Goal: Complete application form: Complete application form

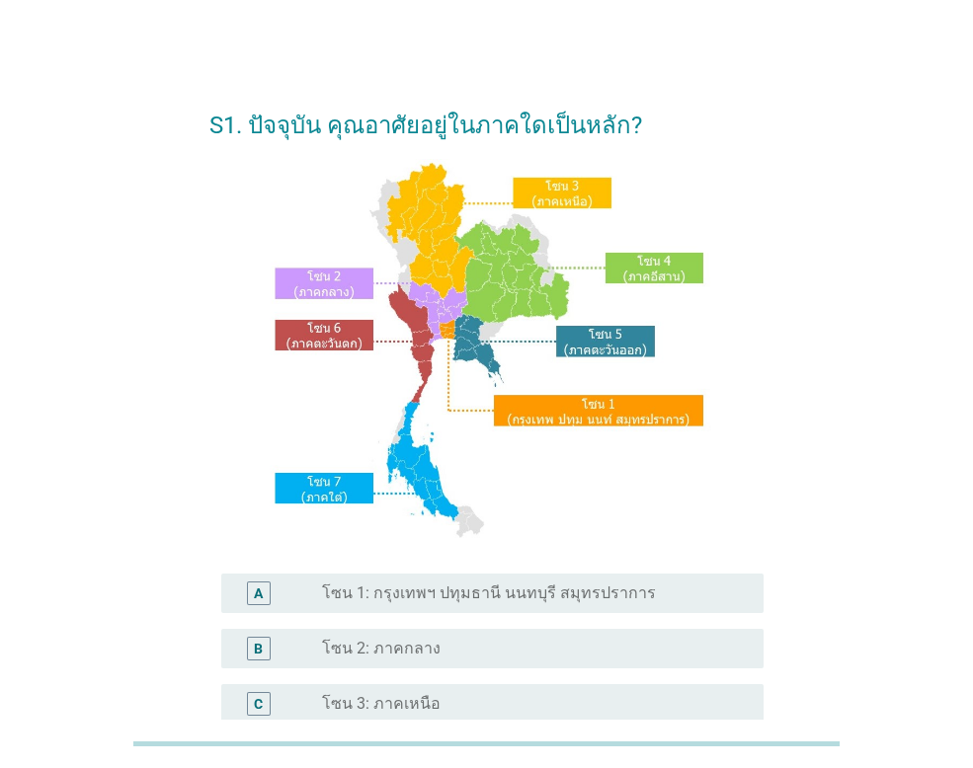
click at [446, 697] on div "radio_button_unchecked โซน 3: ภาคเหนือ" at bounding box center [527, 704] width 410 height 20
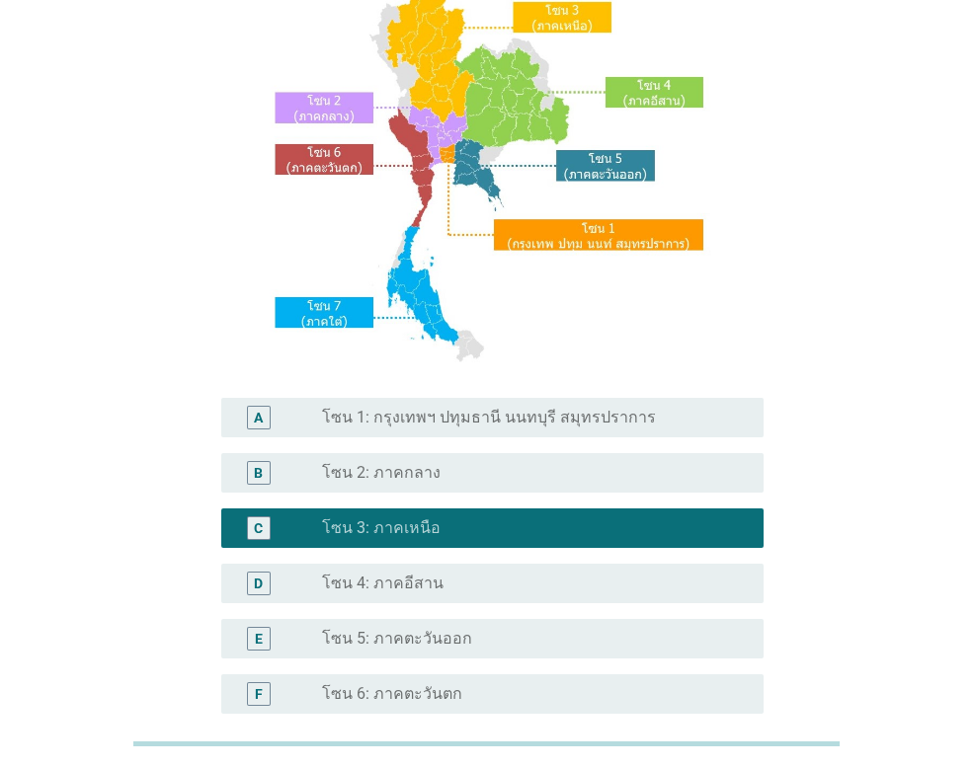
scroll to position [431, 0]
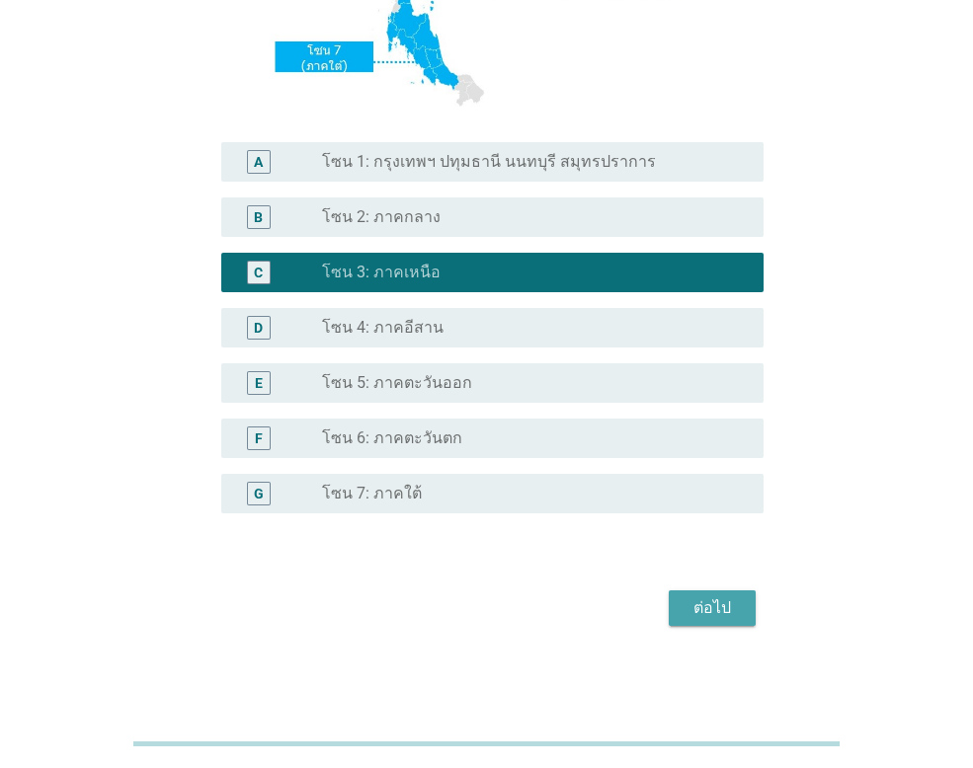
click at [727, 598] on div "ต่อไป" at bounding box center [711, 608] width 55 height 24
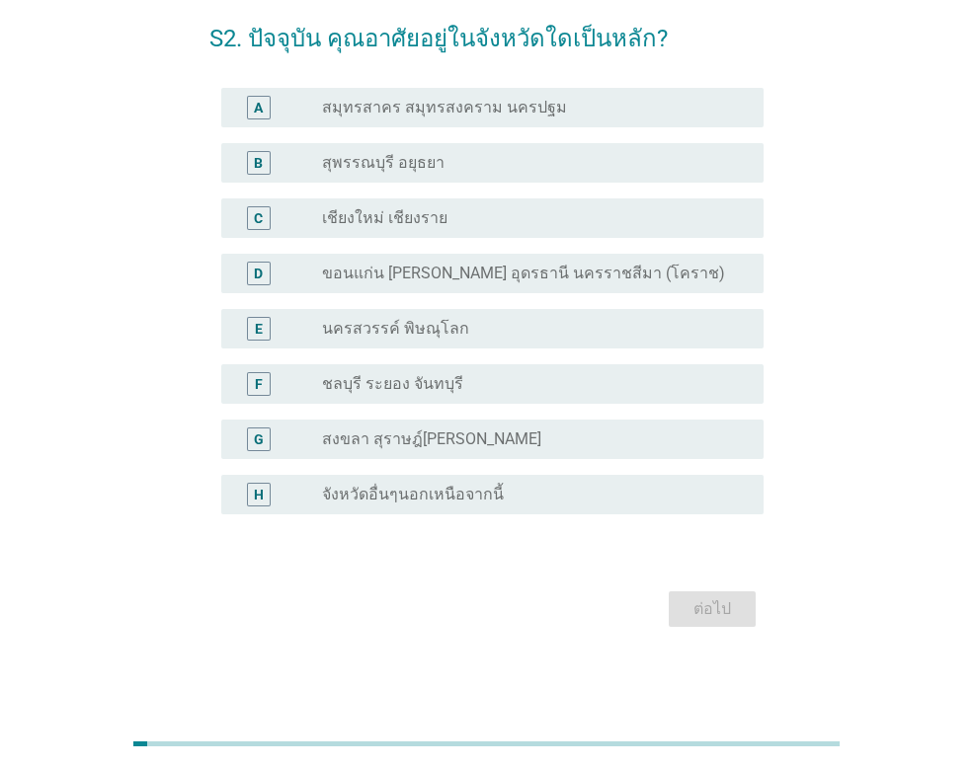
scroll to position [0, 0]
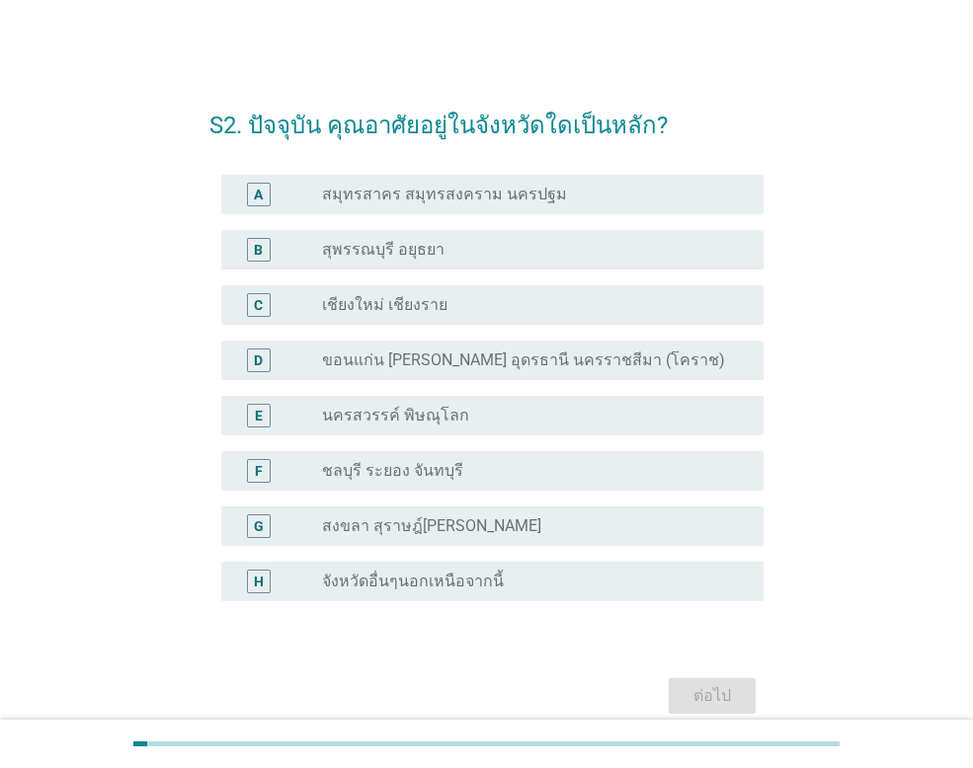
click at [525, 307] on div "radio_button_unchecked เชียงใหม่ เชียงราย" at bounding box center [527, 305] width 410 height 20
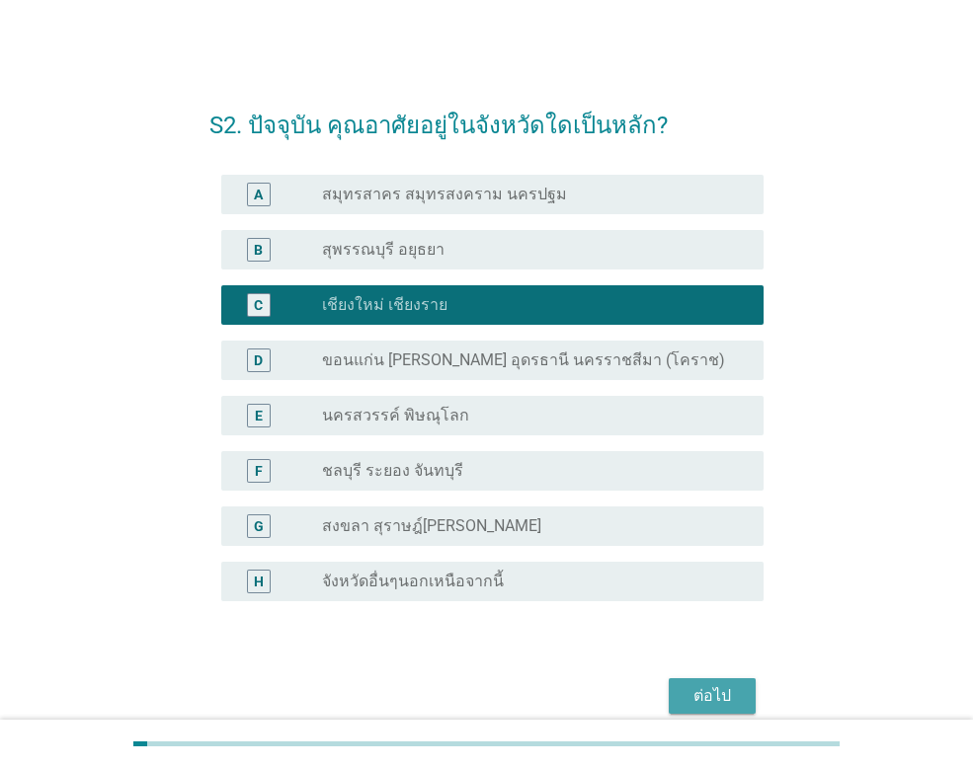
click at [719, 687] on div "ต่อไป" at bounding box center [711, 696] width 55 height 24
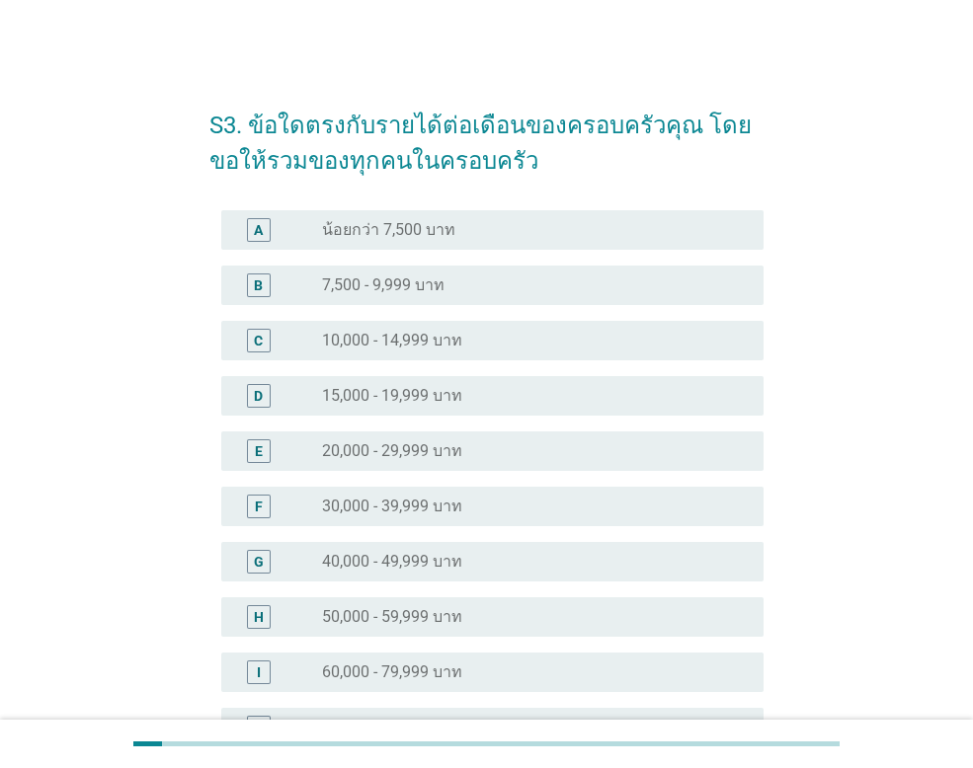
click at [548, 550] on div "radio_button_unchecked 40,000 - 49,999 บาท" at bounding box center [535, 562] width 426 height 24
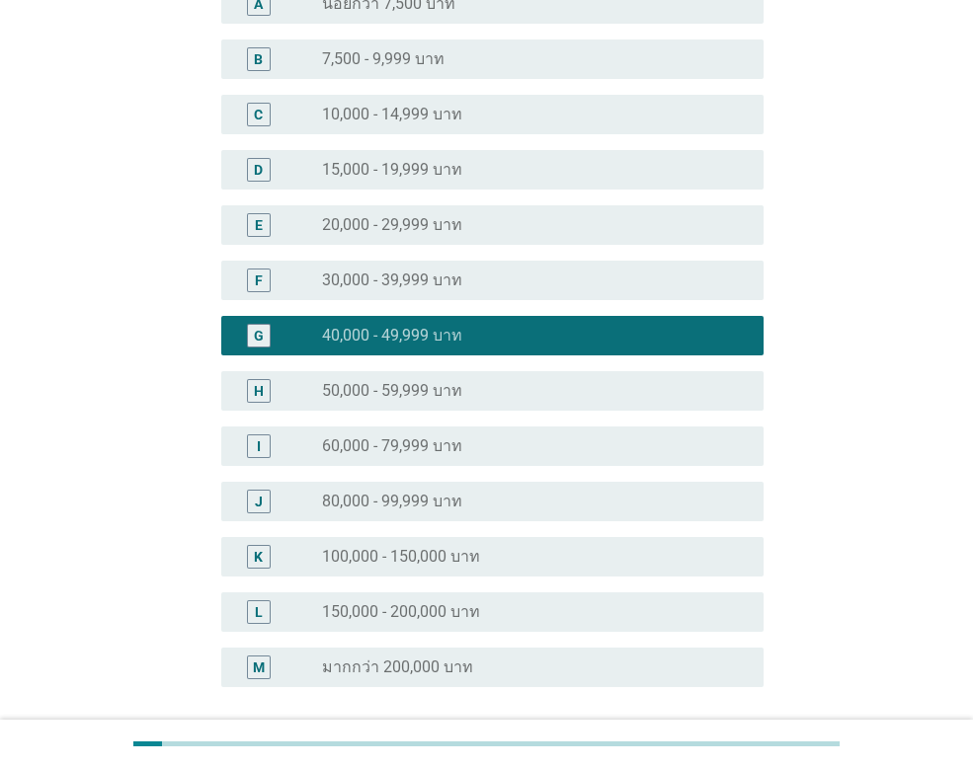
scroll to position [399, 0]
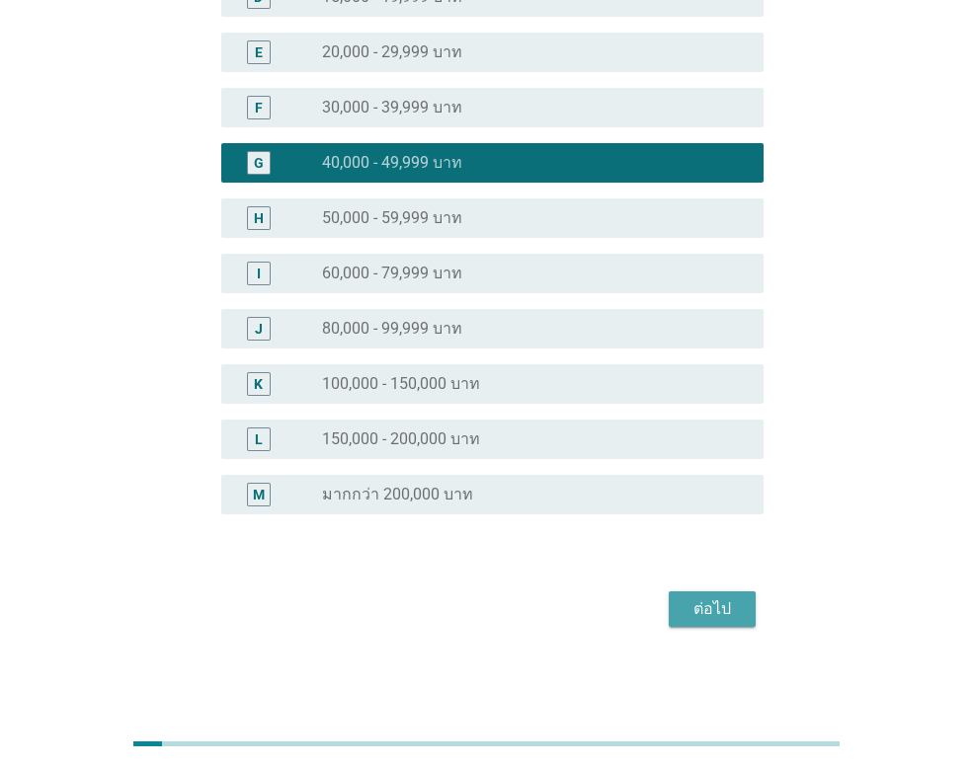
click at [698, 614] on div "ต่อไป" at bounding box center [711, 609] width 55 height 24
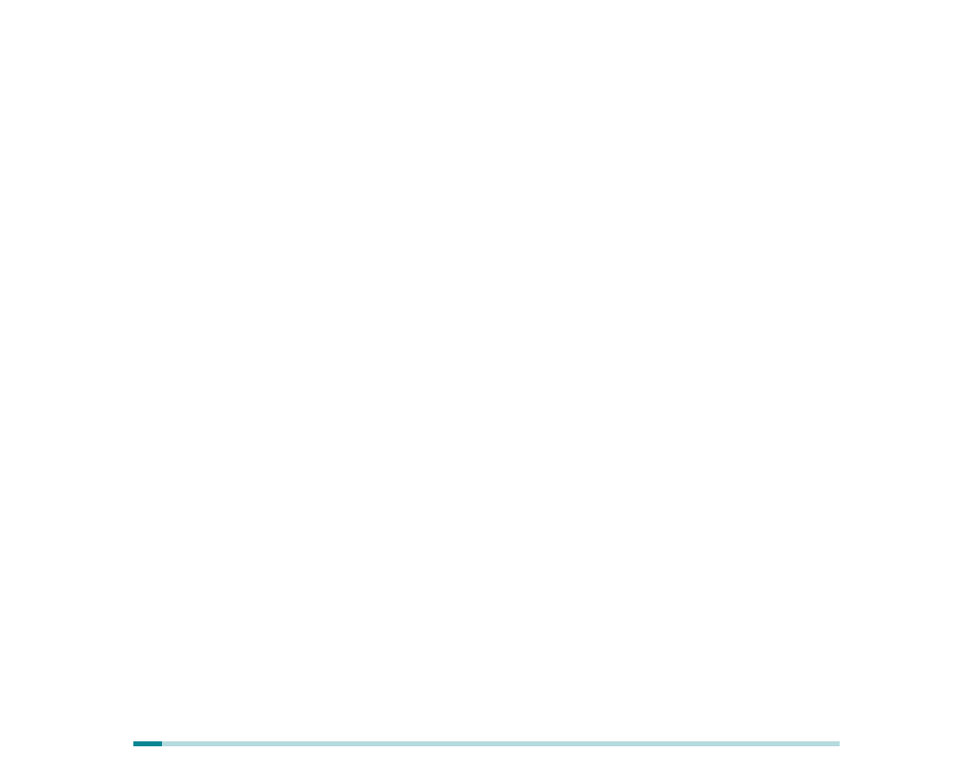
scroll to position [0, 0]
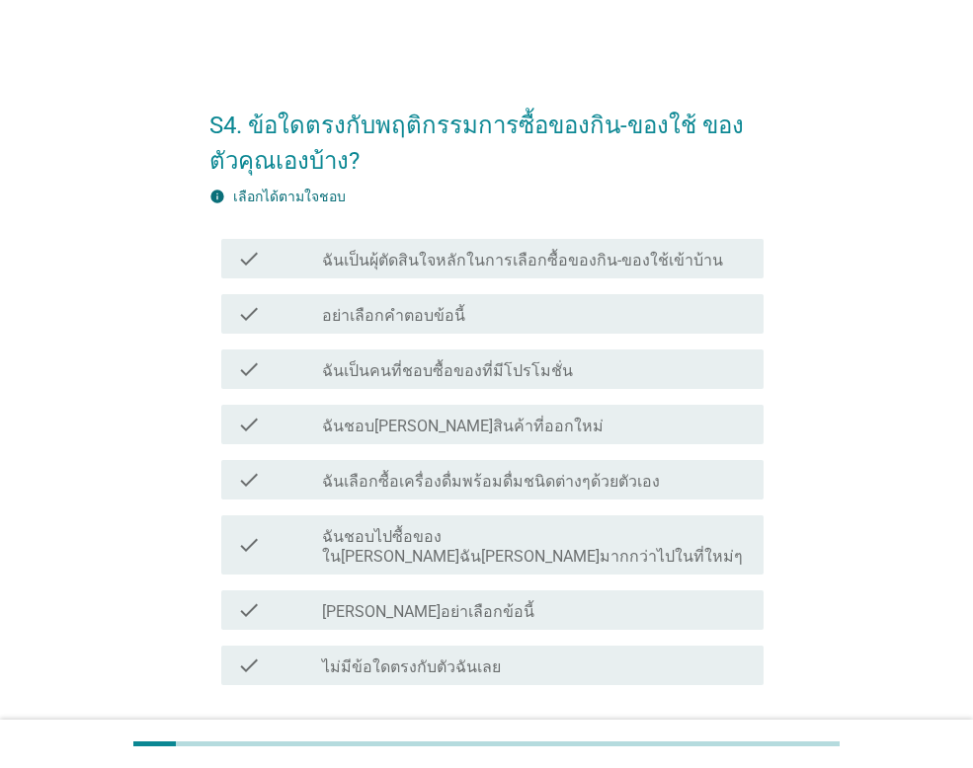
click at [579, 418] on div "check_box_outline_blank ฉันชอบ[PERSON_NAME]สินค้าที่ออกใหม่" at bounding box center [535, 425] width 426 height 24
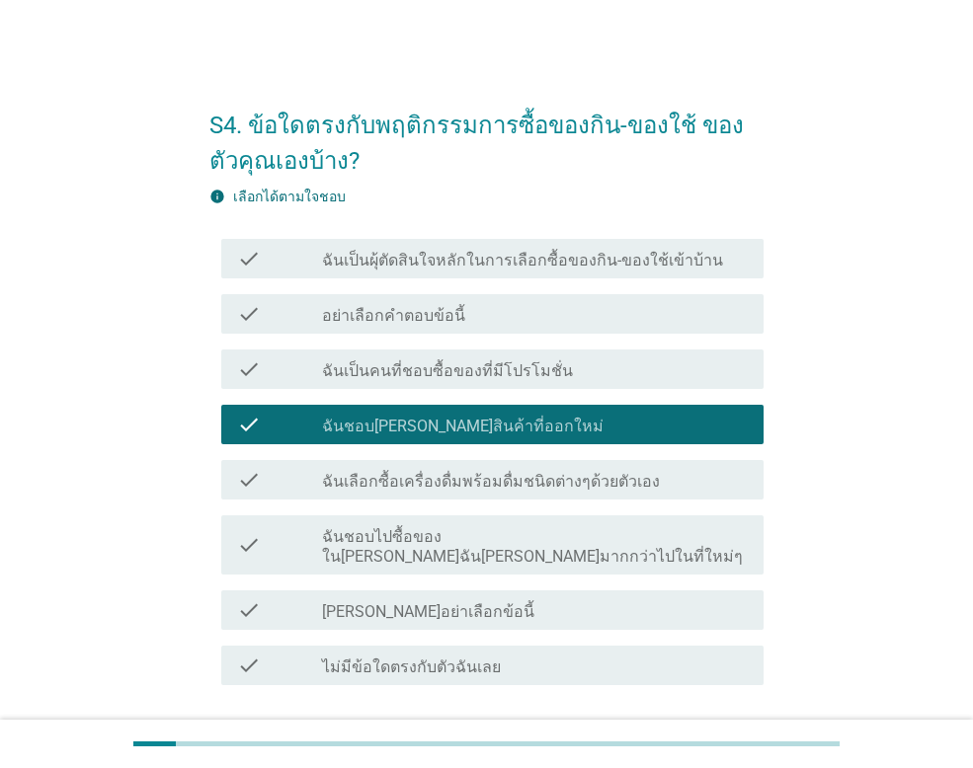
click at [616, 535] on label "ฉันชอบไปซื้อของใน[PERSON_NAME]ฉัน[PERSON_NAME]มากกว่าไปในที่ใหม่ๆ" at bounding box center [535, 546] width 426 height 39
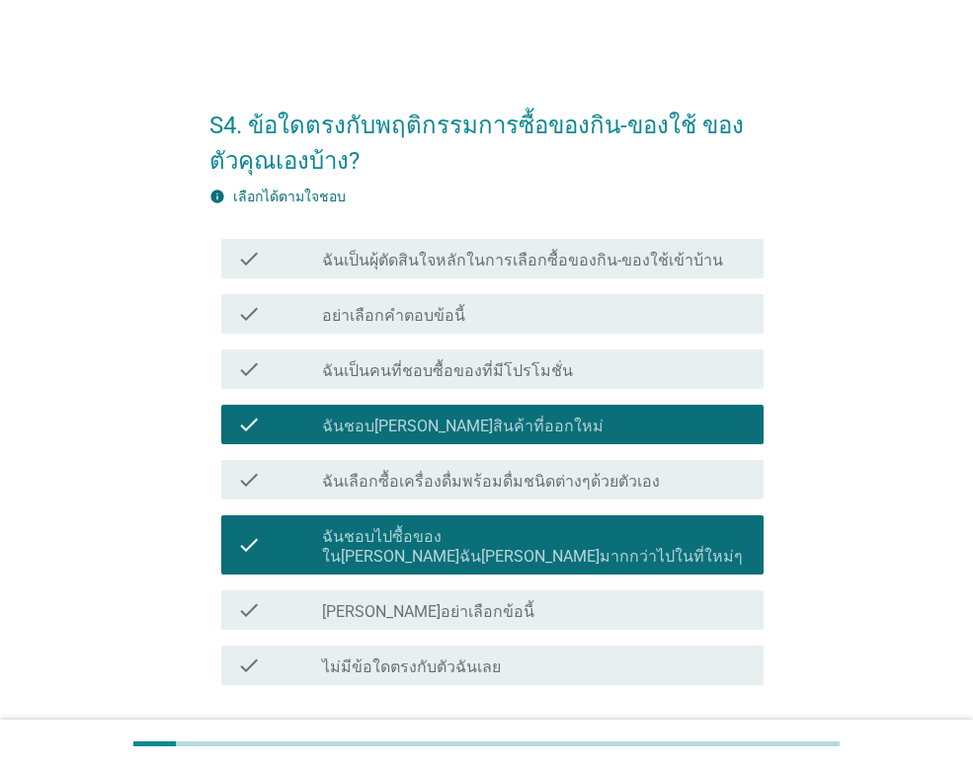
click at [576, 261] on label "ฉันเป็นผุ้ตัดสินใจหลักในการเลือกซื้อของกิน-ของใช้เข้าบ้าน" at bounding box center [522, 261] width 401 height 20
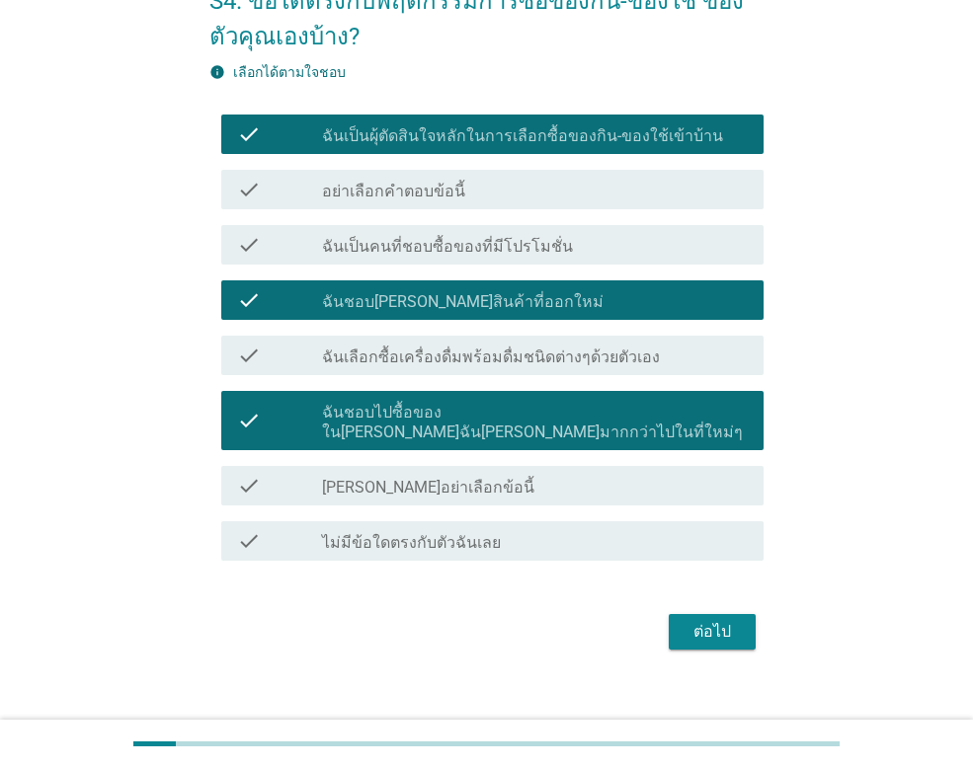
scroll to position [127, 0]
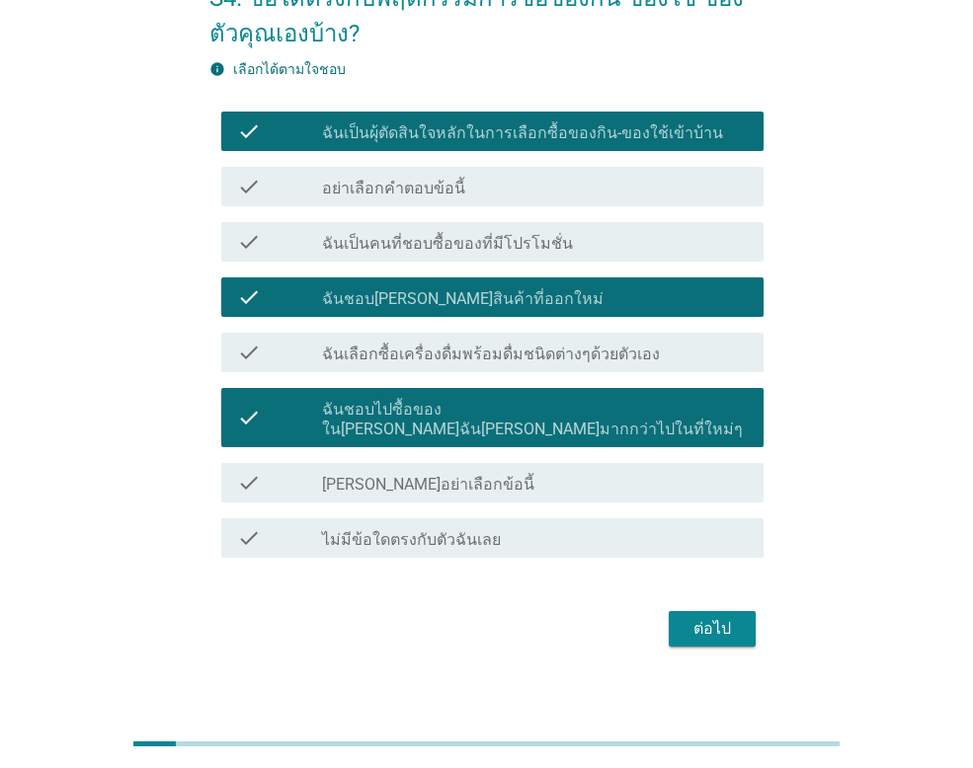
click at [715, 626] on button "ต่อไป" at bounding box center [711, 629] width 87 height 36
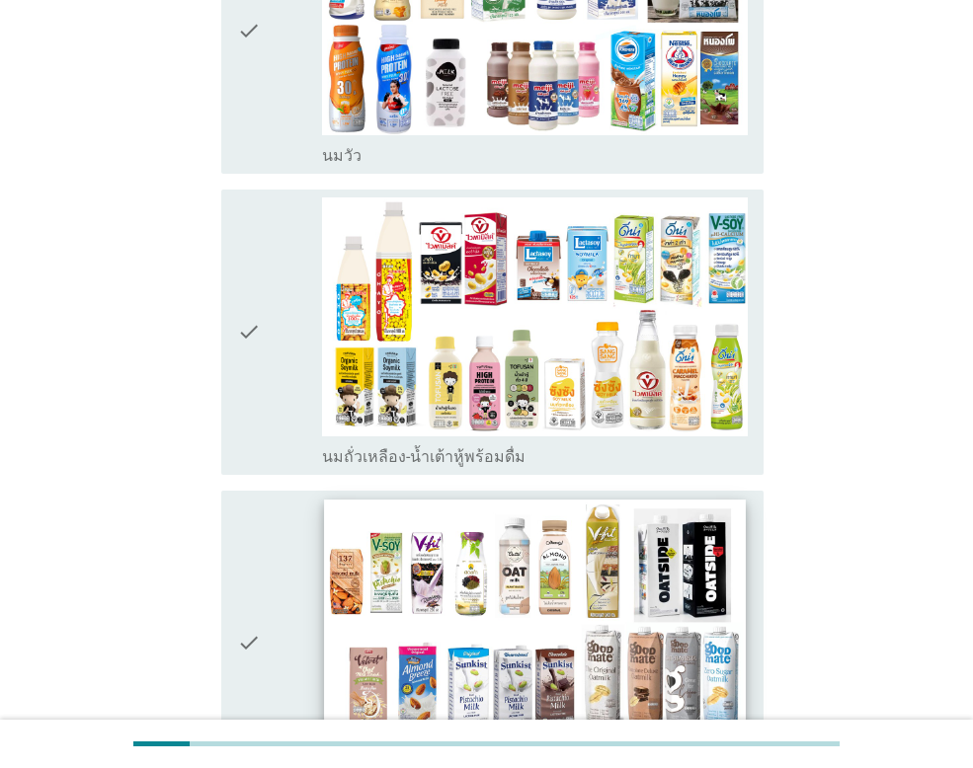
scroll to position [494, 0]
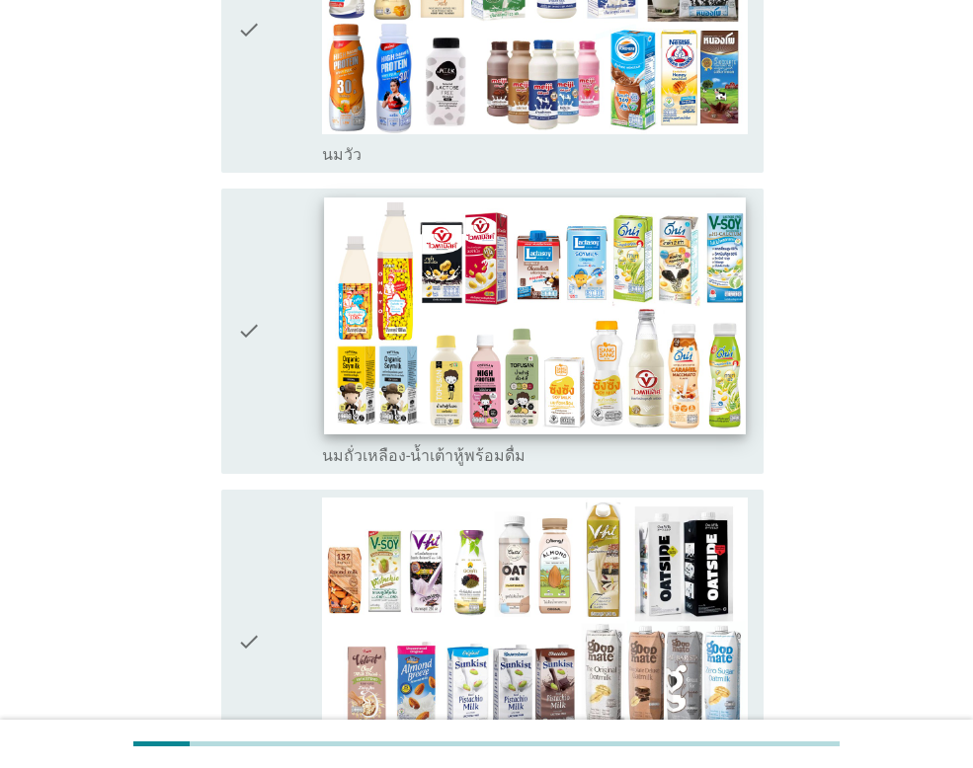
click at [509, 335] on img at bounding box center [534, 315] width 421 height 237
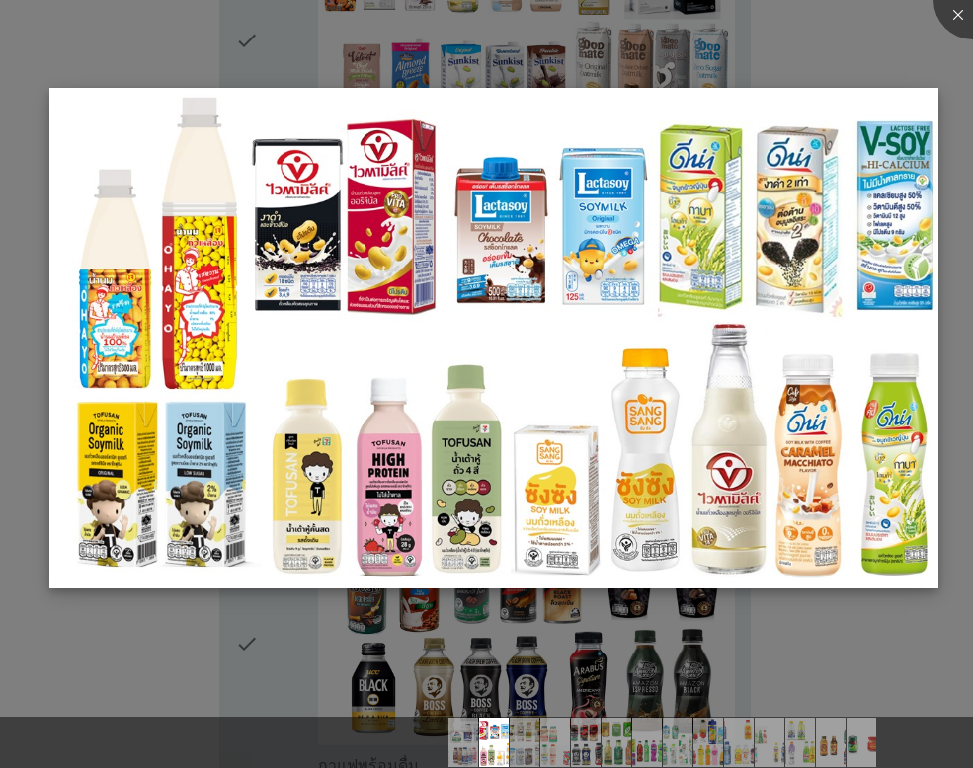
scroll to position [1086, 0]
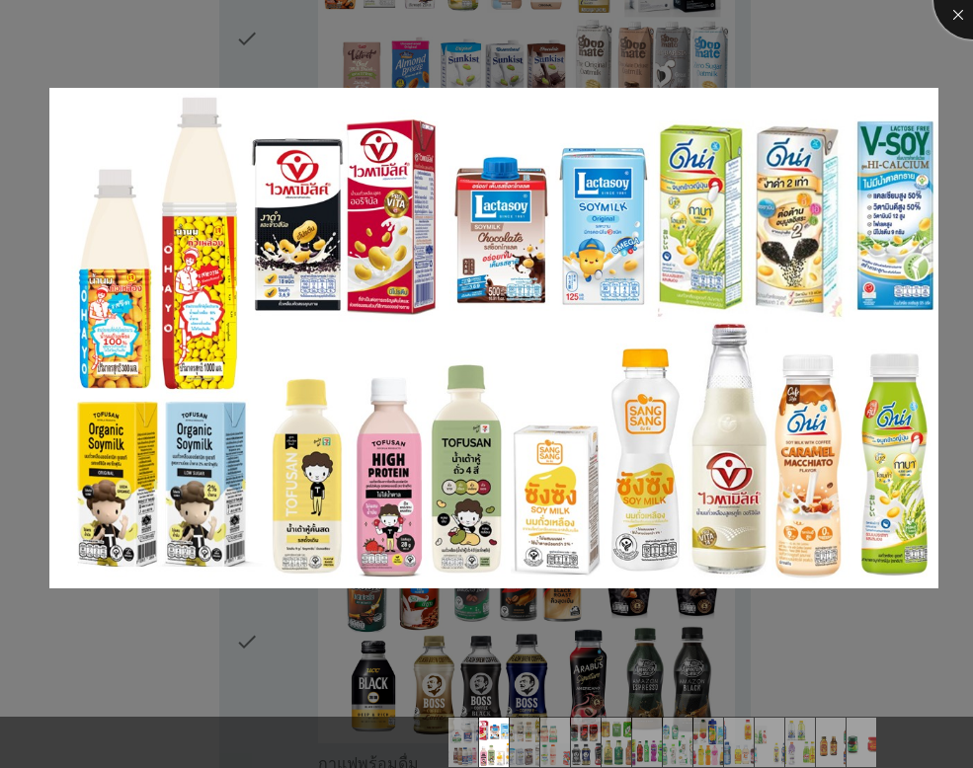
click at [954, 20] on div at bounding box center [972, 0] width 79 height 79
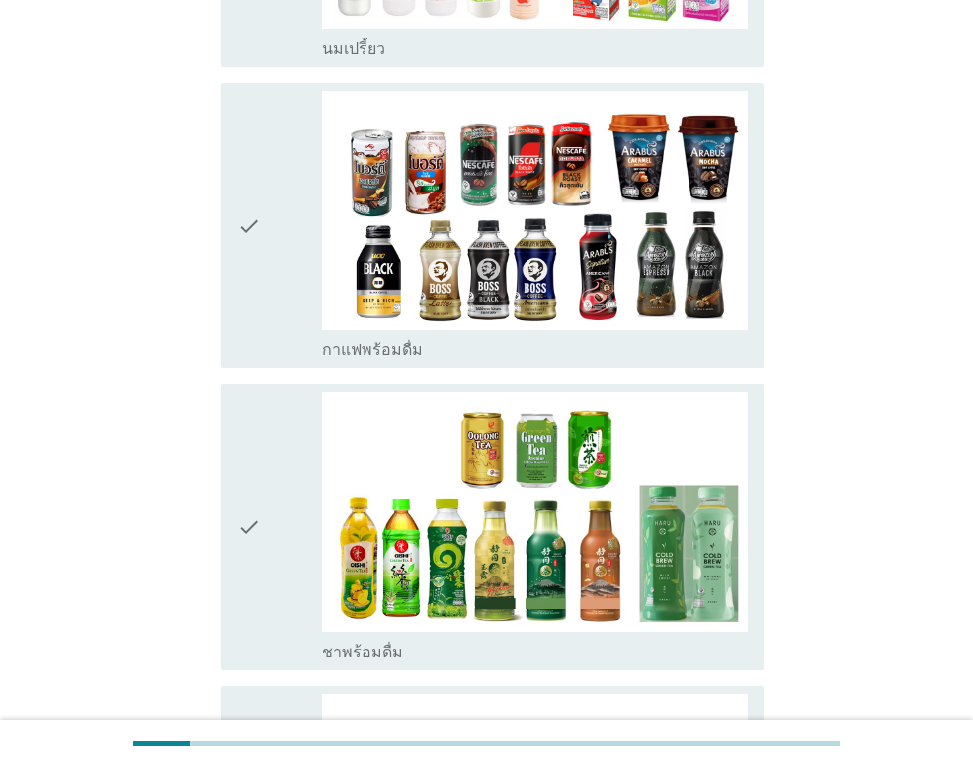
scroll to position [1481, 0]
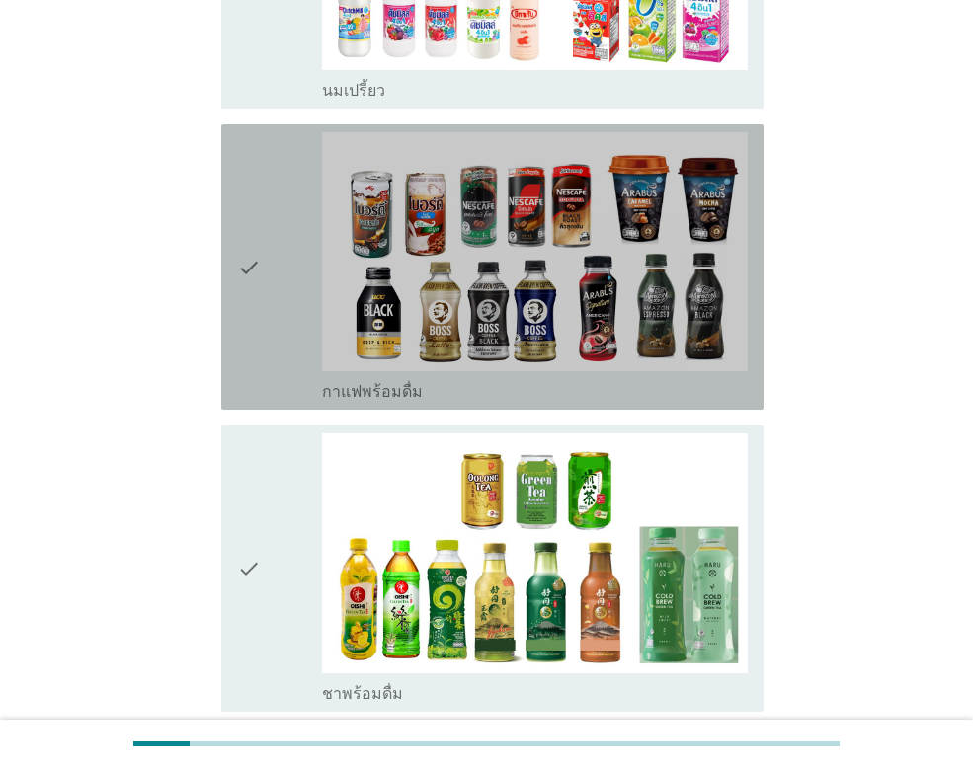
click at [238, 202] on icon "check" at bounding box center [249, 267] width 24 height 270
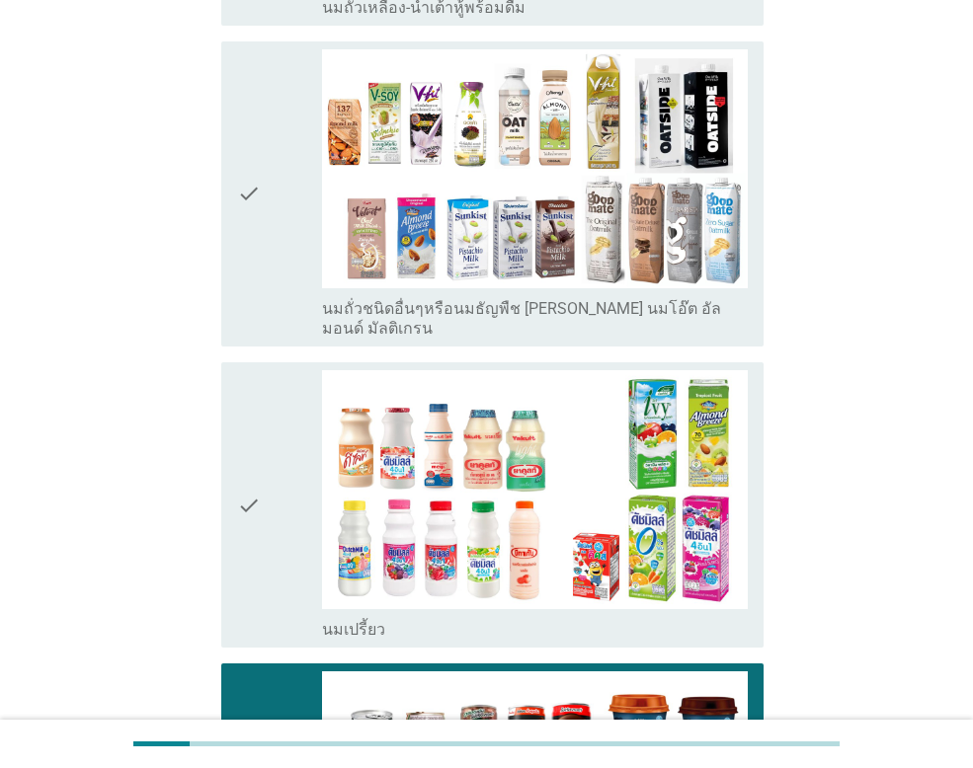
scroll to position [889, 0]
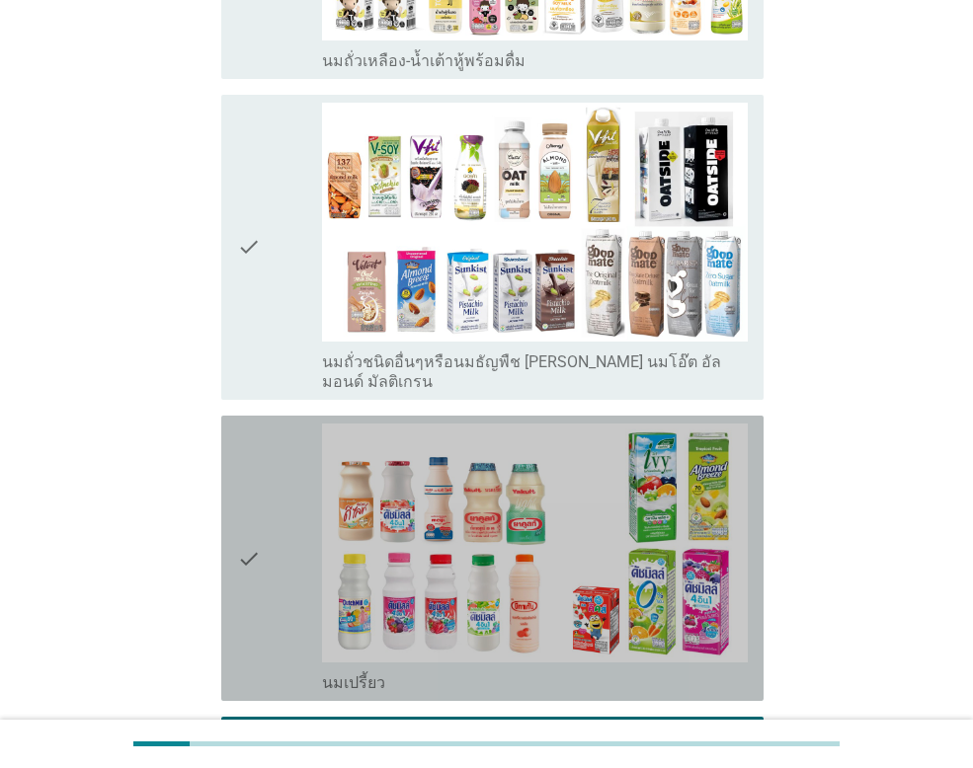
click at [253, 497] on icon "check" at bounding box center [249, 559] width 24 height 270
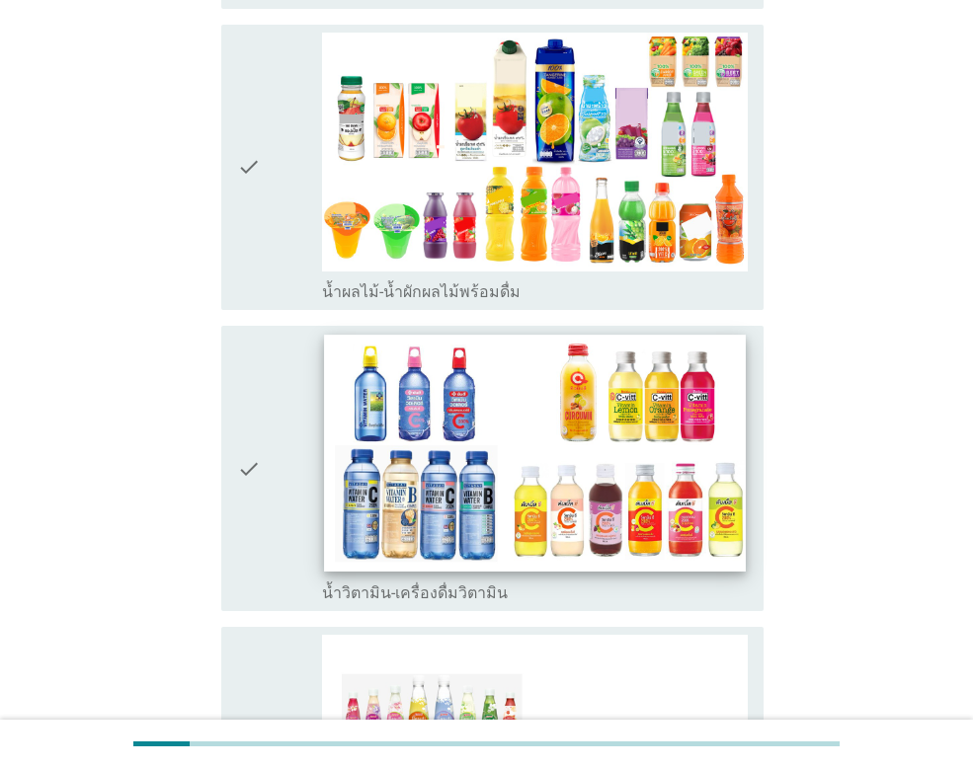
scroll to position [2666, 0]
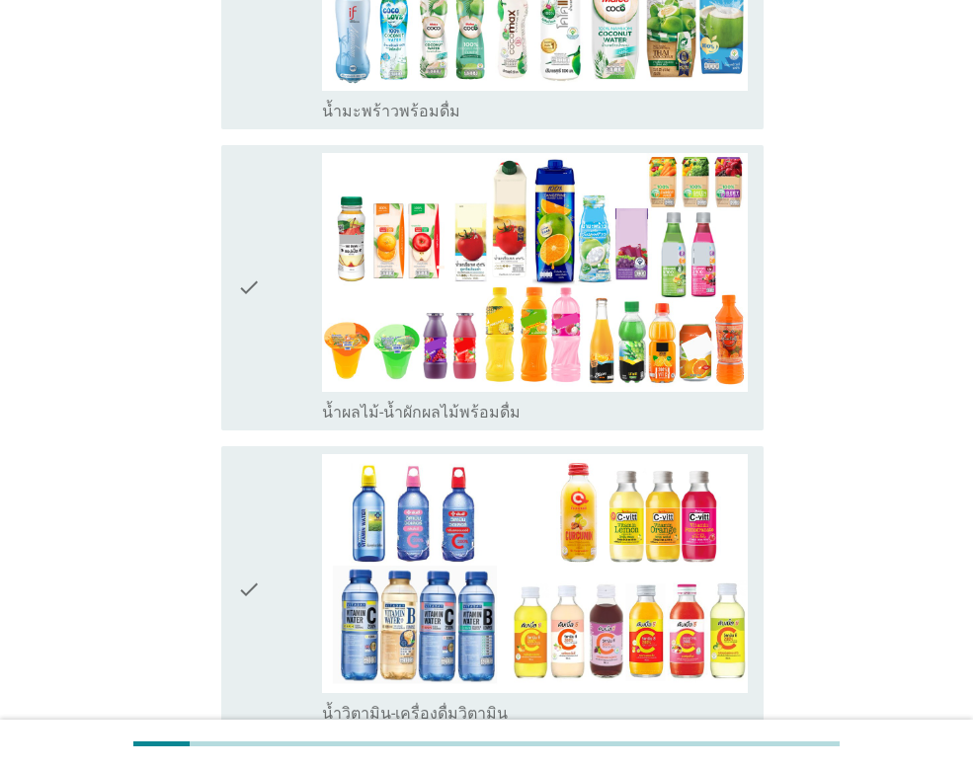
click at [247, 230] on icon "check" at bounding box center [249, 288] width 24 height 270
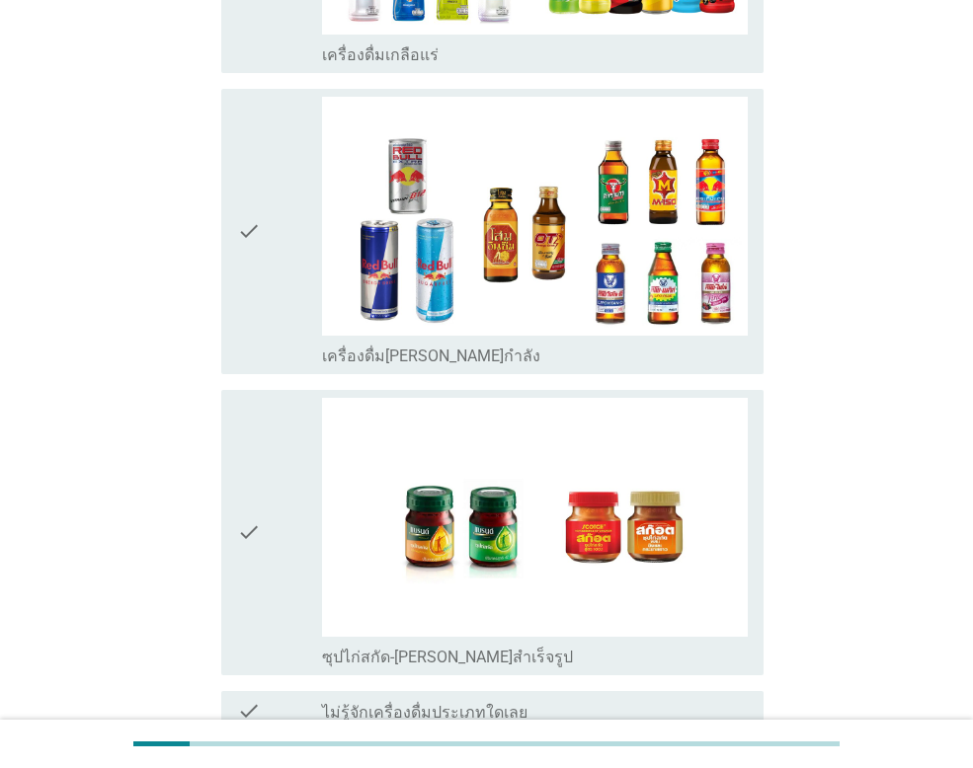
scroll to position [4065, 0]
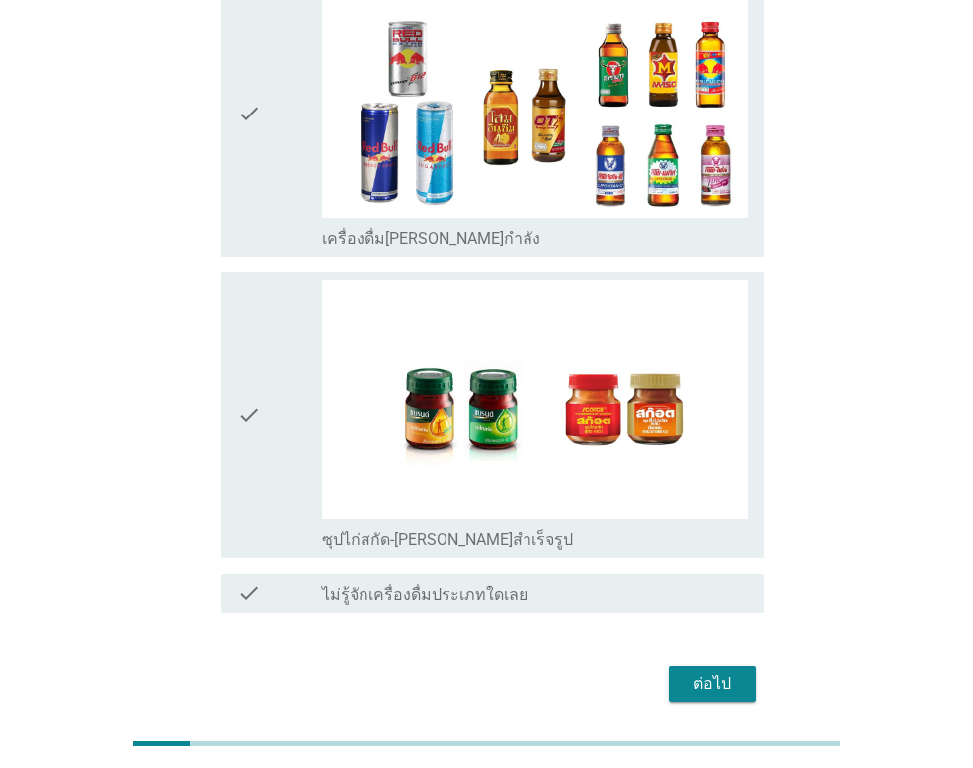
click at [729, 672] on div "ต่อไป" at bounding box center [711, 684] width 55 height 24
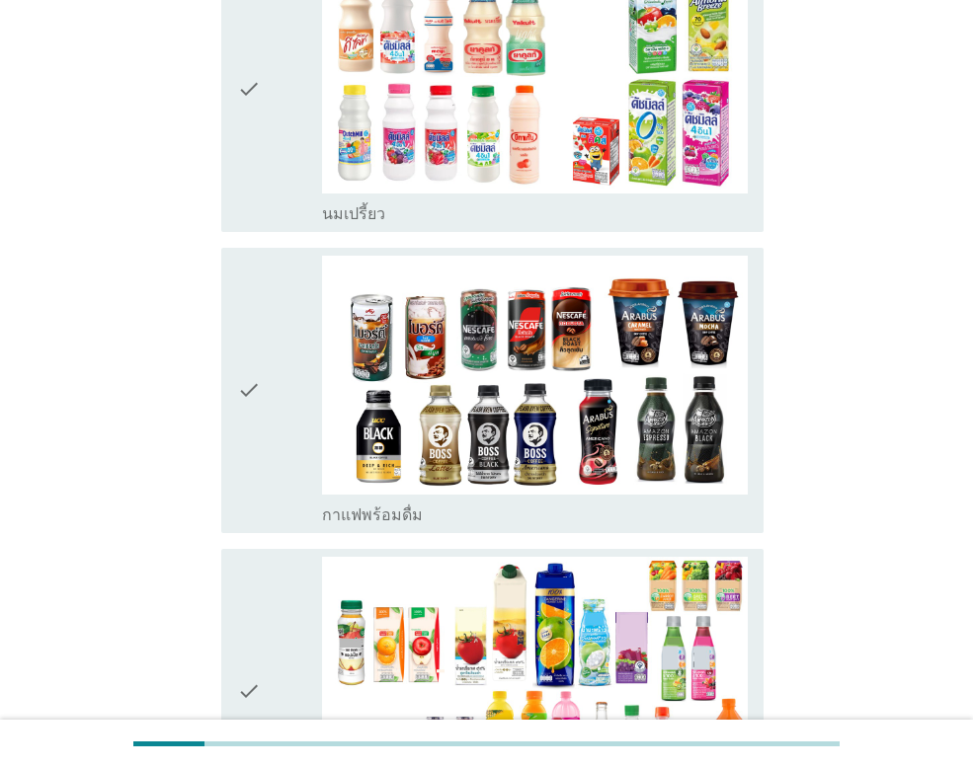
scroll to position [296, 0]
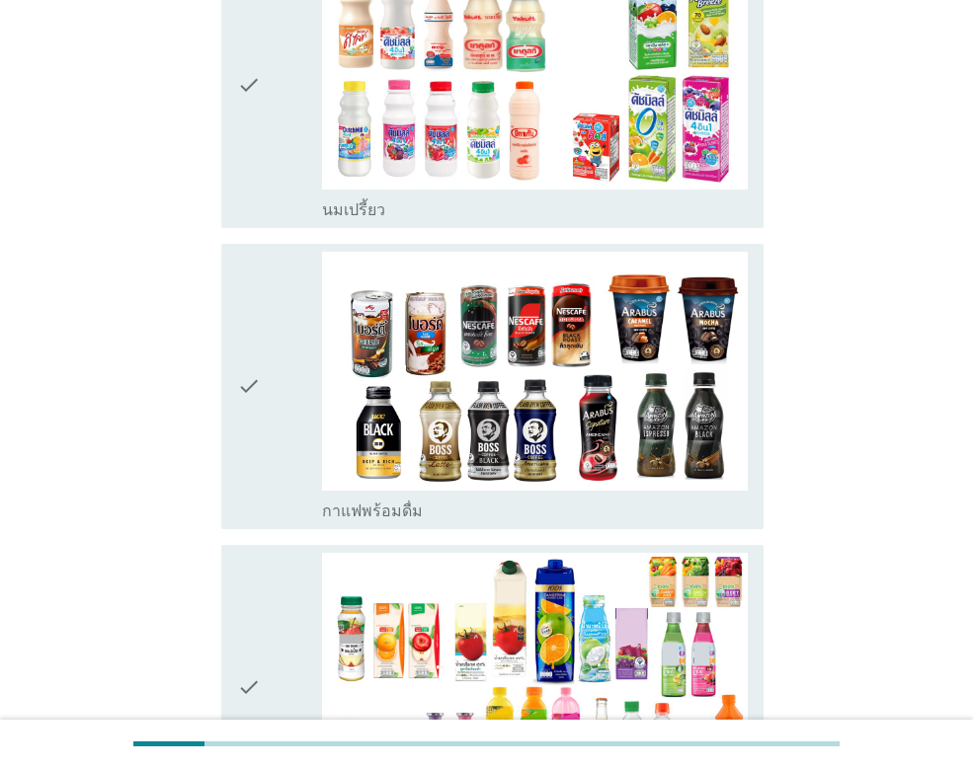
click at [248, 51] on icon "check" at bounding box center [249, 86] width 24 height 270
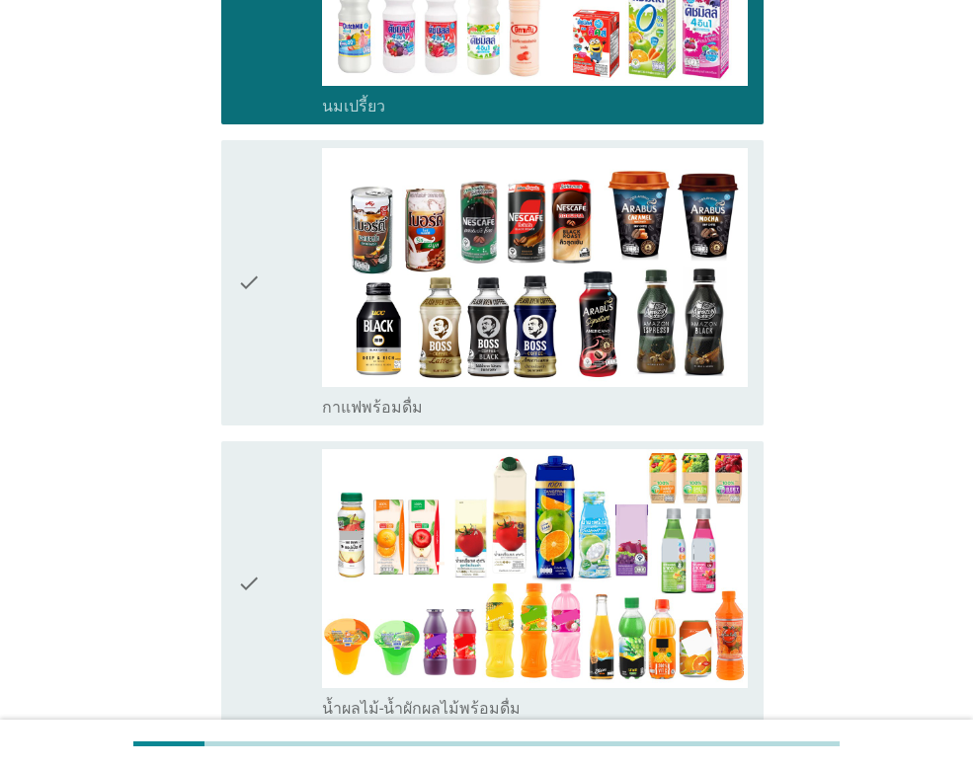
scroll to position [609, 0]
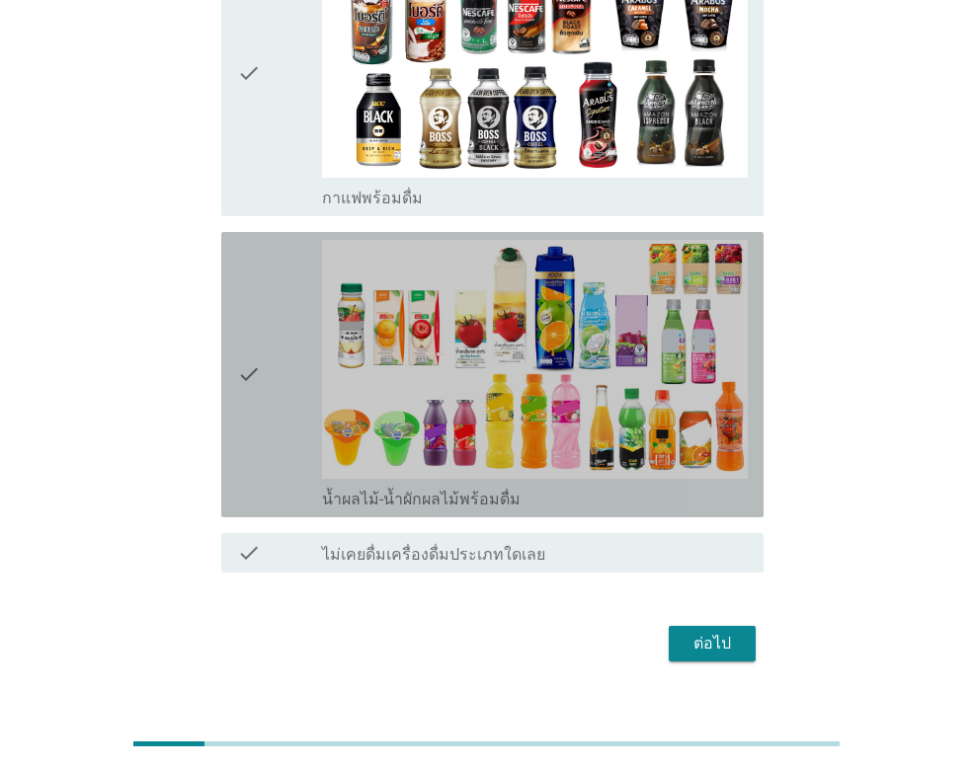
click at [249, 344] on icon "check" at bounding box center [249, 375] width 24 height 270
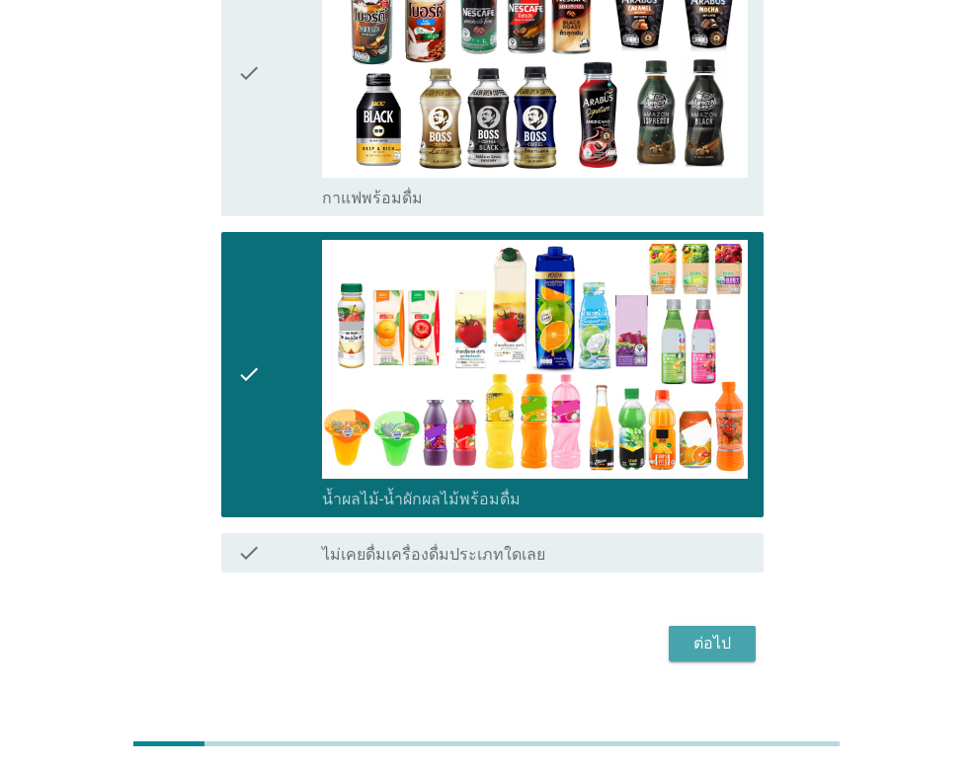
click at [725, 632] on div "ต่อไป" at bounding box center [711, 644] width 55 height 24
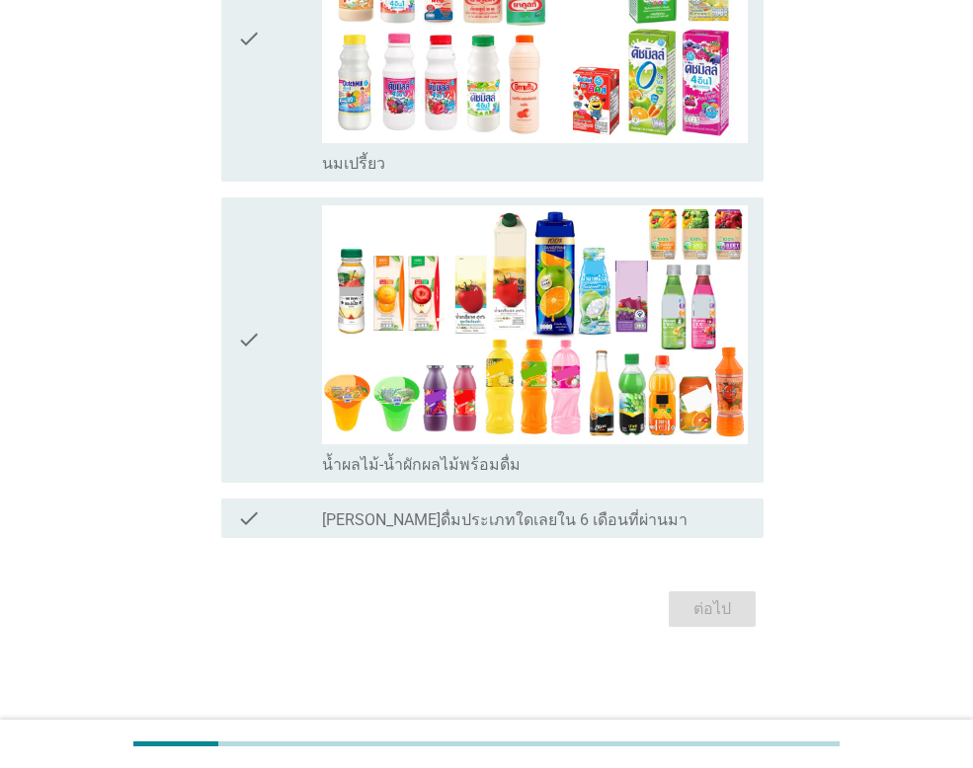
scroll to position [0, 0]
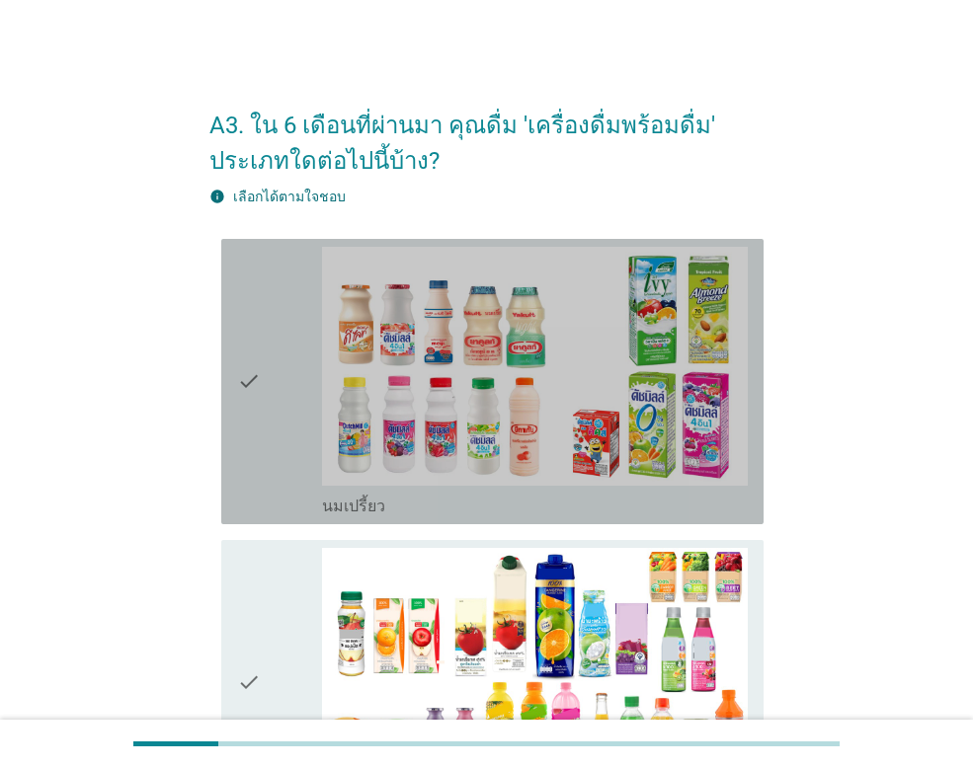
click at [253, 374] on icon "check" at bounding box center [249, 382] width 24 height 270
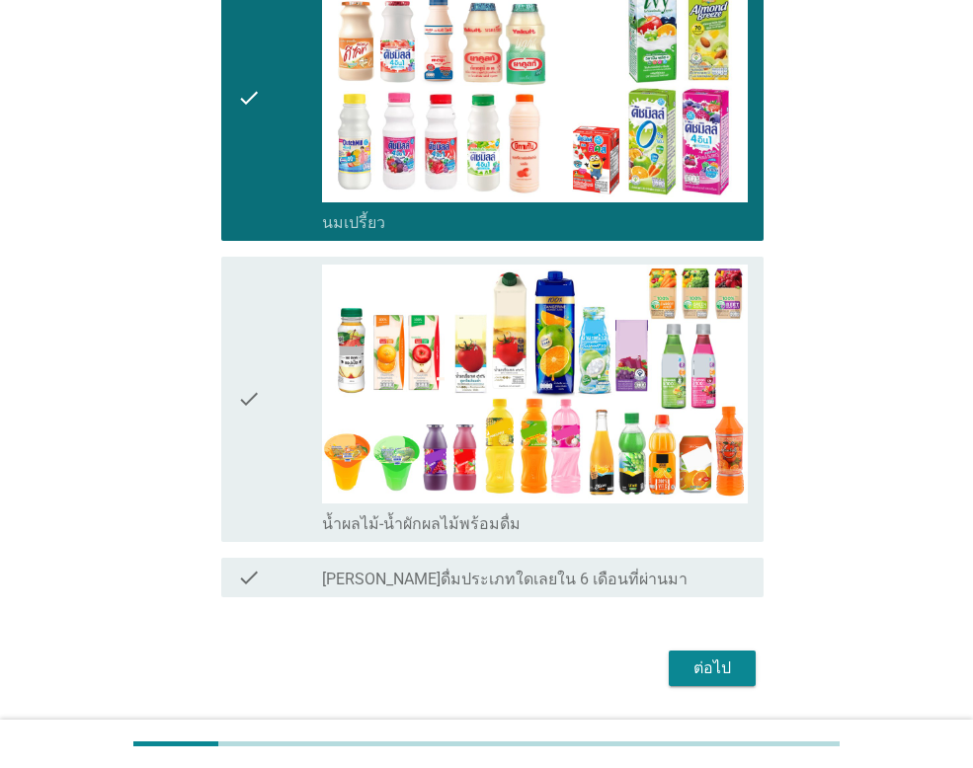
scroll to position [343, 0]
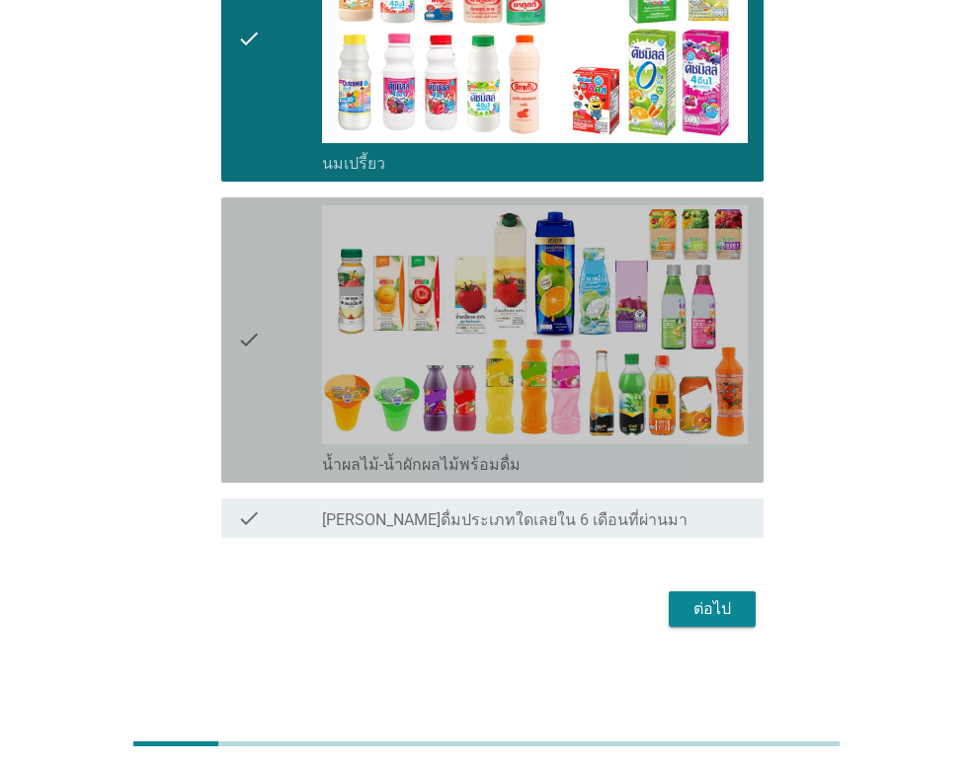
click at [253, 341] on icon "check" at bounding box center [249, 340] width 24 height 270
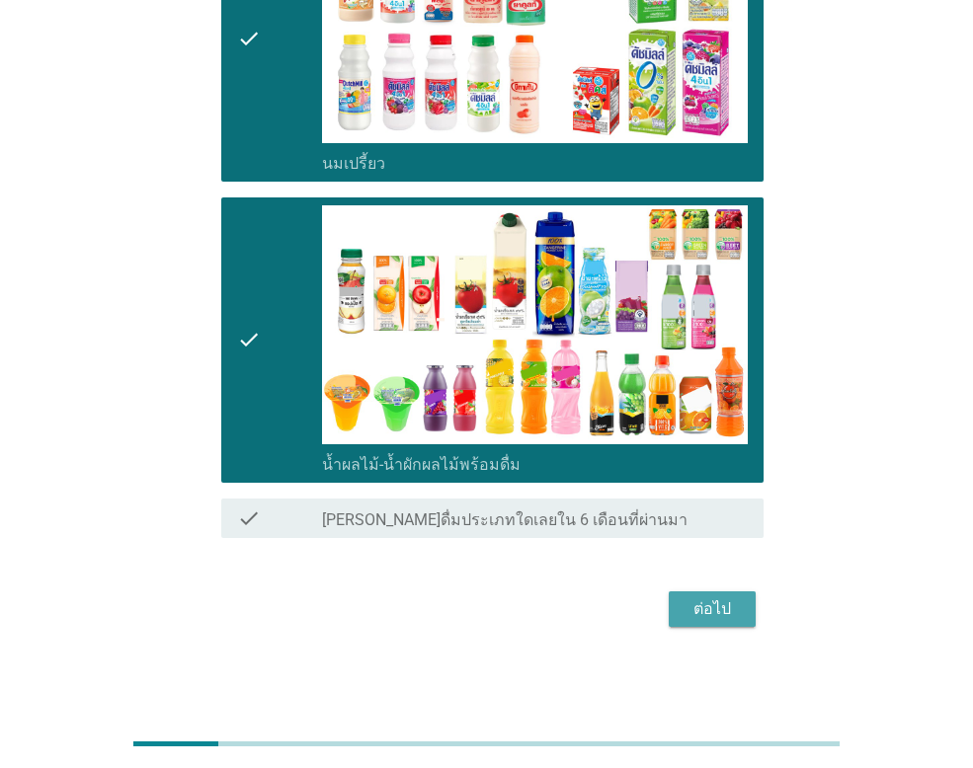
click at [728, 606] on div "ต่อไป" at bounding box center [711, 609] width 55 height 24
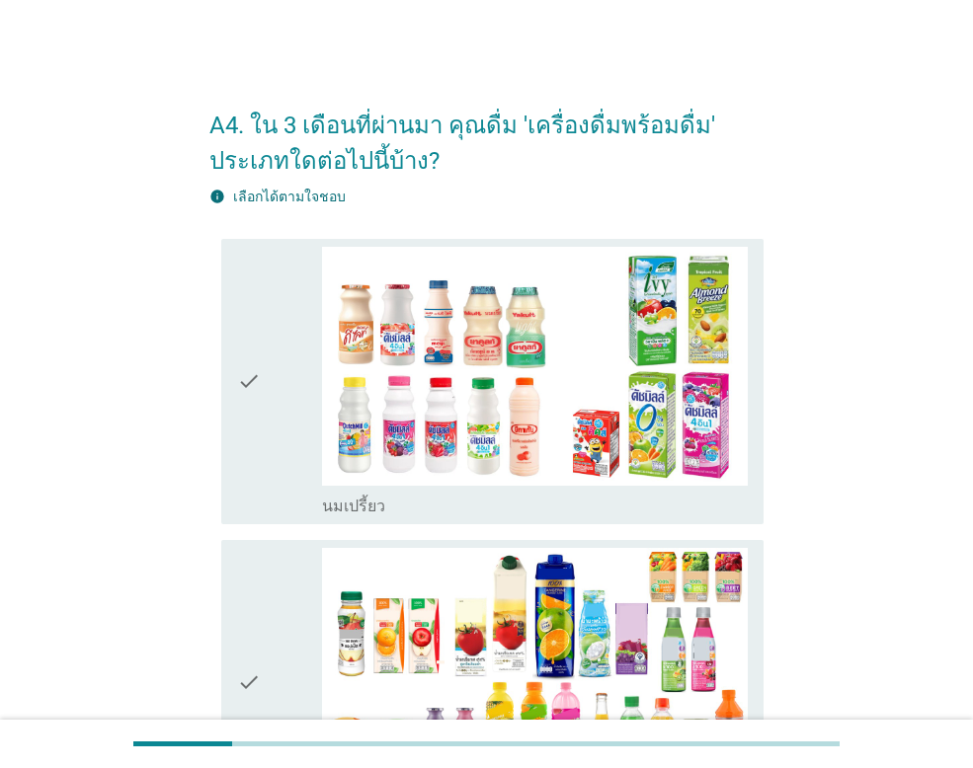
click at [250, 382] on icon "check" at bounding box center [249, 382] width 24 height 270
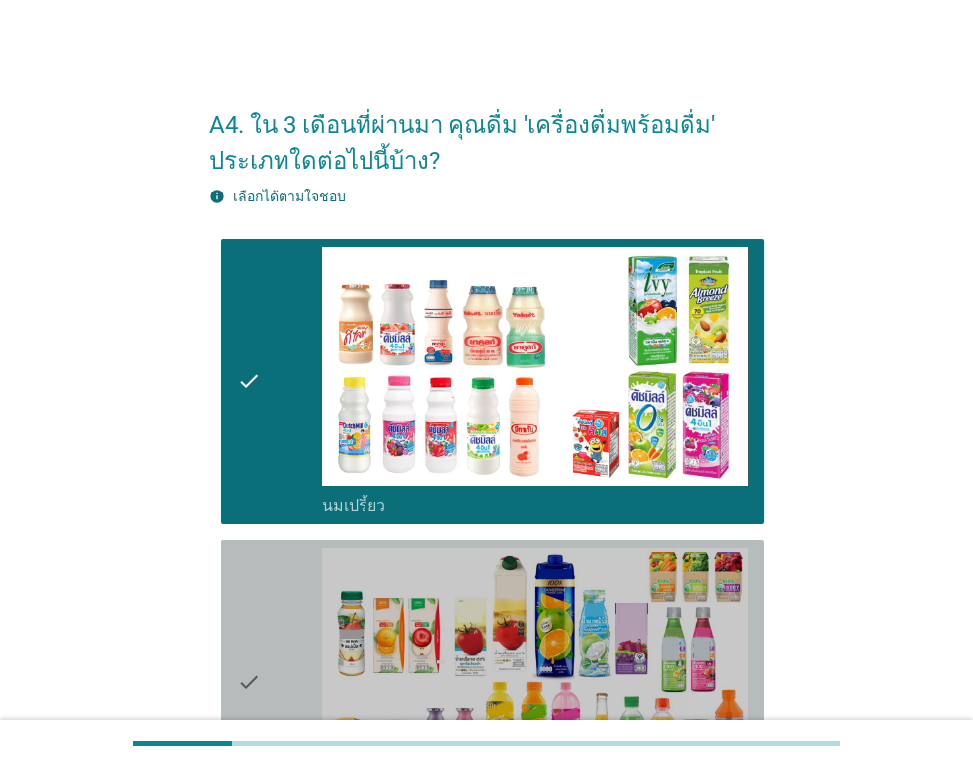
click at [243, 671] on icon "check" at bounding box center [249, 683] width 24 height 270
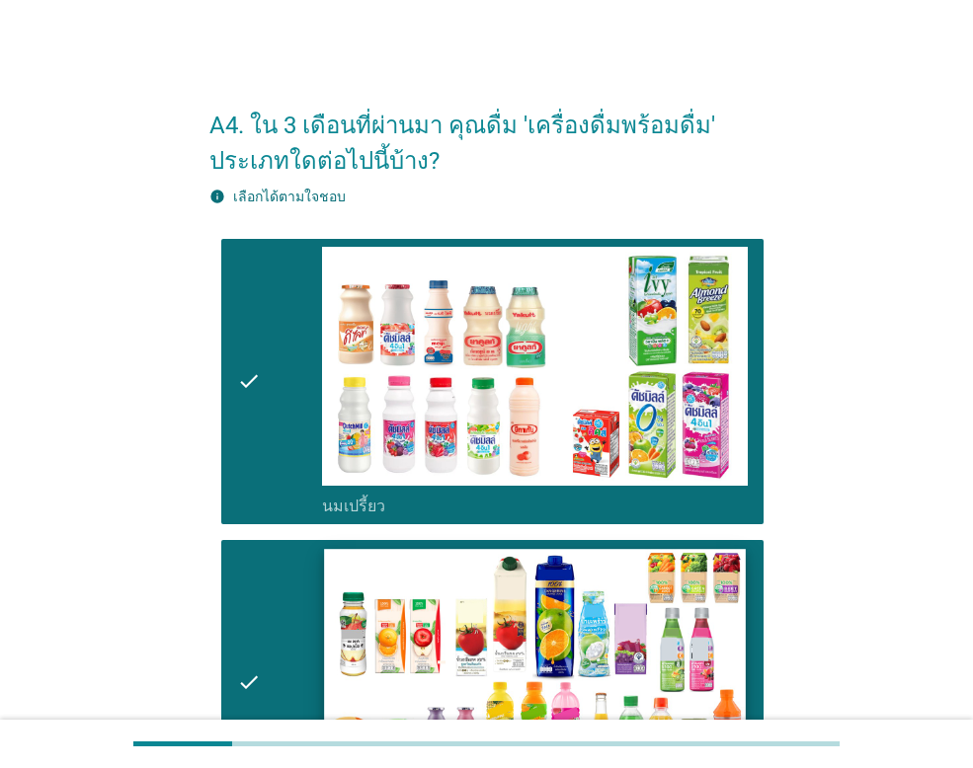
scroll to position [343, 0]
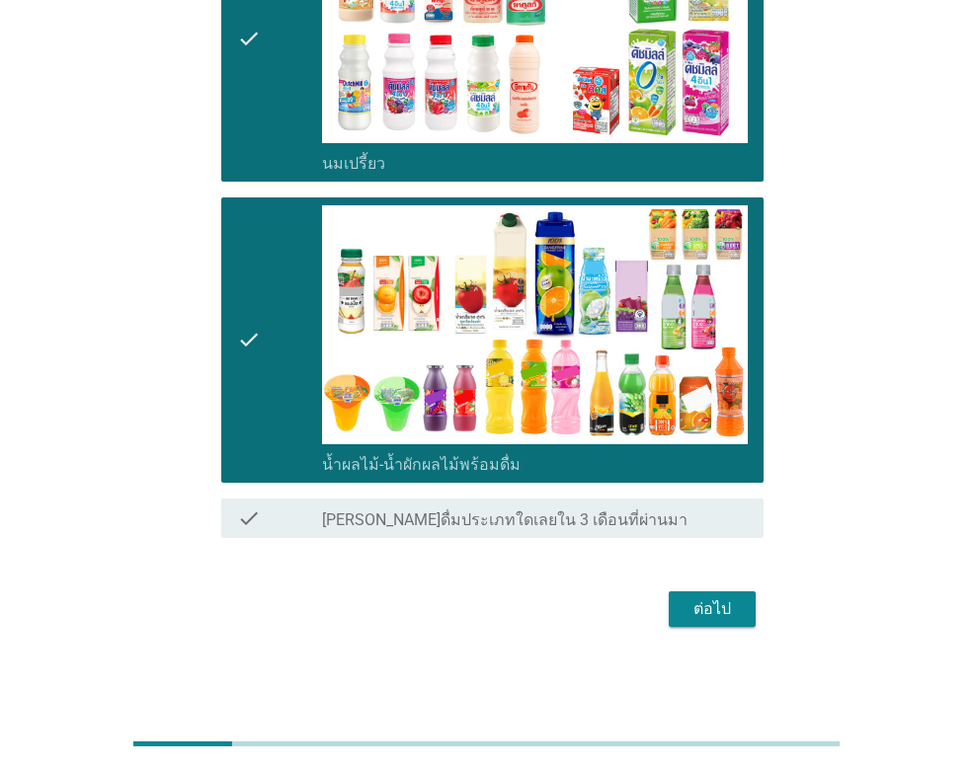
click at [720, 605] on div "ต่อไป" at bounding box center [711, 609] width 55 height 24
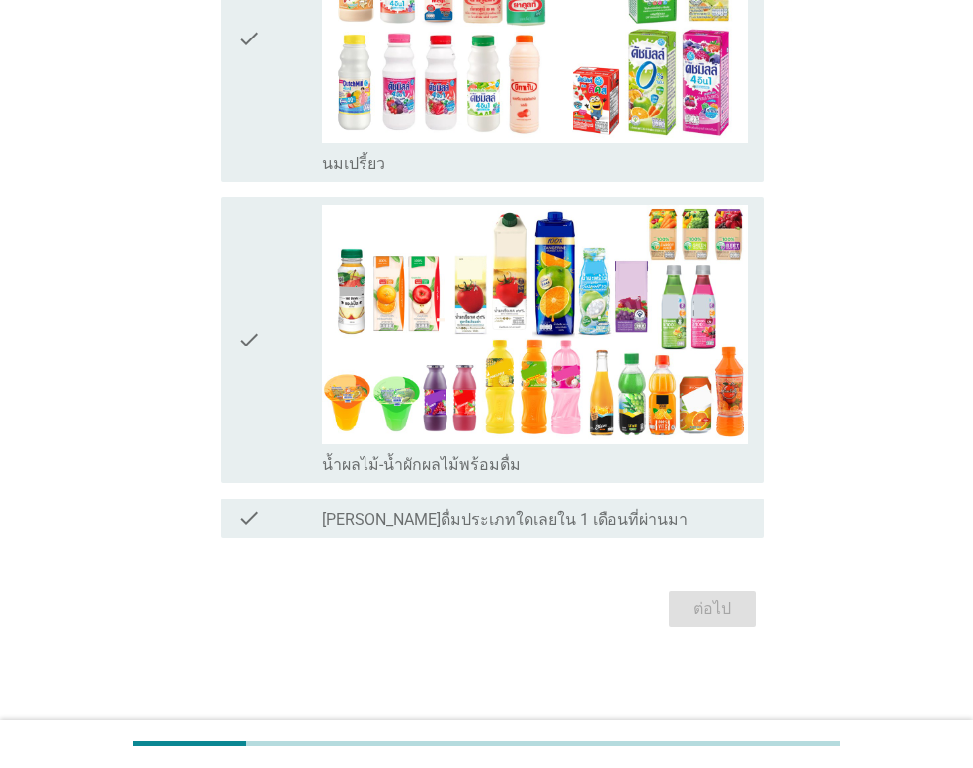
scroll to position [0, 0]
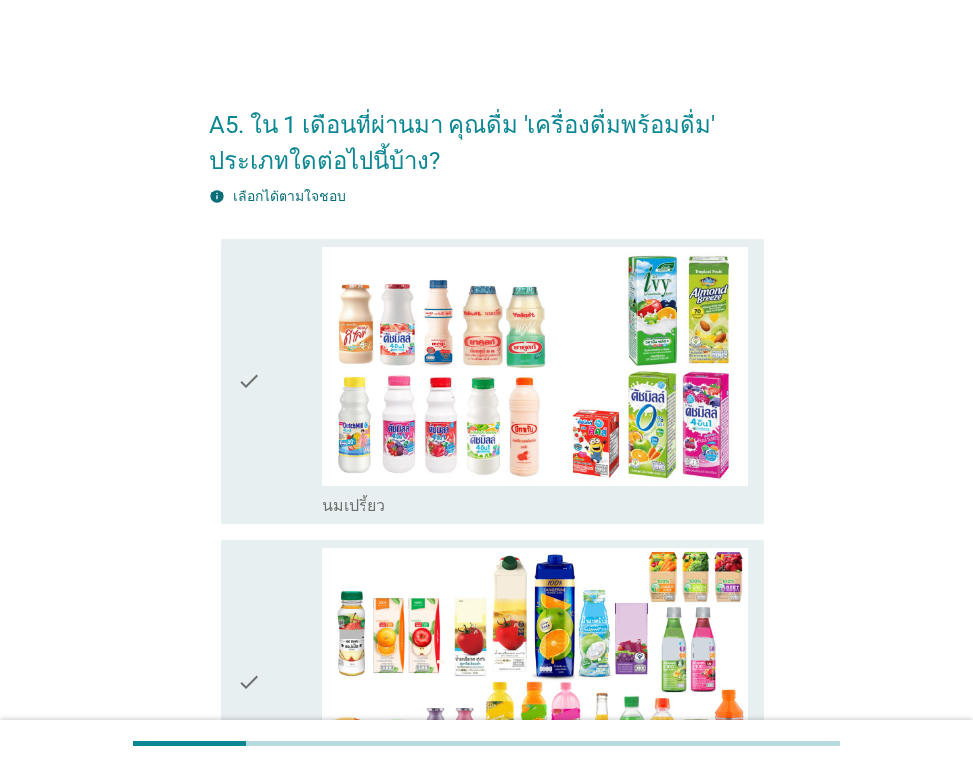
click at [252, 383] on icon "check" at bounding box center [249, 382] width 24 height 270
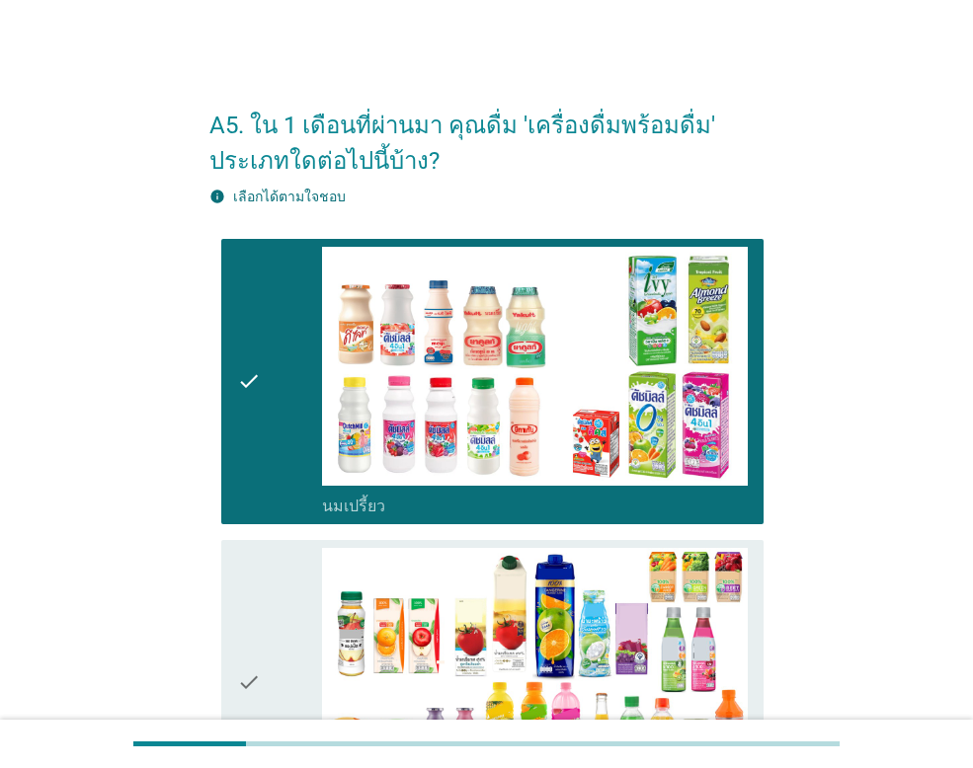
click at [253, 668] on icon "check" at bounding box center [249, 683] width 24 height 270
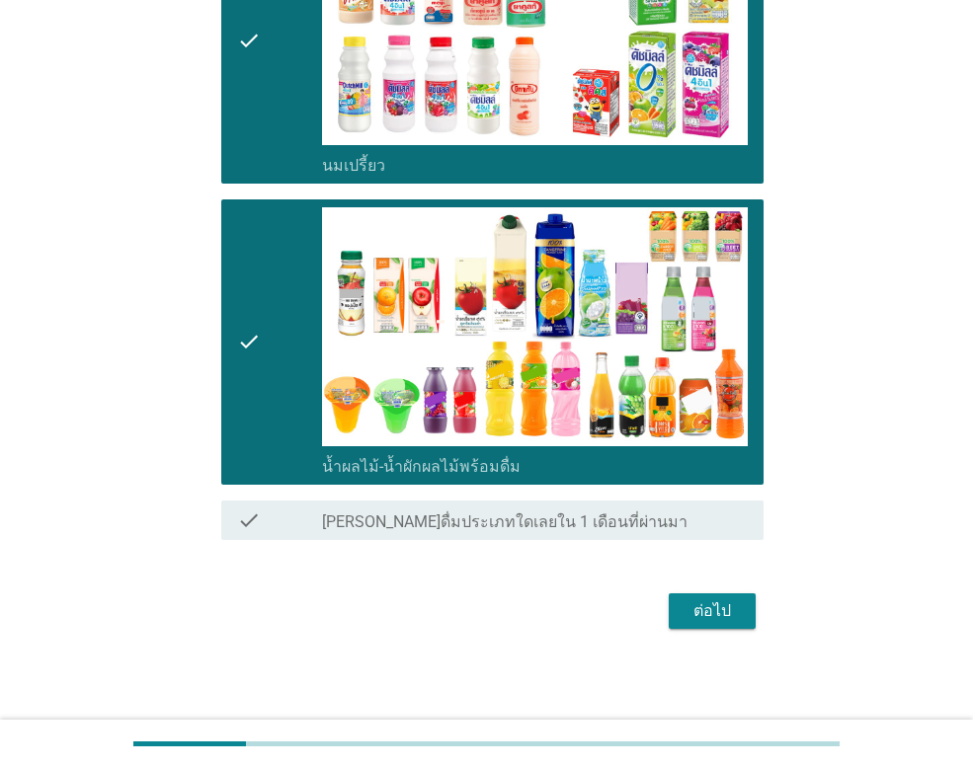
scroll to position [343, 0]
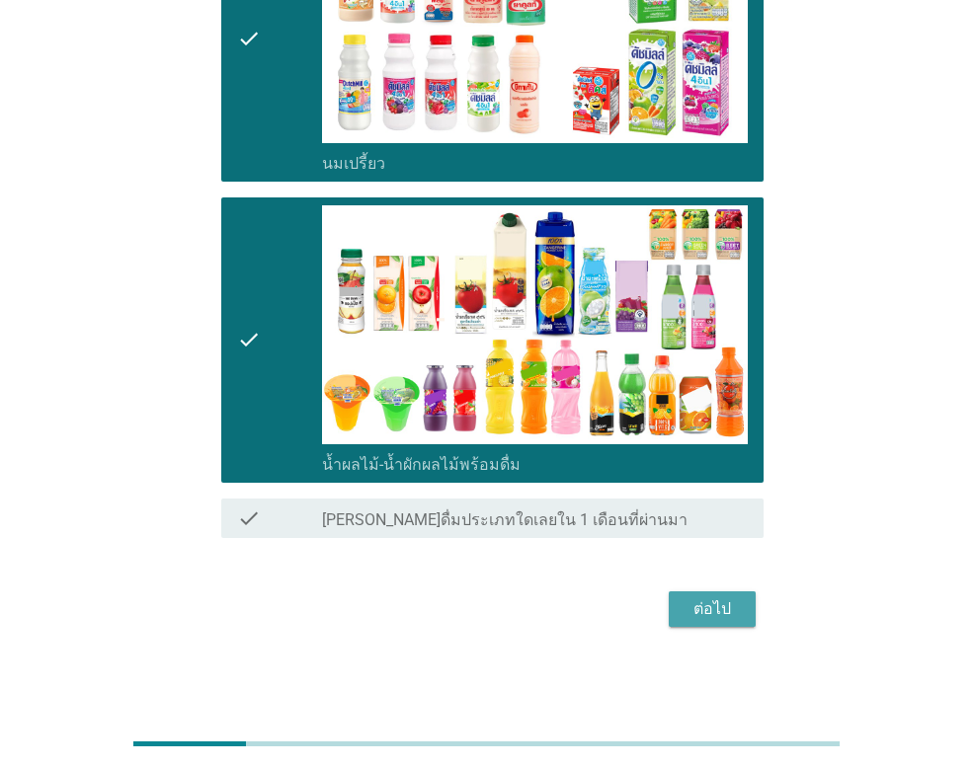
click at [713, 614] on div "ต่อไป" at bounding box center [711, 609] width 55 height 24
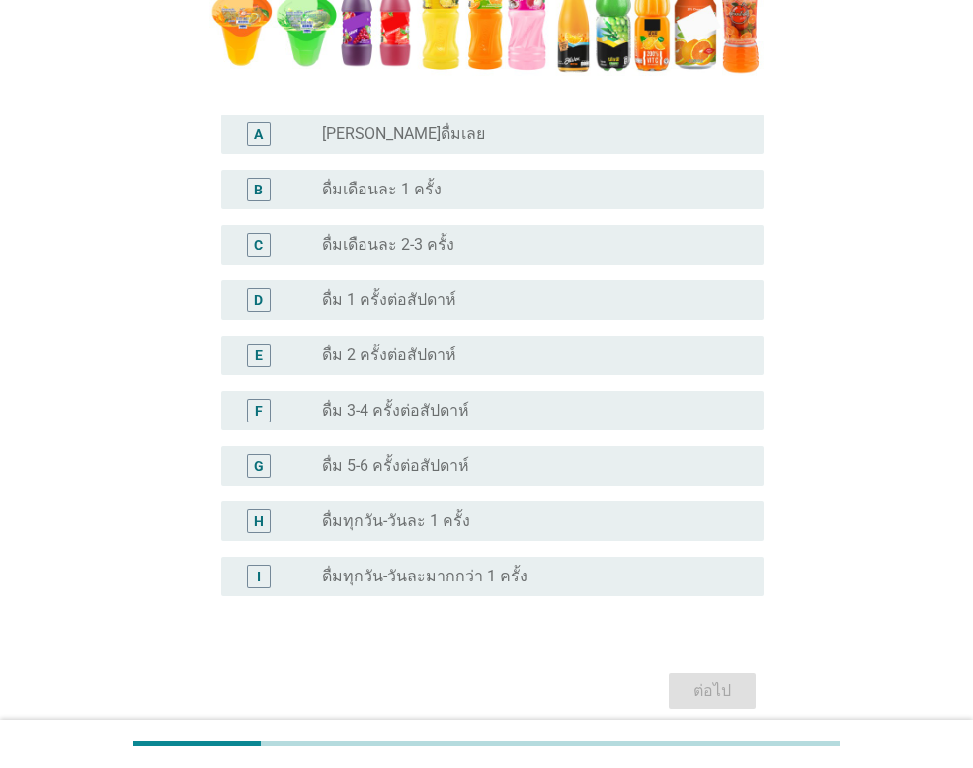
scroll to position [592, 0]
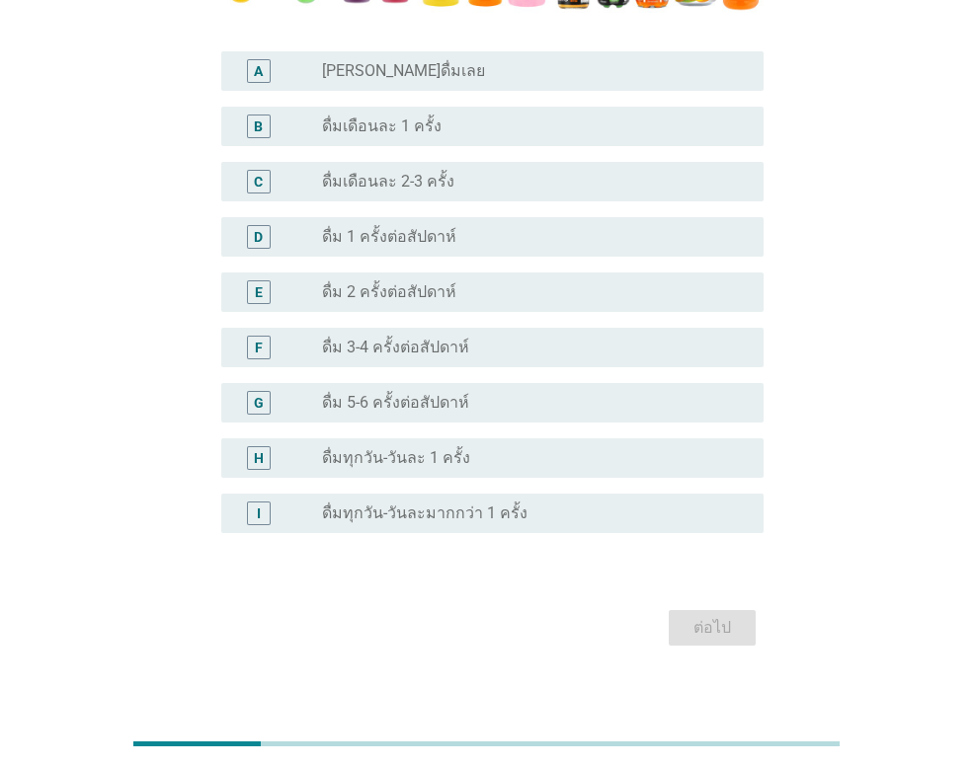
click at [542, 242] on div "radio_button_unchecked ดื่ม 1 ครั้งต่อสัปดาห์" at bounding box center [527, 237] width 410 height 20
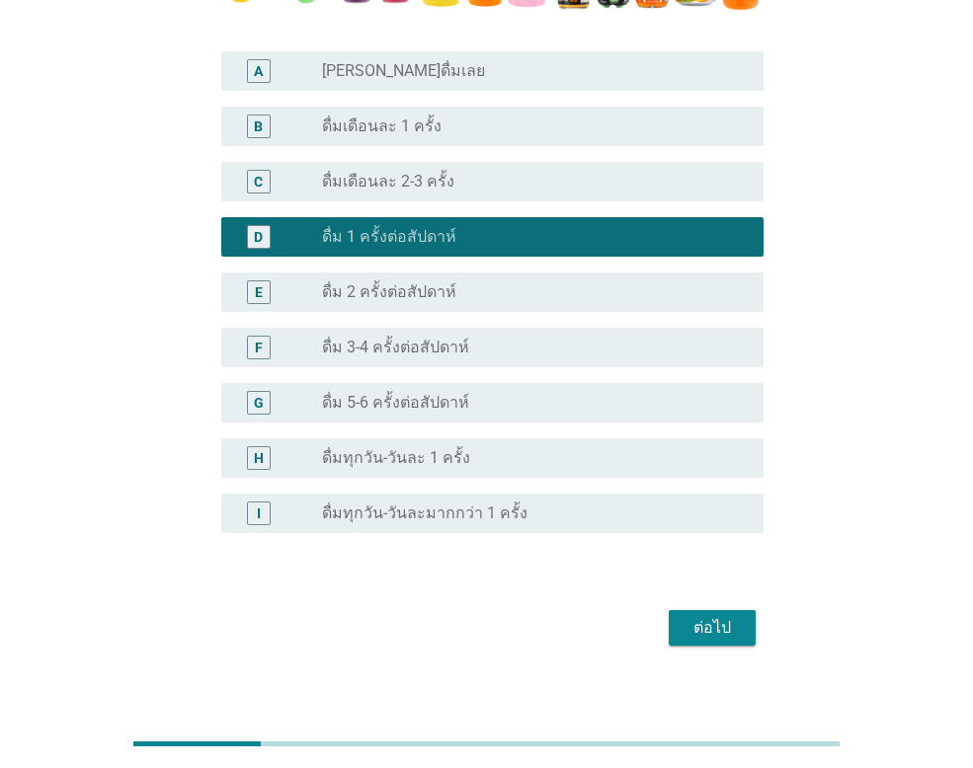
click at [715, 628] on div "ต่อไป" at bounding box center [711, 628] width 55 height 24
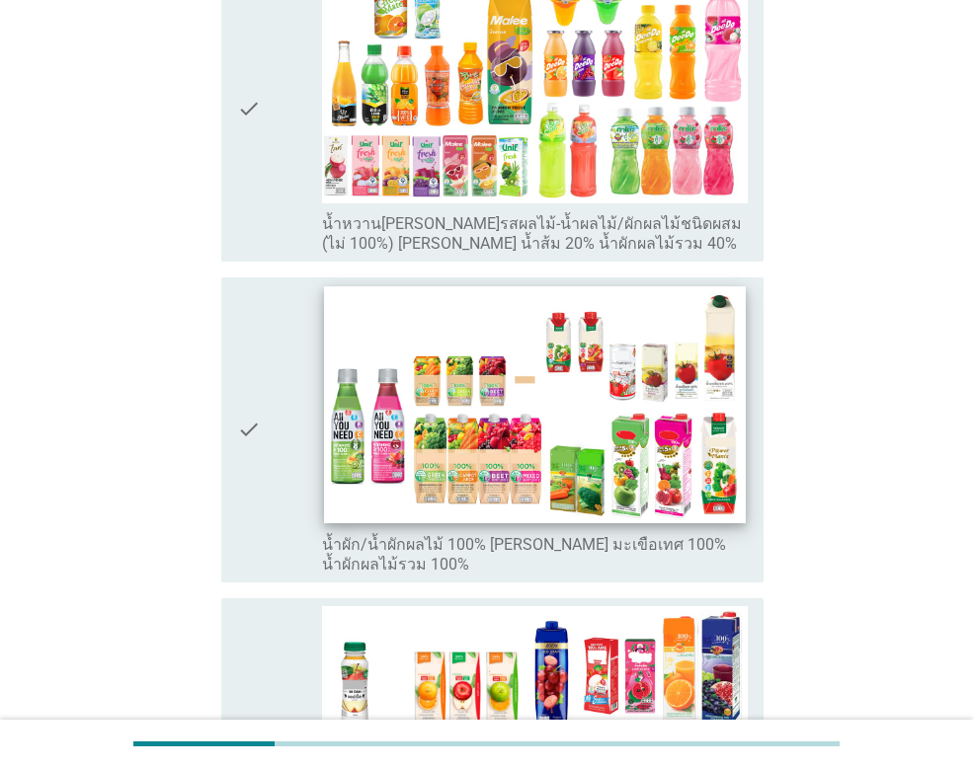
scroll to position [395, 0]
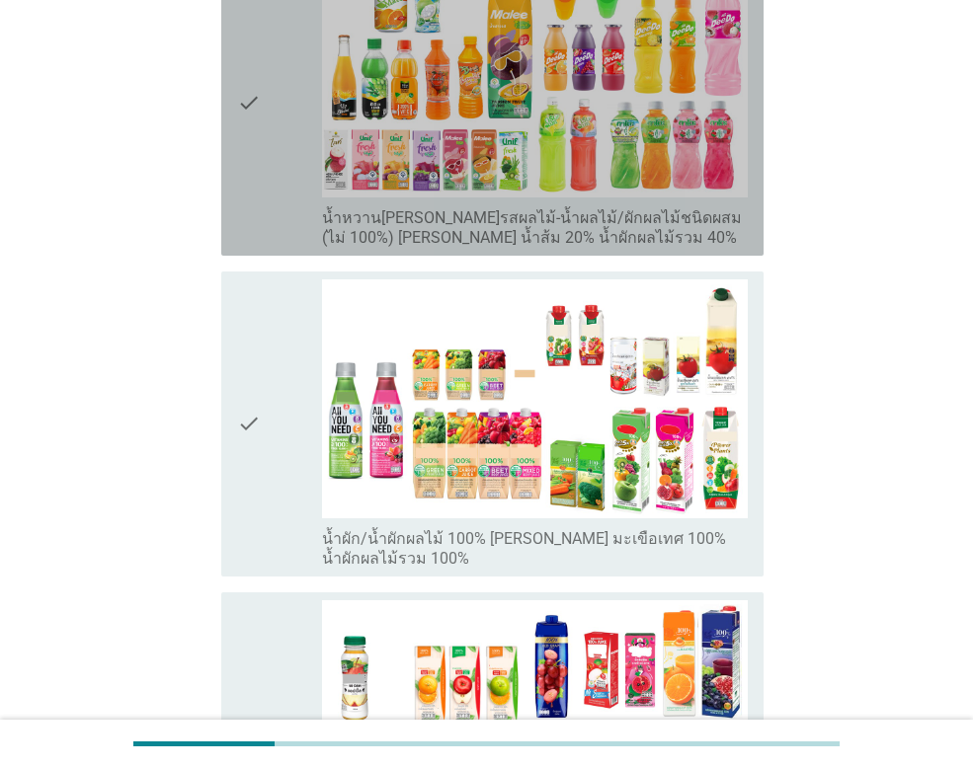
click at [239, 88] on icon "check" at bounding box center [249, 103] width 24 height 289
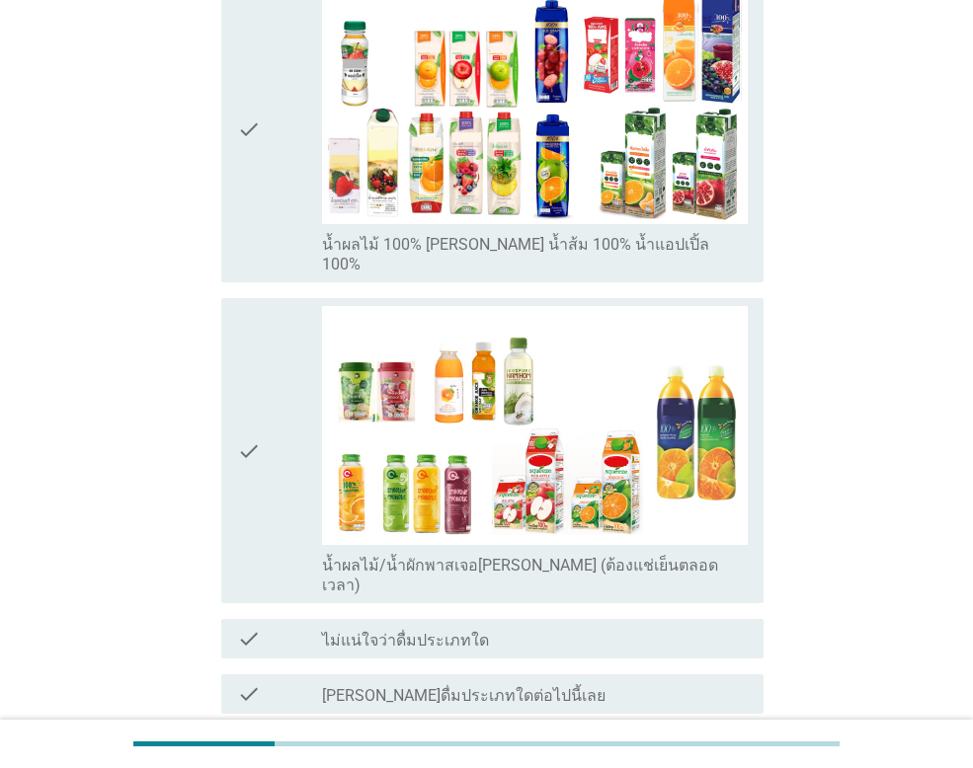
scroll to position [1112, 0]
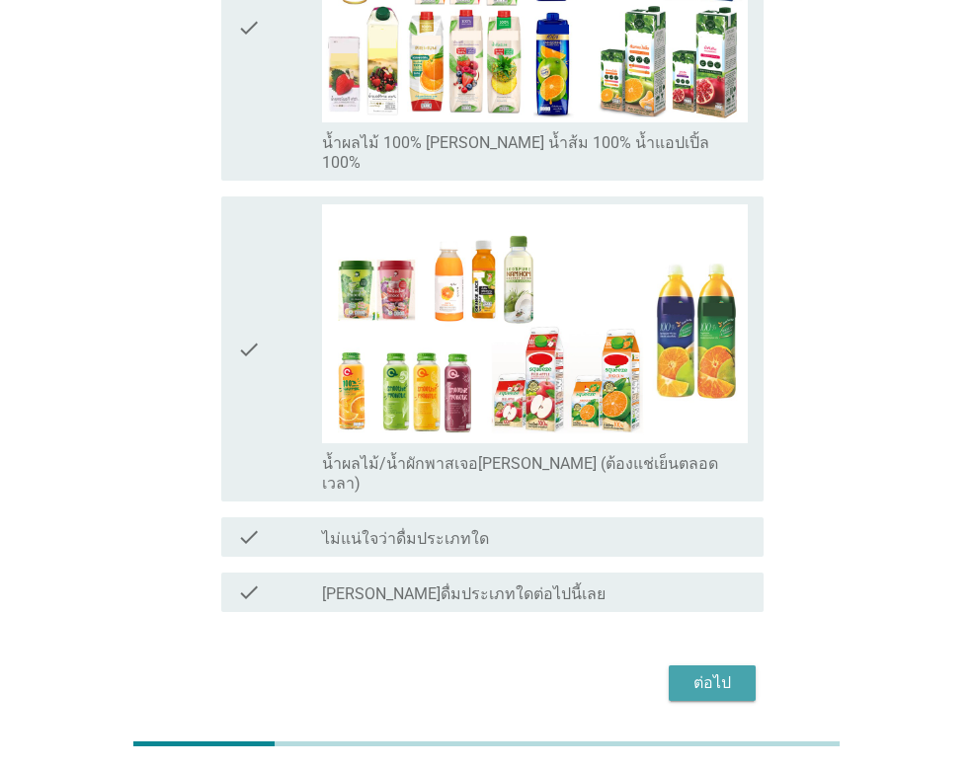
click at [726, 671] on div "ต่อไป" at bounding box center [711, 683] width 55 height 24
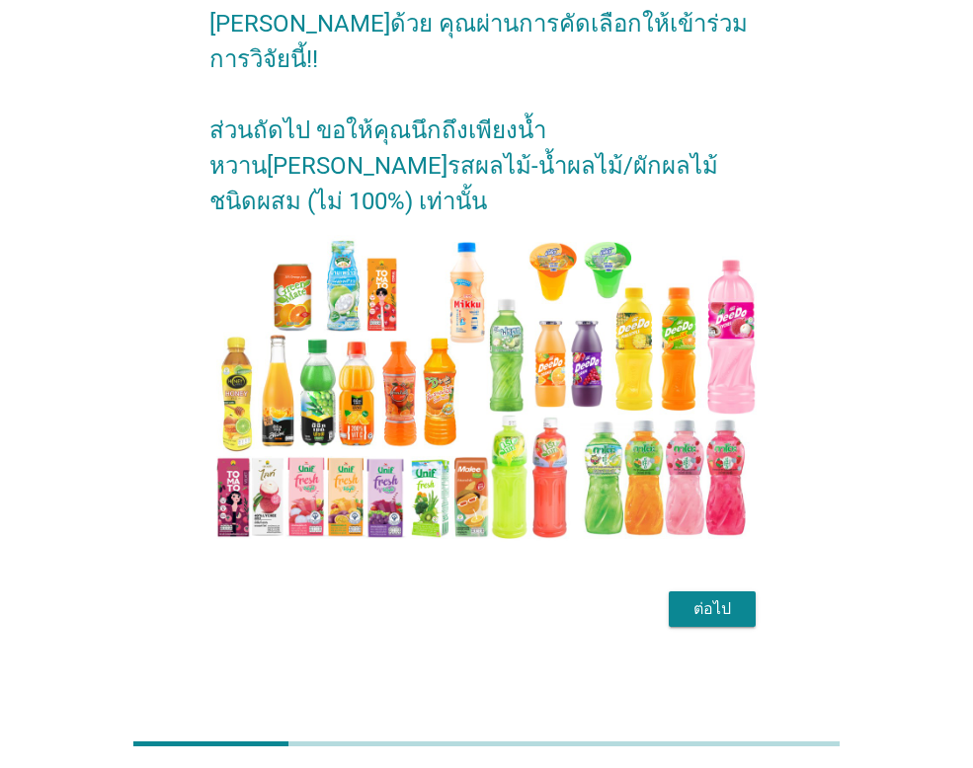
scroll to position [0, 0]
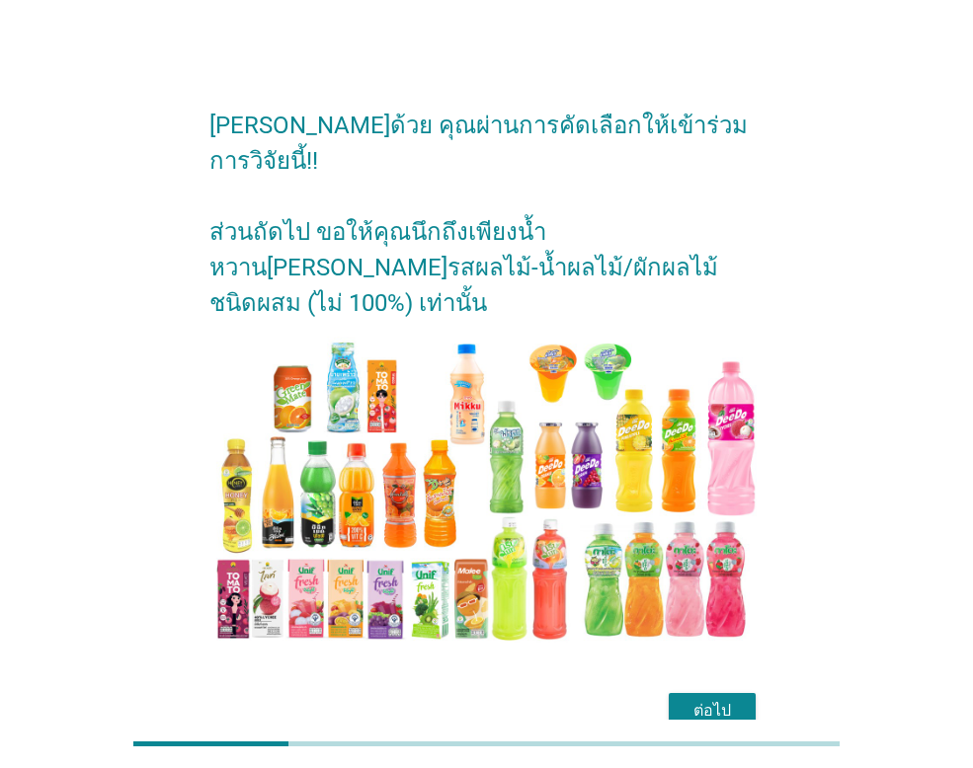
click at [725, 699] on div "ต่อไป" at bounding box center [711, 711] width 55 height 24
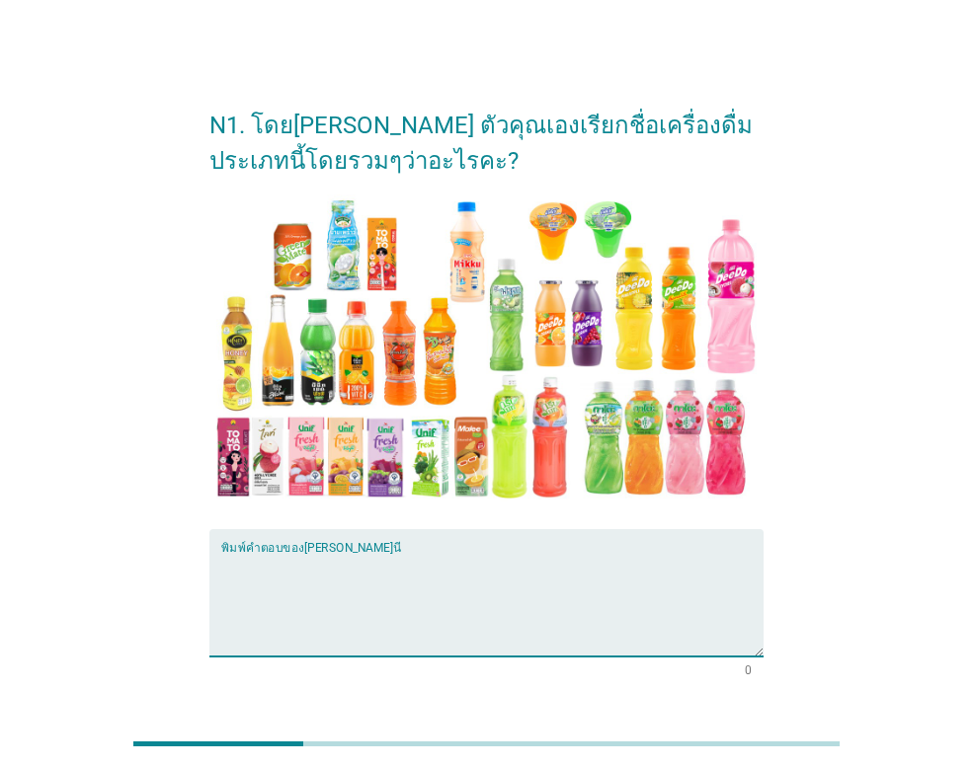
click at [562, 608] on textarea "พิมพ์คำตอบของคุณ ที่นี่" at bounding box center [492, 605] width 542 height 104
type textarea "o"
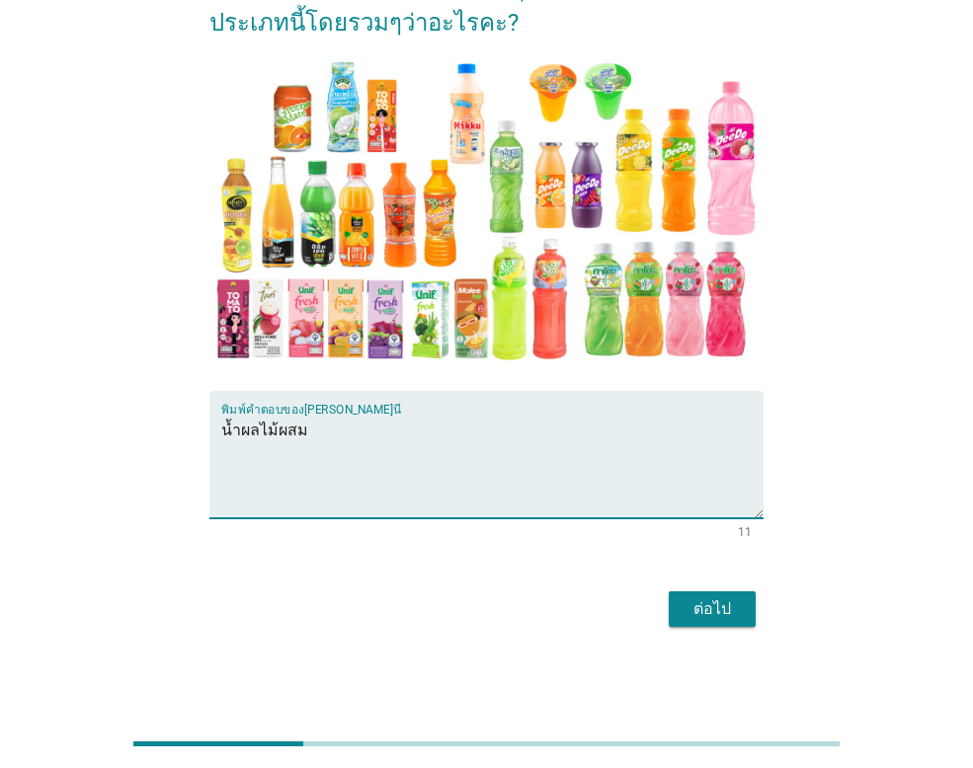
type textarea "น้ำผลไม้ผสม"
click at [741, 612] on button "ต่อไป" at bounding box center [711, 609] width 87 height 36
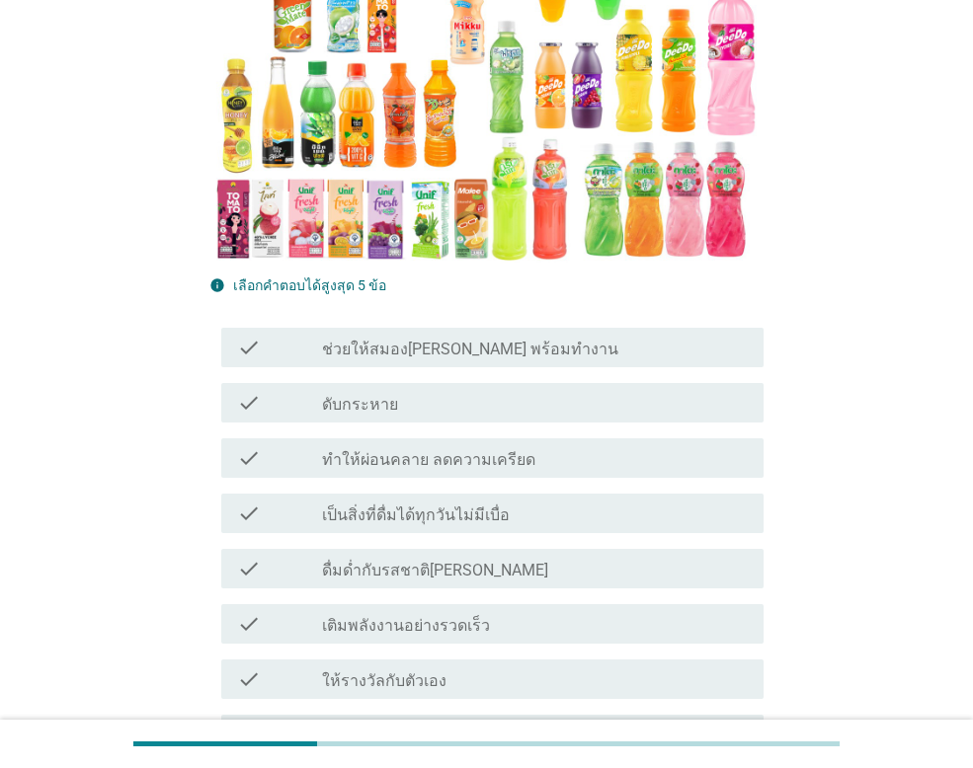
scroll to position [494, 0]
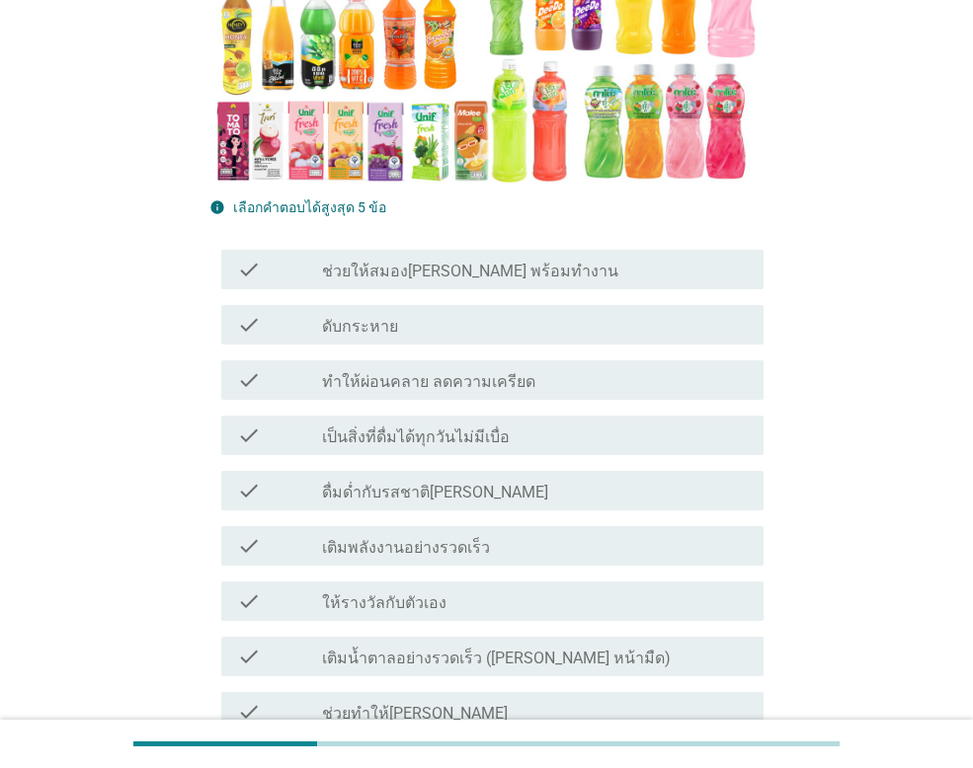
click at [503, 327] on div "check_box_outline_blank ดับกระหาย" at bounding box center [535, 325] width 426 height 24
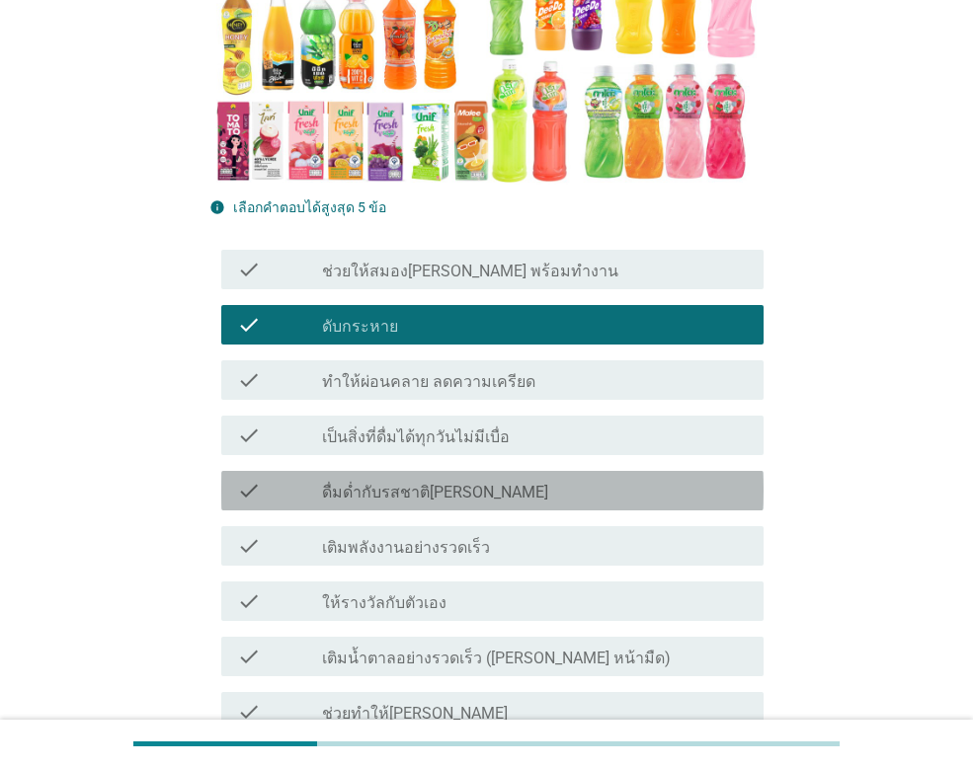
click at [492, 497] on label "ดื่มด่ำกับรสชาติ[PERSON_NAME]" at bounding box center [435, 493] width 226 height 20
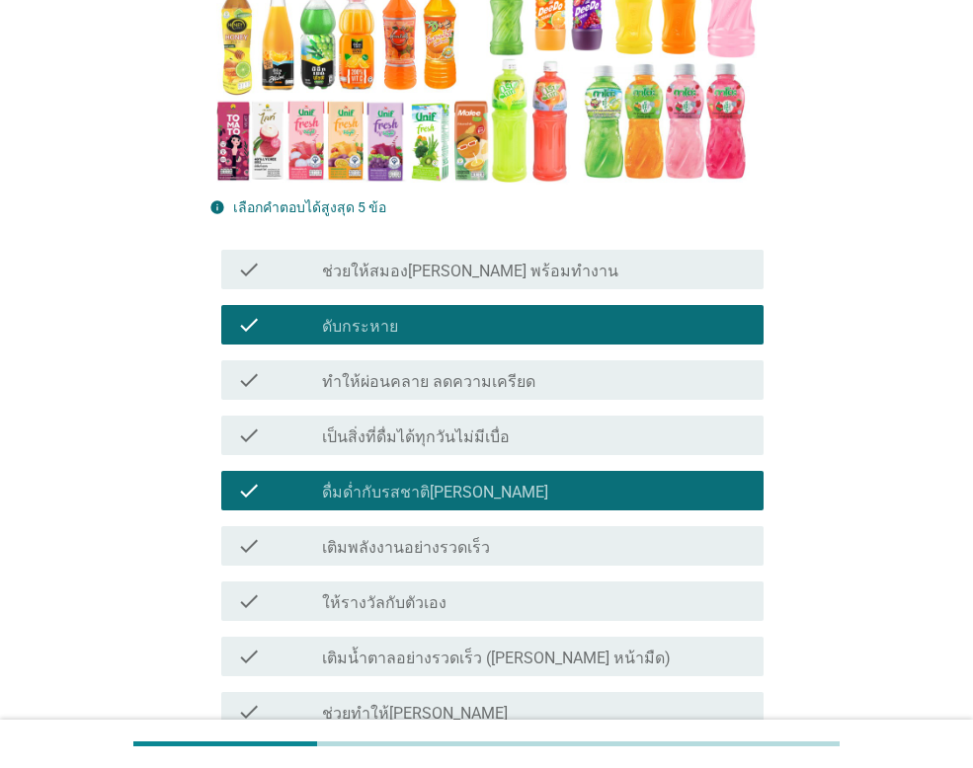
click at [480, 657] on label "เติมน้ำตาลอย่างรวดเร็ว ([PERSON_NAME] หน้ามืด)" at bounding box center [496, 659] width 349 height 20
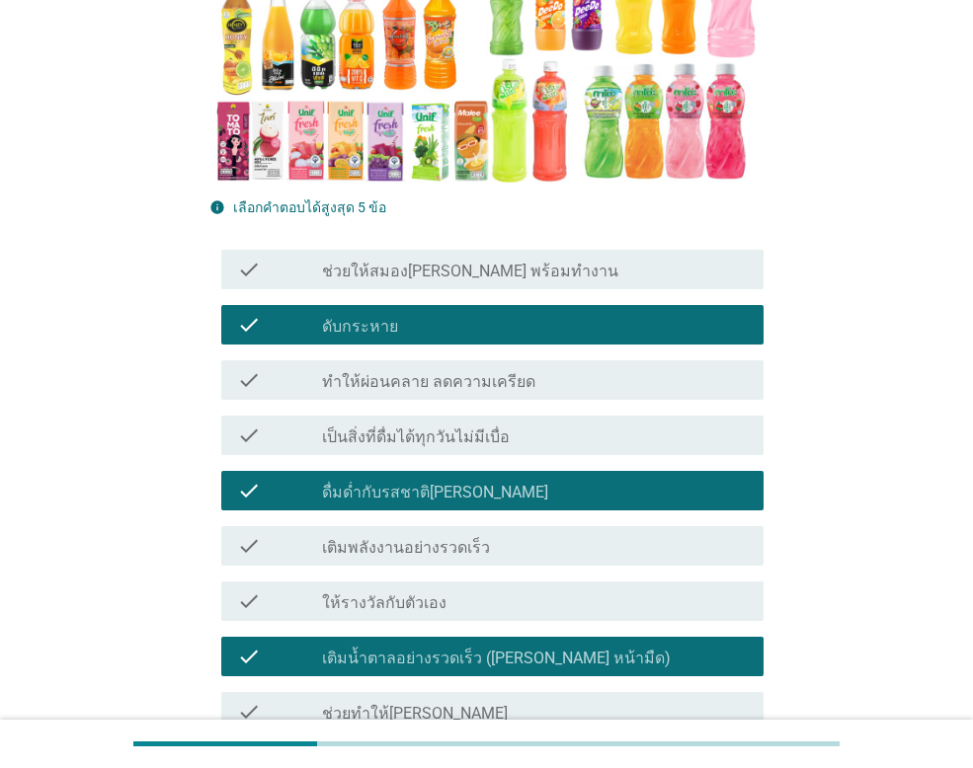
click at [495, 537] on div "check_box_outline_blank เติมพลังงานอย่างรวดเร็ว" at bounding box center [535, 546] width 426 height 24
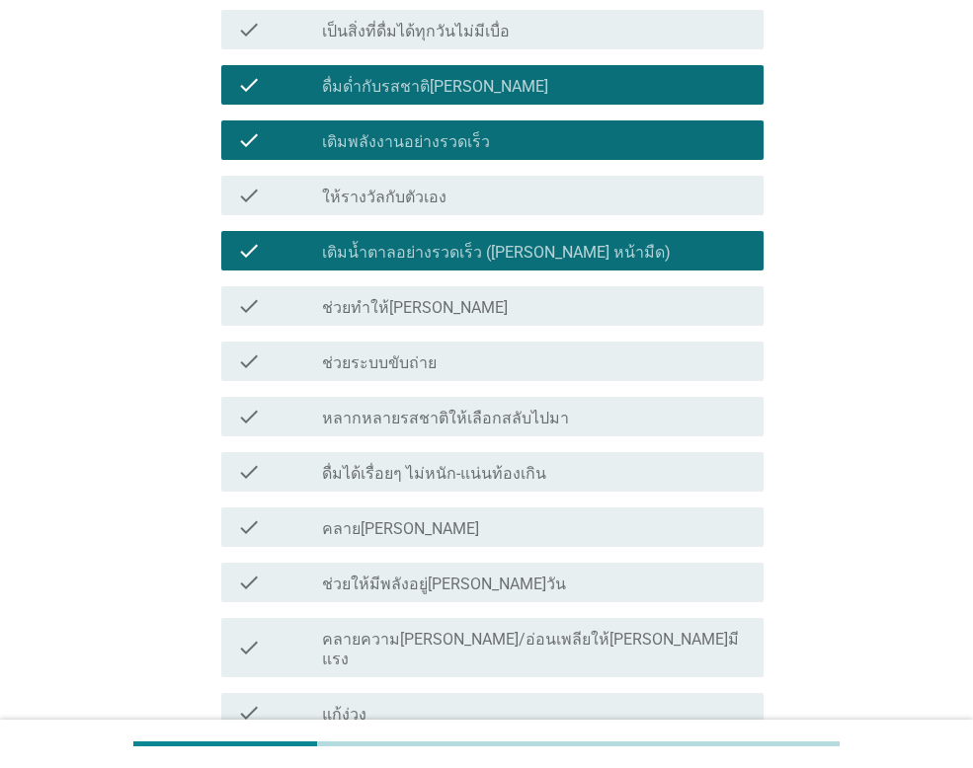
scroll to position [987, 0]
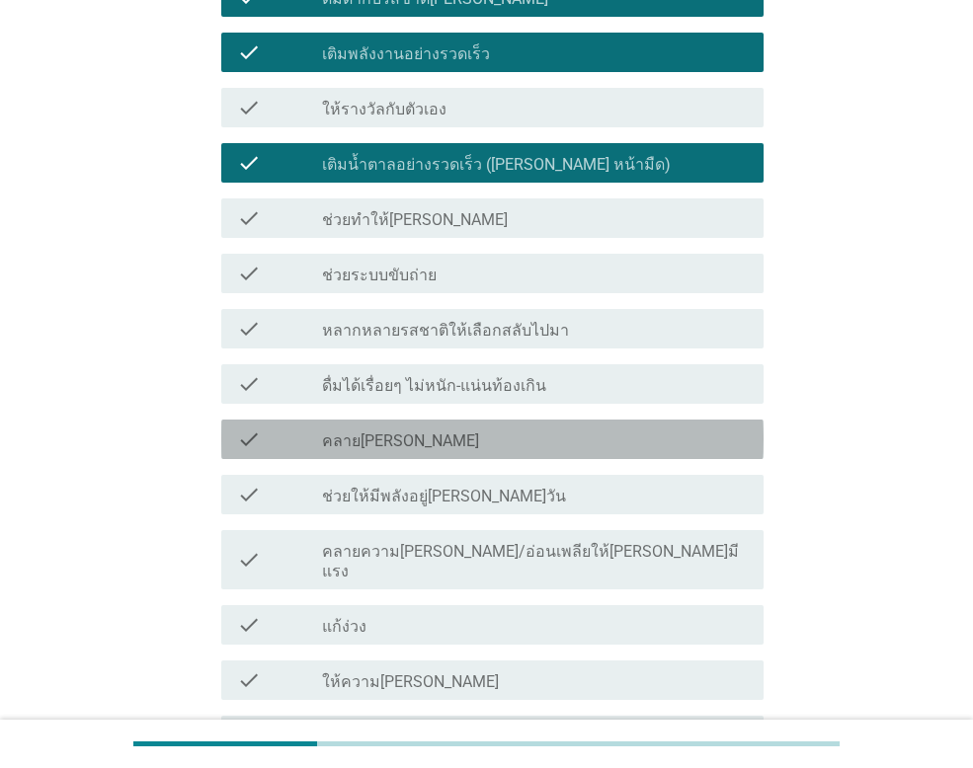
click at [487, 436] on div "check_box_outline_blank คลาย[PERSON_NAME]" at bounding box center [535, 440] width 426 height 24
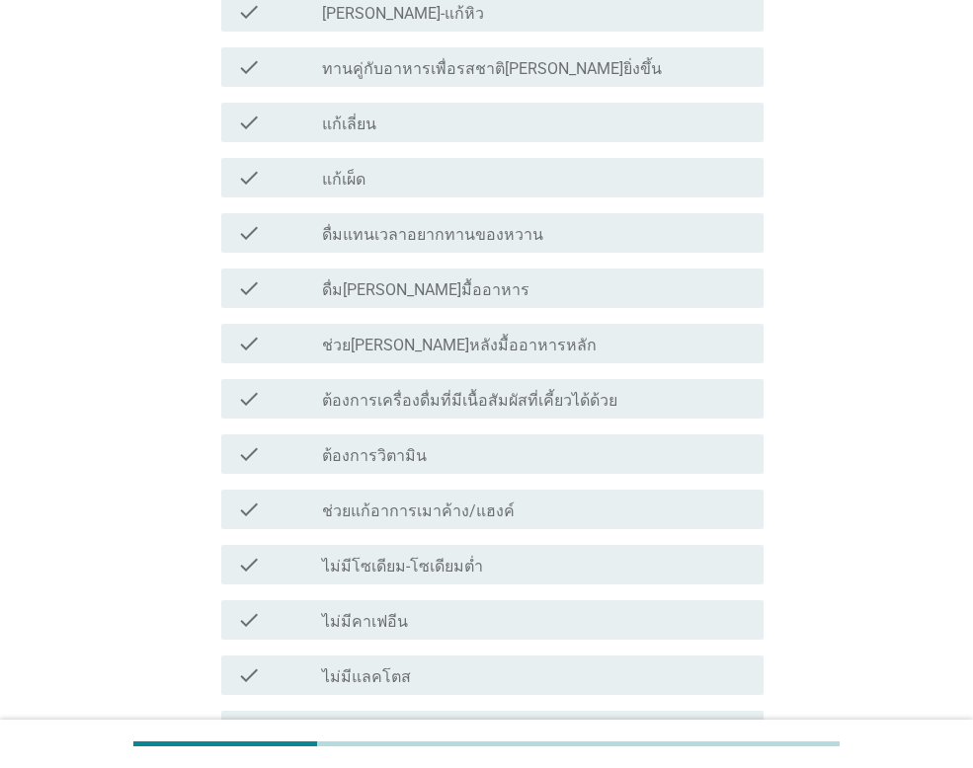
scroll to position [1932, 0]
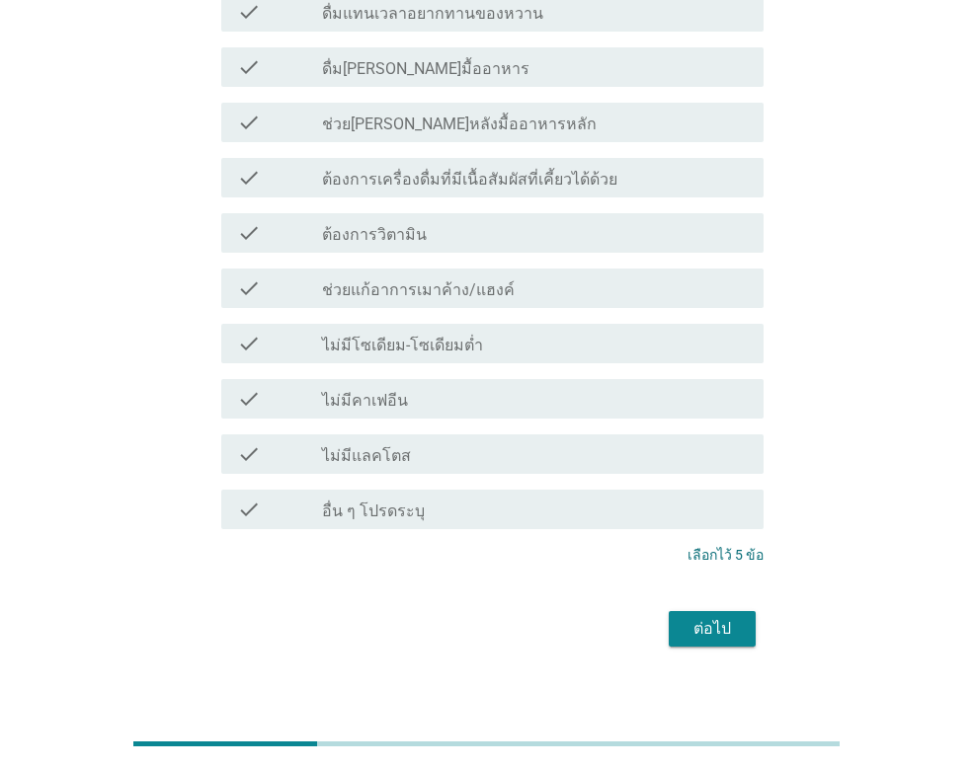
click at [524, 221] on div "check_box_outline_blank ต้องการวิตามิน" at bounding box center [535, 233] width 426 height 24
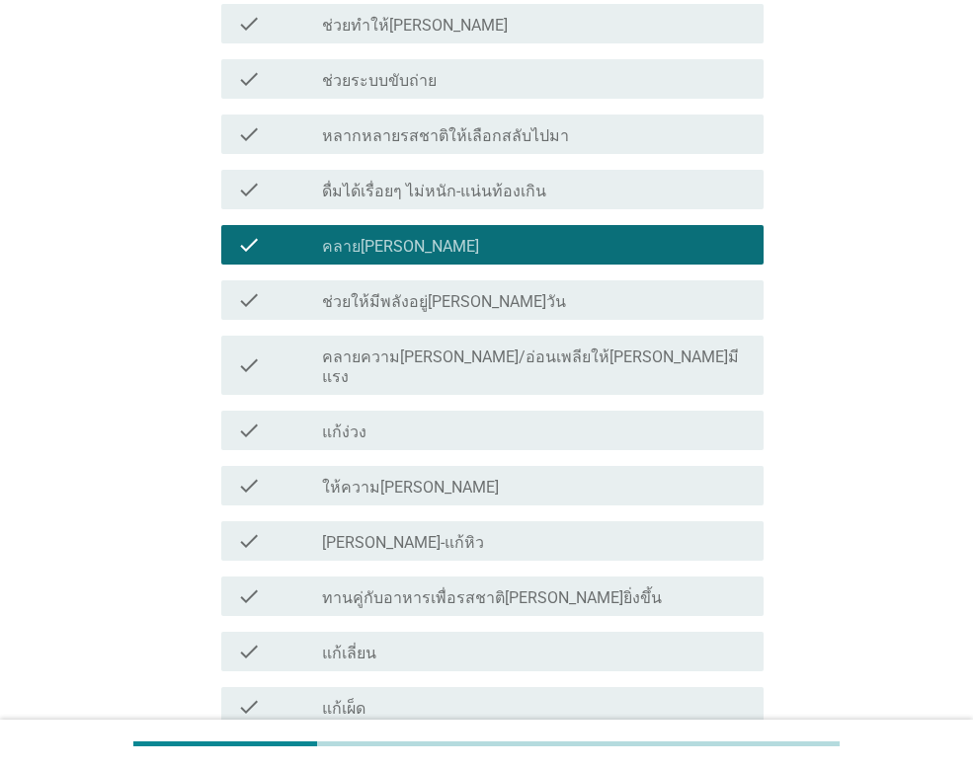
scroll to position [945, 0]
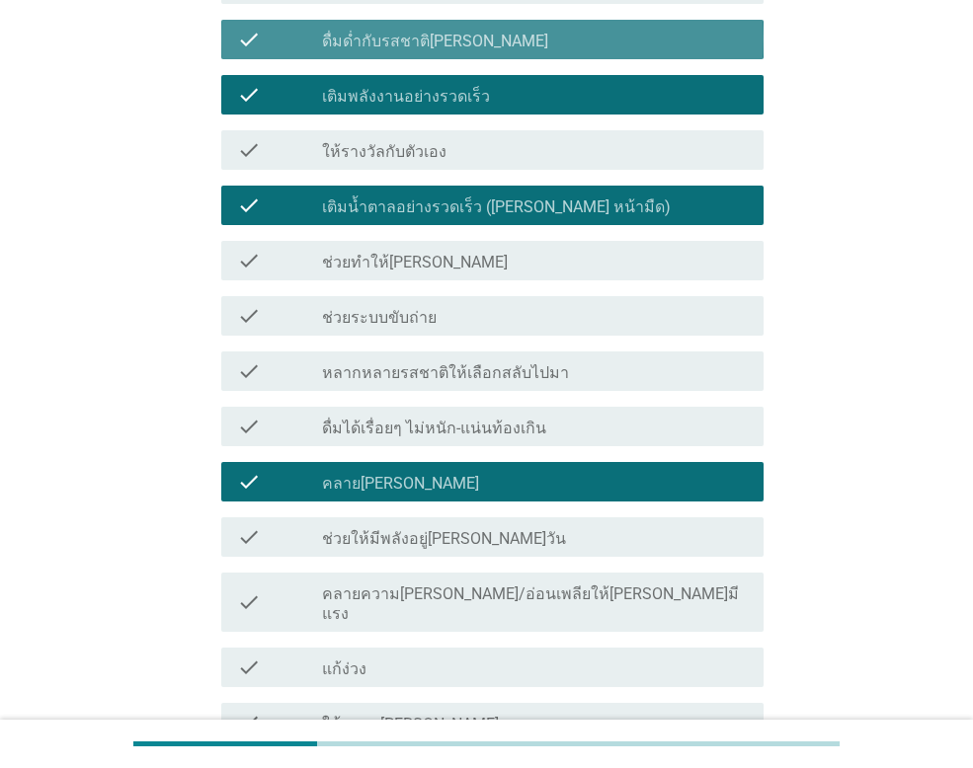
click at [527, 40] on div "check_box ดื่มด่ำกับรสชาติ[PERSON_NAME]" at bounding box center [535, 40] width 426 height 24
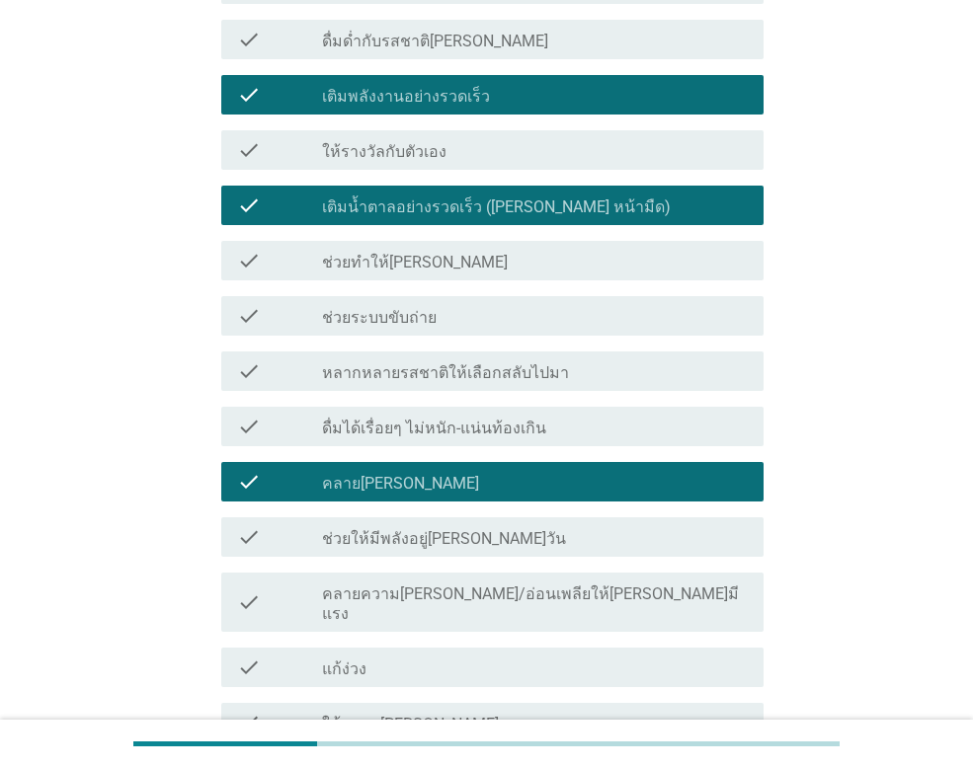
click at [525, 100] on div "check_box_outline_blank เติมพลังงานอย่างรวดเร็ว" at bounding box center [535, 95] width 426 height 24
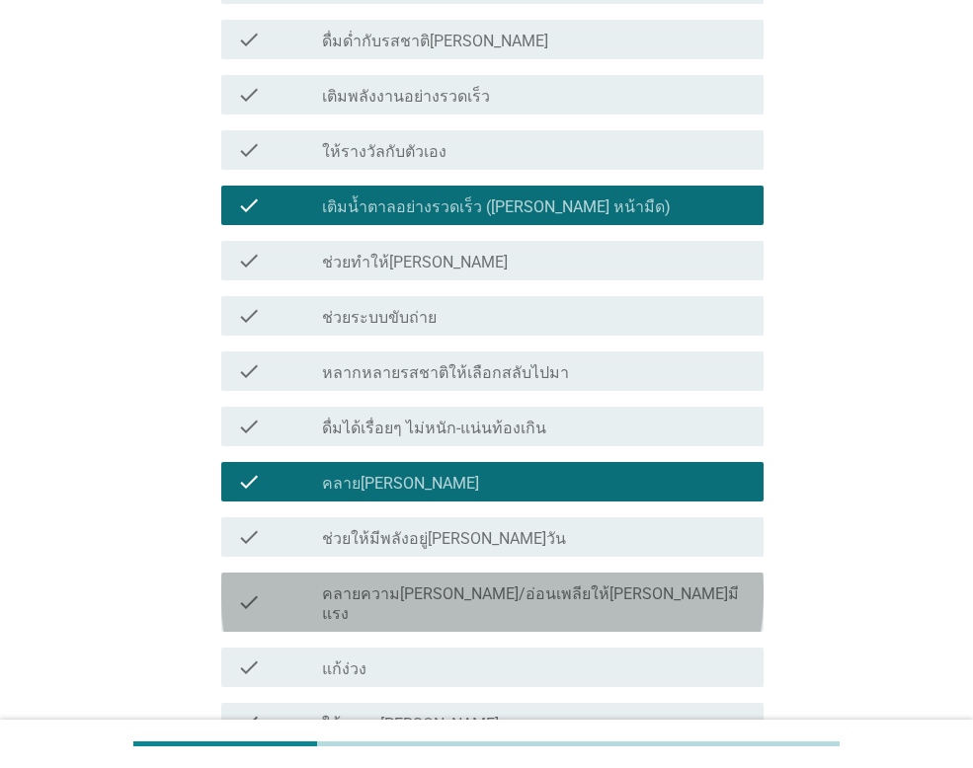
click at [521, 605] on div "check check_box_outline_blank คลายความ[PERSON_NAME]/อ่อนเพลียให้[PERSON_NAME]มี…" at bounding box center [492, 602] width 542 height 59
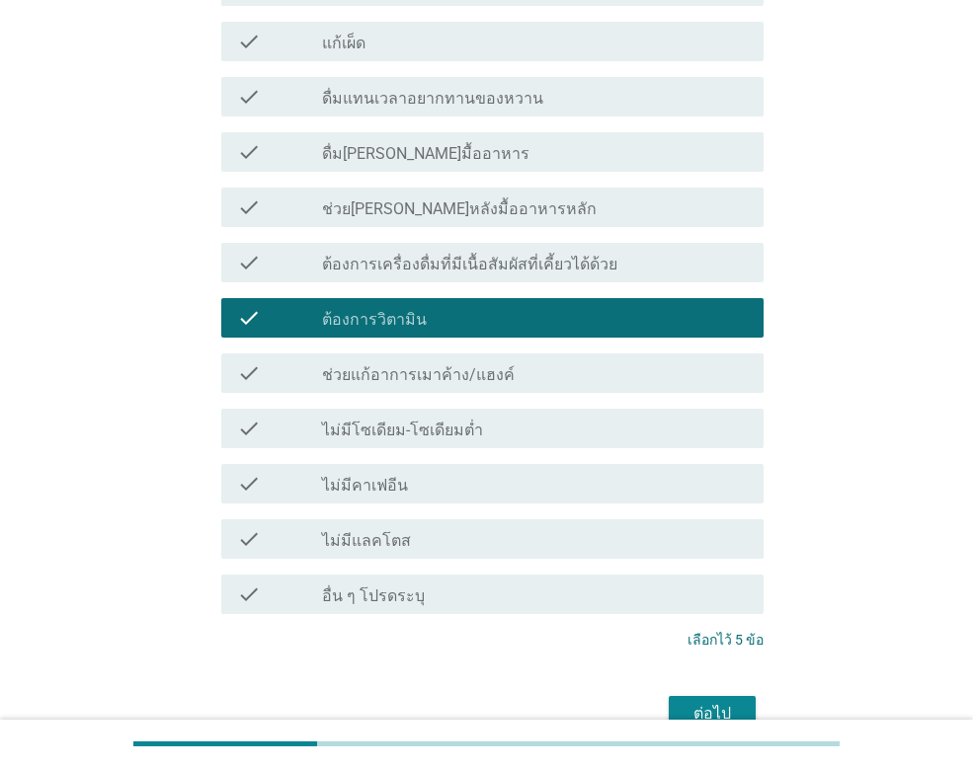
scroll to position [1932, 0]
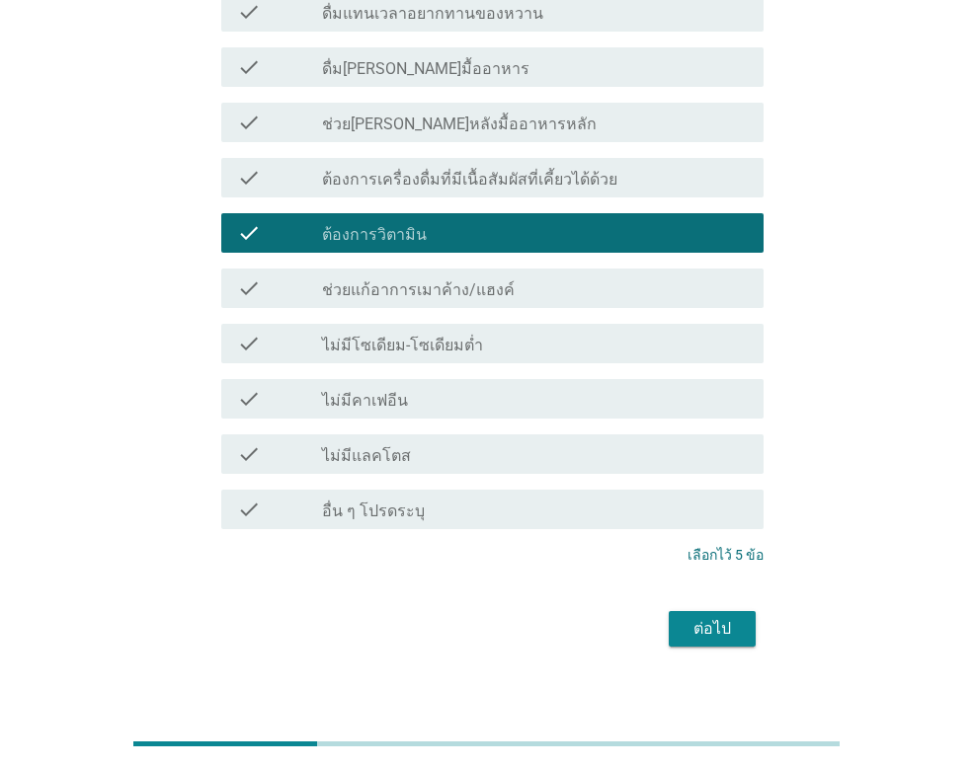
click at [727, 617] on div "ต่อไป" at bounding box center [711, 629] width 55 height 24
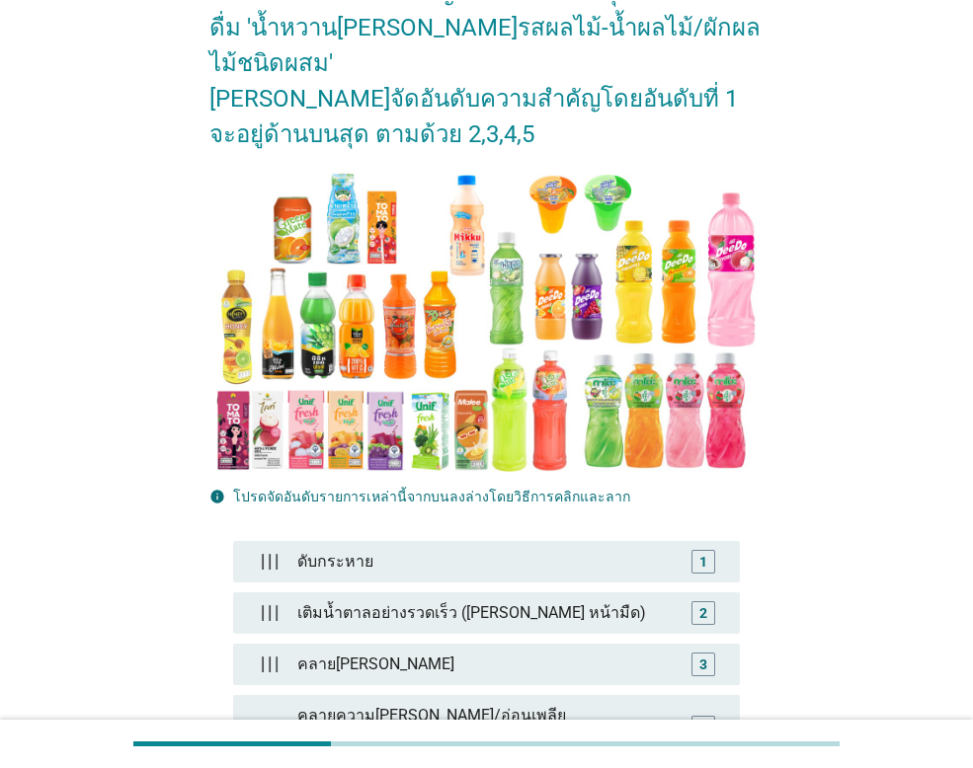
scroll to position [383, 0]
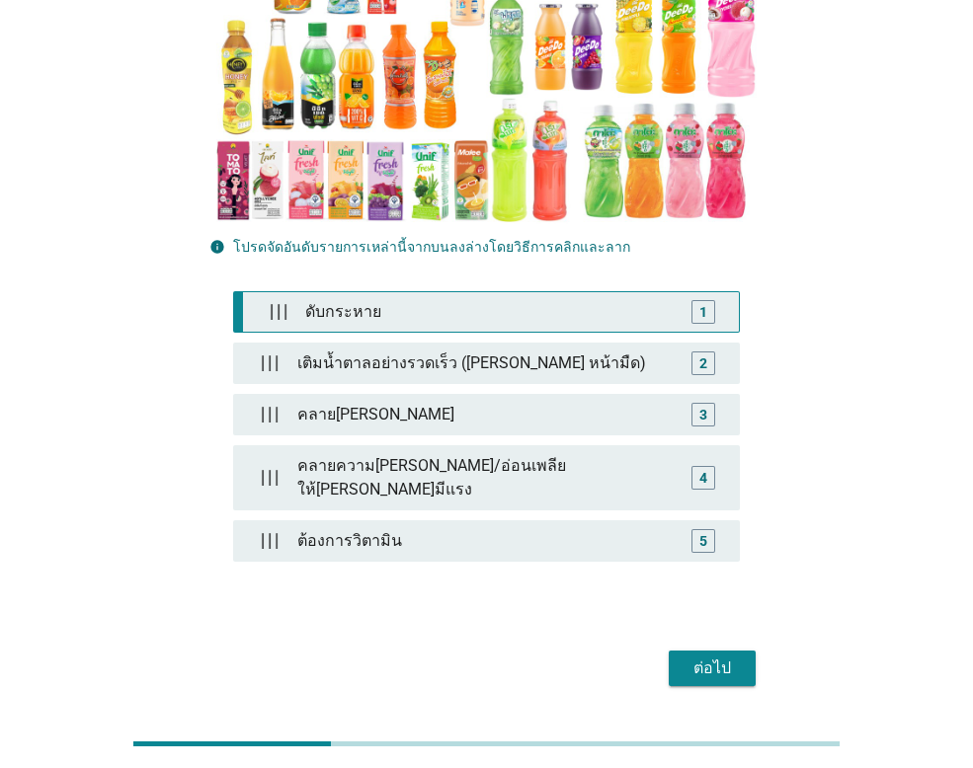
click at [720, 300] on div "1" at bounding box center [703, 312] width 39 height 24
click at [709, 300] on div "1" at bounding box center [703, 312] width 24 height 24
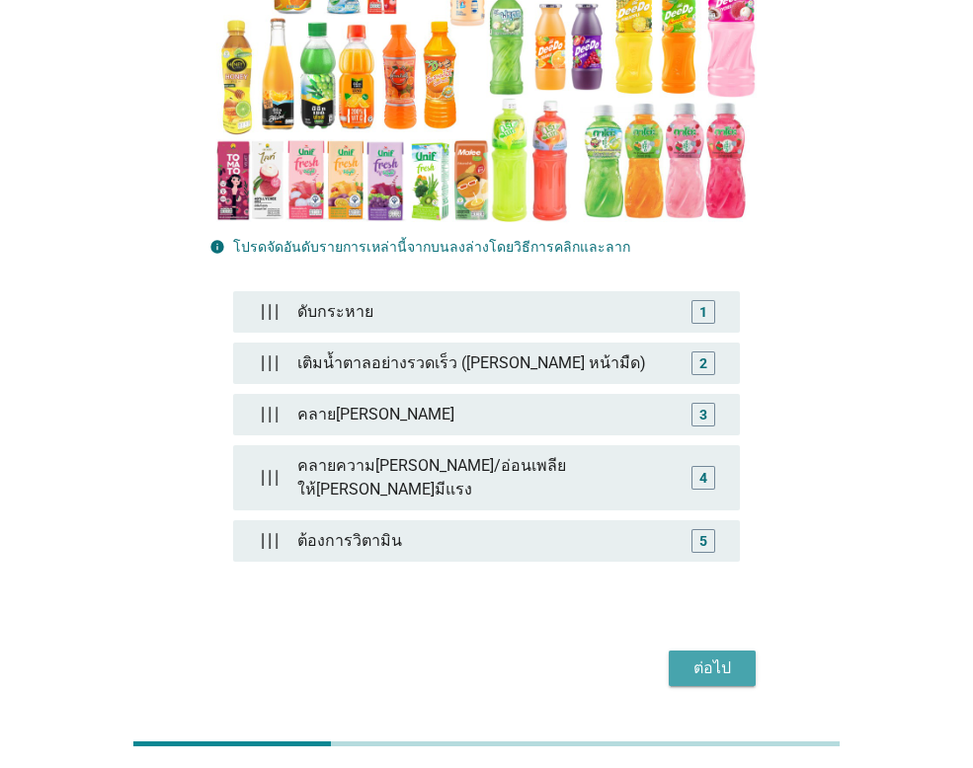
click at [717, 657] on div "ต่อไป" at bounding box center [711, 669] width 55 height 24
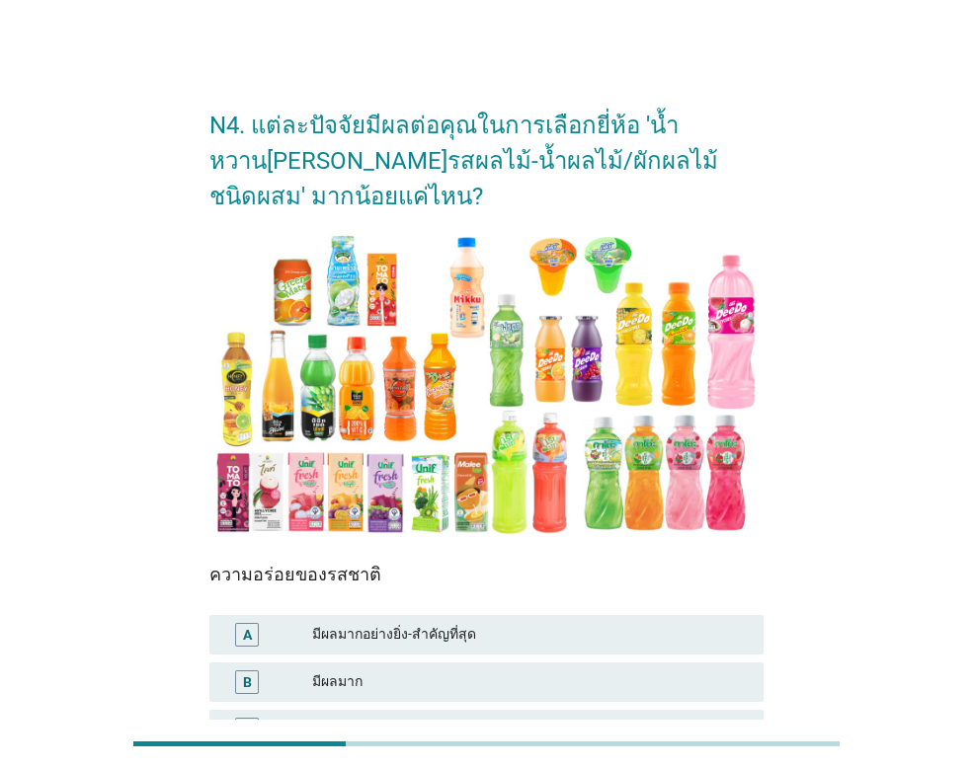
scroll to position [290, 0]
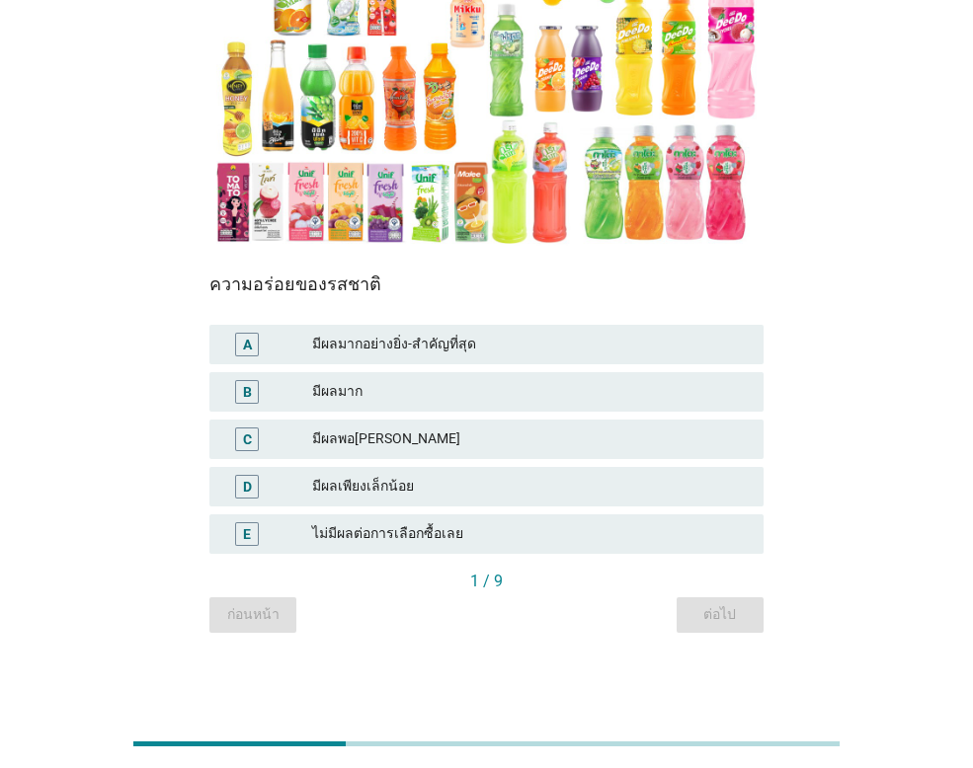
click at [512, 386] on div "มีผลมาก" at bounding box center [529, 392] width 435 height 24
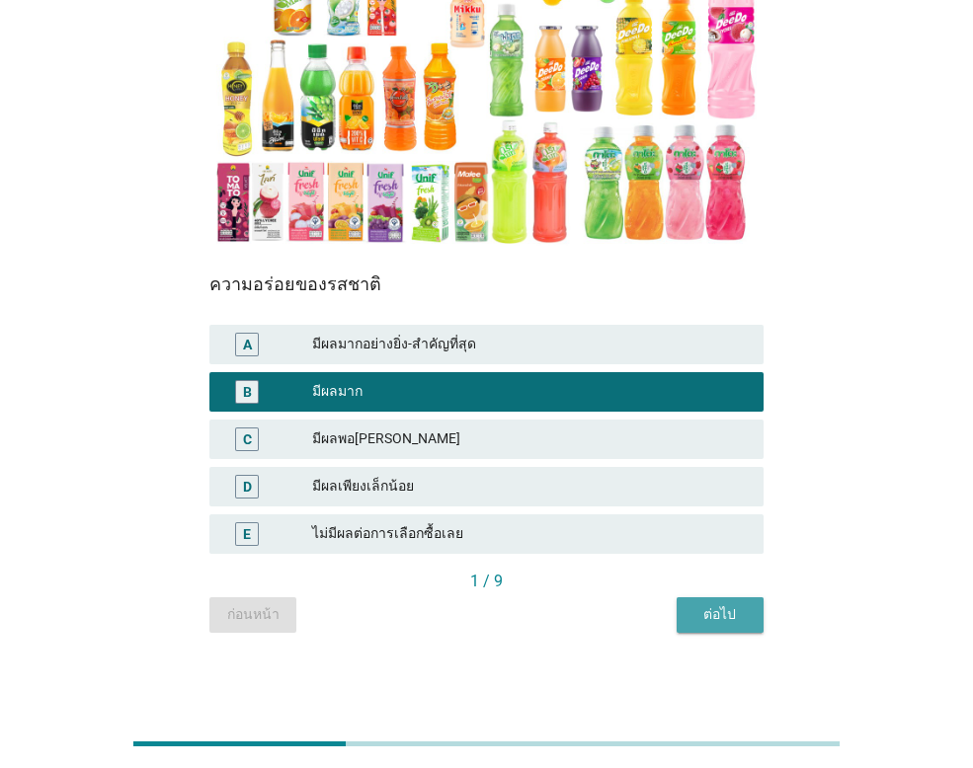
click at [727, 622] on div "ต่อไป" at bounding box center [719, 614] width 55 height 21
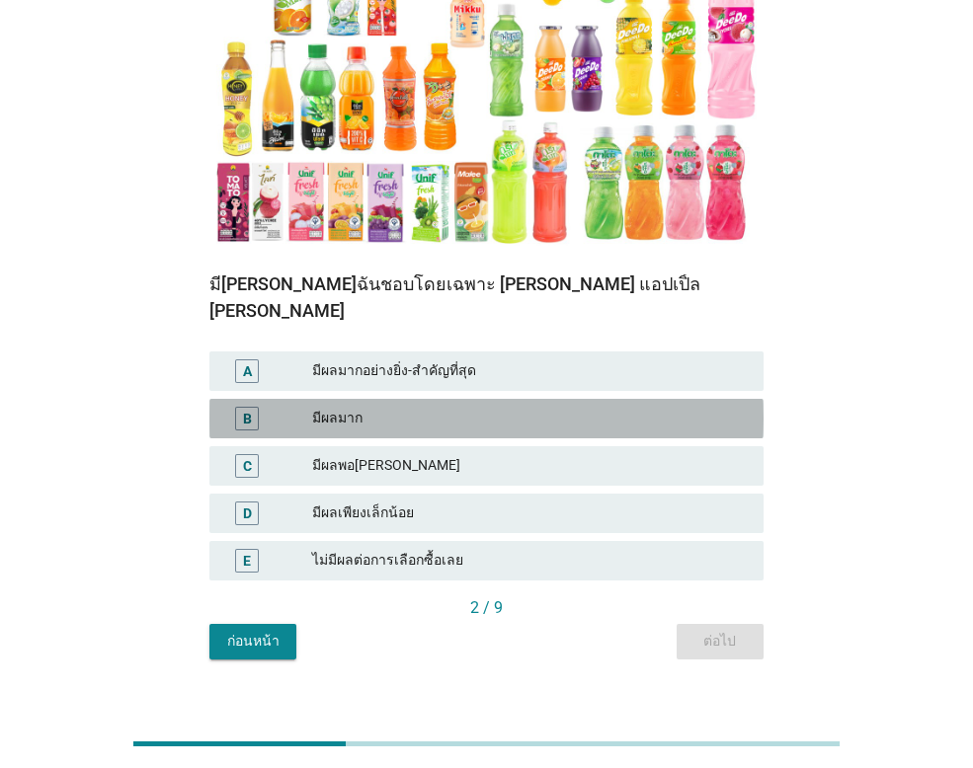
click at [543, 407] on div "มีผลมาก" at bounding box center [529, 419] width 435 height 24
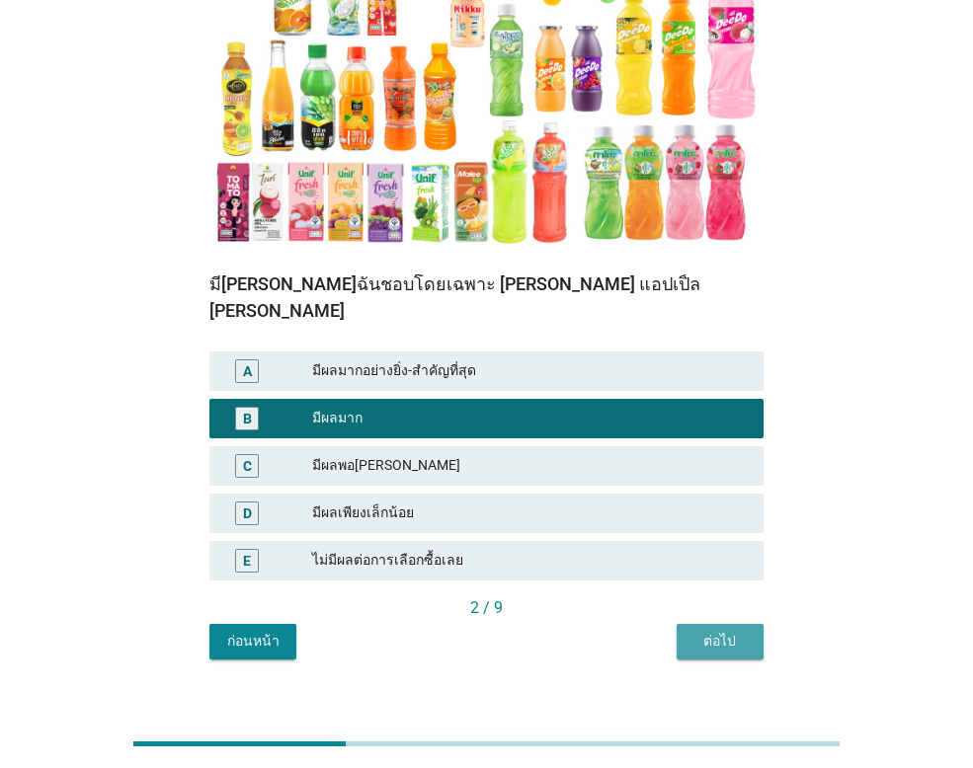
click at [743, 626] on button "ต่อไป" at bounding box center [719, 642] width 87 height 36
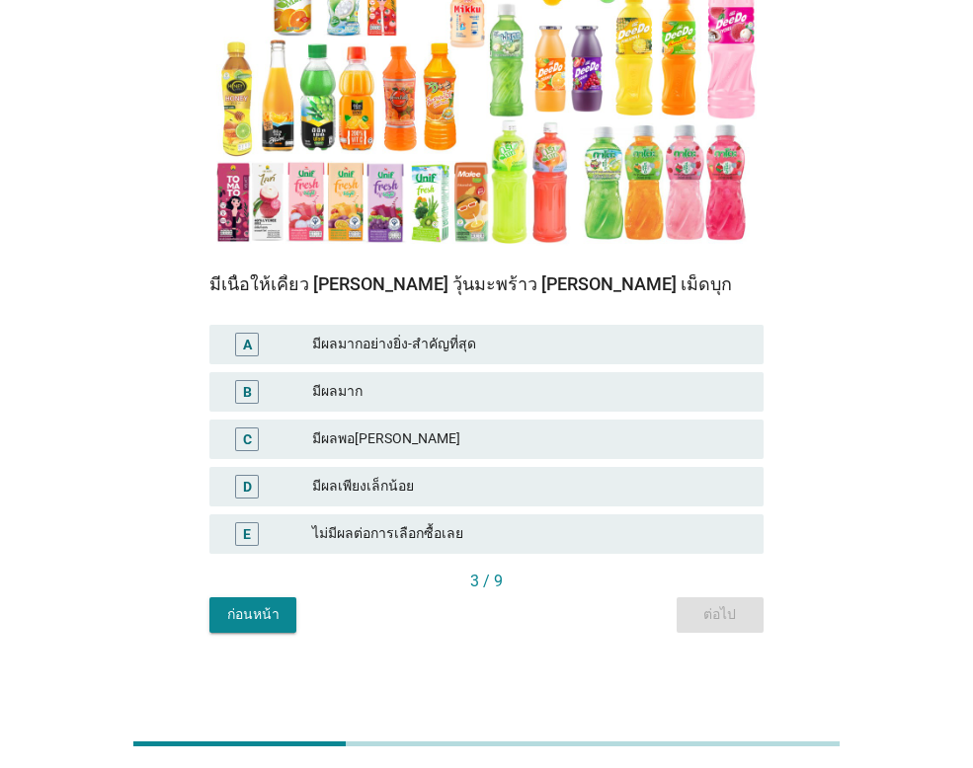
scroll to position [0, 0]
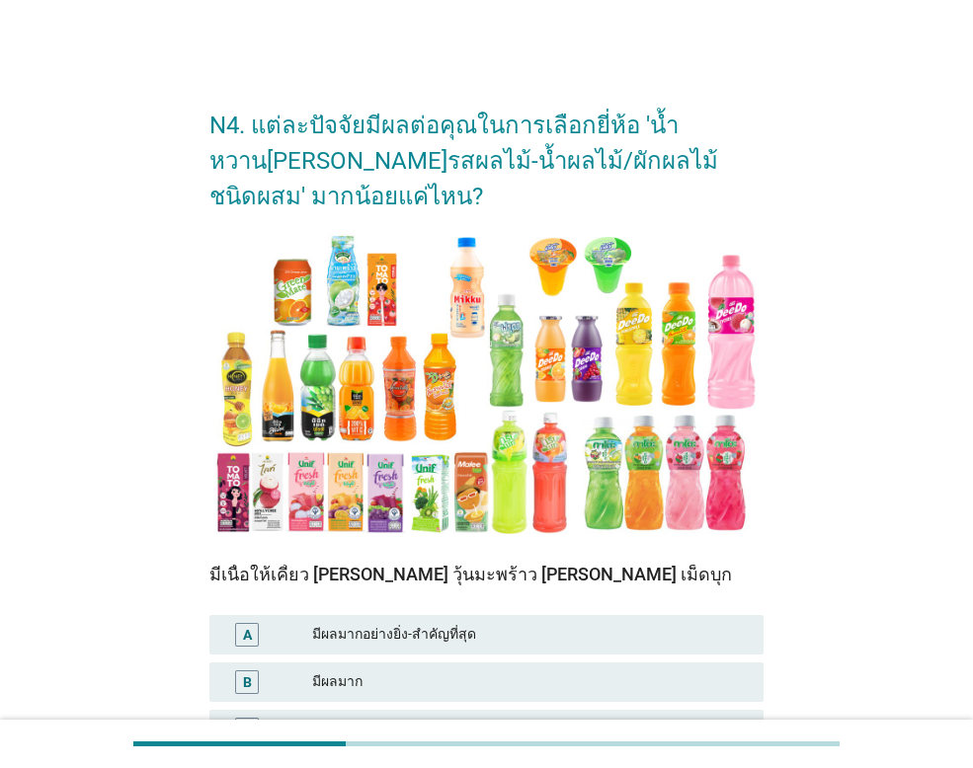
click at [583, 672] on div "มีผลมาก" at bounding box center [529, 682] width 435 height 24
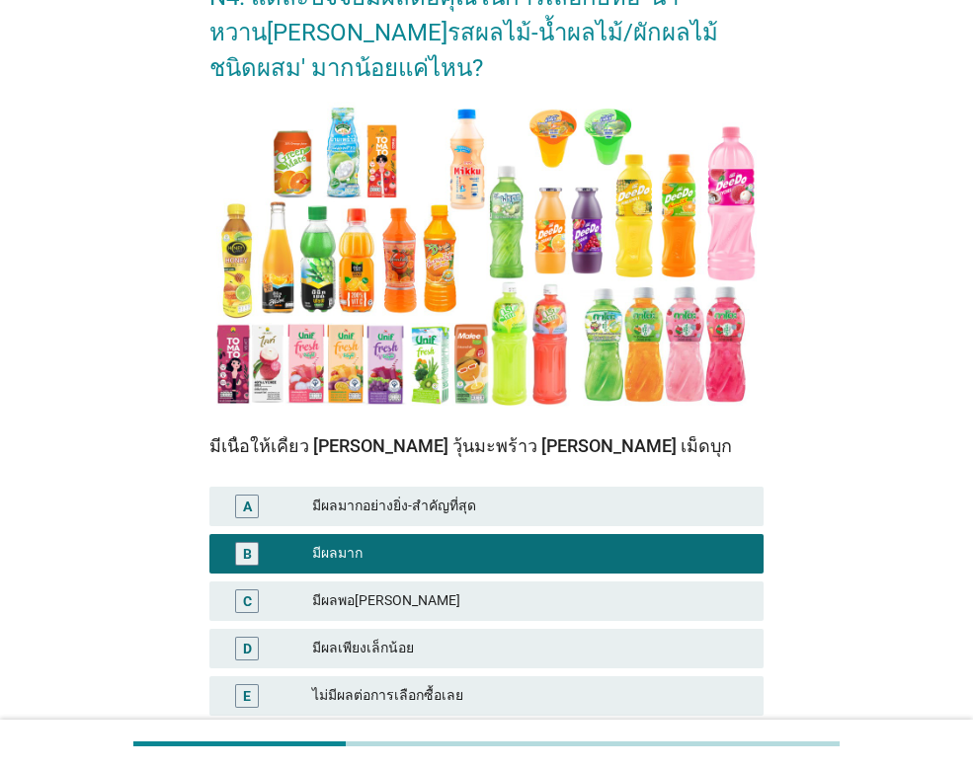
scroll to position [290, 0]
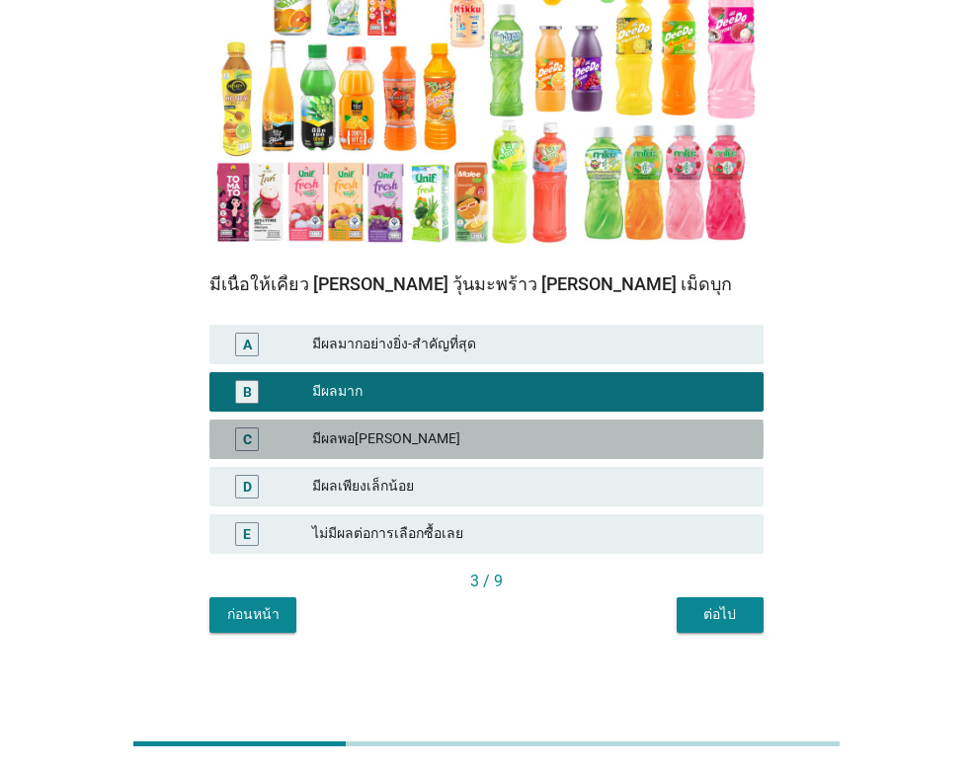
click at [555, 441] on div "มีผลพอ[PERSON_NAME]" at bounding box center [529, 440] width 435 height 24
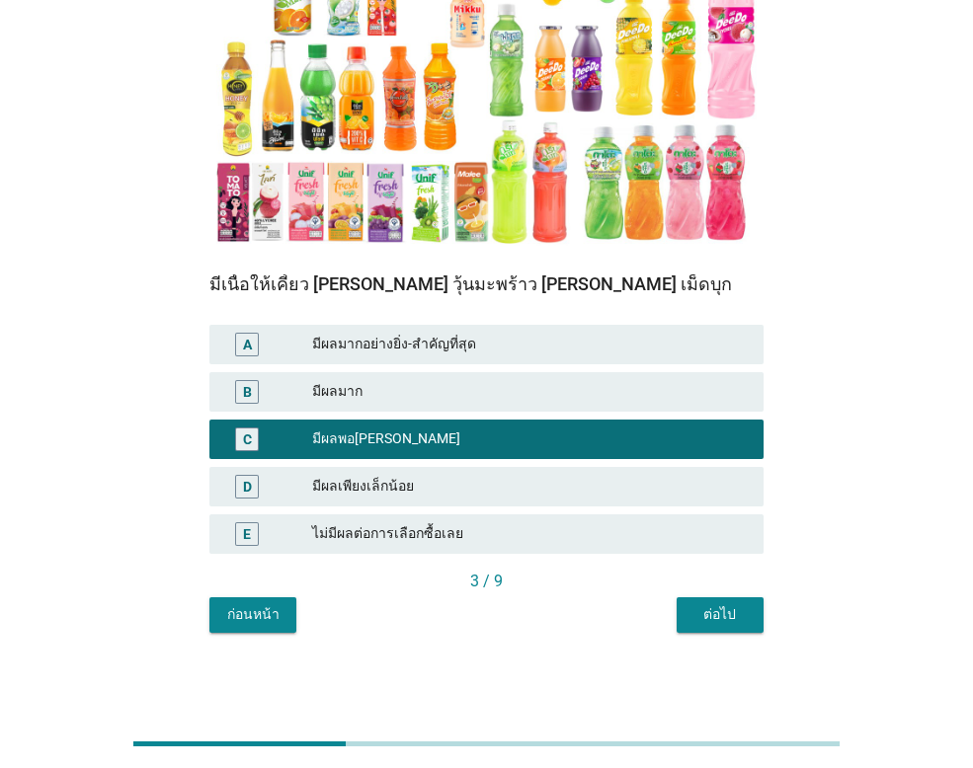
click at [706, 612] on div "ต่อไป" at bounding box center [719, 614] width 55 height 21
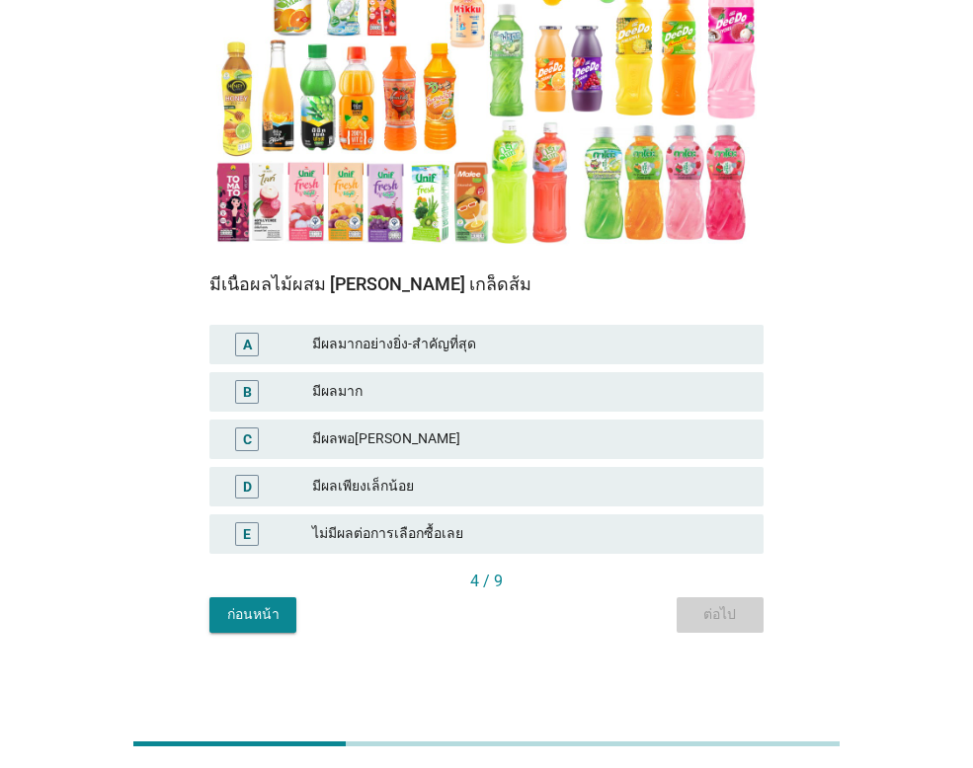
scroll to position [0, 0]
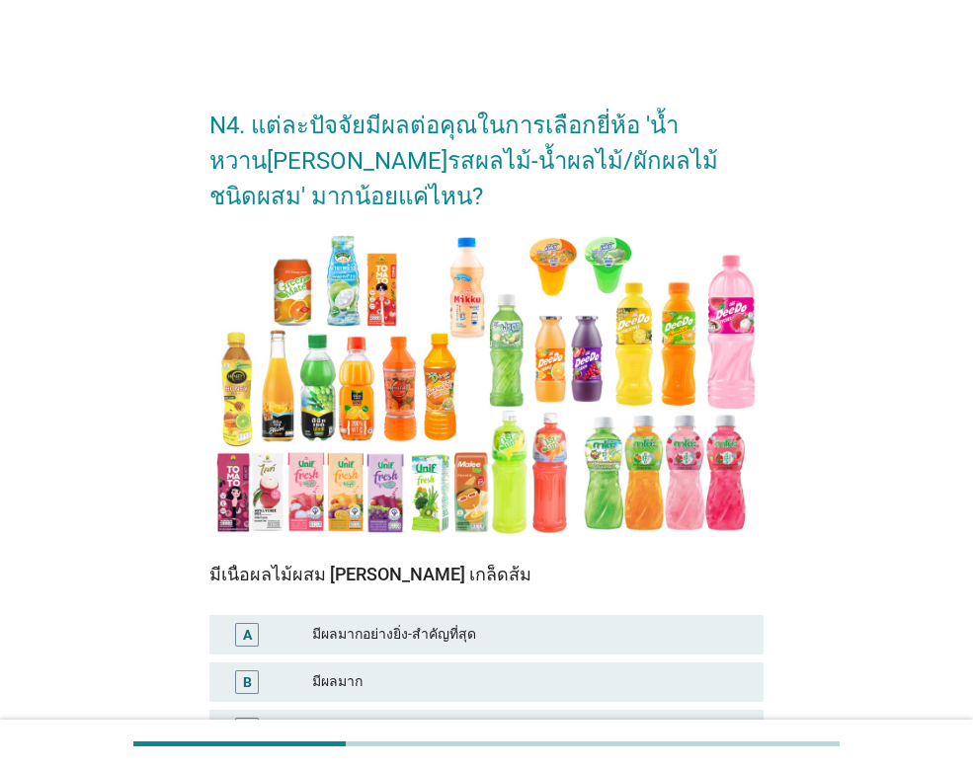
click at [535, 641] on div "มีผลมากอย่างยิ่ง-สำคัญที่สุด" at bounding box center [529, 635] width 435 height 24
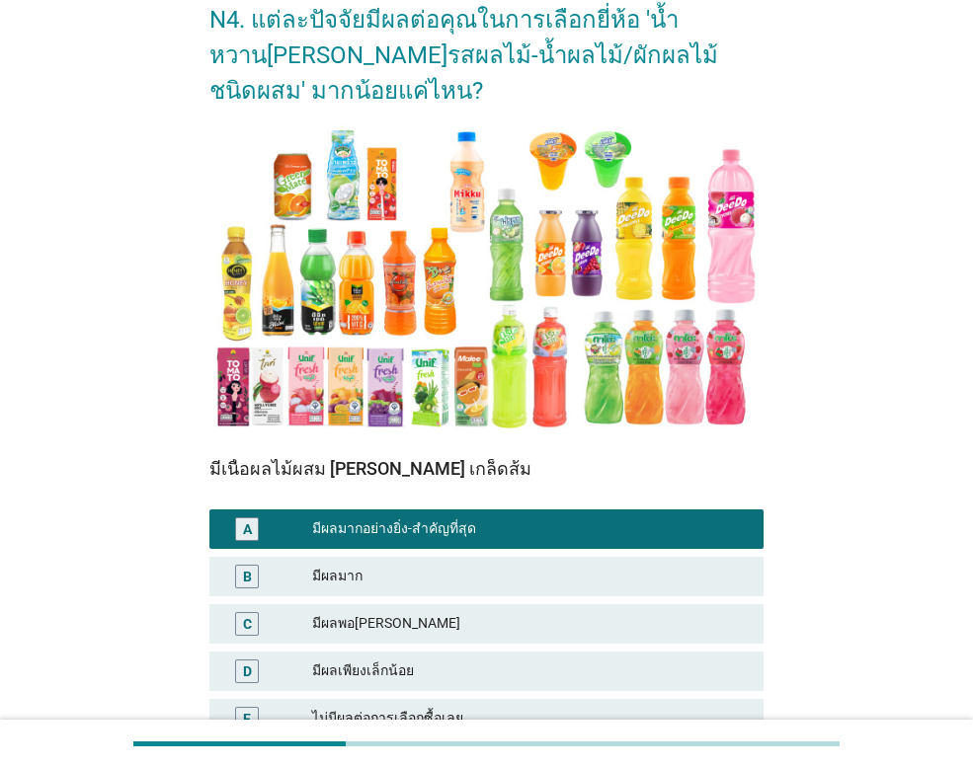
scroll to position [290, 0]
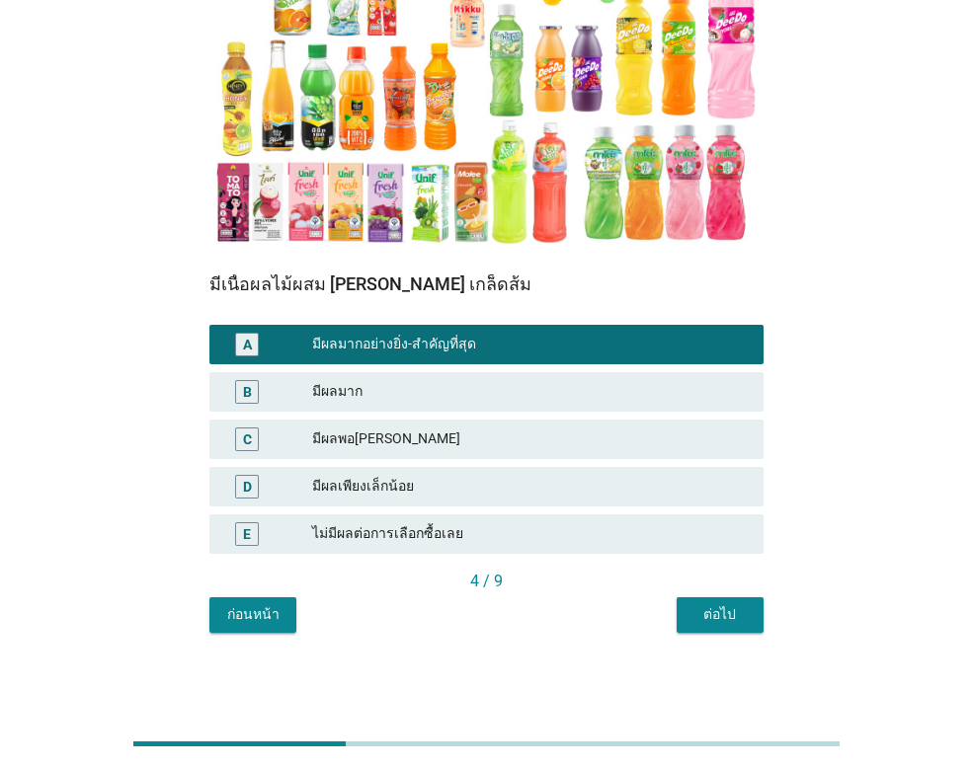
click at [708, 615] on div "ต่อไป" at bounding box center [719, 614] width 55 height 21
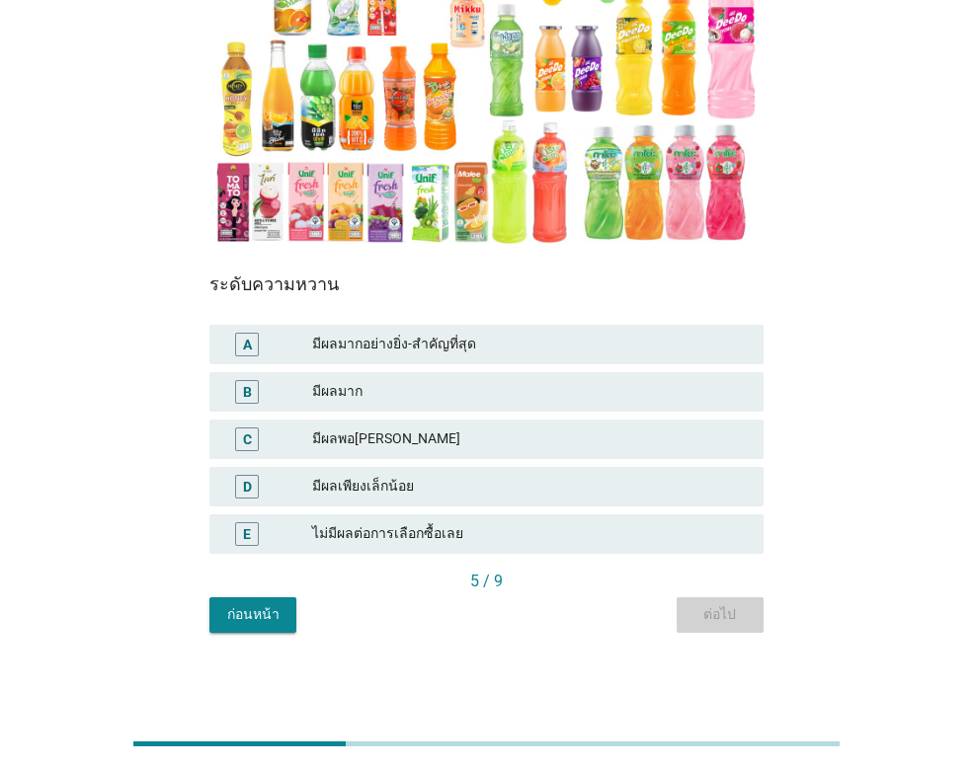
scroll to position [0, 0]
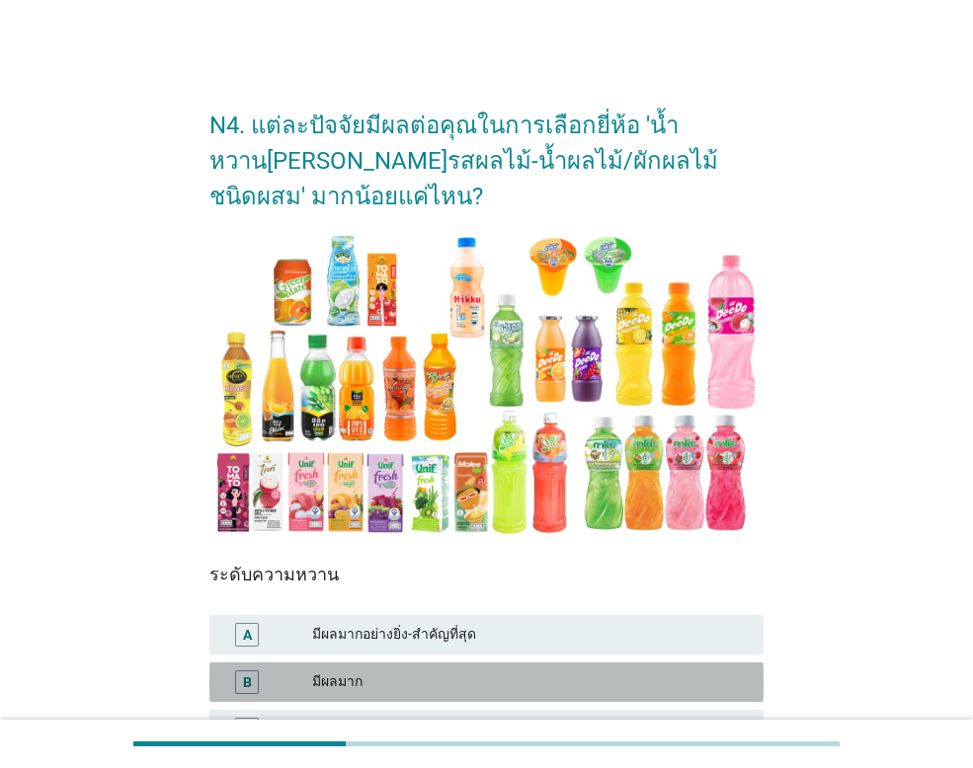
click at [562, 675] on div "มีผลมาก" at bounding box center [529, 682] width 435 height 24
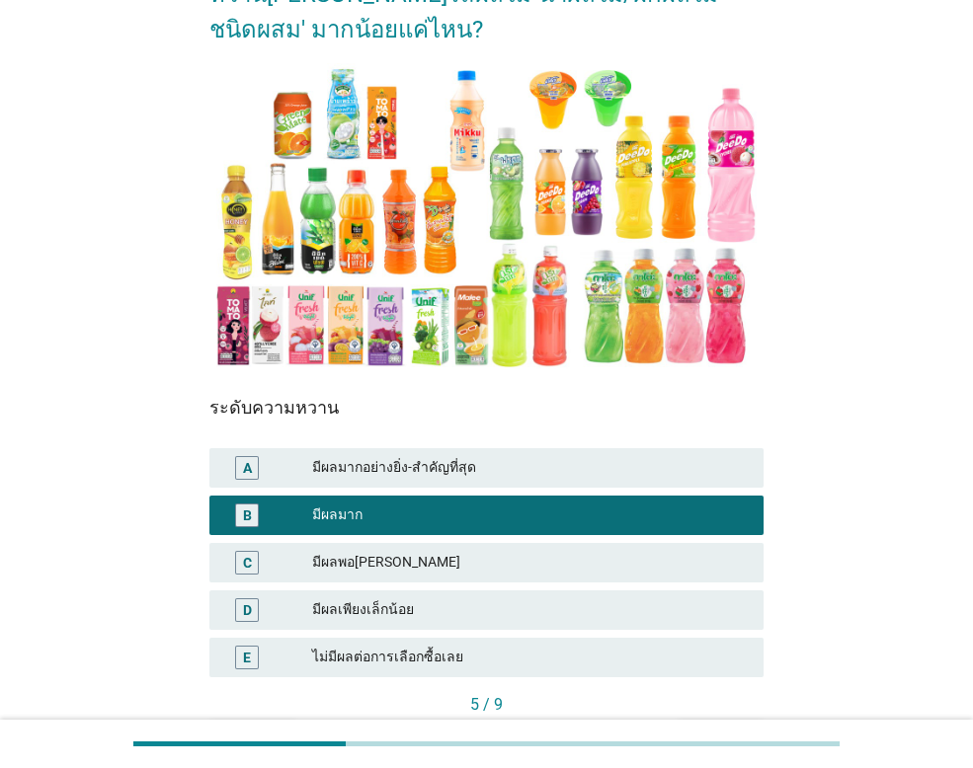
scroll to position [290, 0]
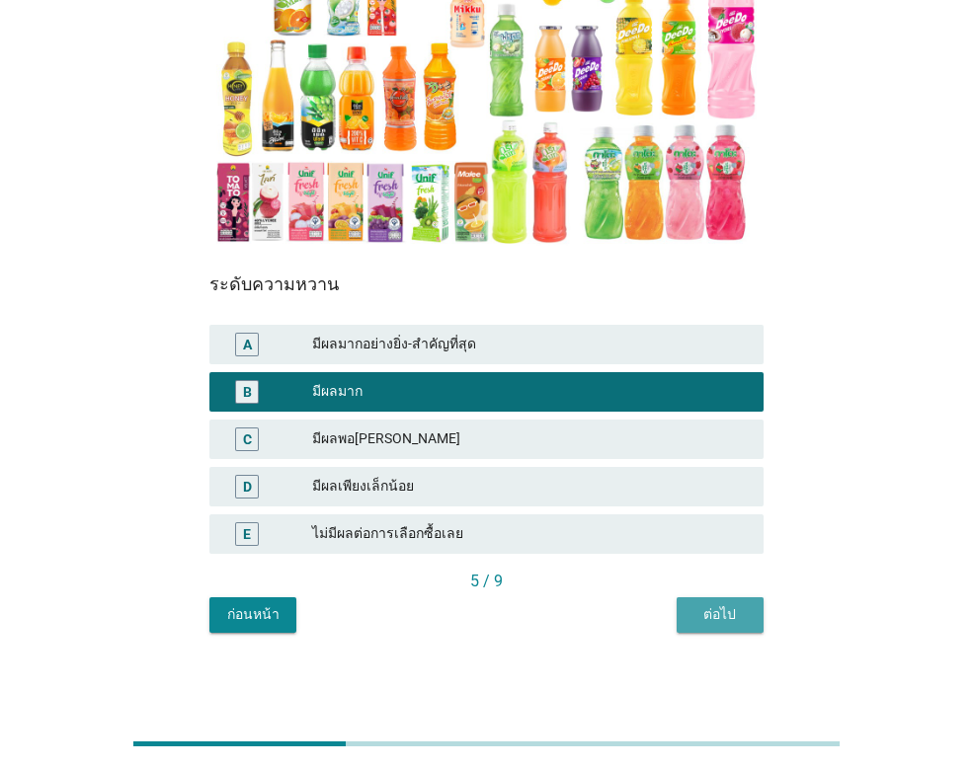
click at [710, 614] on div "ต่อไป" at bounding box center [719, 614] width 55 height 21
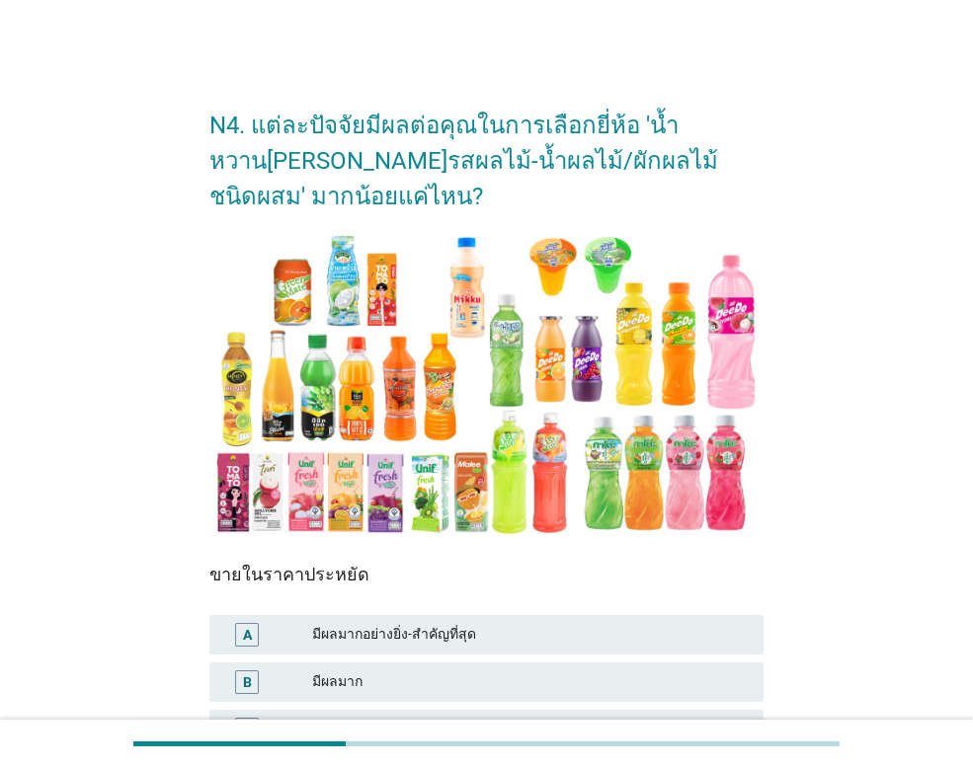
click at [579, 623] on div "มีผลมากอย่างยิ่ง-สำคัญที่สุด" at bounding box center [529, 635] width 435 height 24
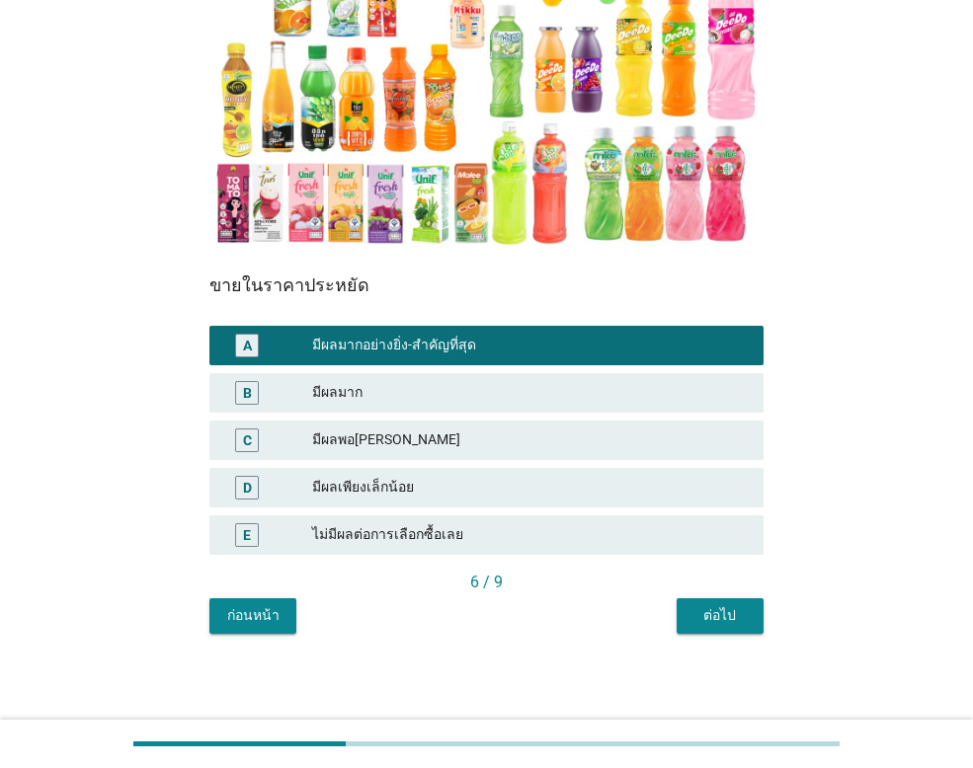
scroll to position [290, 0]
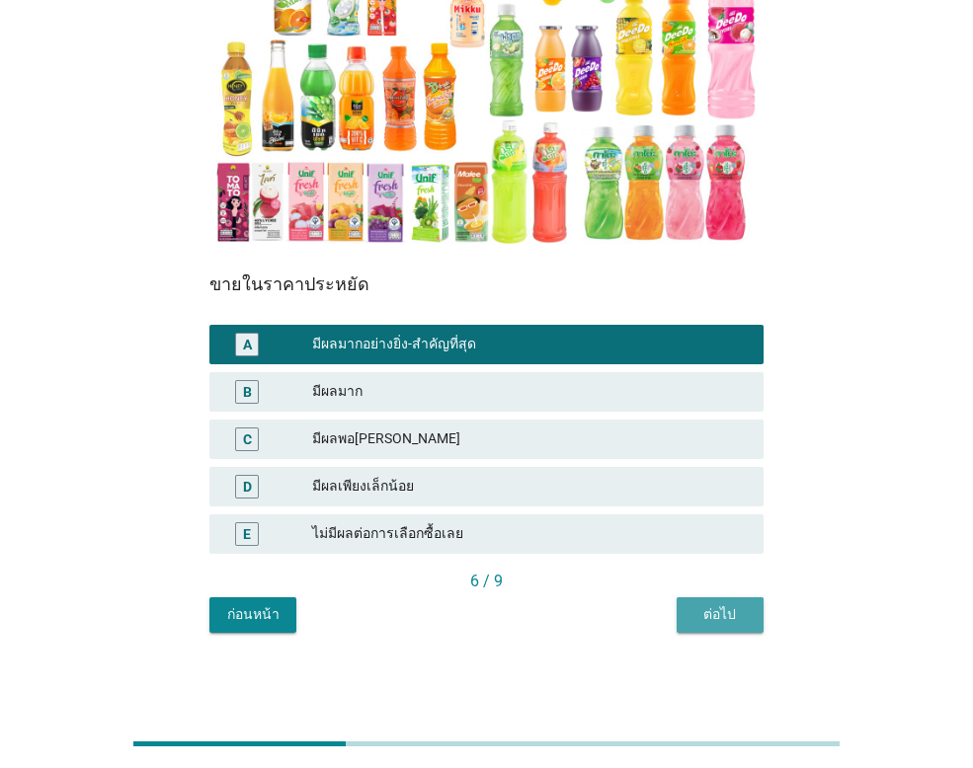
click at [738, 617] on div "ต่อไป" at bounding box center [719, 614] width 55 height 21
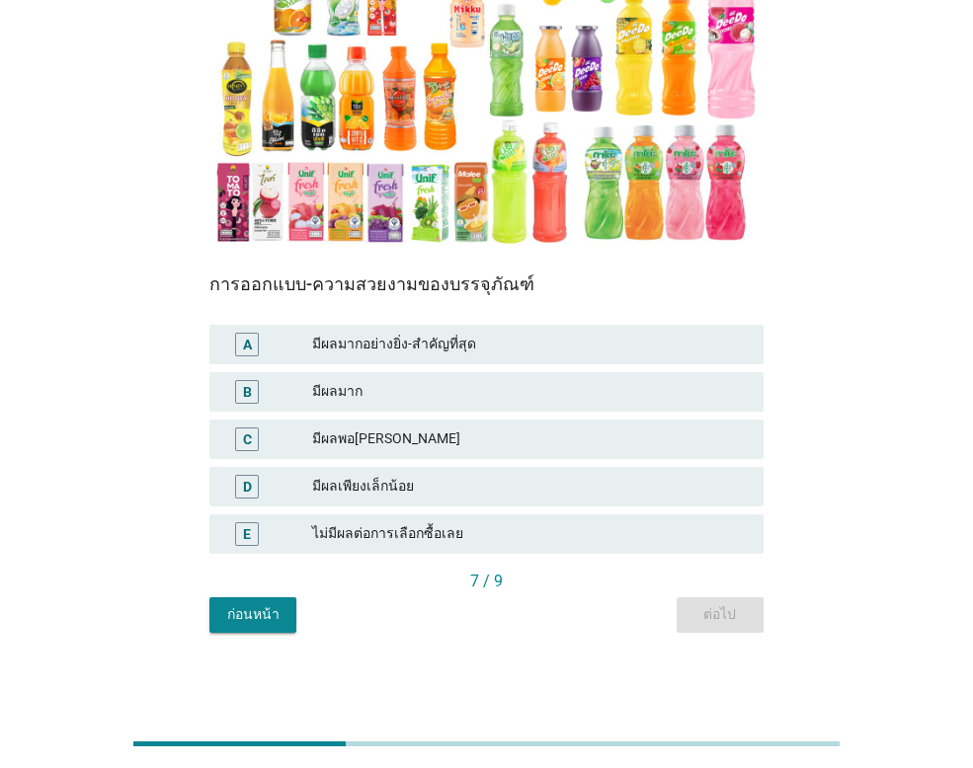
scroll to position [0, 0]
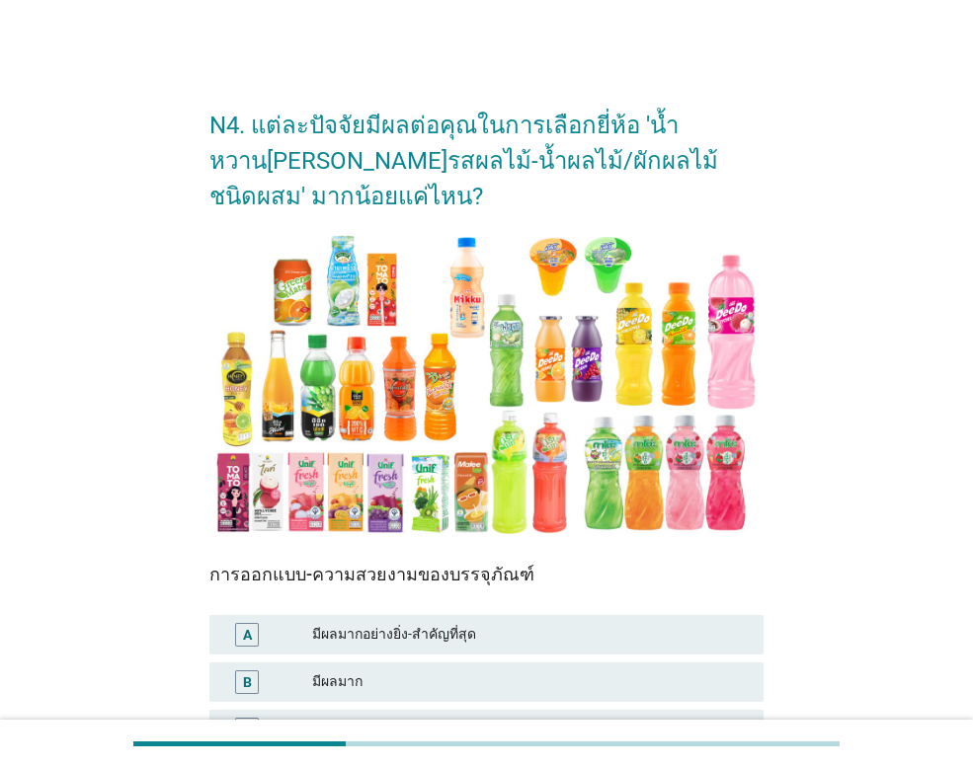
click at [629, 670] on div "มีผลมาก" at bounding box center [529, 682] width 435 height 24
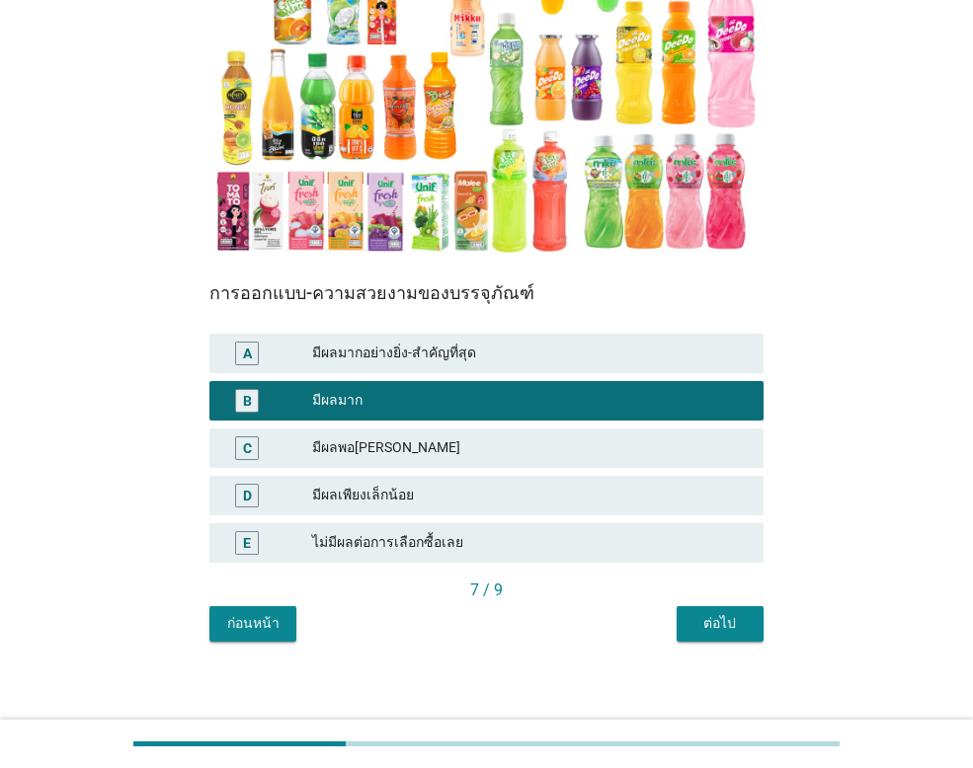
scroll to position [290, 0]
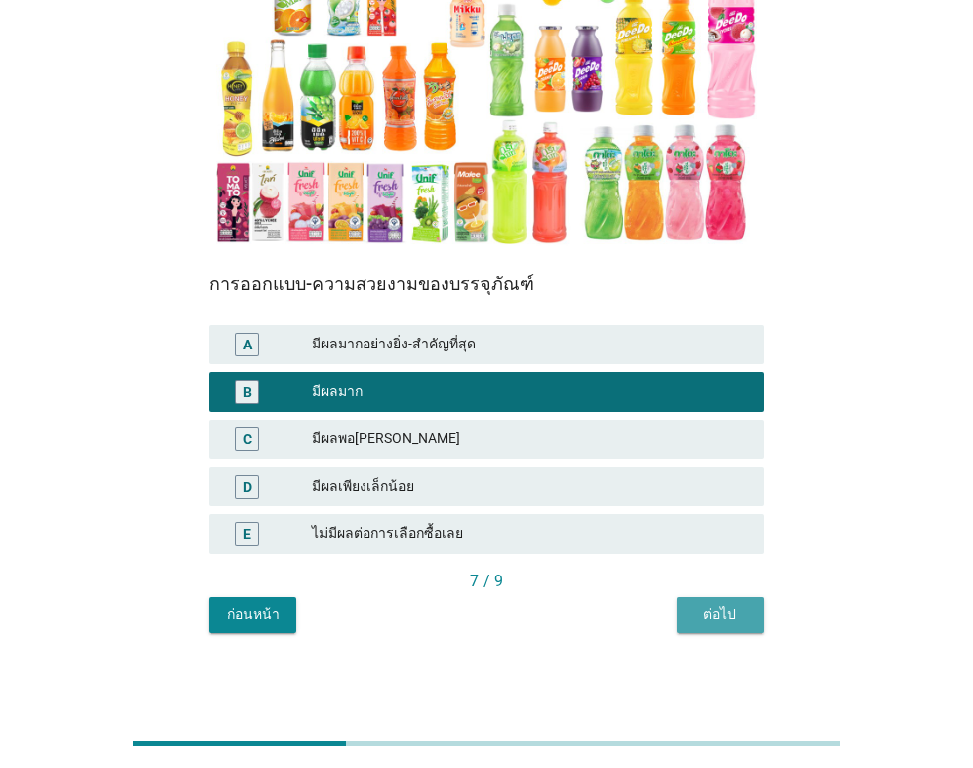
click at [726, 606] on div "ต่อไป" at bounding box center [719, 614] width 55 height 21
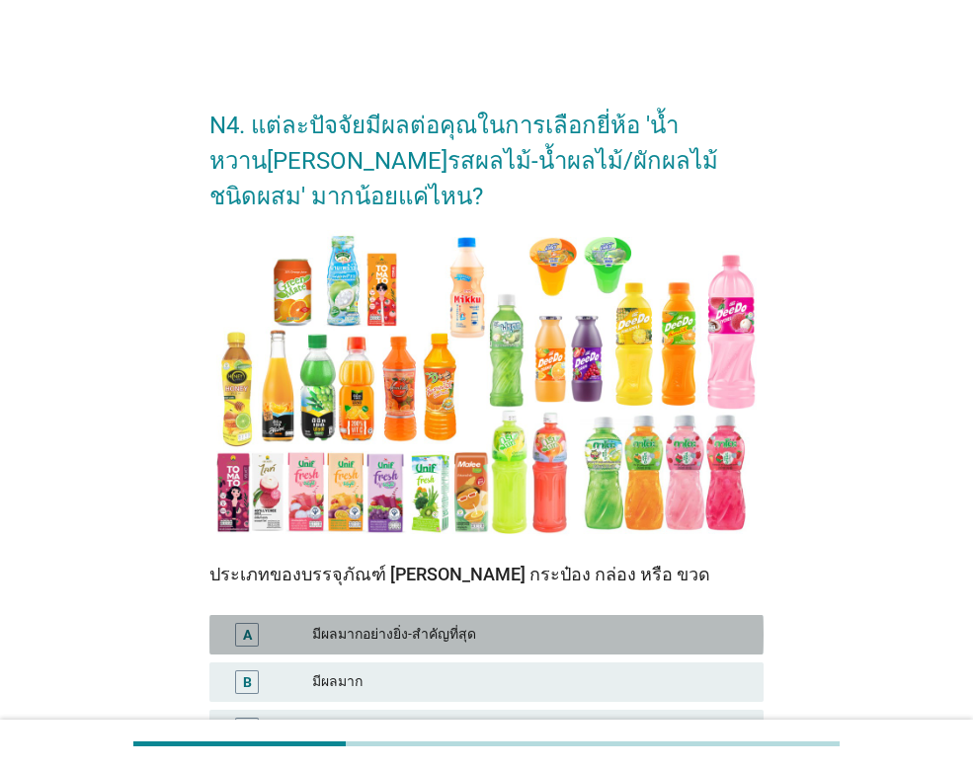
click at [599, 626] on div "มีผลมากอย่างยิ่ง-สำคัญที่สุด" at bounding box center [529, 635] width 435 height 24
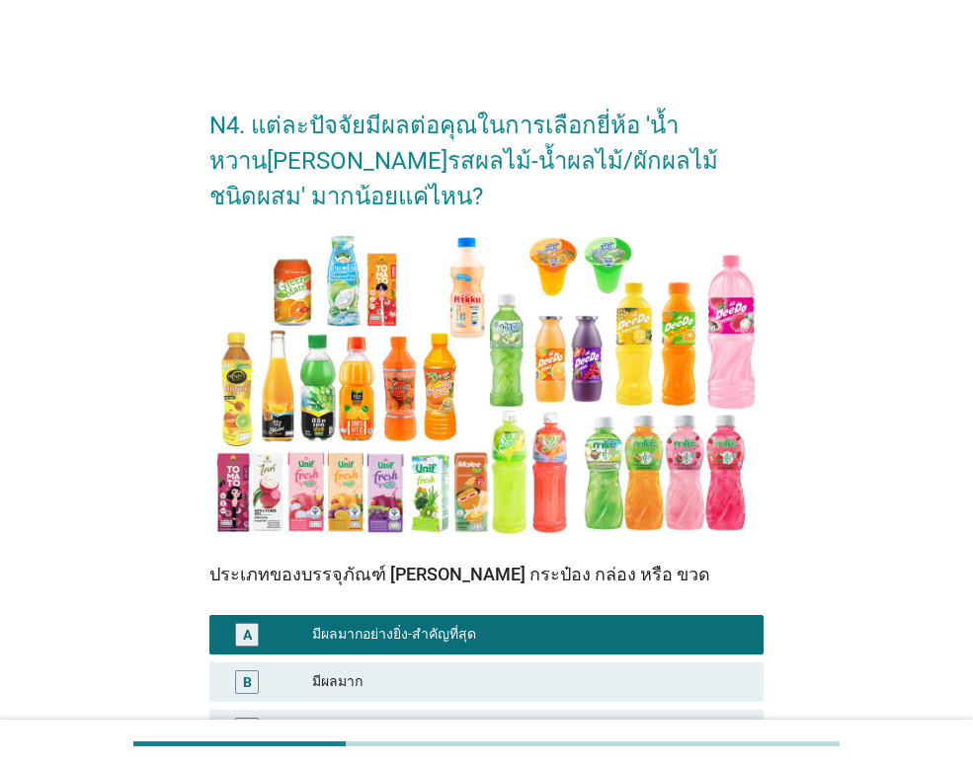
click at [591, 661] on div "B มีผลมาก" at bounding box center [486, 682] width 562 height 47
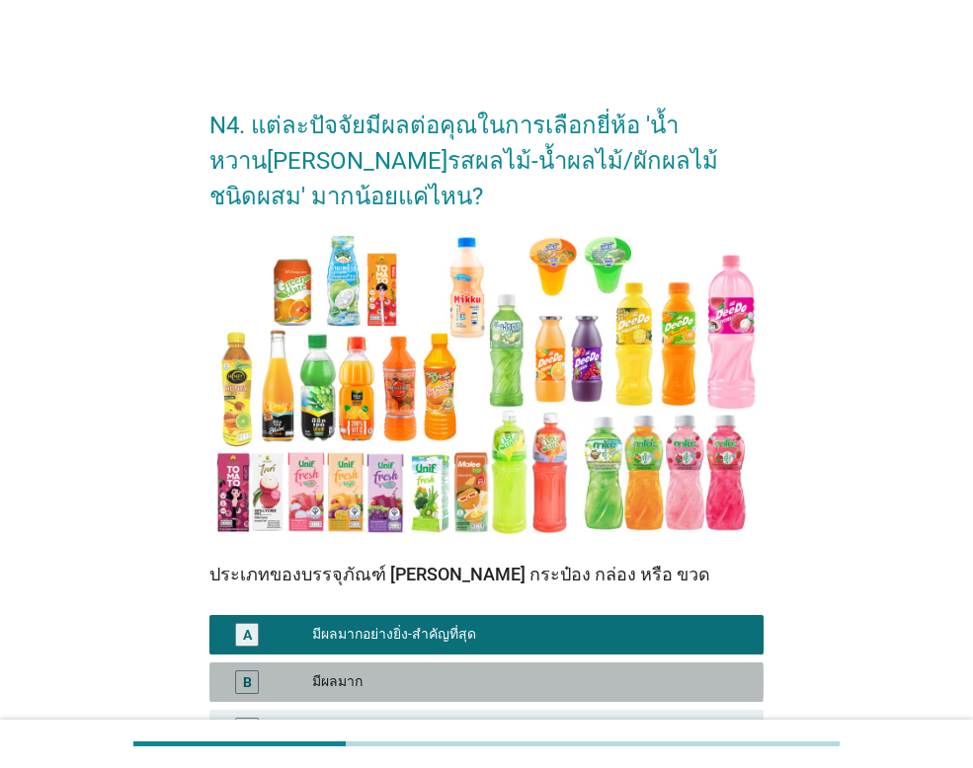
click at [591, 677] on div "มีผลมาก" at bounding box center [529, 682] width 435 height 24
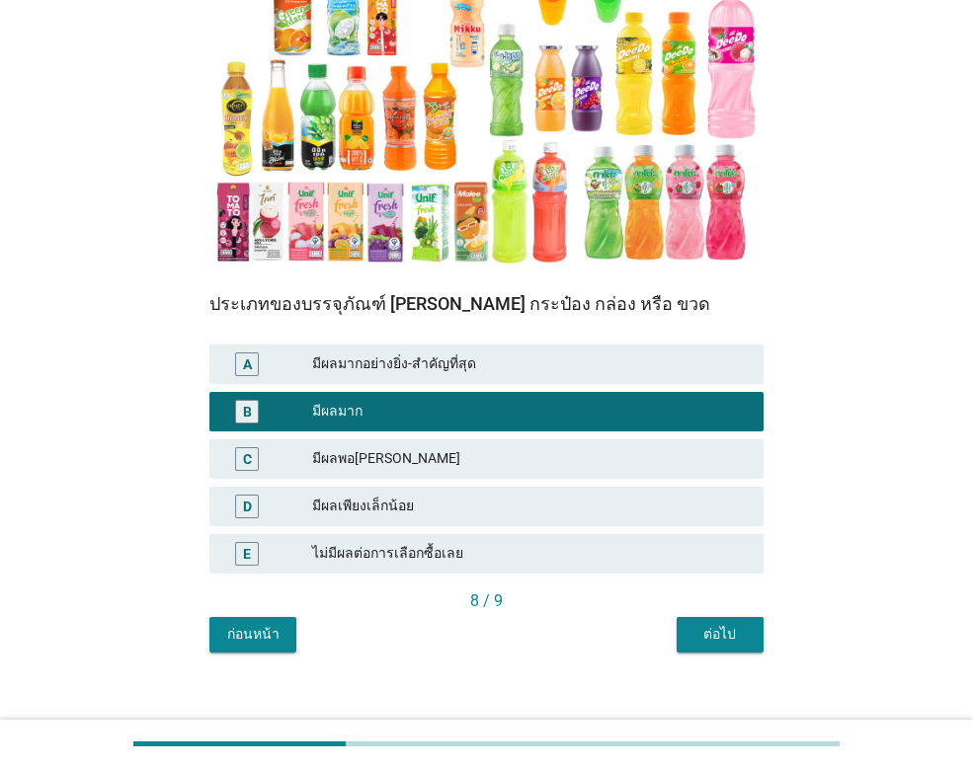
scroll to position [290, 0]
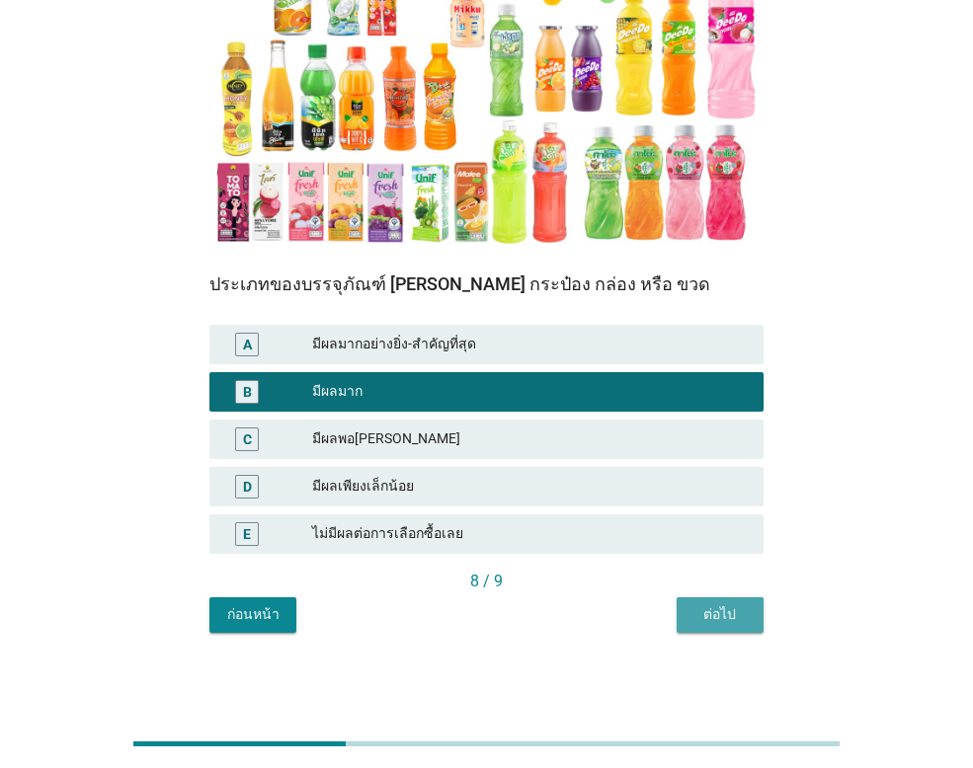
click at [741, 607] on div "ต่อไป" at bounding box center [719, 614] width 55 height 21
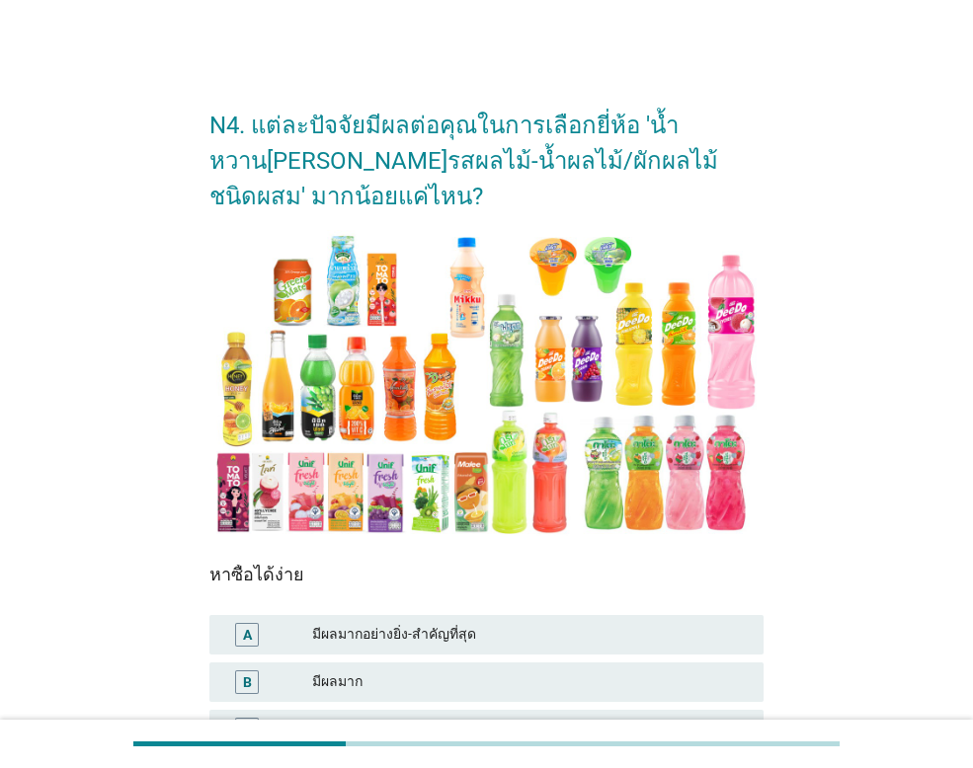
click at [497, 634] on div "มีผลมากอย่างยิ่ง-สำคัญที่สุด" at bounding box center [529, 635] width 435 height 24
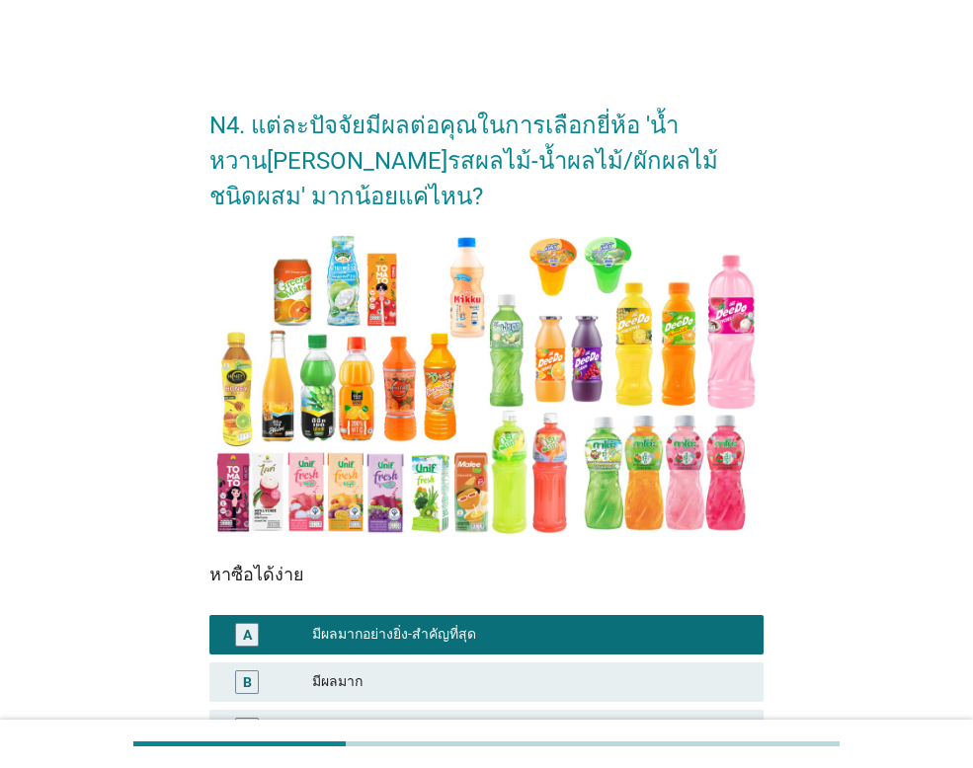
scroll to position [290, 0]
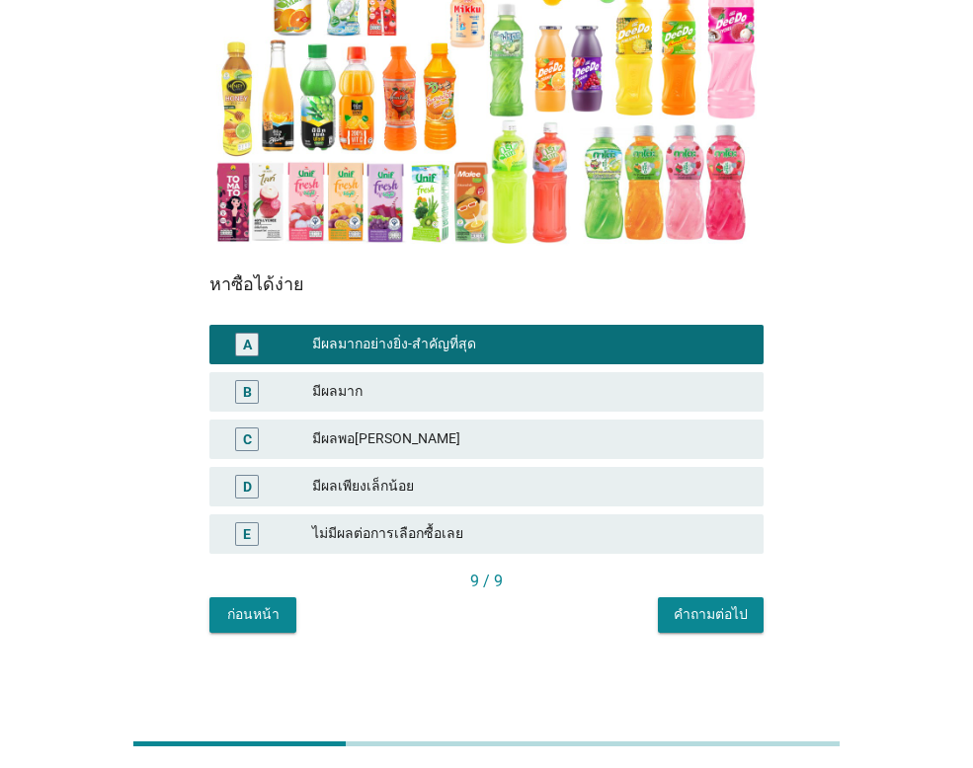
click at [529, 394] on div "มีผลมาก" at bounding box center [529, 392] width 435 height 24
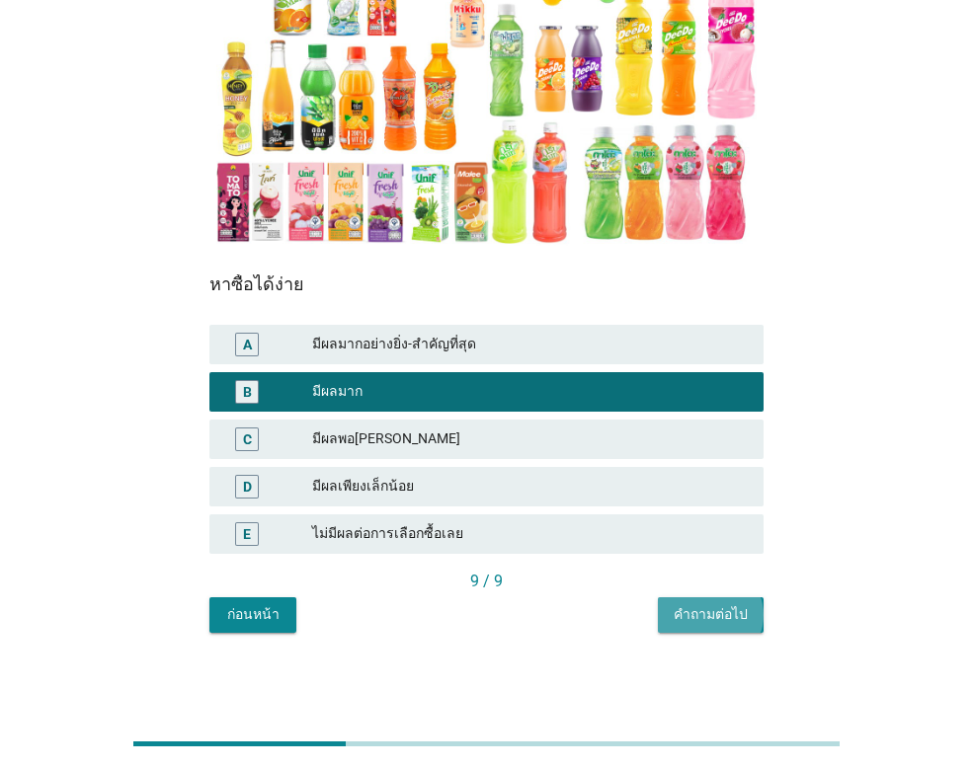
click at [694, 617] on div "คำถามต่อไป" at bounding box center [710, 614] width 74 height 21
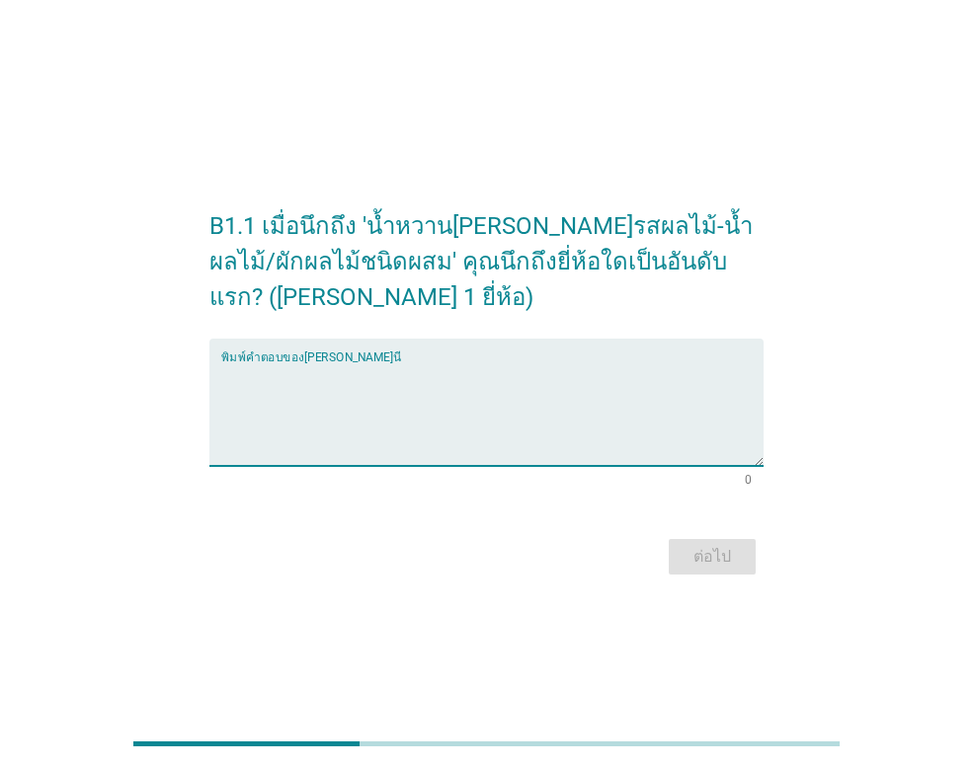
click at [461, 423] on textarea "พิมพ์คำตอบของคุณ ที่นี่" at bounding box center [492, 414] width 542 height 104
type textarea "[PERSON_NAME]"
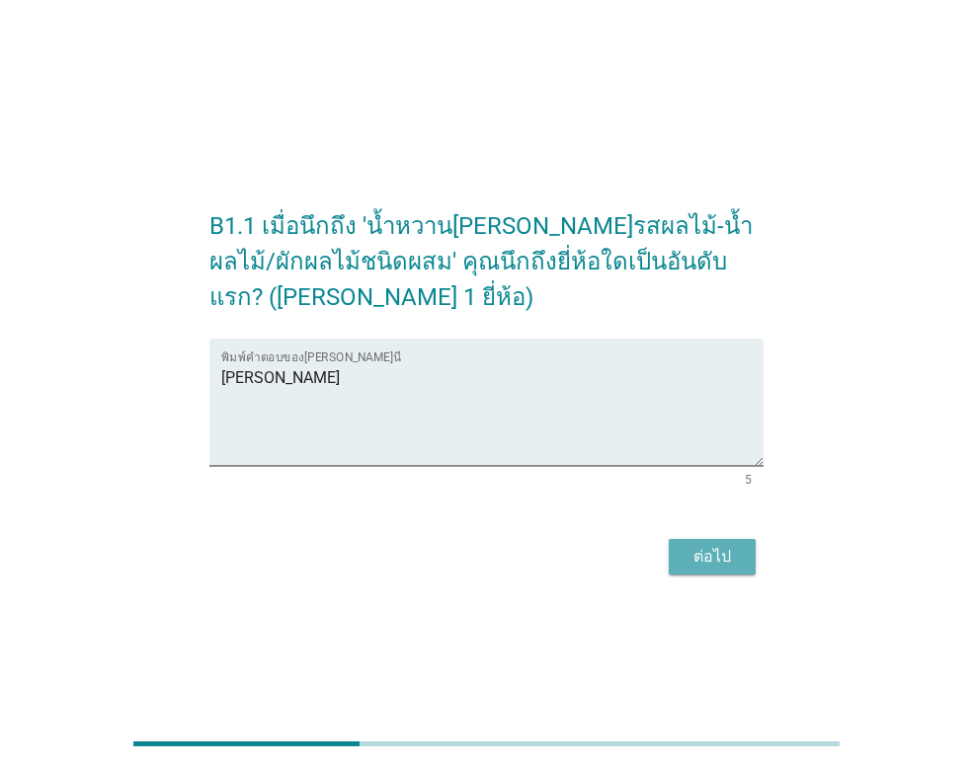
click at [701, 558] on div "ต่อไป" at bounding box center [711, 557] width 55 height 24
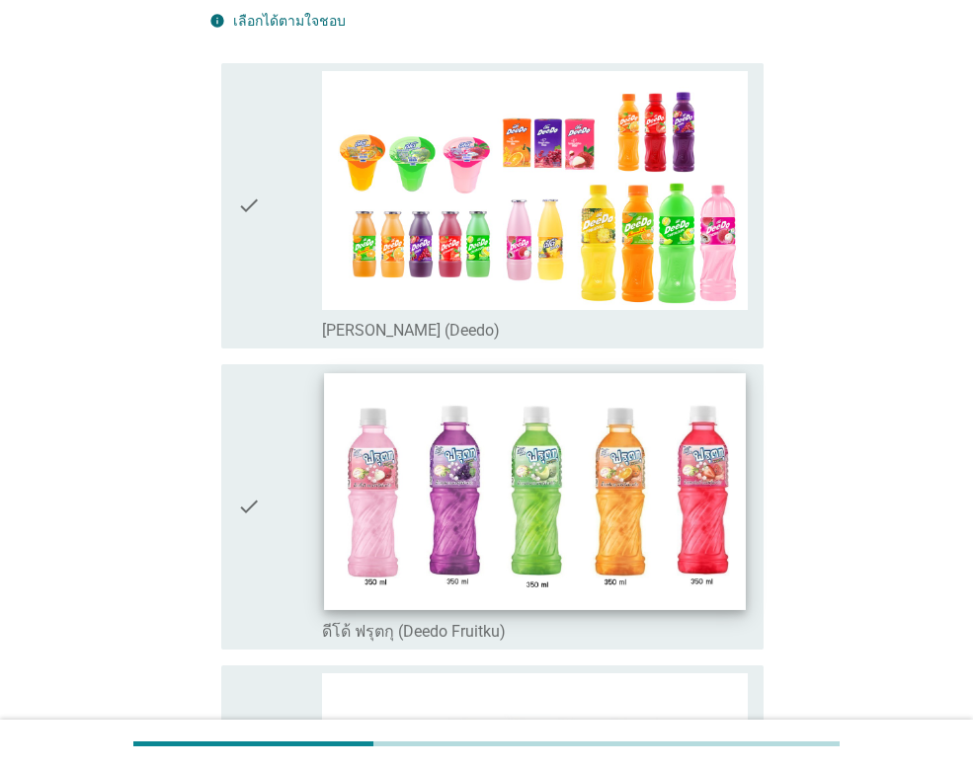
scroll to position [296, 0]
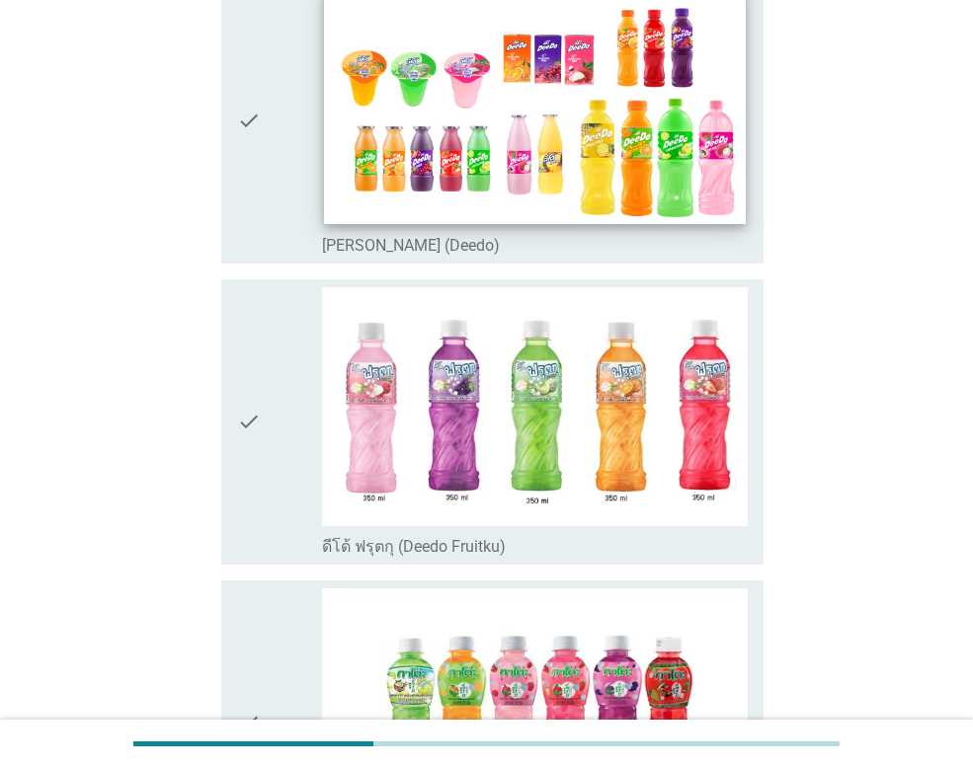
click at [430, 114] on img at bounding box center [534, 105] width 421 height 237
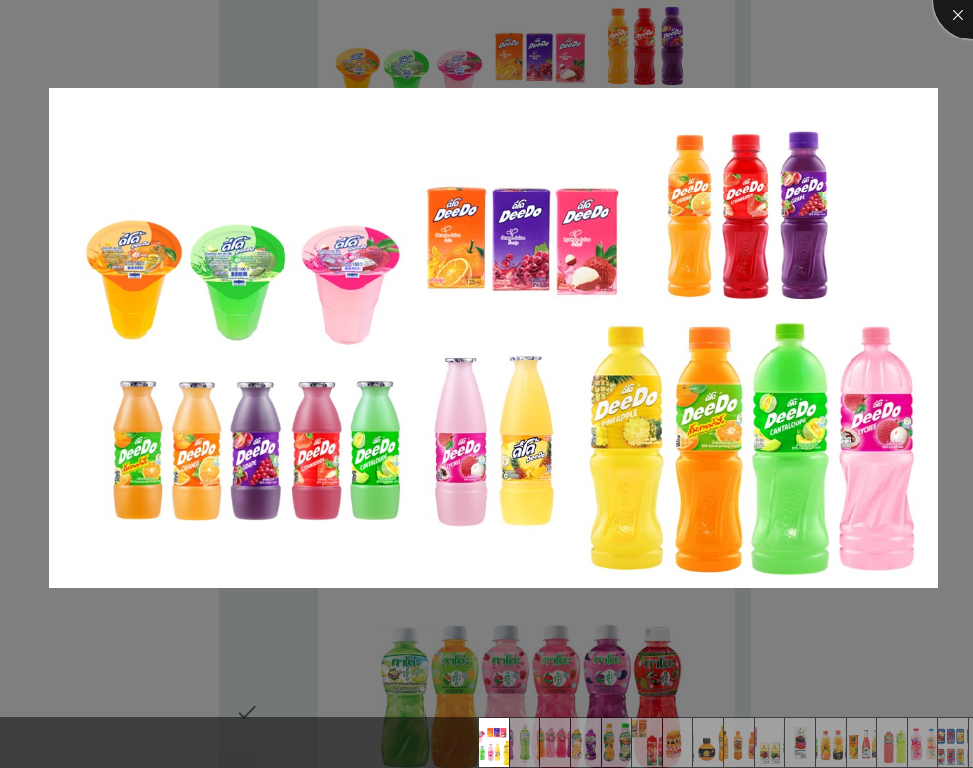
click at [955, 19] on div at bounding box center [972, 0] width 79 height 79
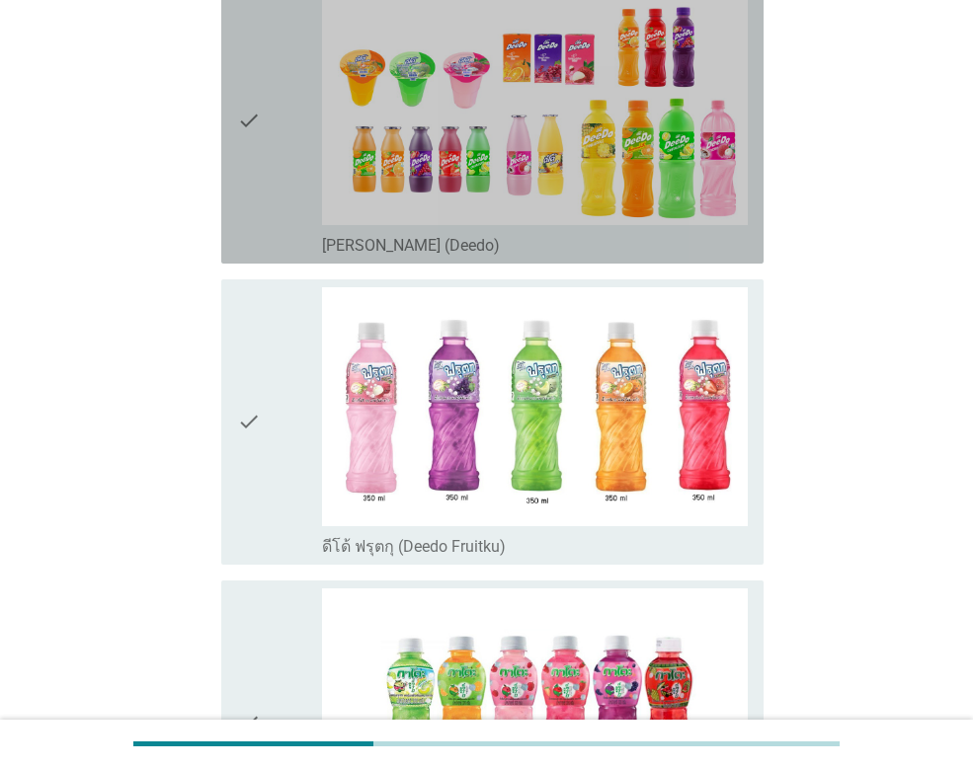
click at [259, 121] on icon "check" at bounding box center [249, 121] width 24 height 270
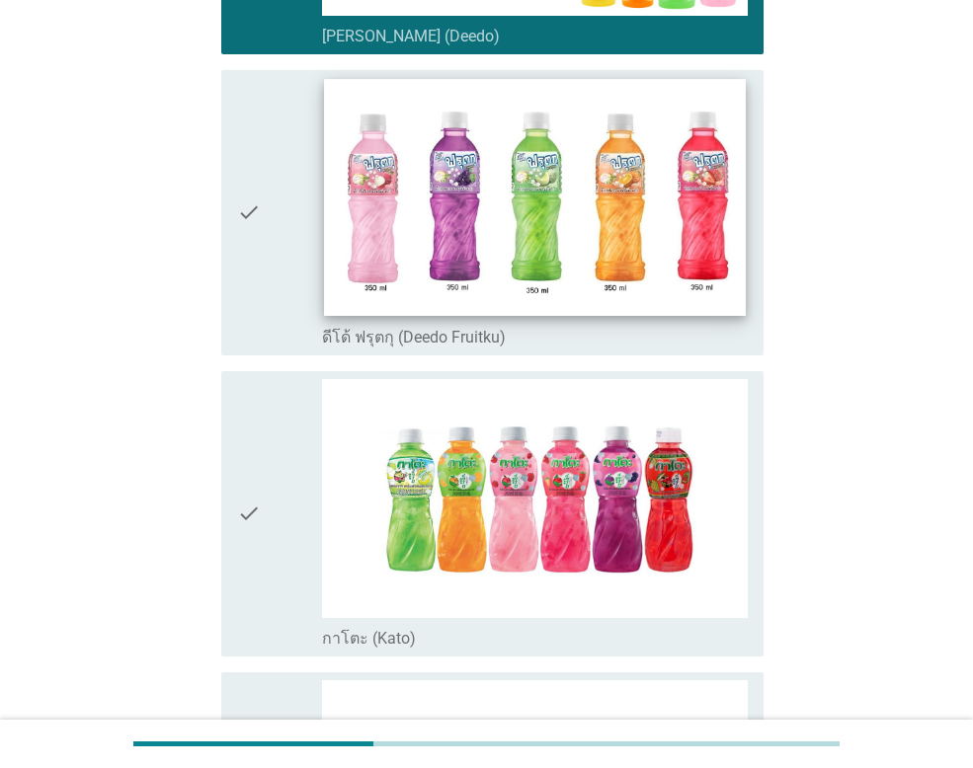
scroll to position [691, 0]
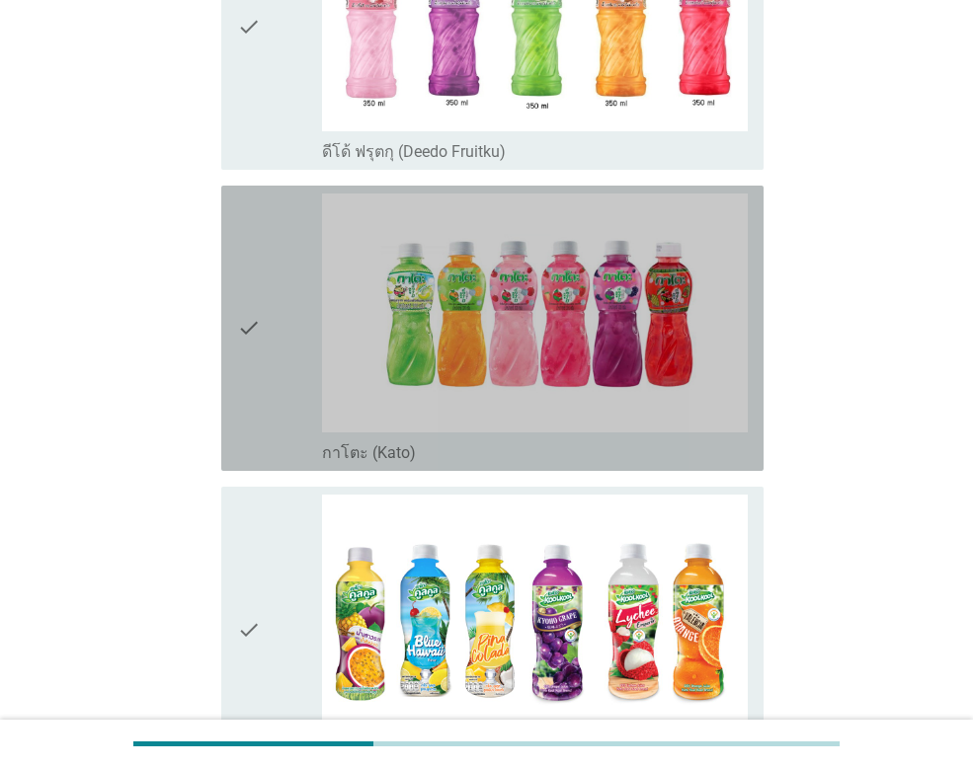
click at [248, 336] on icon "check" at bounding box center [249, 329] width 24 height 270
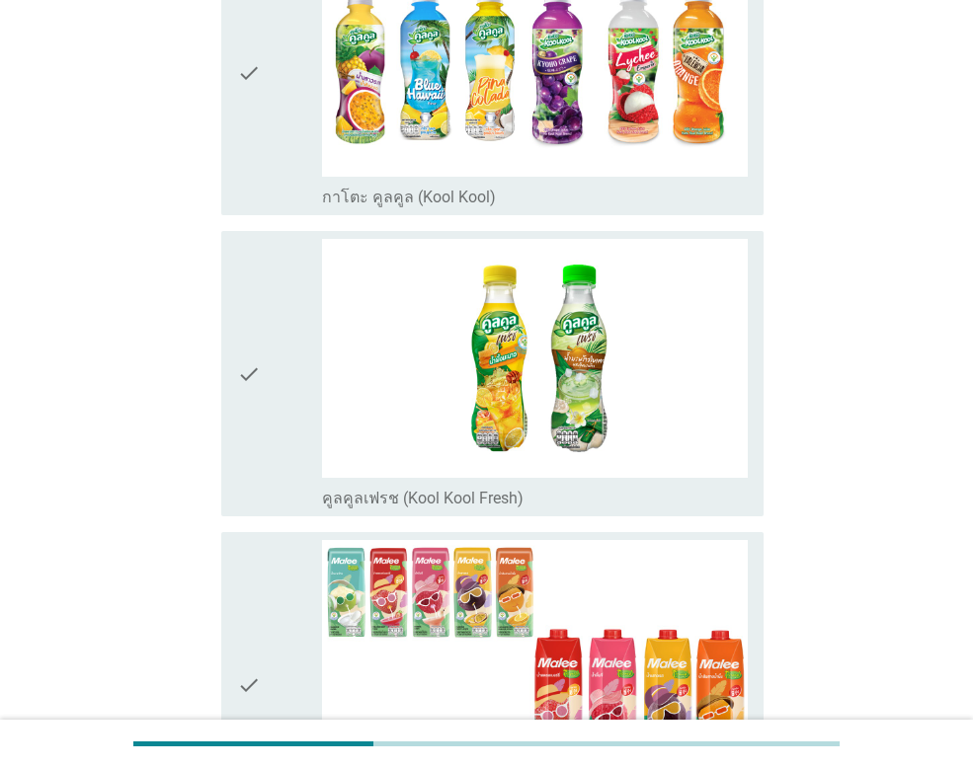
scroll to position [1284, 0]
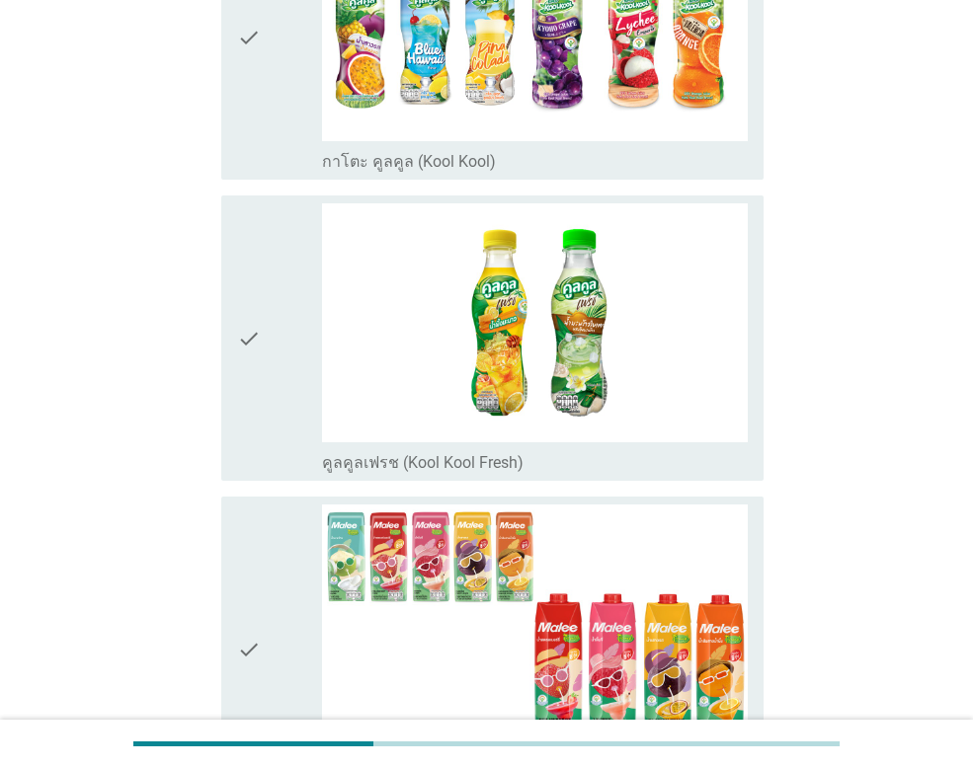
click at [262, 341] on div "check" at bounding box center [279, 338] width 85 height 270
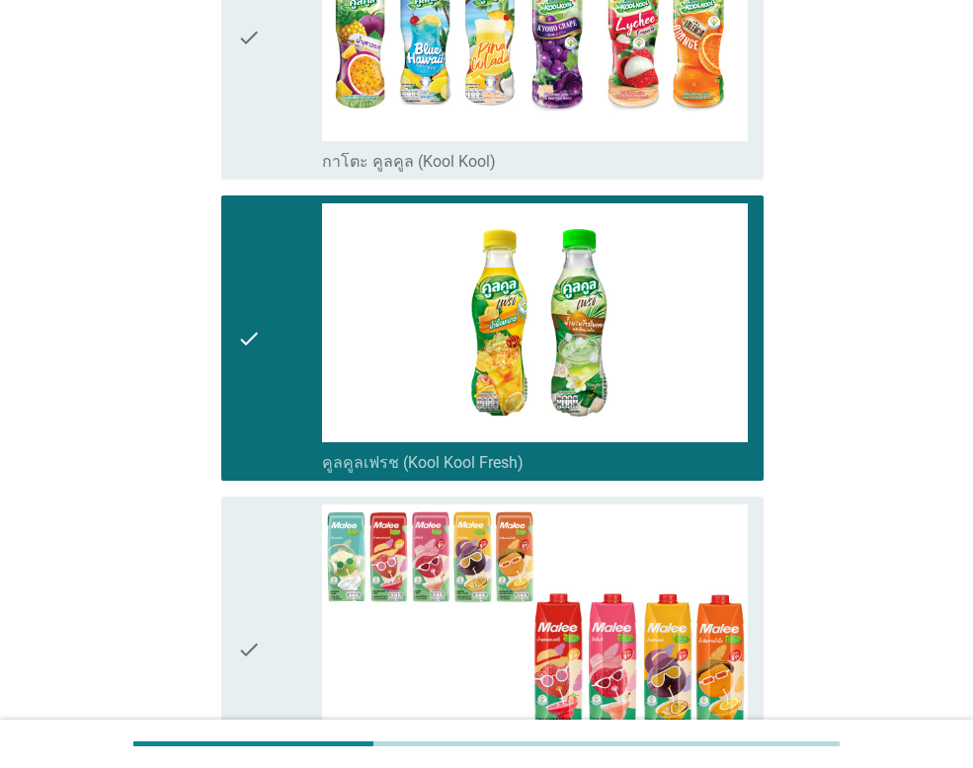
click at [250, 629] on icon "check" at bounding box center [249, 649] width 24 height 289
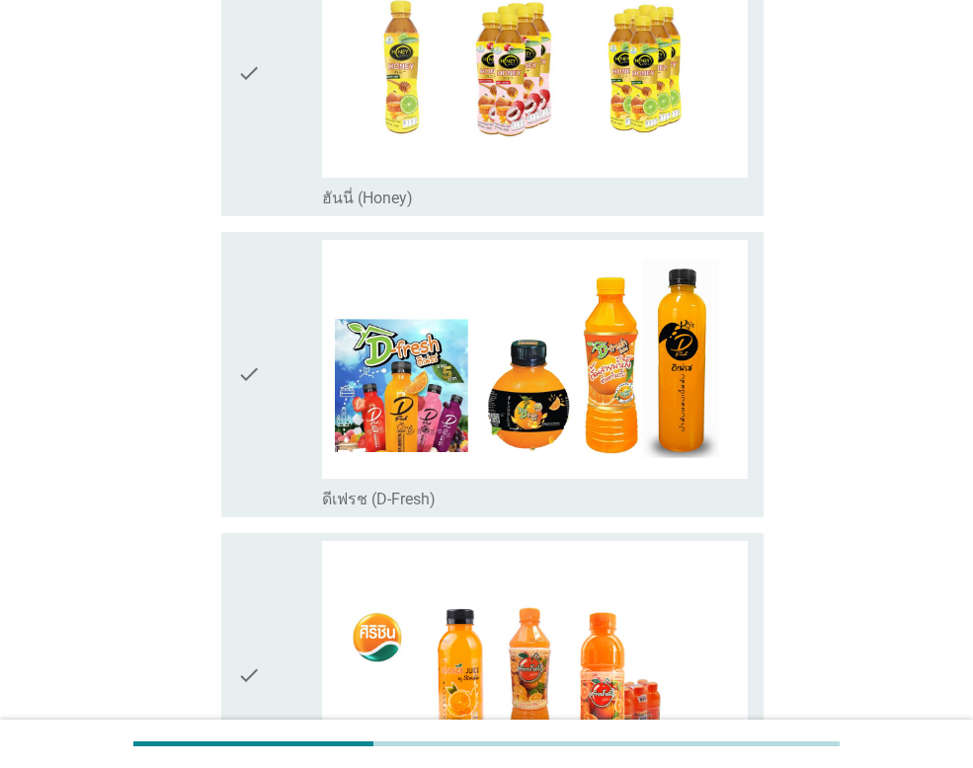
scroll to position [2172, 0]
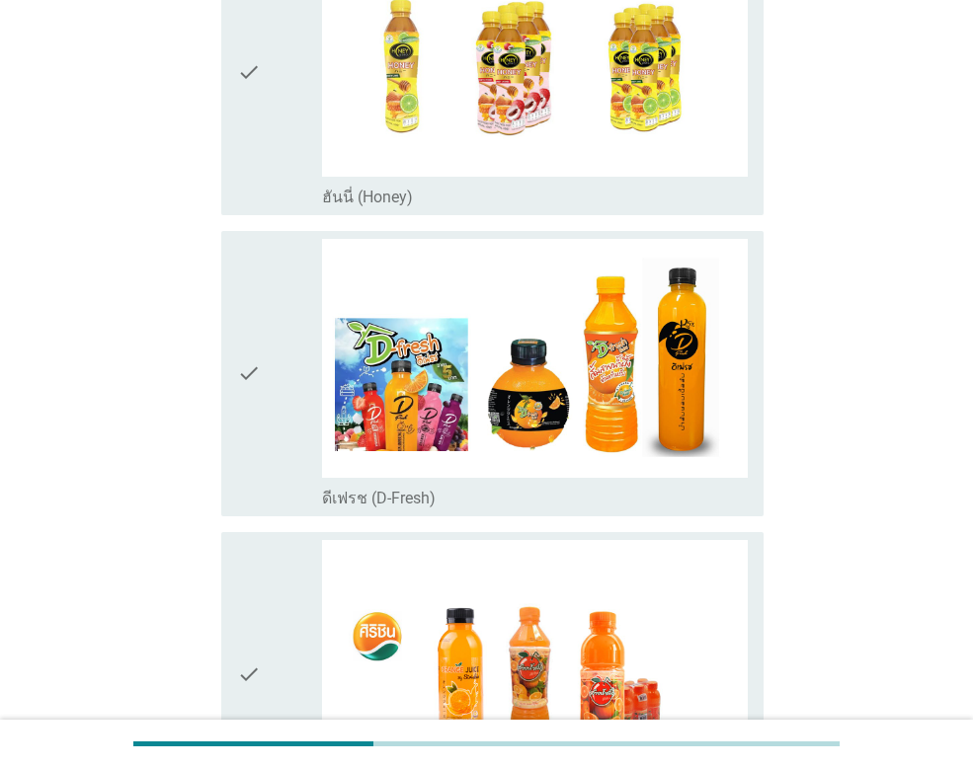
click at [252, 380] on icon "check" at bounding box center [249, 374] width 24 height 270
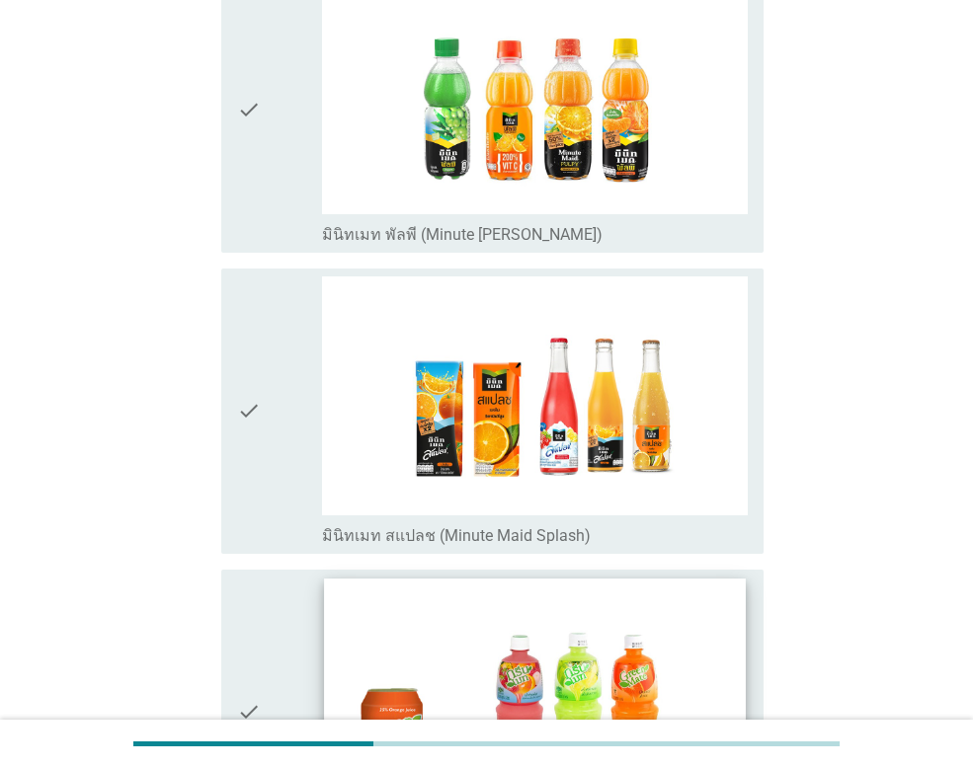
scroll to position [3851, 0]
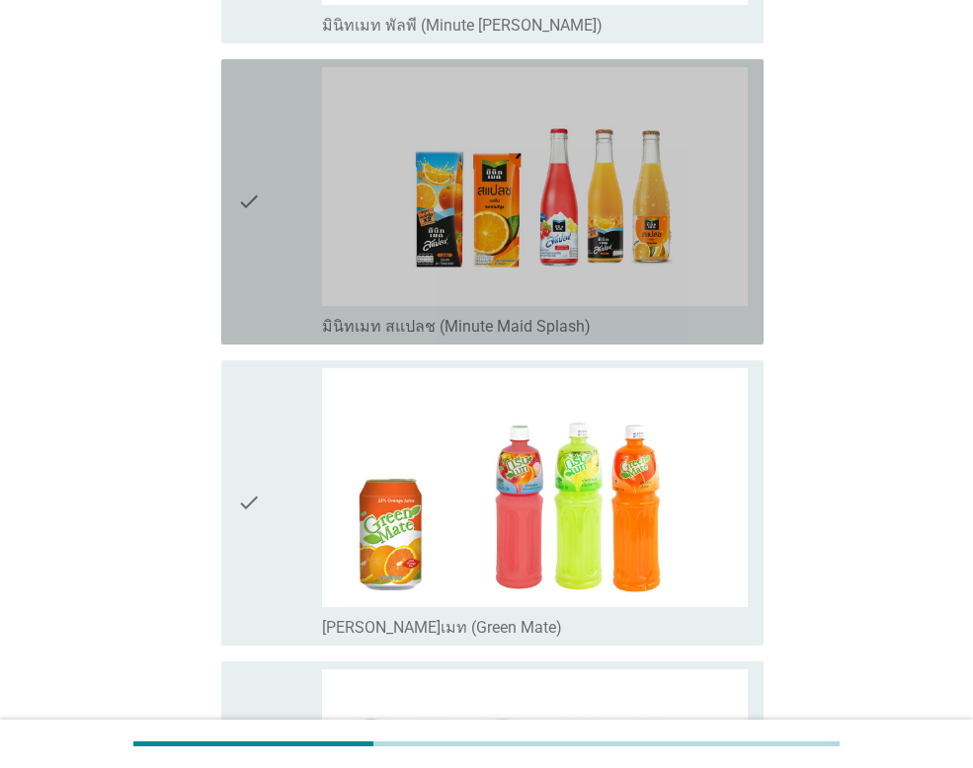
click at [235, 189] on div "check check_box_outline_blank มินิทเมท สแปลช (Minute Maid Splash)" at bounding box center [492, 201] width 542 height 285
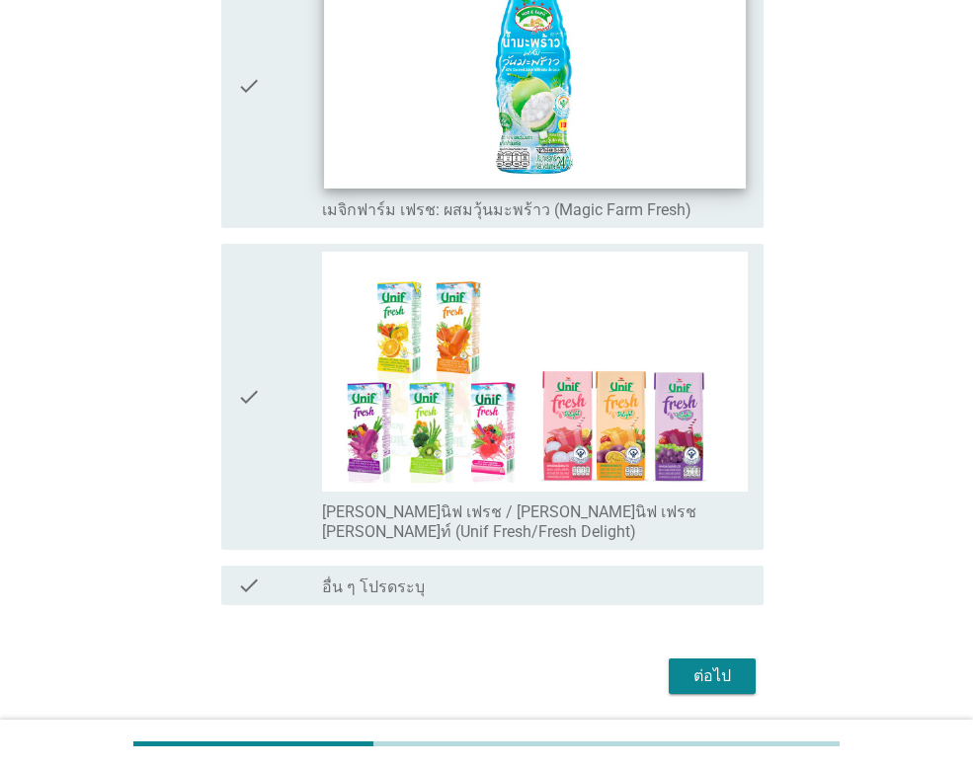
scroll to position [5200, 0]
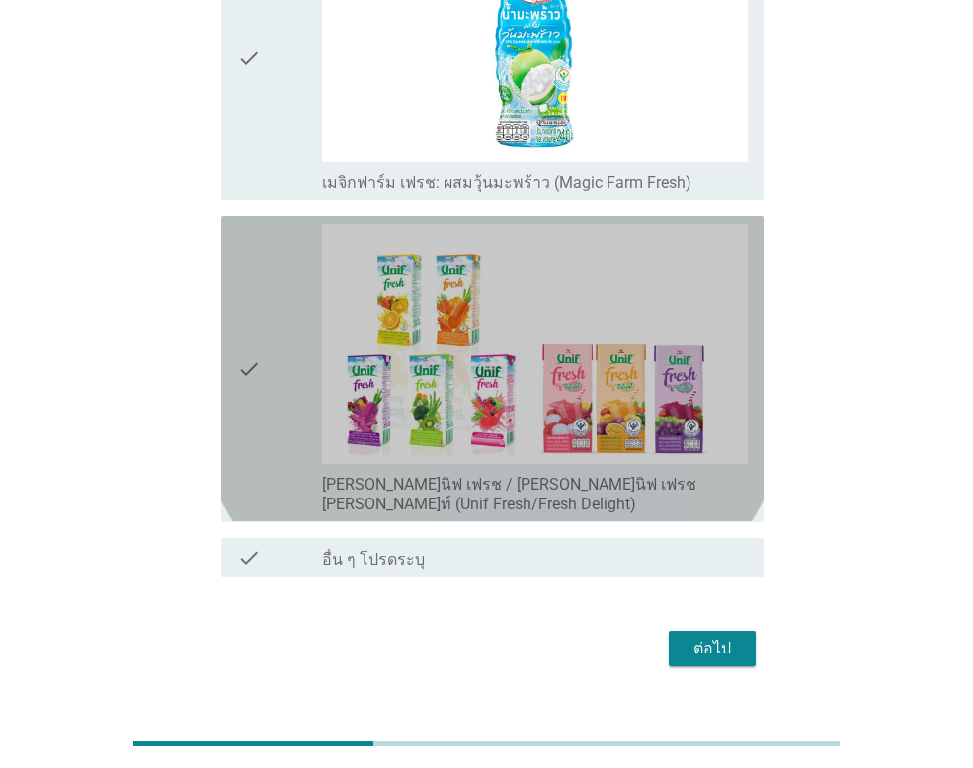
click at [271, 343] on div "check" at bounding box center [279, 368] width 85 height 289
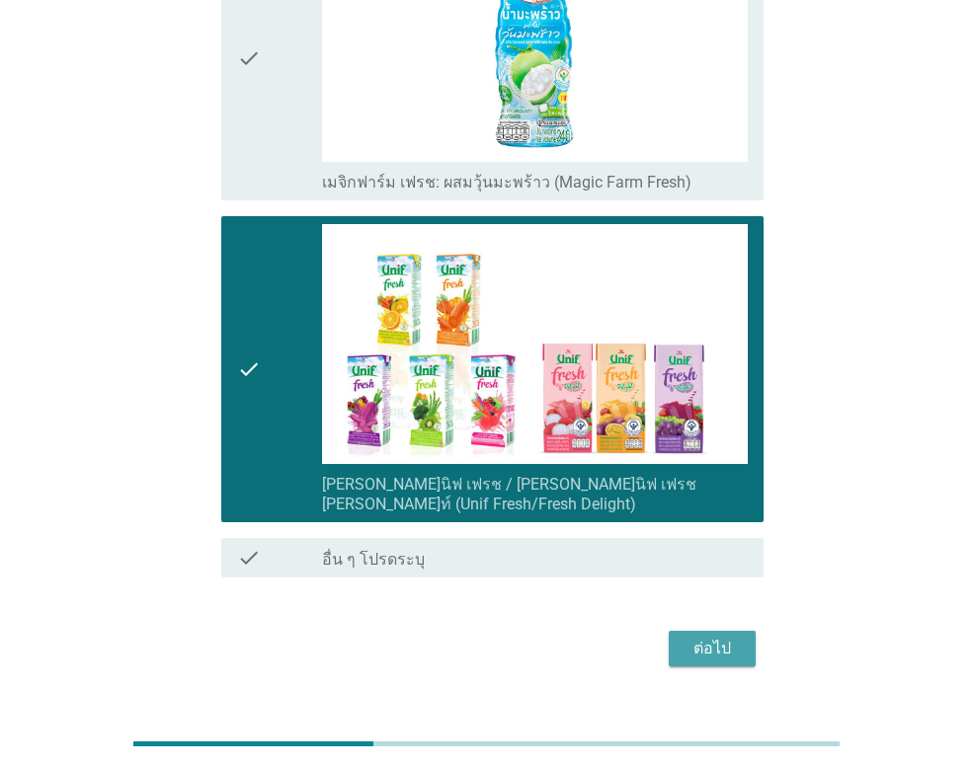
click at [715, 637] on div "ต่อไป" at bounding box center [711, 649] width 55 height 24
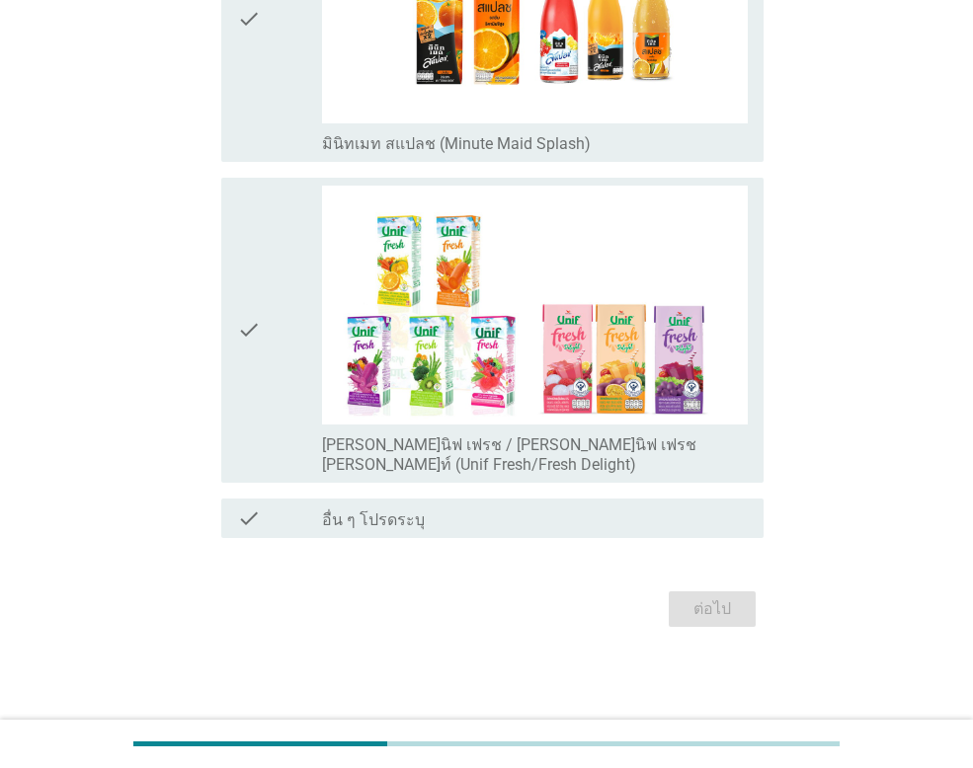
scroll to position [0, 0]
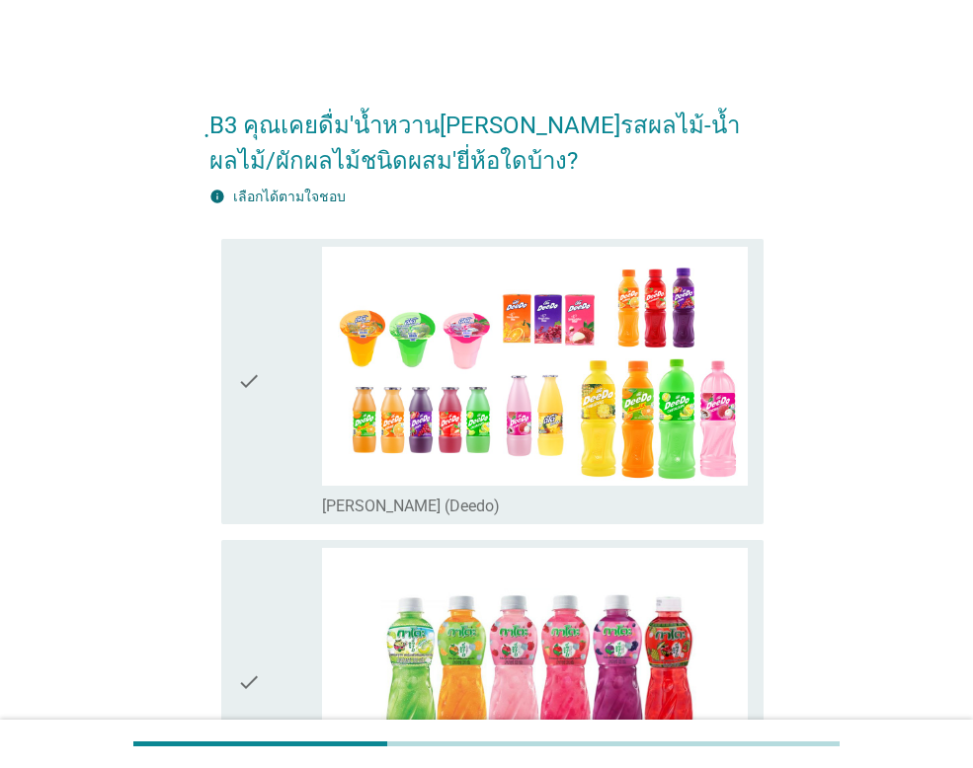
click at [258, 373] on icon "check" at bounding box center [249, 382] width 24 height 270
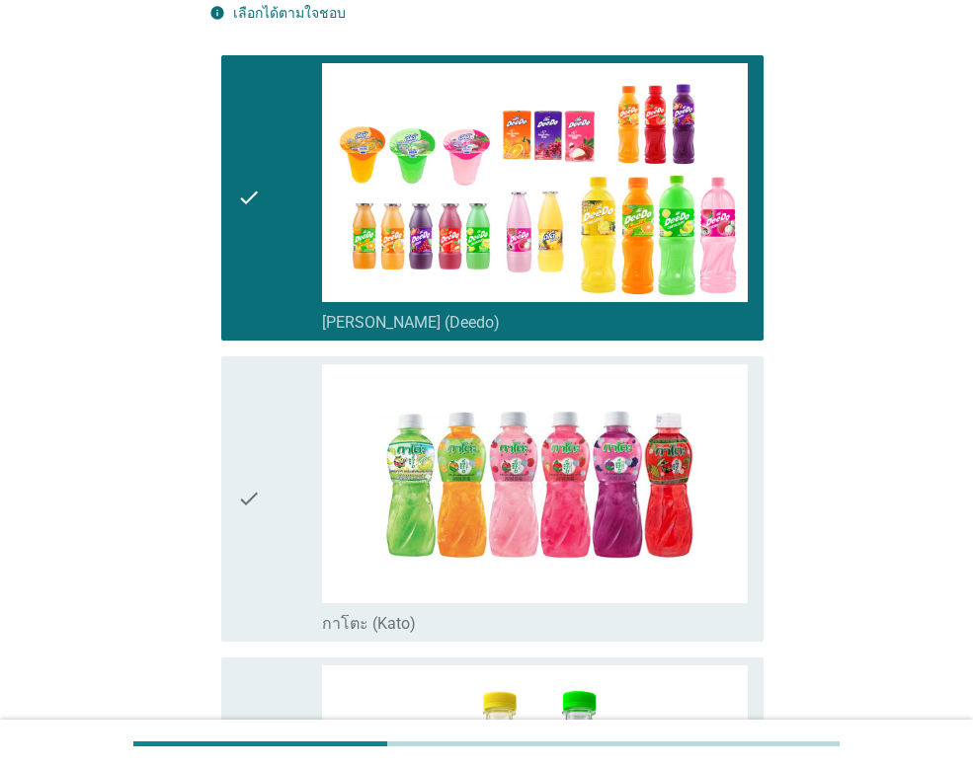
scroll to position [197, 0]
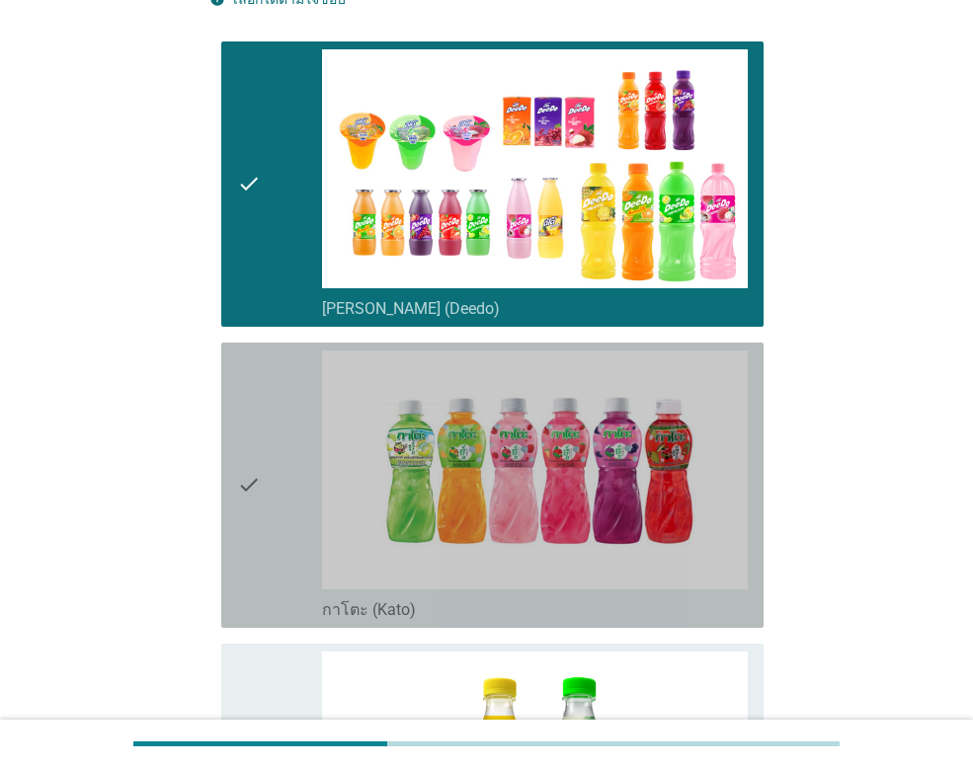
click at [245, 480] on icon "check" at bounding box center [249, 486] width 24 height 270
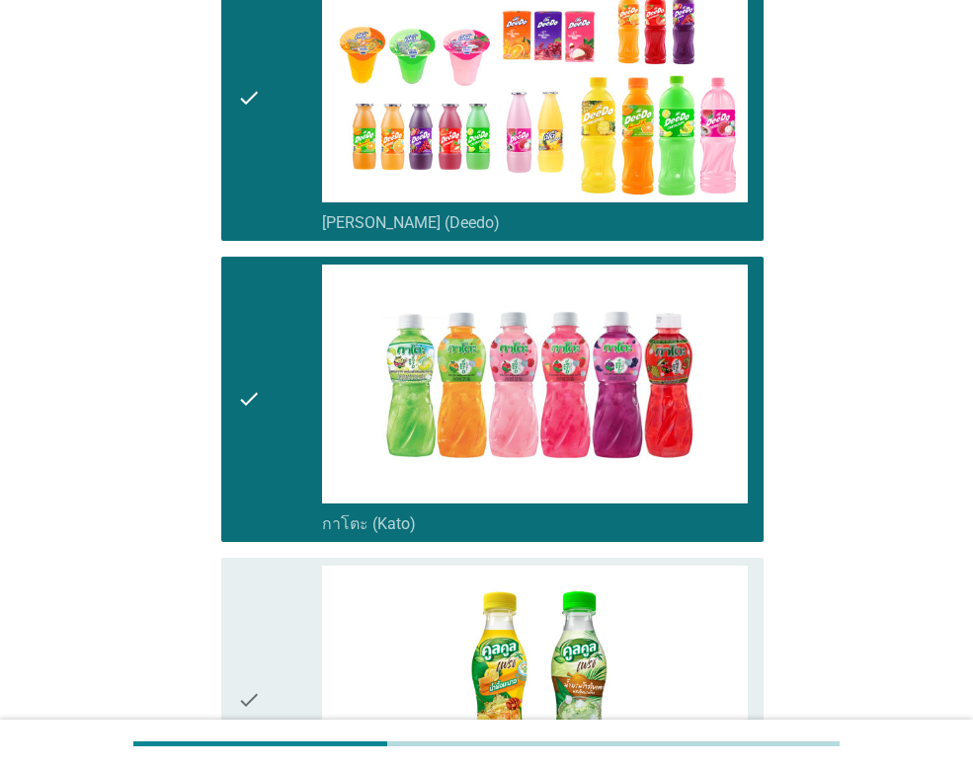
scroll to position [494, 0]
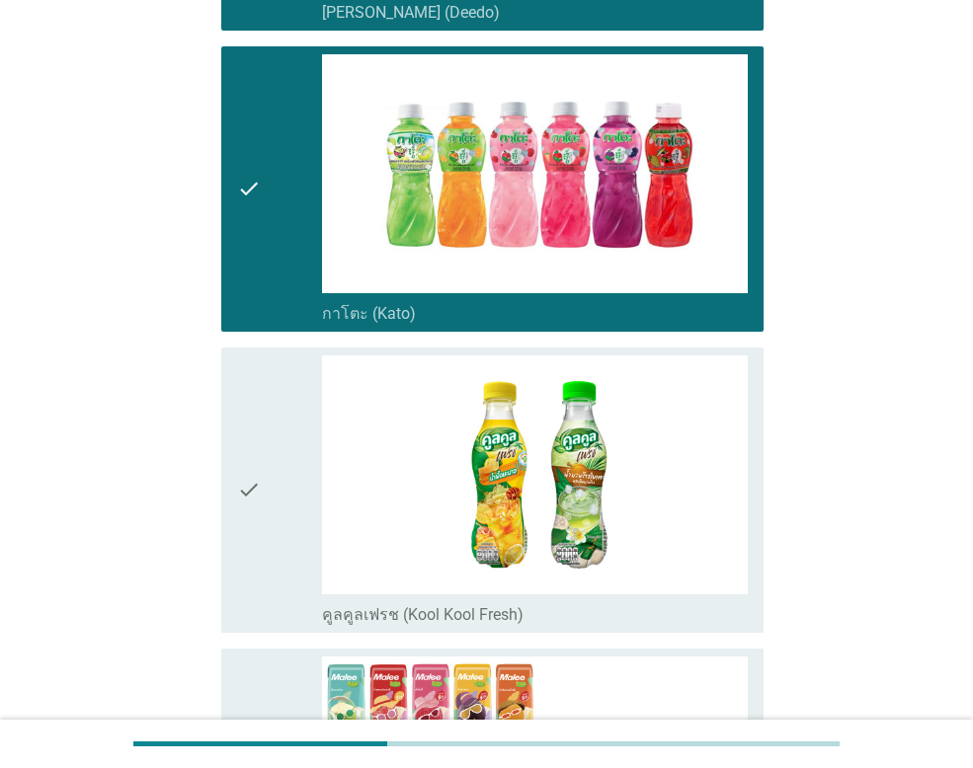
click at [248, 498] on icon "check" at bounding box center [249, 490] width 24 height 270
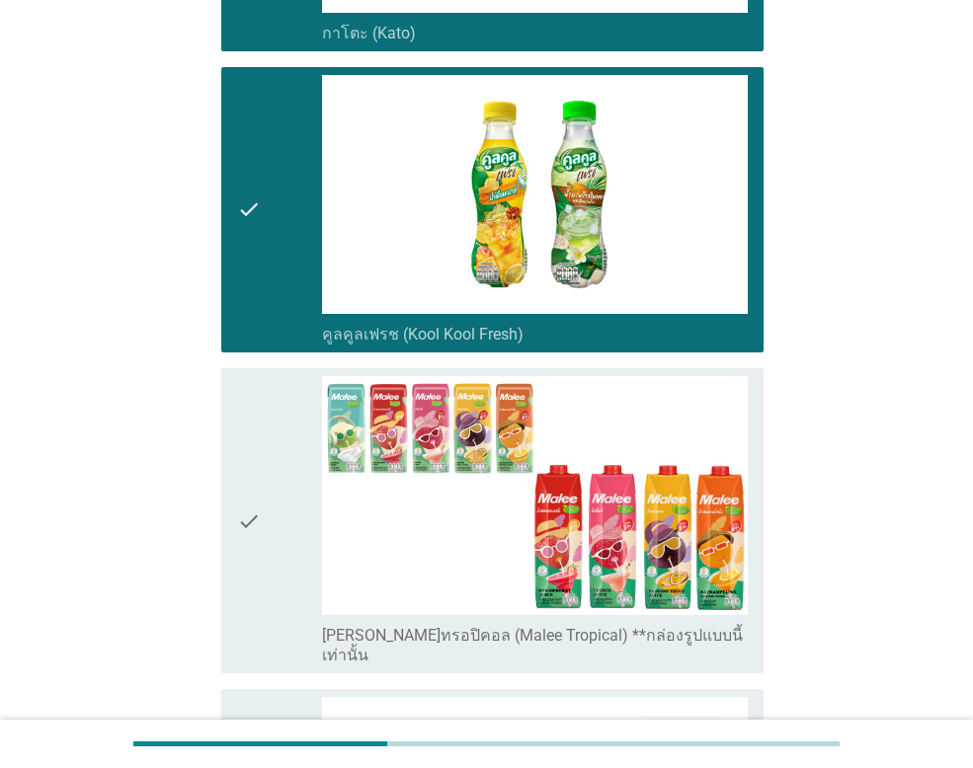
scroll to position [790, 0]
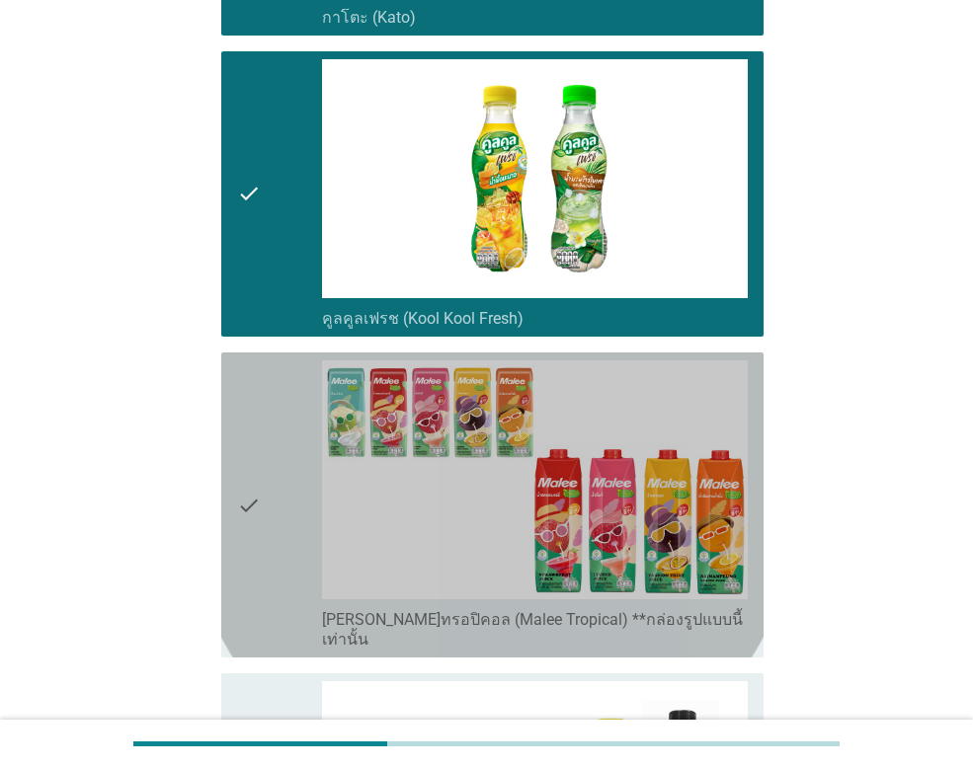
click at [251, 498] on icon "check" at bounding box center [249, 504] width 24 height 289
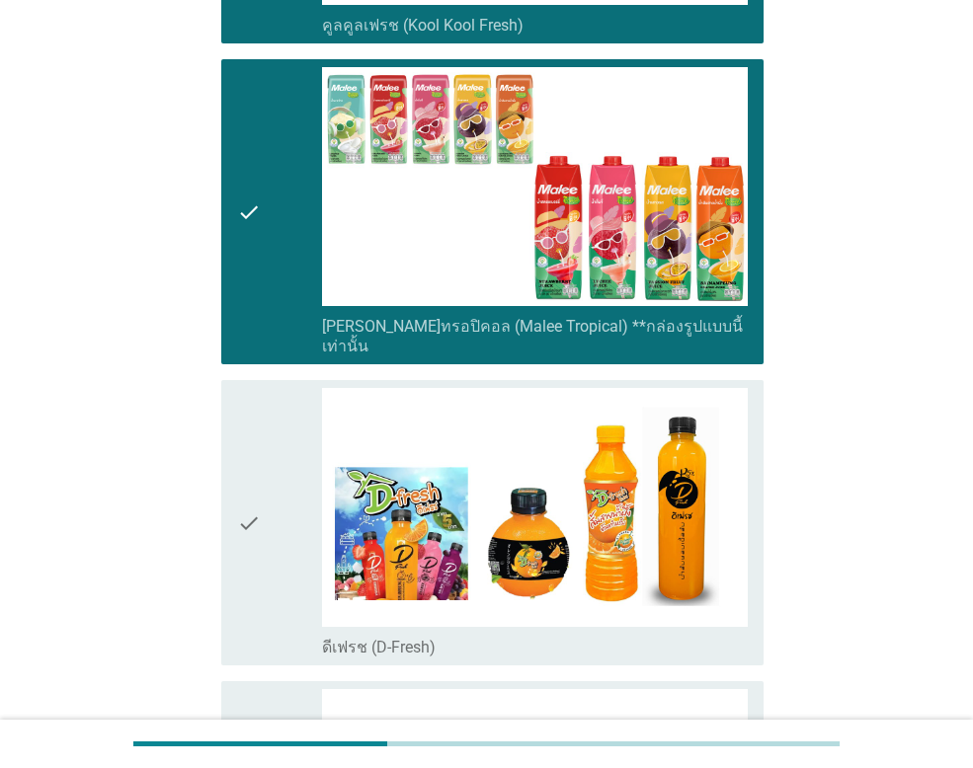
scroll to position [1086, 0]
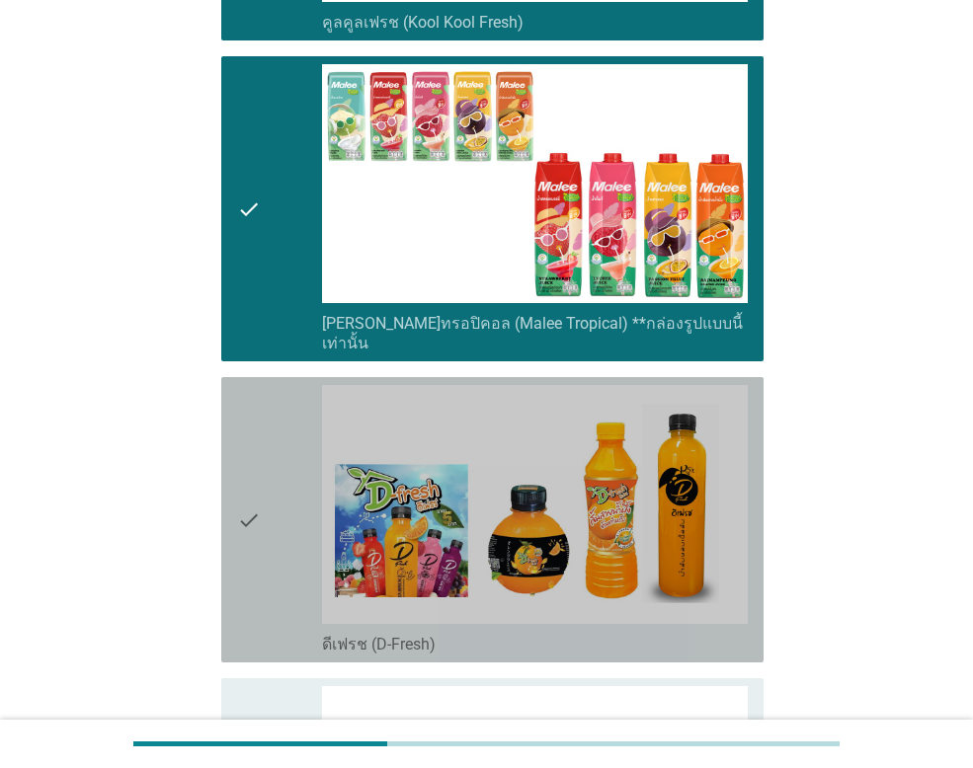
click at [251, 498] on icon "check" at bounding box center [249, 520] width 24 height 270
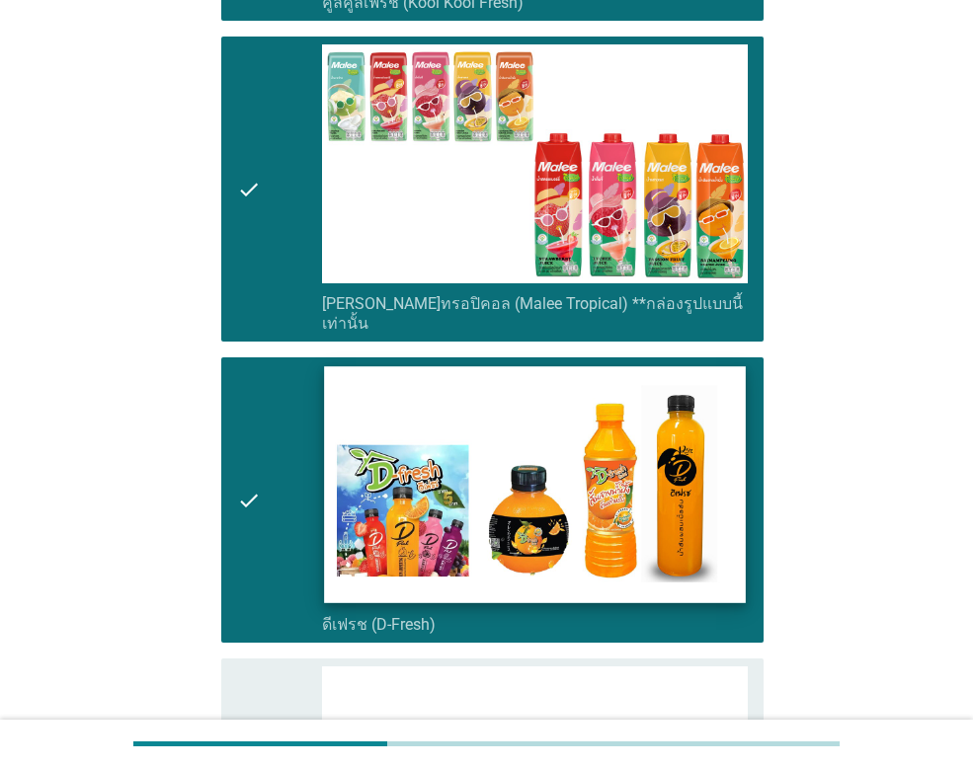
scroll to position [1580, 0]
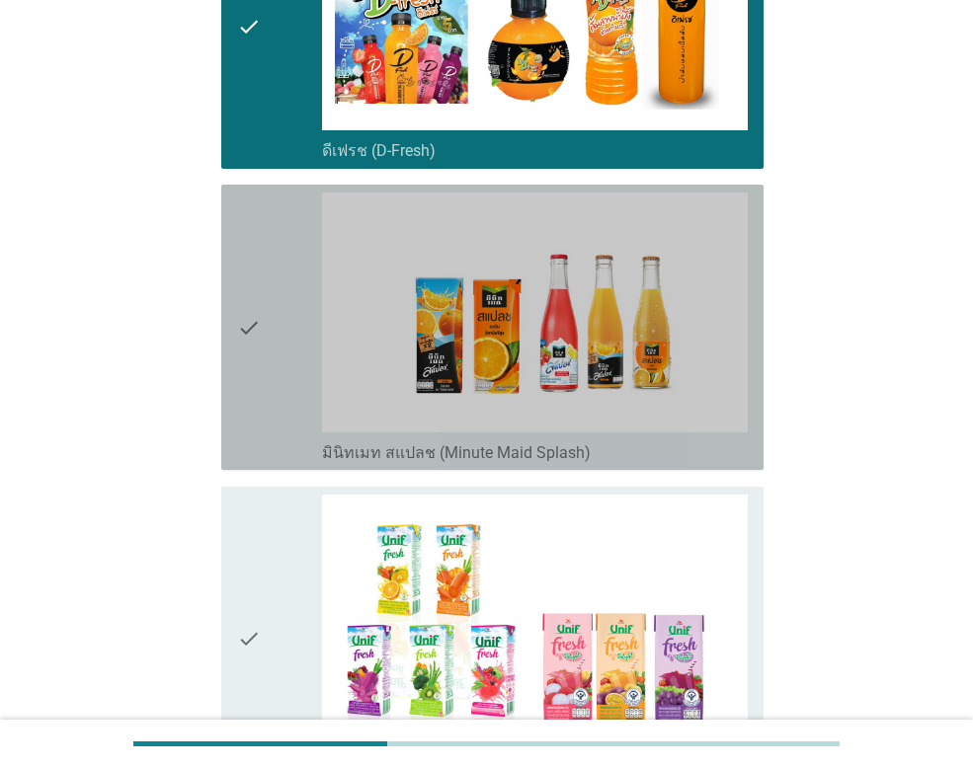
click at [243, 314] on icon "check" at bounding box center [249, 328] width 24 height 270
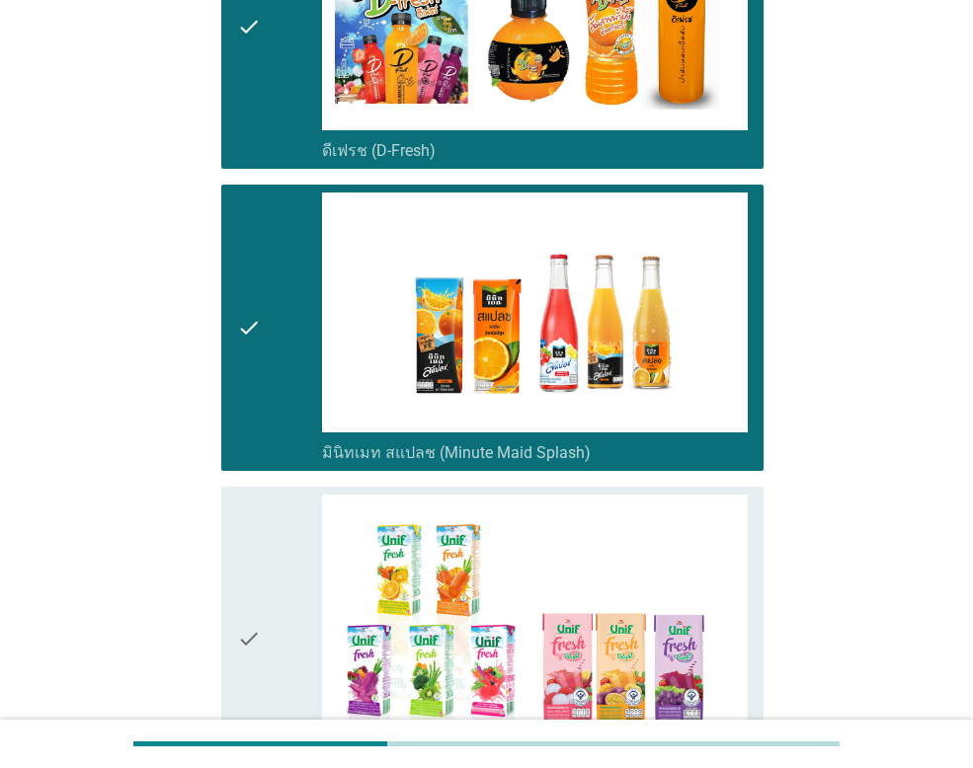
click at [244, 607] on icon "check" at bounding box center [249, 639] width 24 height 289
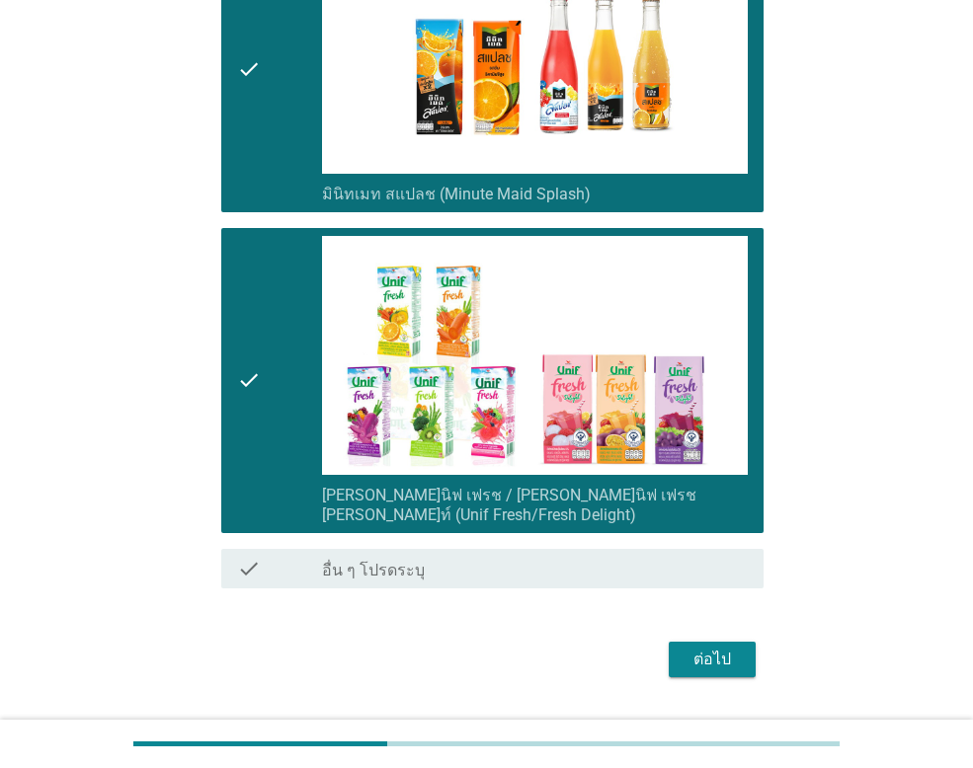
scroll to position [1849, 0]
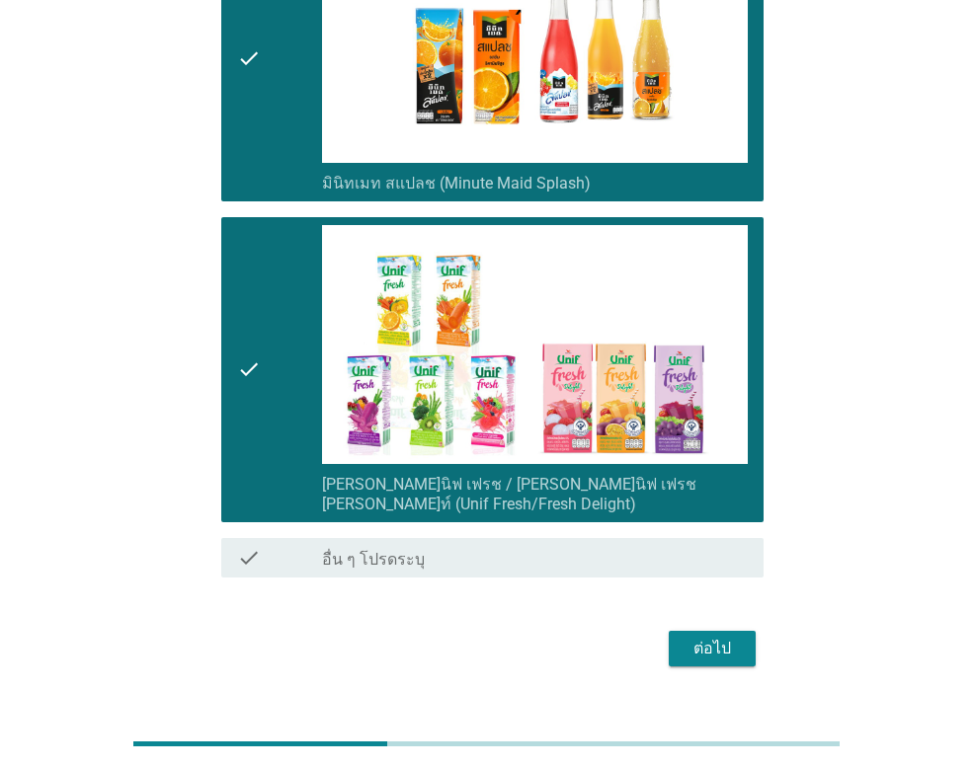
click at [705, 637] on div "ต่อไป" at bounding box center [711, 649] width 55 height 24
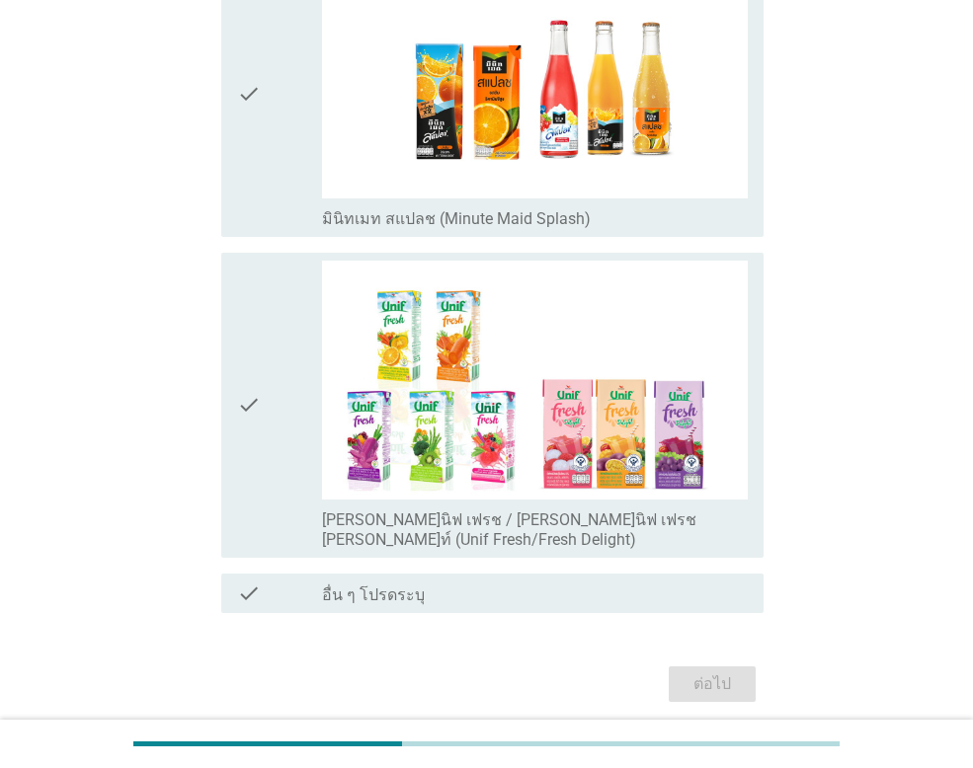
scroll to position [0, 0]
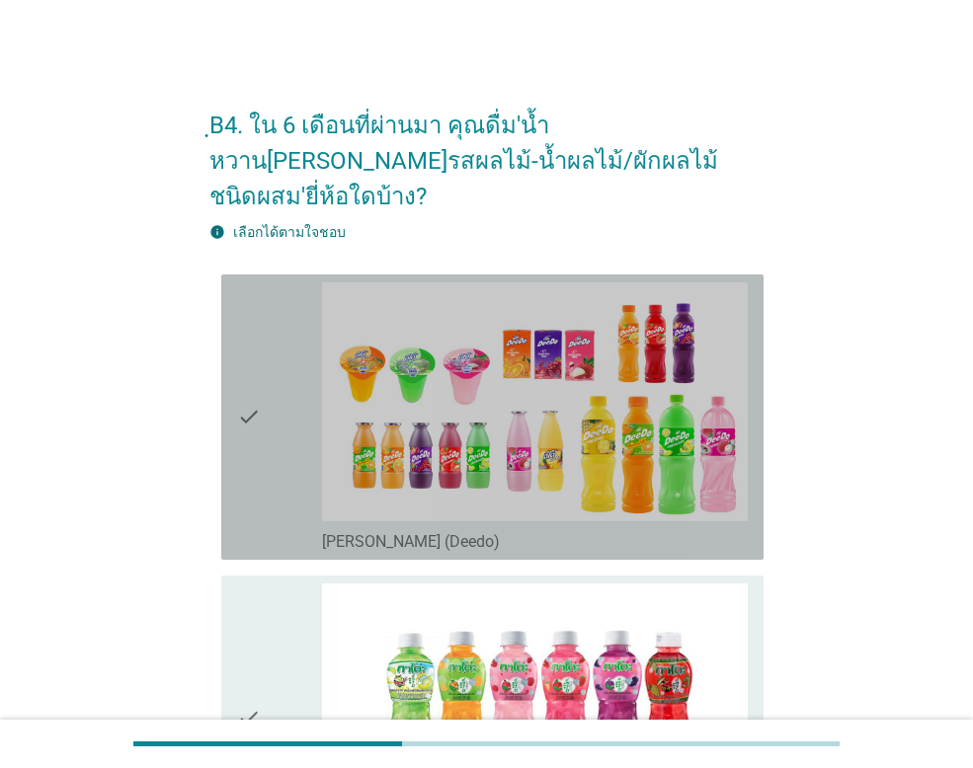
click at [254, 380] on icon "check" at bounding box center [249, 417] width 24 height 270
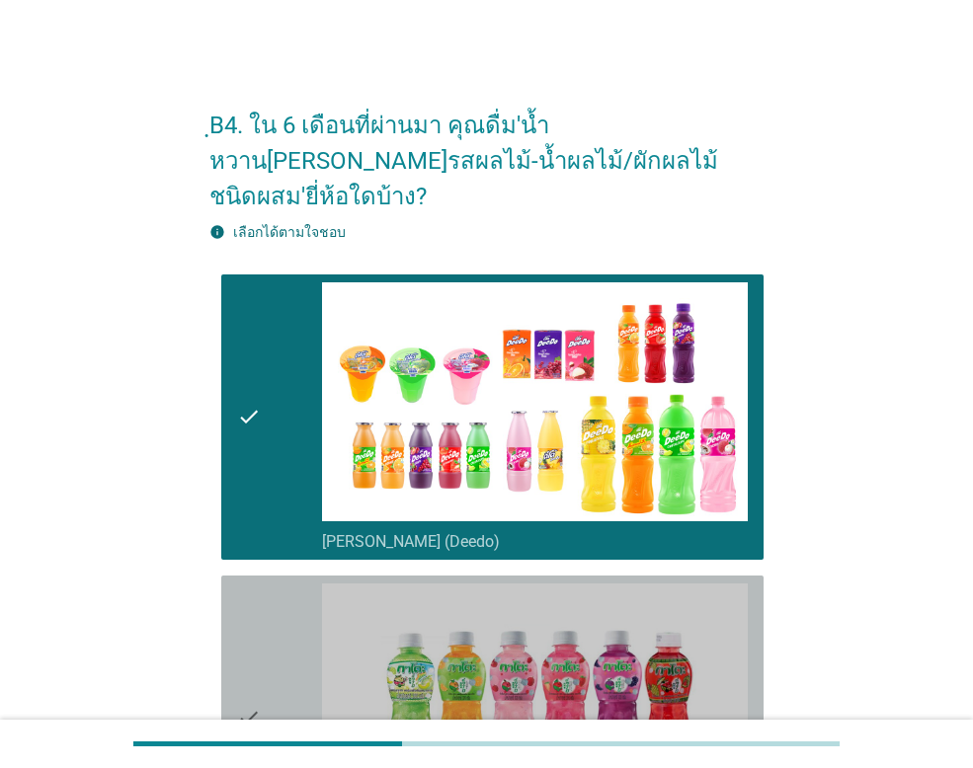
click at [261, 678] on icon "check" at bounding box center [249, 719] width 24 height 270
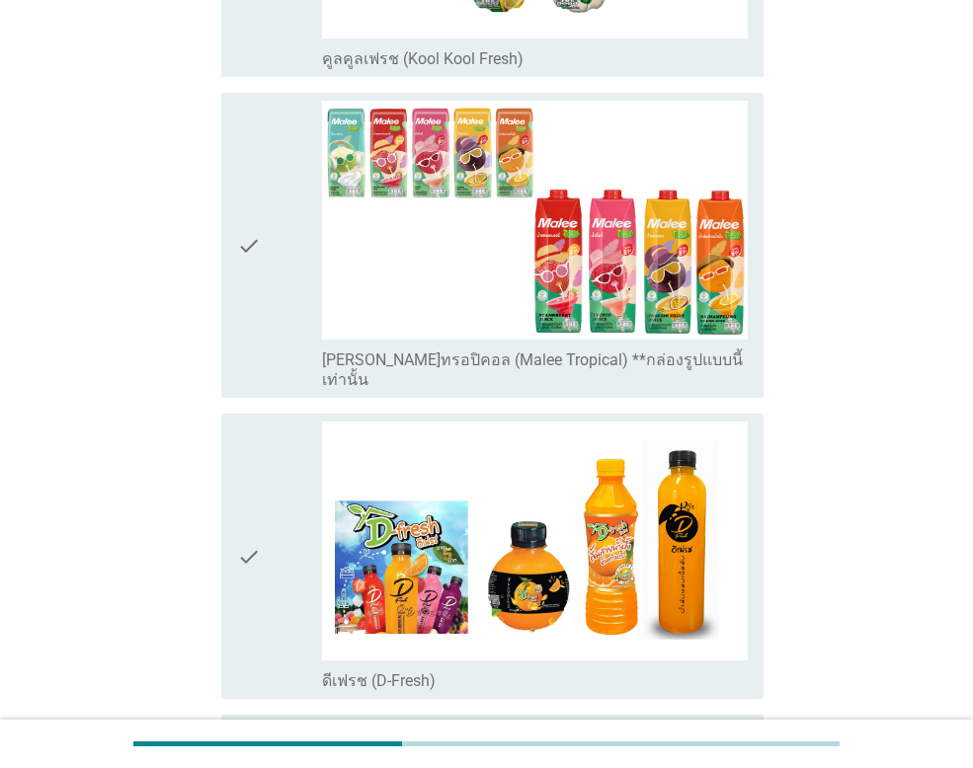
scroll to position [1185, 0]
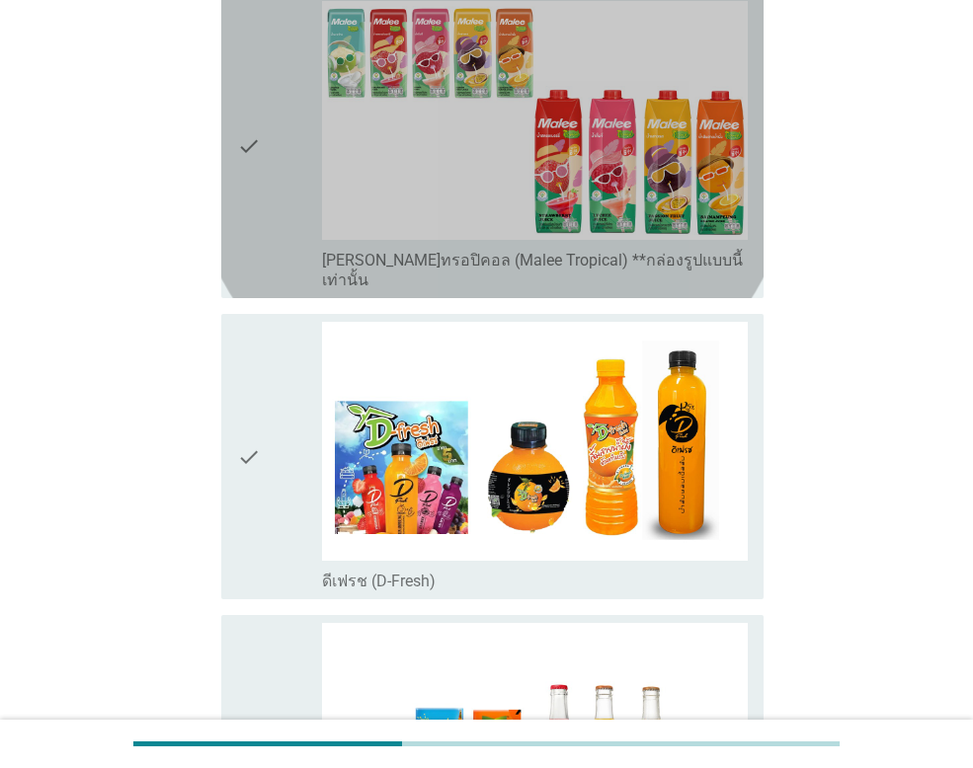
click at [248, 92] on icon "check" at bounding box center [249, 145] width 24 height 289
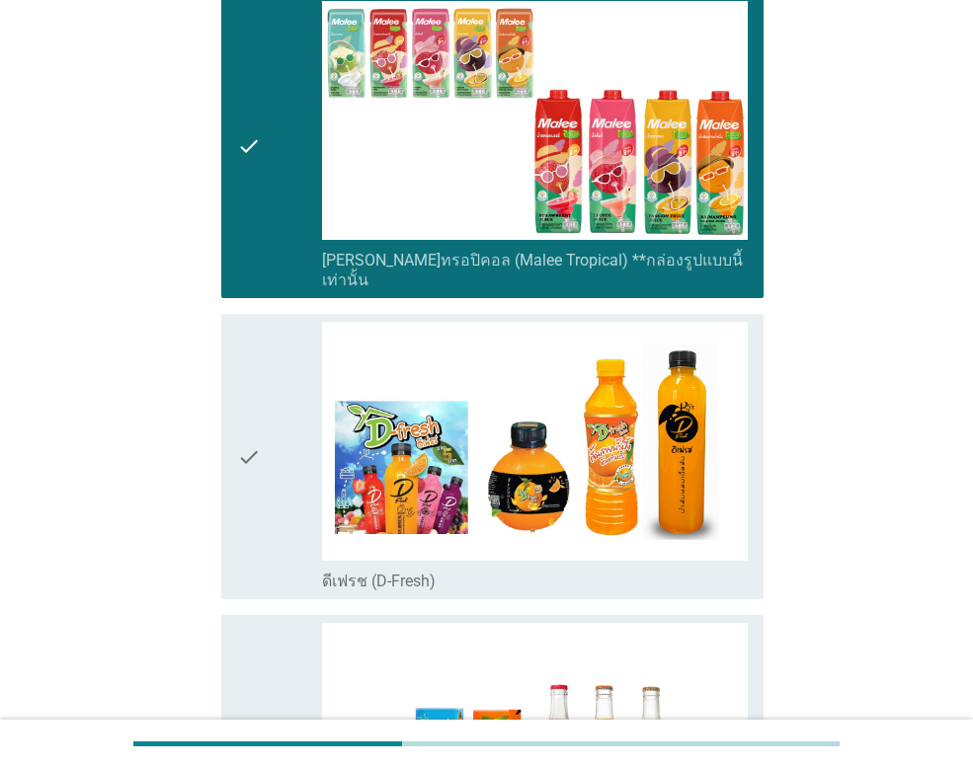
click at [250, 400] on icon "check" at bounding box center [249, 457] width 24 height 270
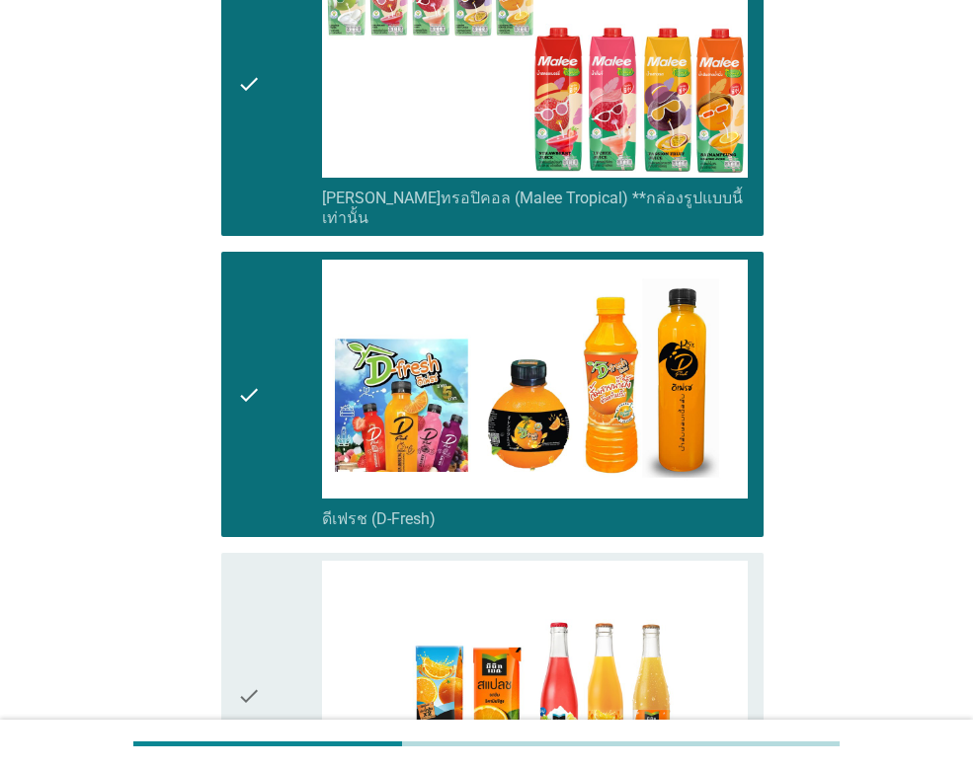
scroll to position [1481, 0]
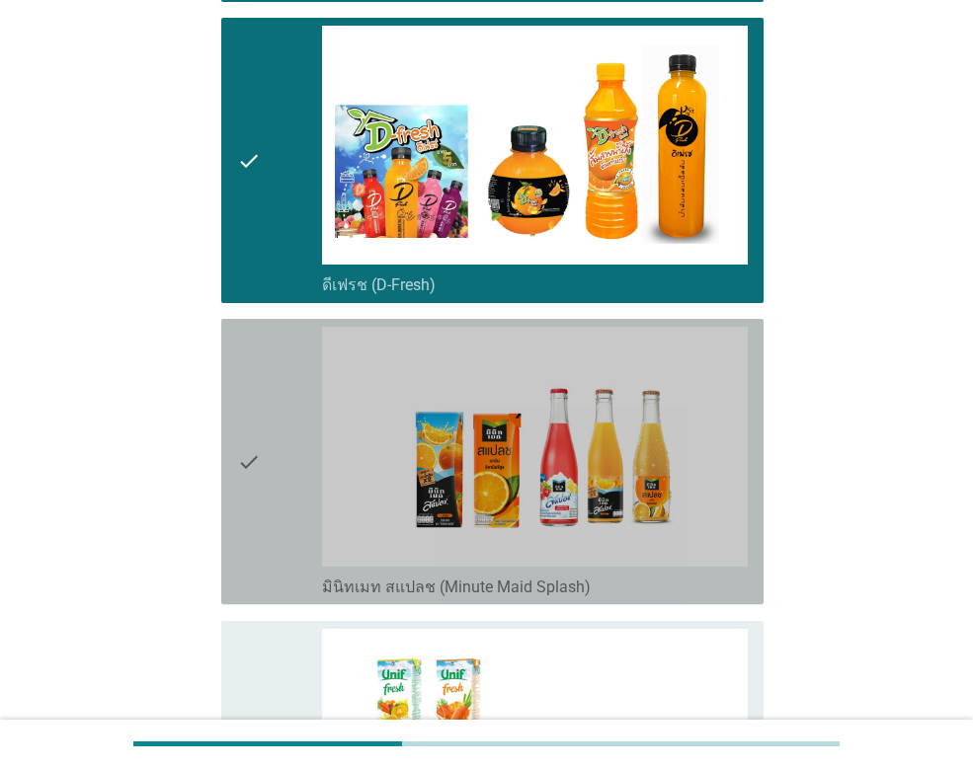
click at [245, 418] on icon "check" at bounding box center [249, 462] width 24 height 270
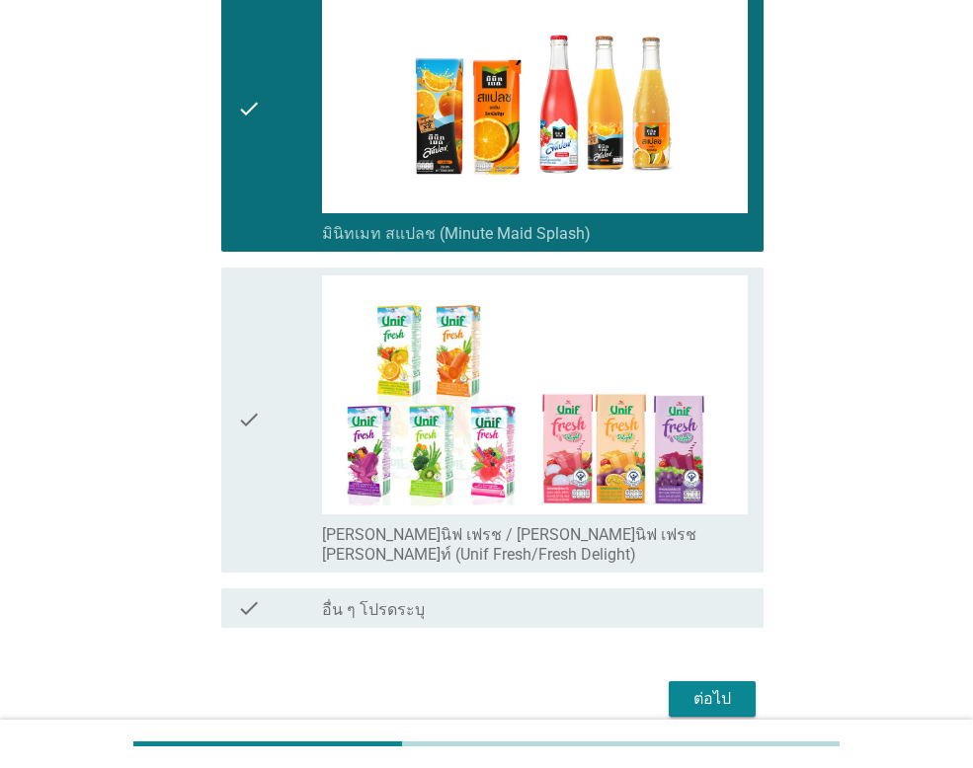
scroll to position [1849, 0]
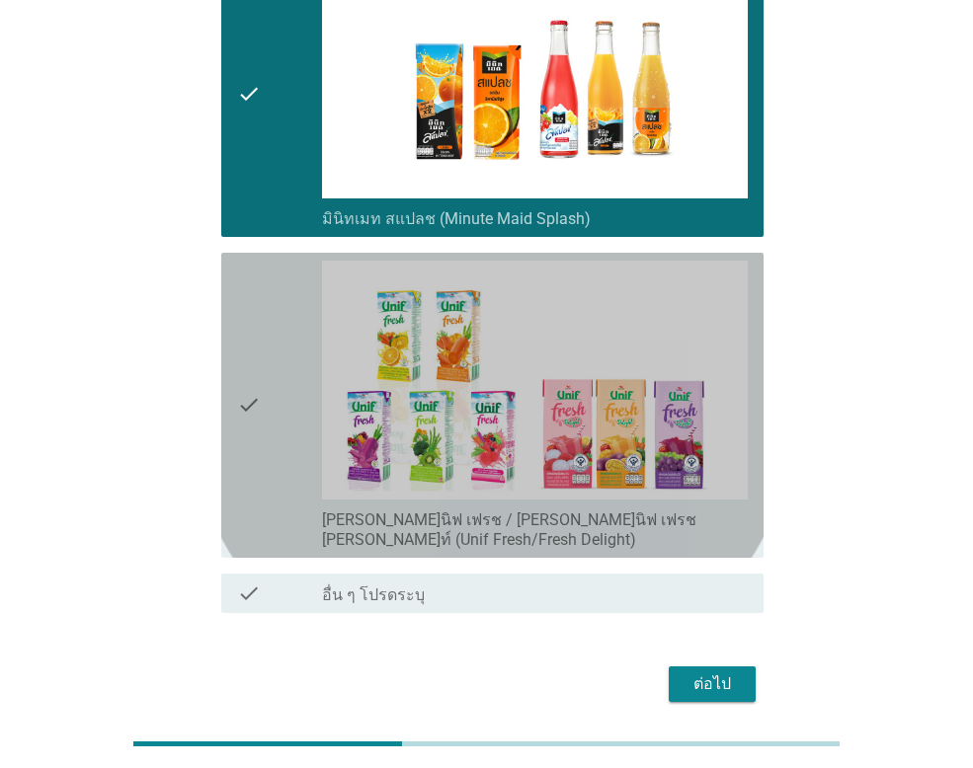
click at [257, 335] on icon "check" at bounding box center [249, 405] width 24 height 289
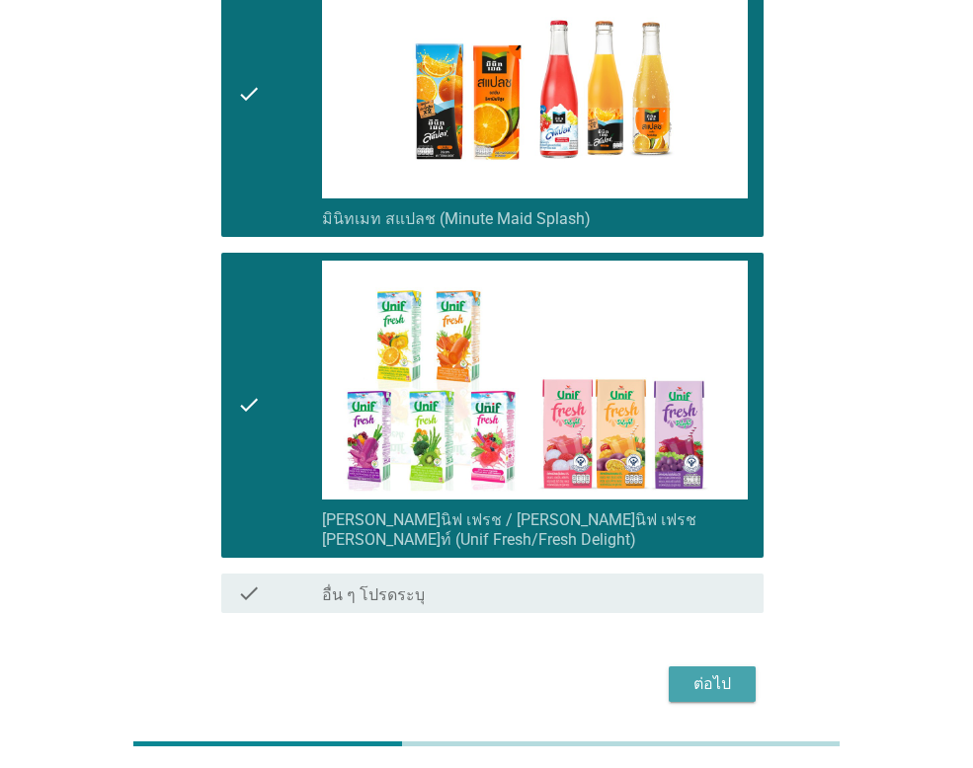
click at [719, 672] on div "ต่อไป" at bounding box center [711, 684] width 55 height 24
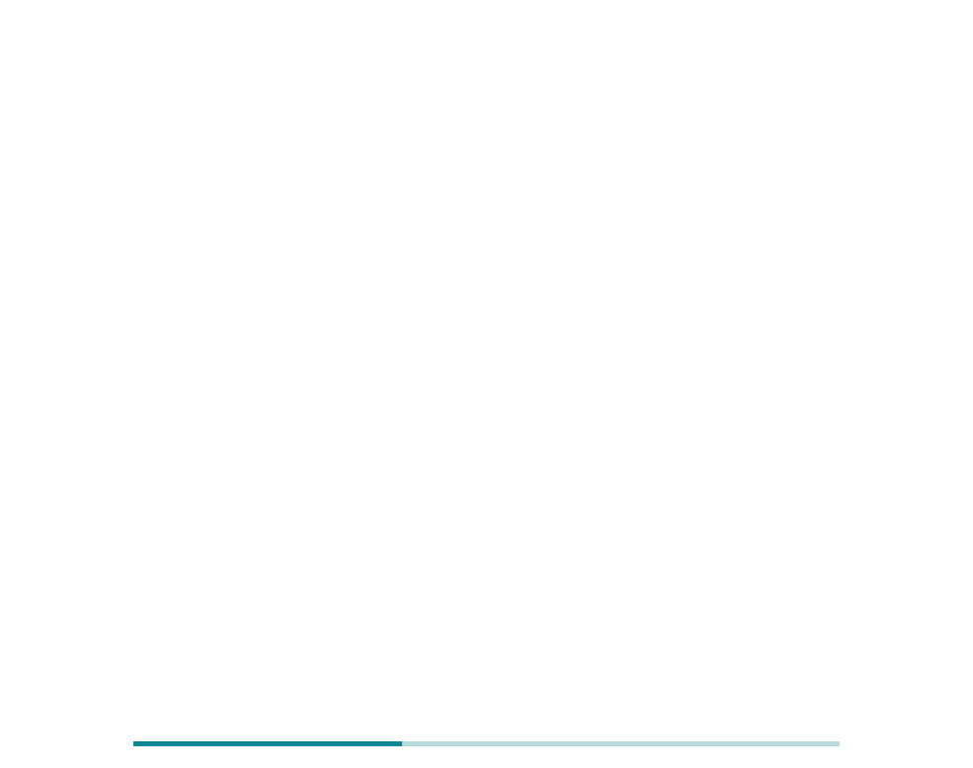
scroll to position [0, 0]
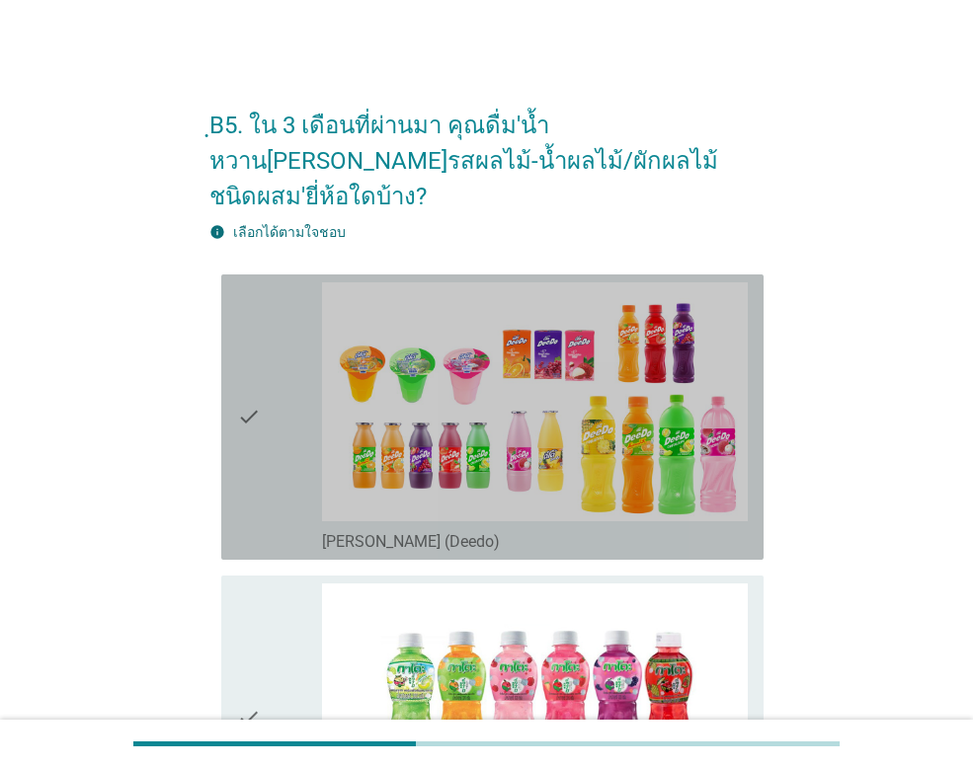
click at [255, 429] on icon "check" at bounding box center [249, 417] width 24 height 270
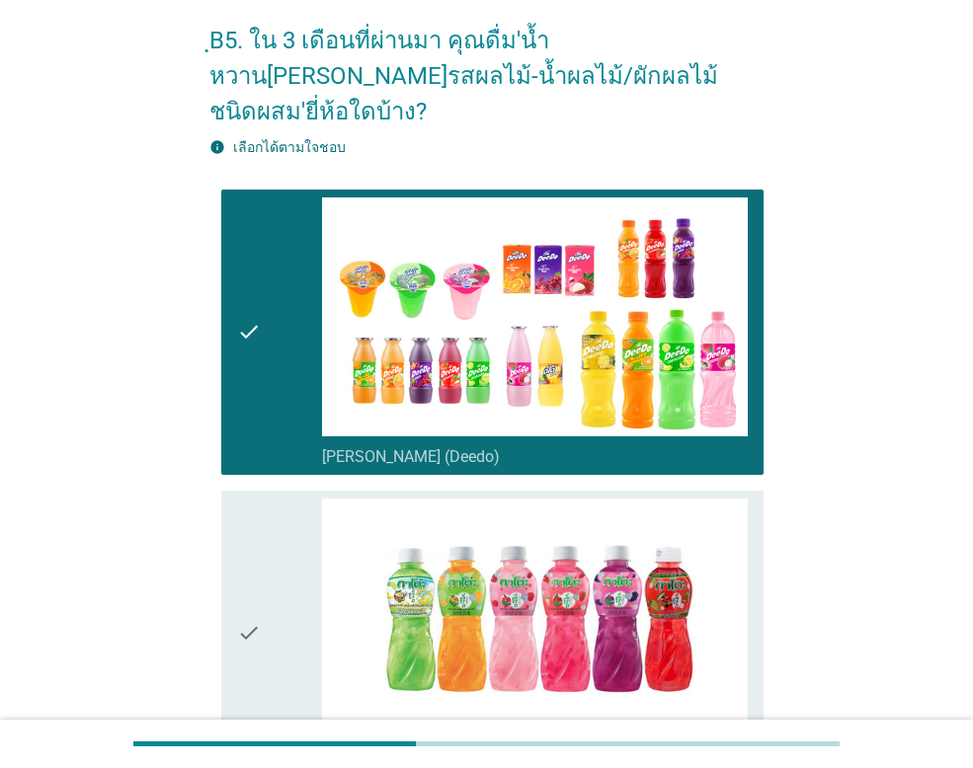
scroll to position [395, 0]
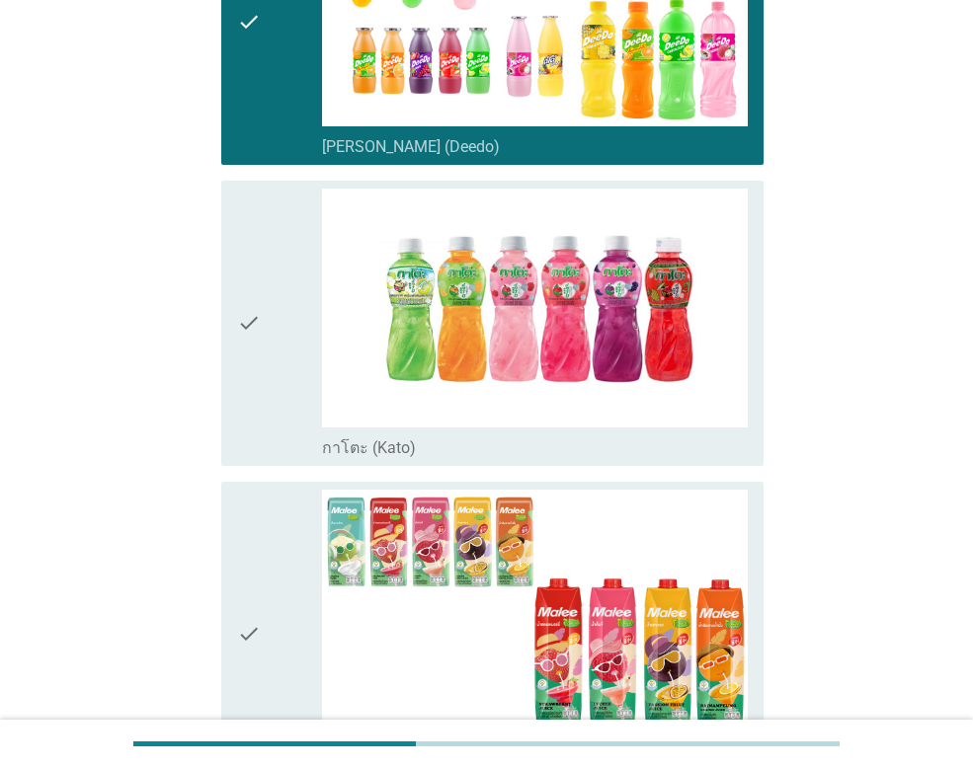
click at [238, 290] on icon "check" at bounding box center [249, 324] width 24 height 270
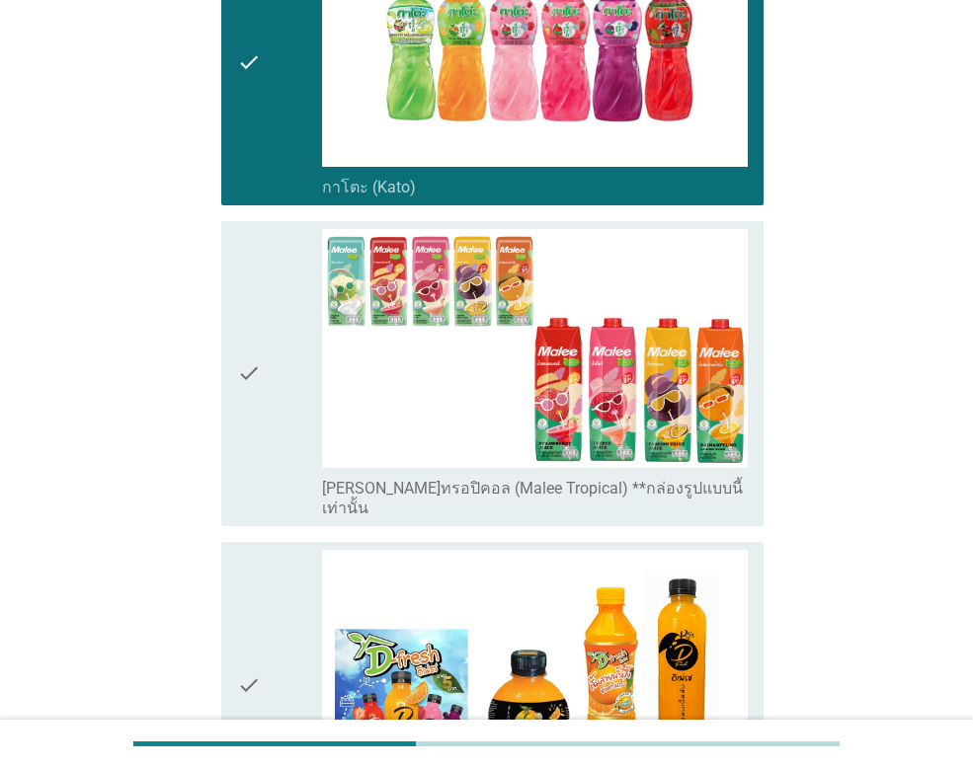
scroll to position [691, 0]
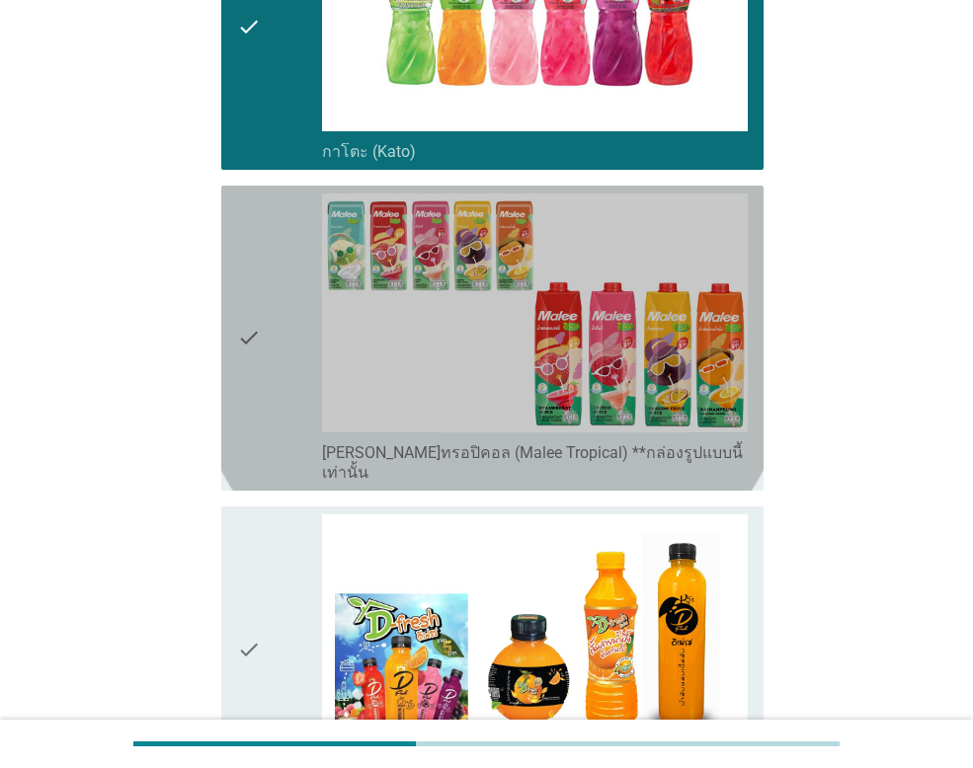
click at [249, 305] on icon "check" at bounding box center [249, 338] width 24 height 289
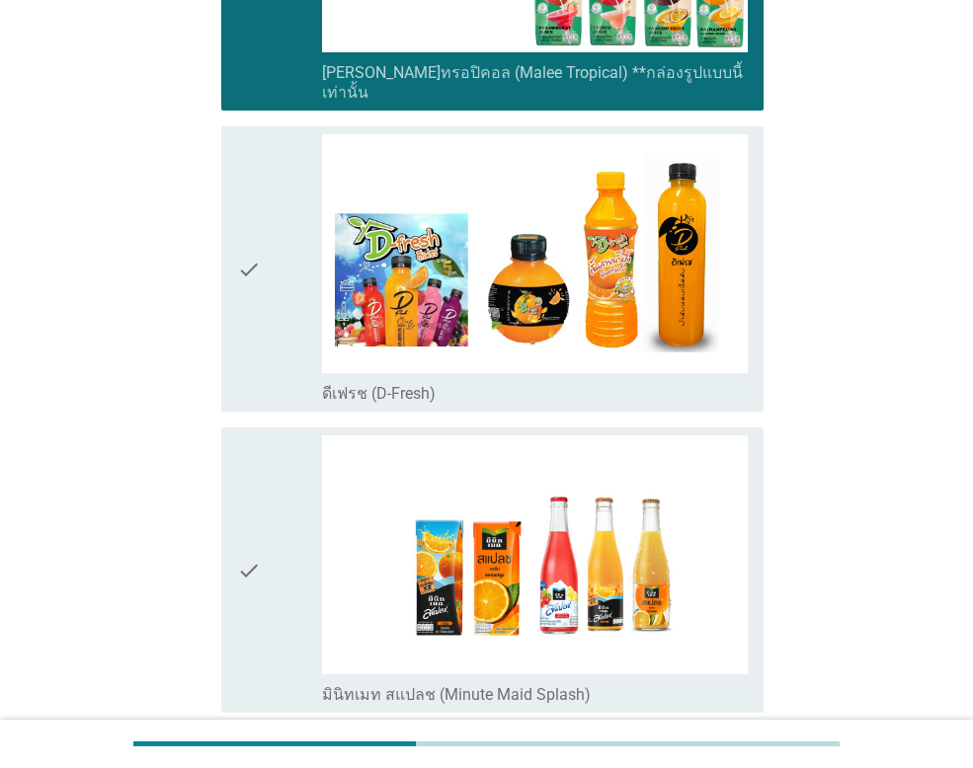
scroll to position [1086, 0]
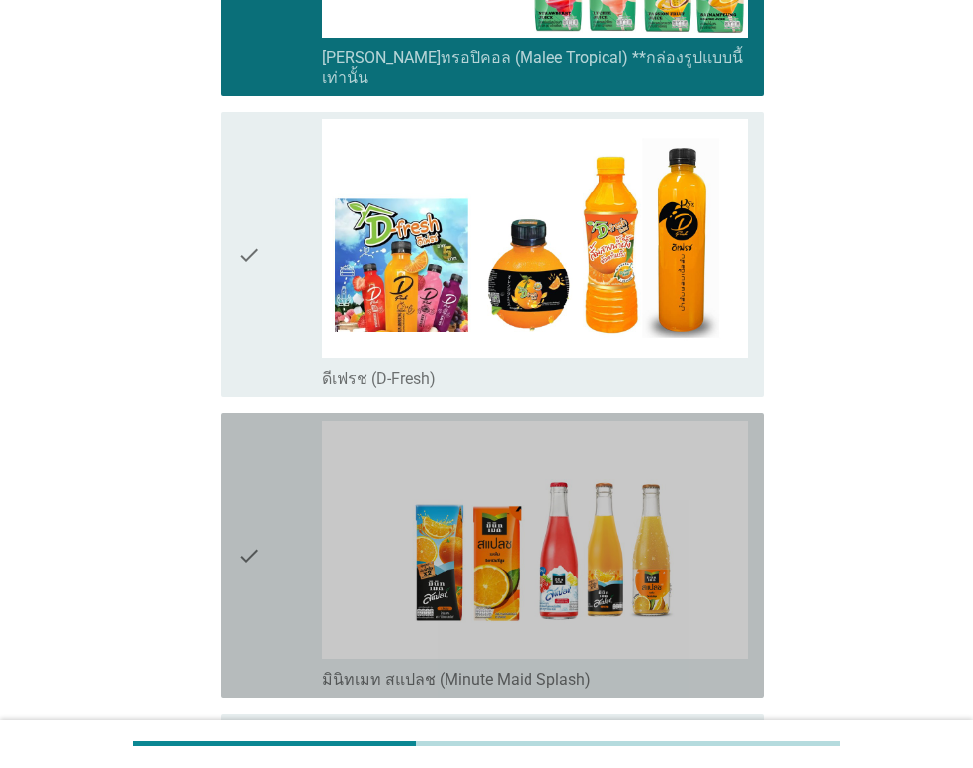
click at [259, 530] on icon "check" at bounding box center [249, 556] width 24 height 270
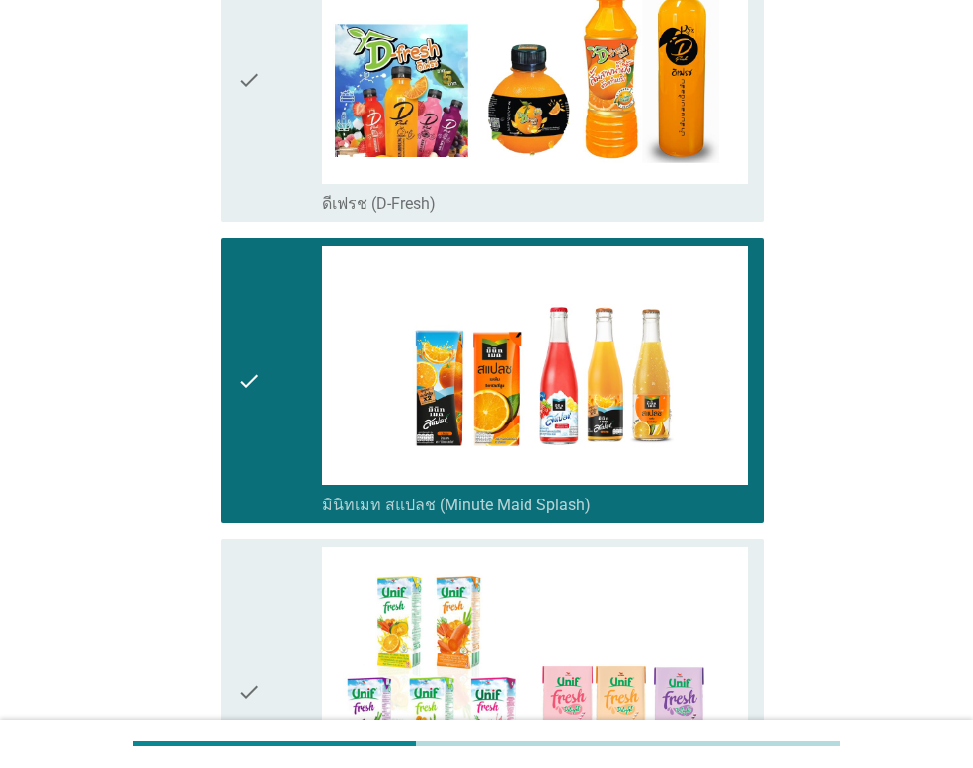
scroll to position [1548, 0]
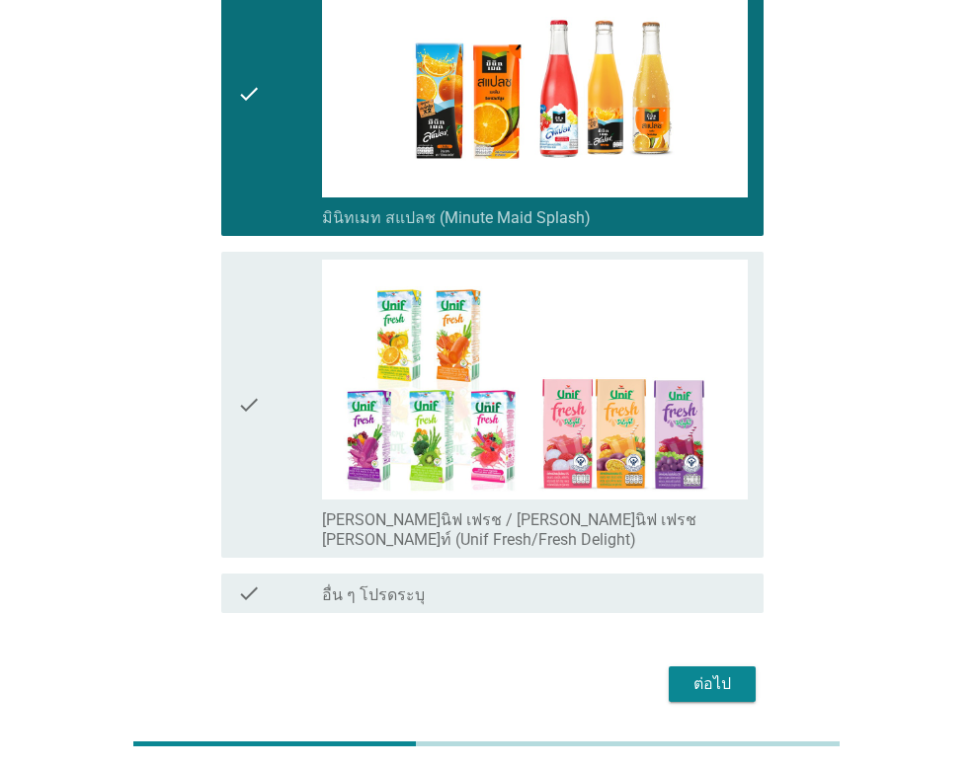
click at [270, 411] on div "check" at bounding box center [279, 404] width 85 height 289
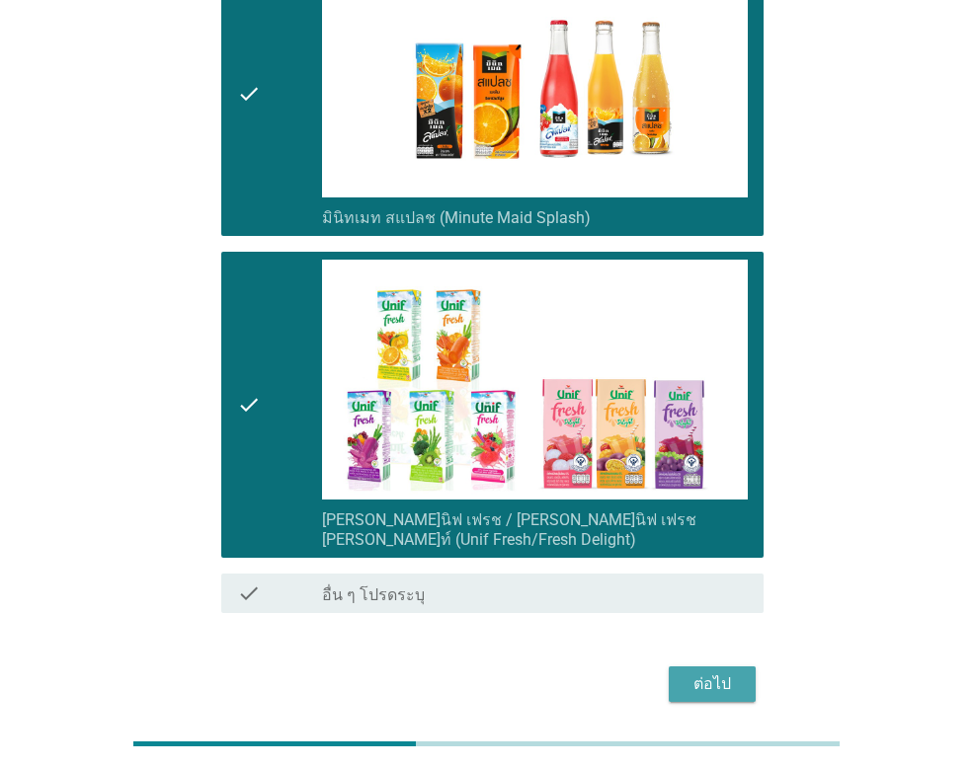
click at [713, 672] on div "ต่อไป" at bounding box center [711, 684] width 55 height 24
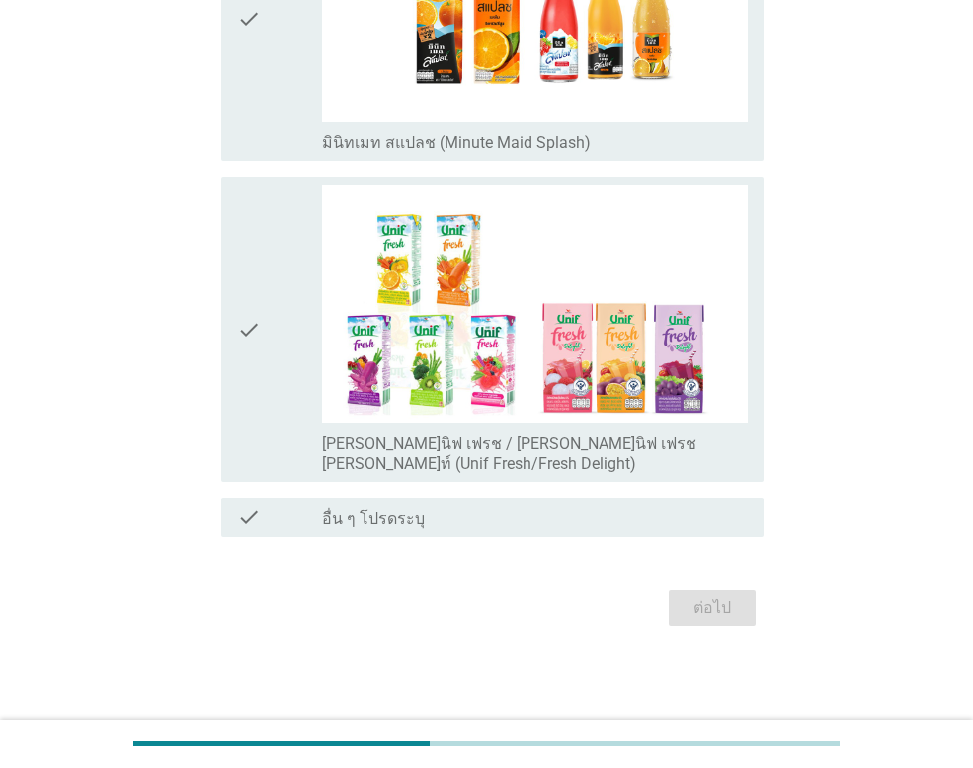
scroll to position [0, 0]
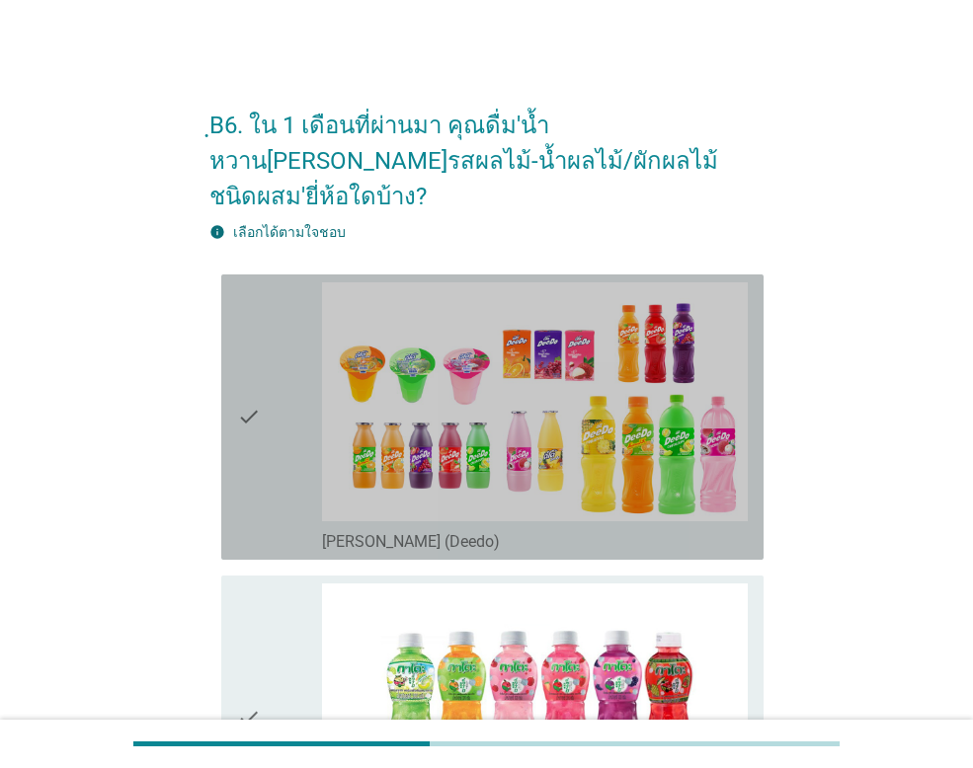
click at [239, 403] on icon "check" at bounding box center [249, 417] width 24 height 270
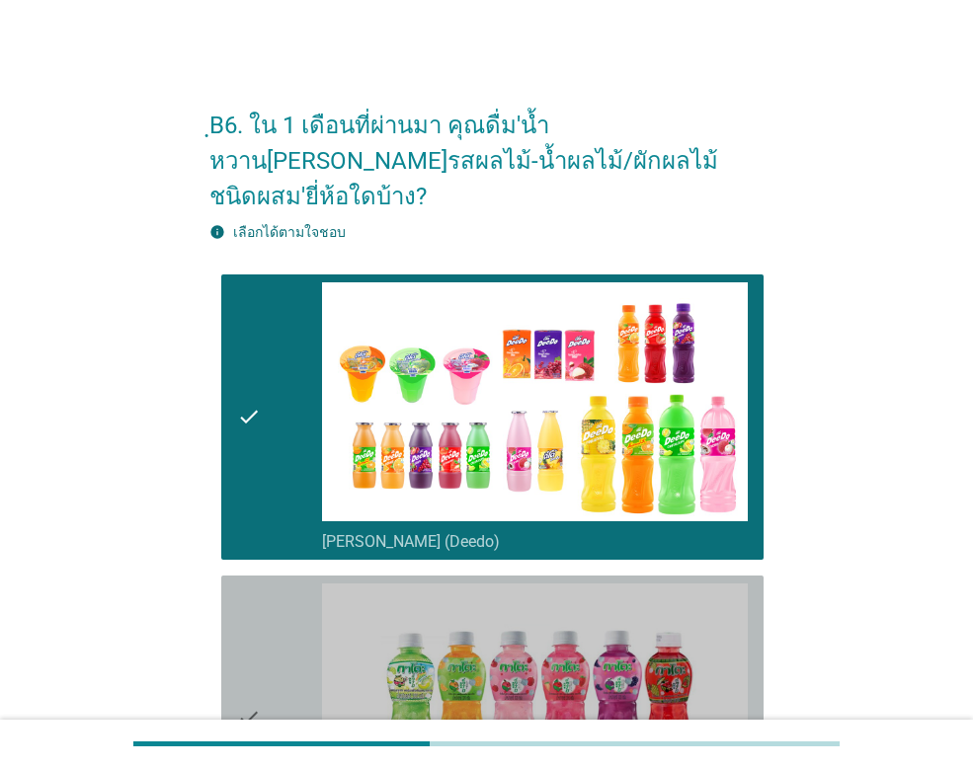
click at [239, 677] on icon "check" at bounding box center [249, 719] width 24 height 270
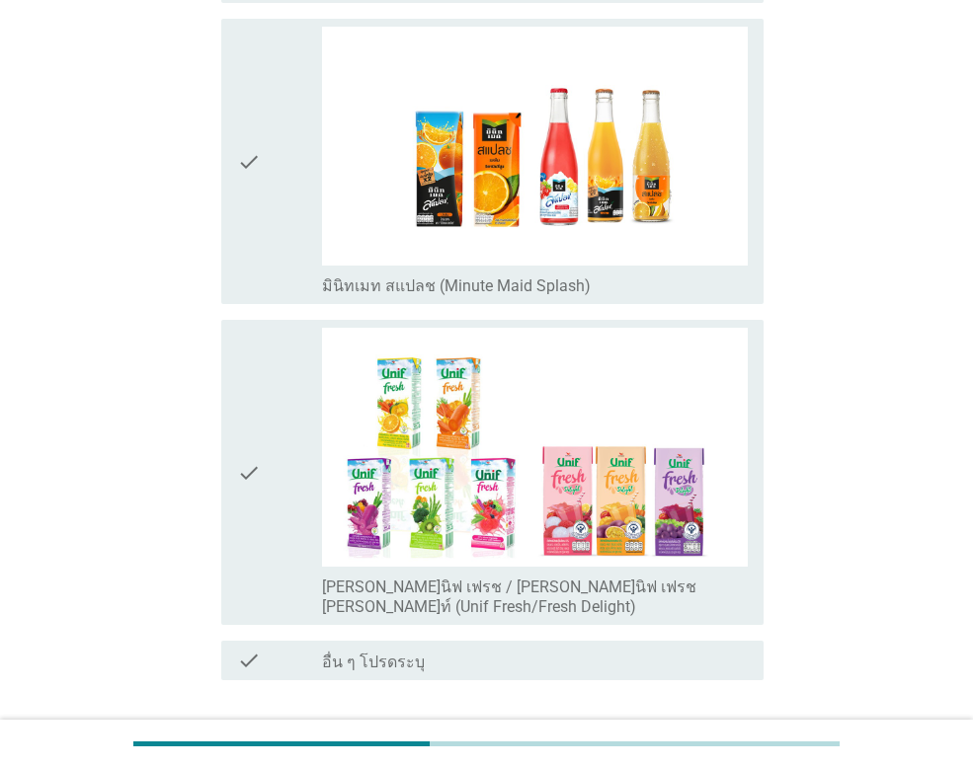
scroll to position [1247, 0]
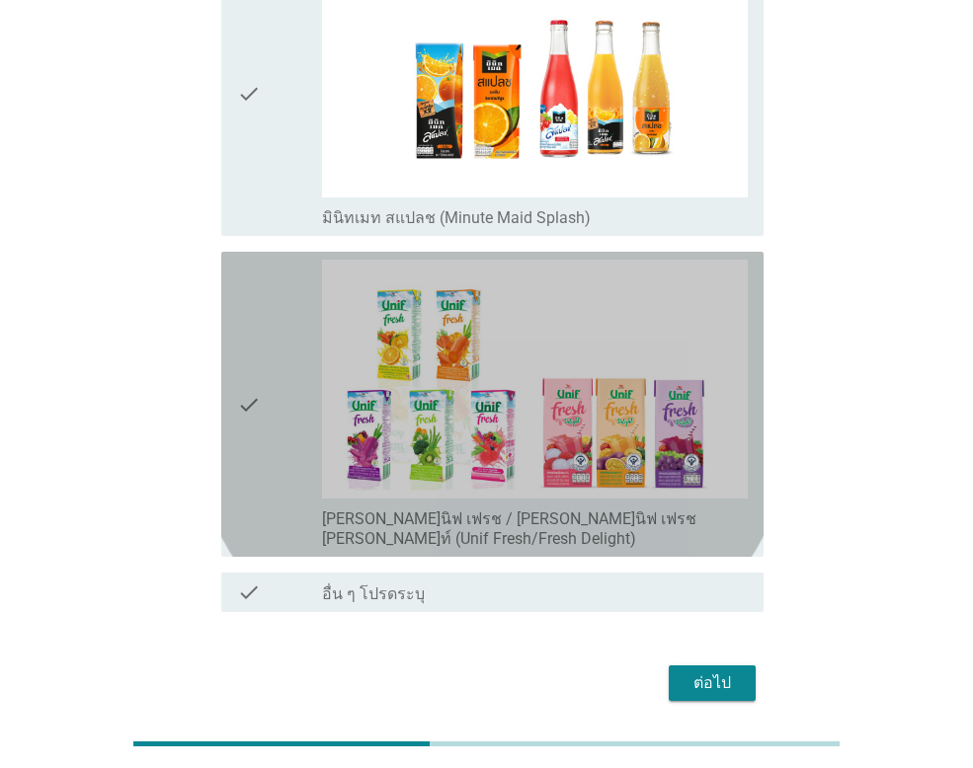
click at [233, 354] on div "check check_box [PERSON_NAME]นิฟ เฟรช / [PERSON_NAME]นิฟ เฟรช [PERSON_NAME]ท์ (…" at bounding box center [492, 404] width 542 height 305
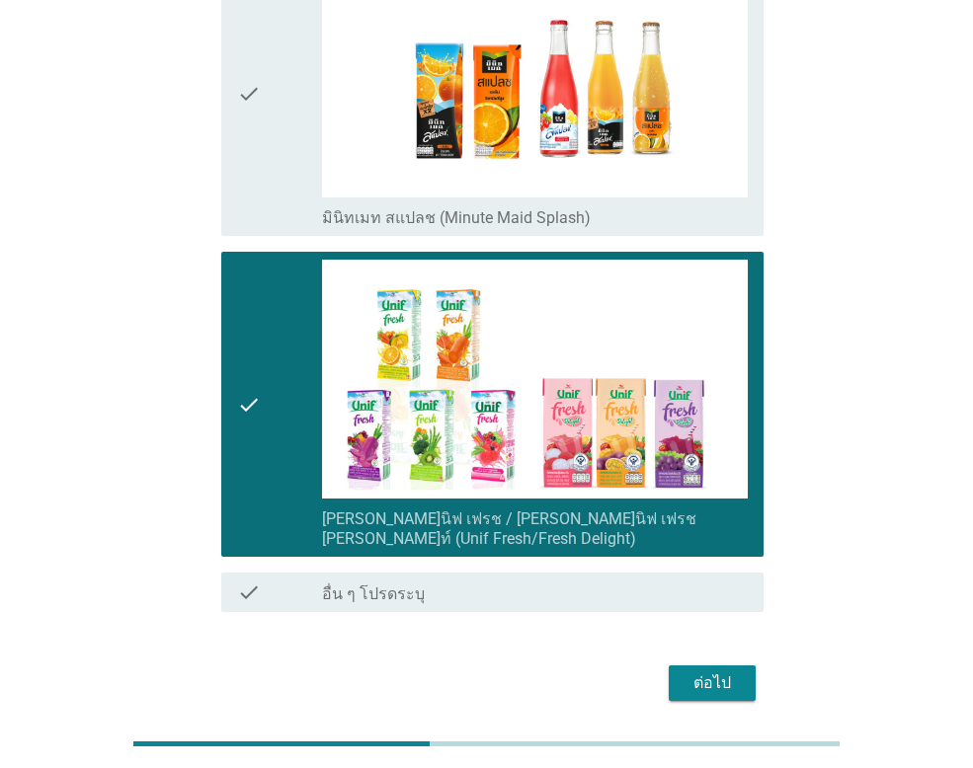
click at [715, 671] on div "ต่อไป" at bounding box center [711, 683] width 55 height 24
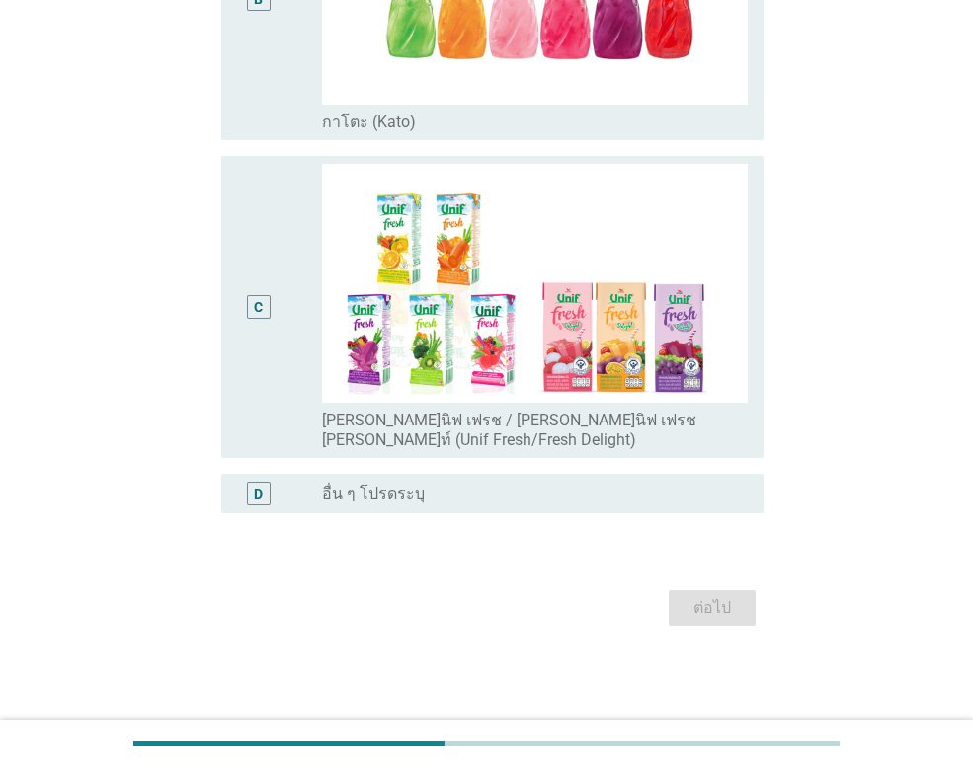
scroll to position [0, 0]
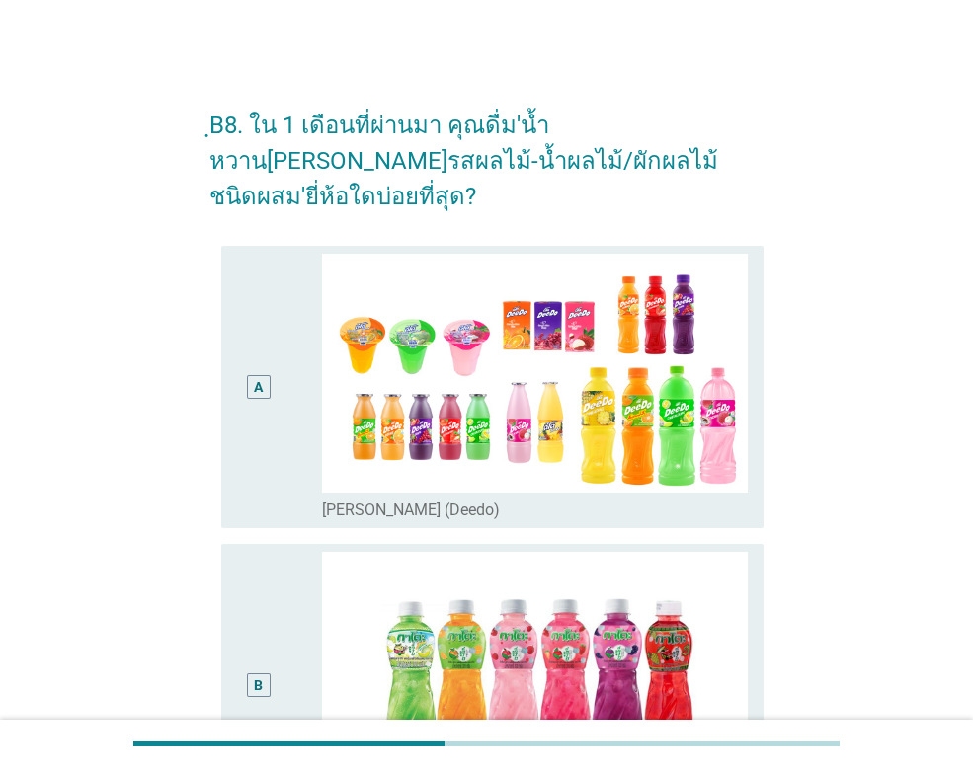
click at [256, 370] on div "A" at bounding box center [258, 387] width 42 height 267
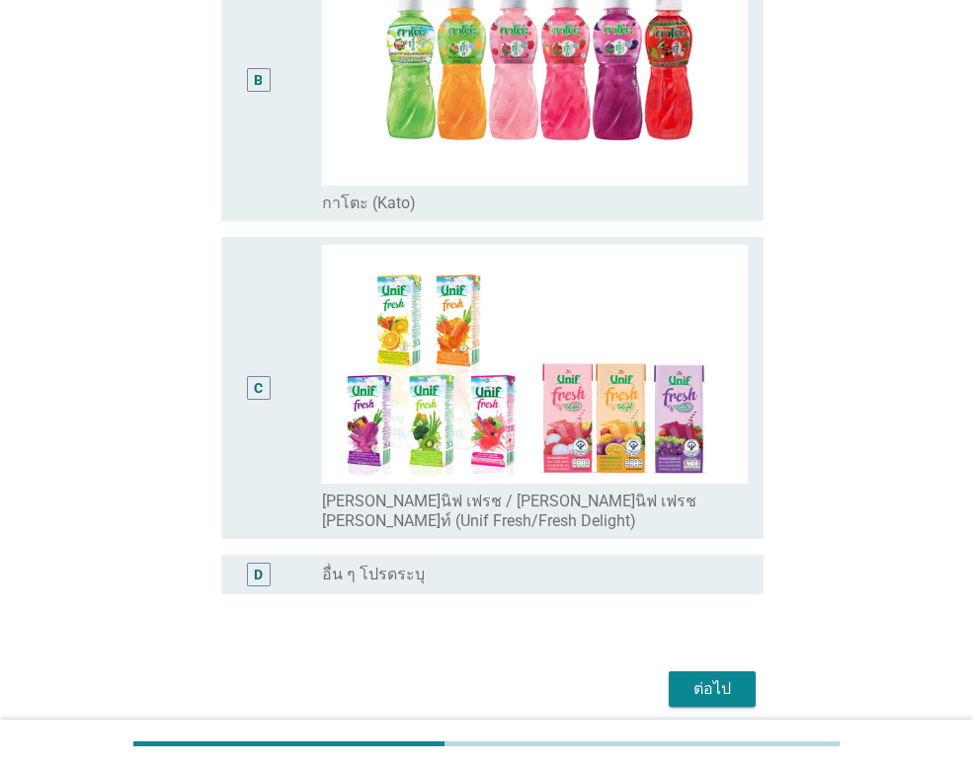
scroll to position [631, 0]
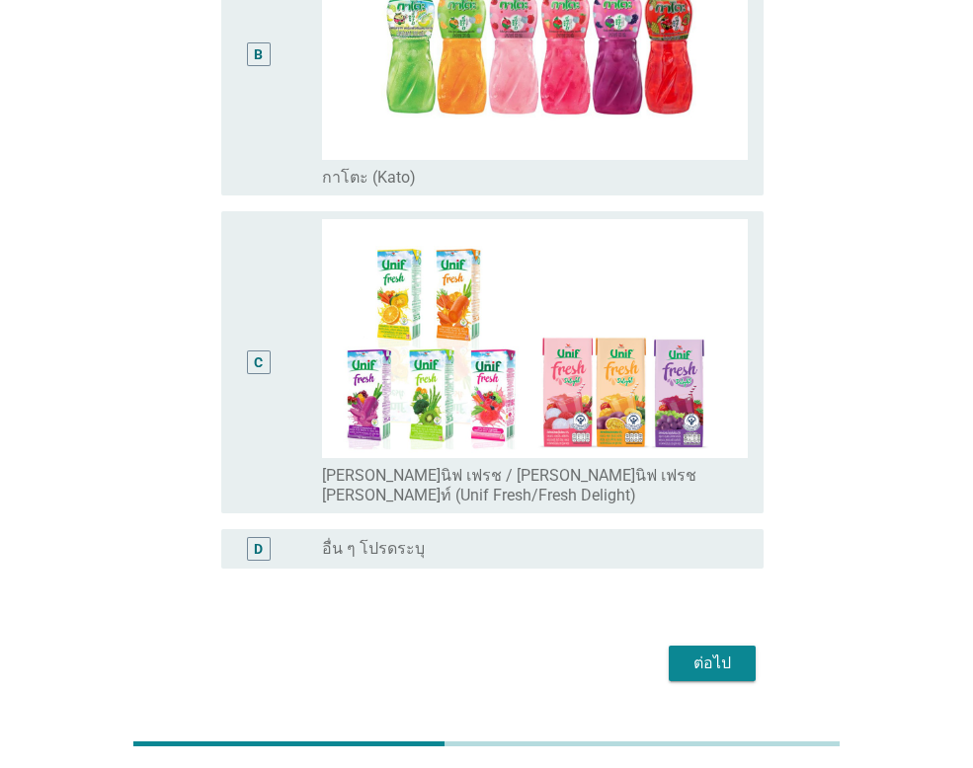
click at [256, 301] on div "C" at bounding box center [258, 362] width 42 height 286
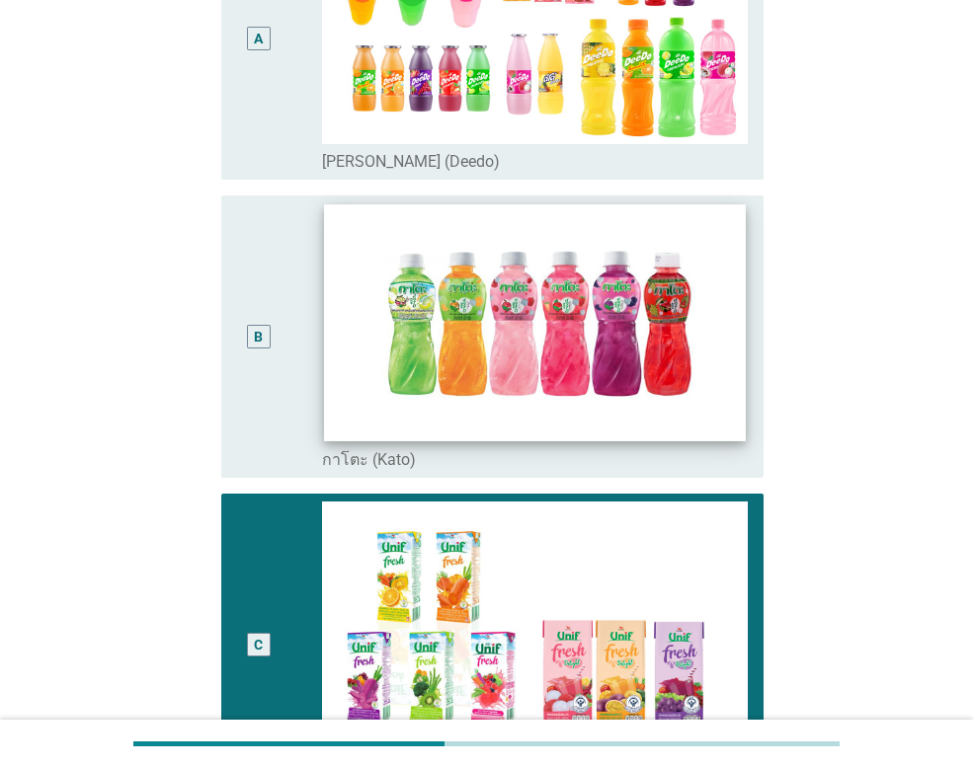
scroll to position [532, 0]
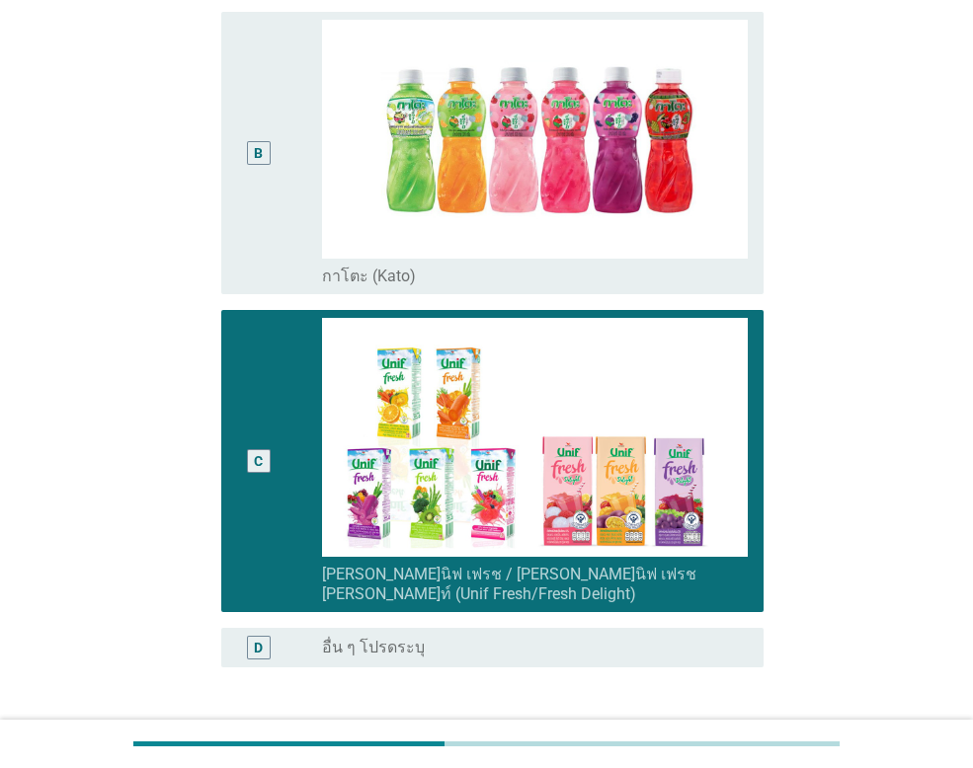
click at [712, 750] on div "ต่อไป" at bounding box center [711, 762] width 55 height 24
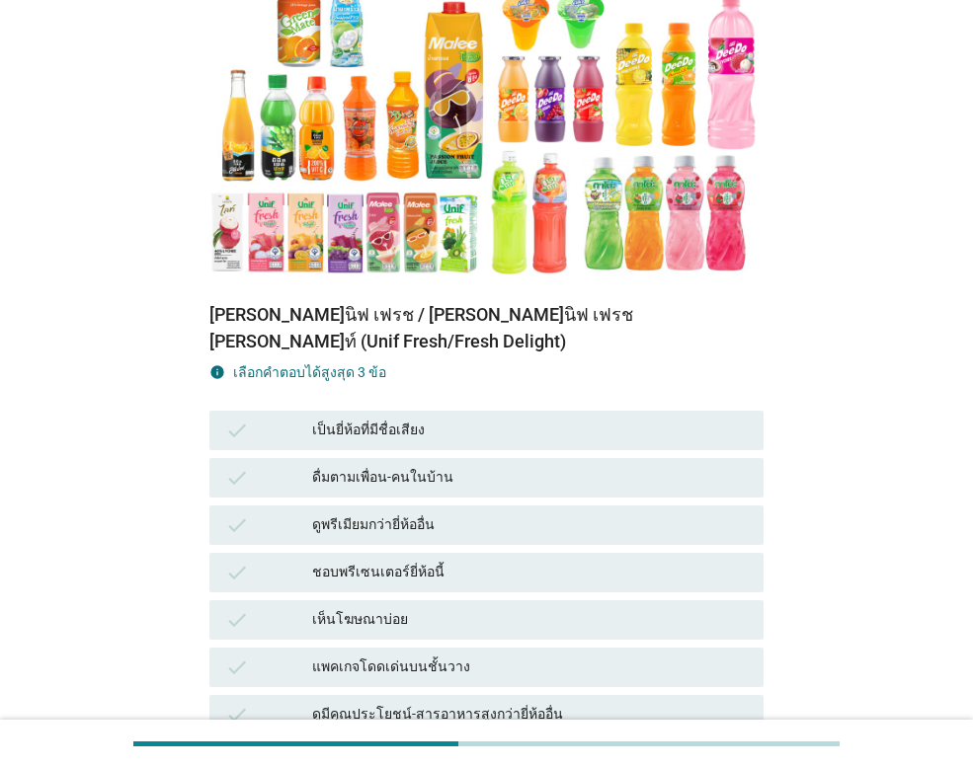
scroll to position [296, 0]
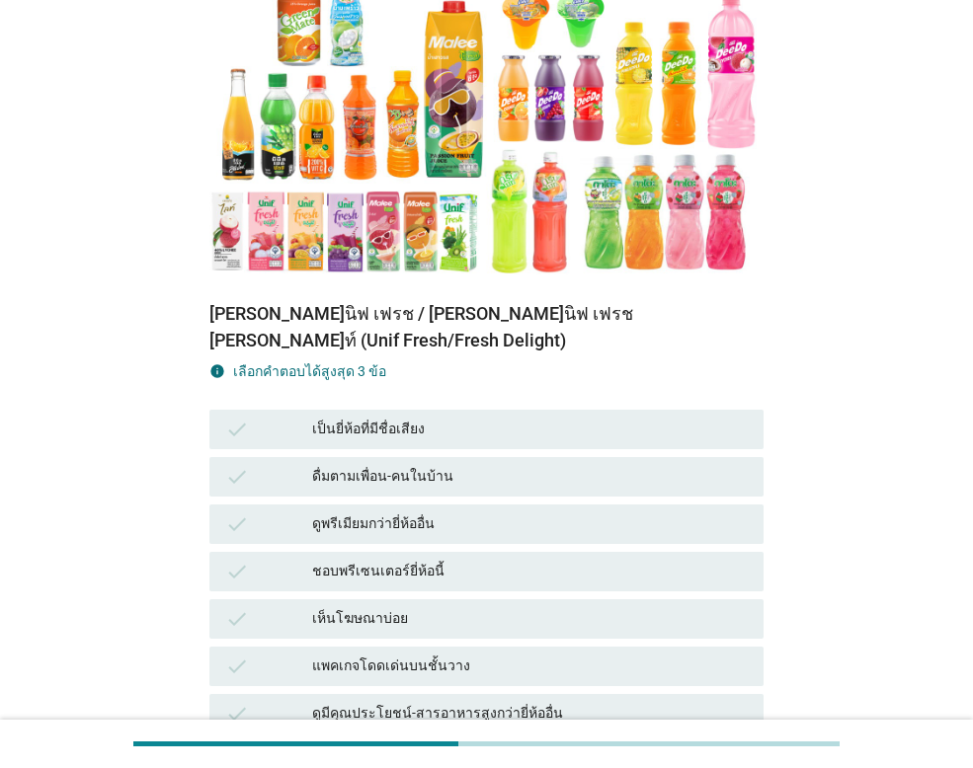
click at [559, 655] on div "แพคเกจโดดเด่นบนชั้นวาง" at bounding box center [529, 667] width 435 height 24
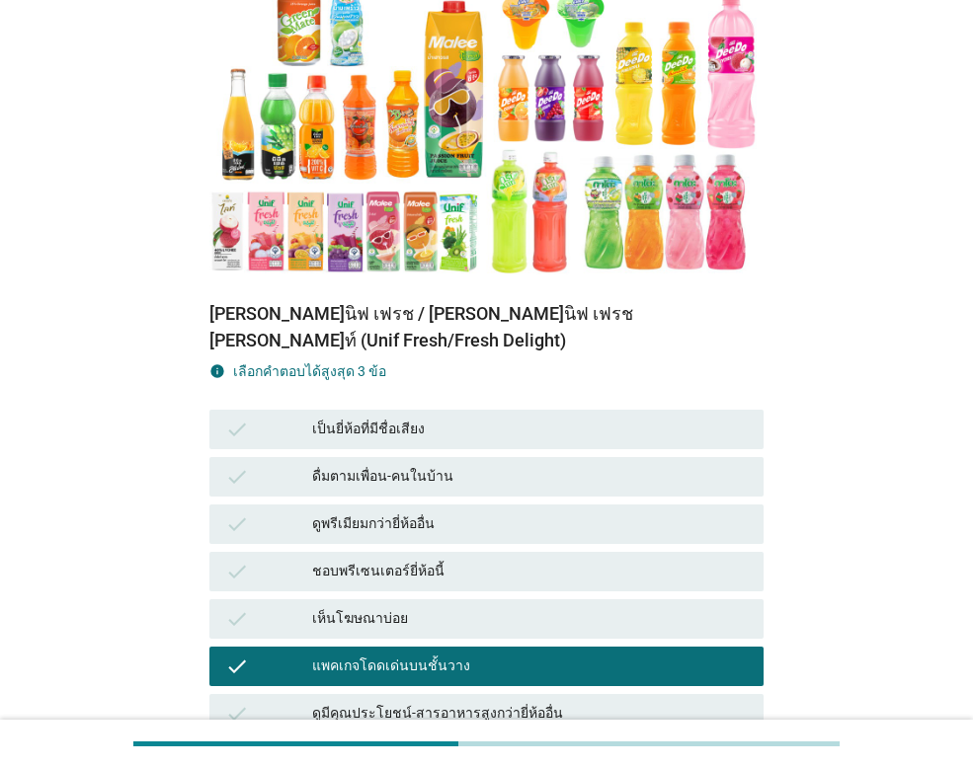
click at [547, 465] on div "ดื่มตามเพื่อน-คนในบ้าน" at bounding box center [529, 477] width 435 height 24
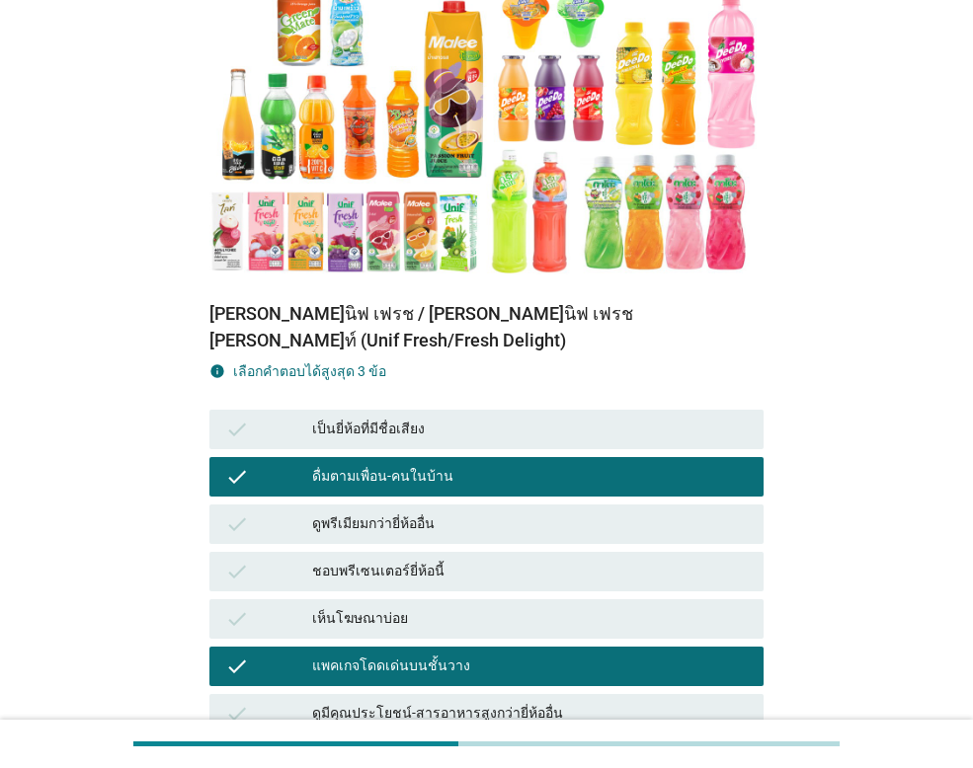
click at [525, 418] on div "เป็นยี่ห้อที่มีชื่อเสียง" at bounding box center [529, 430] width 435 height 24
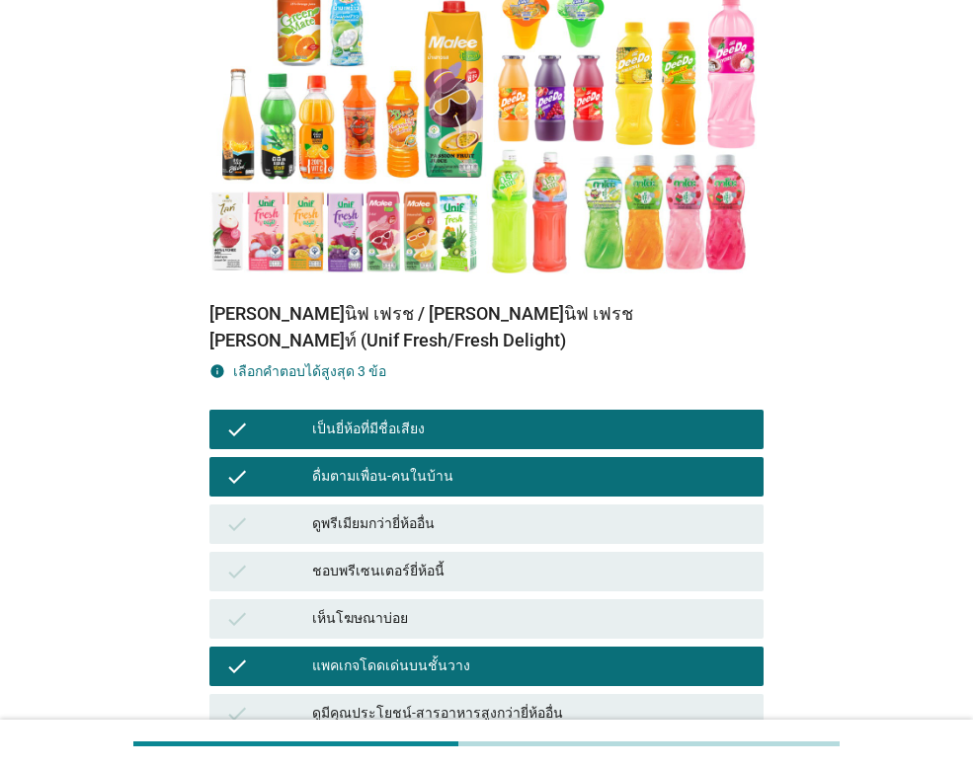
click at [543, 418] on div "เป็นยี่ห้อที่มีชื่อเสียง" at bounding box center [529, 430] width 435 height 24
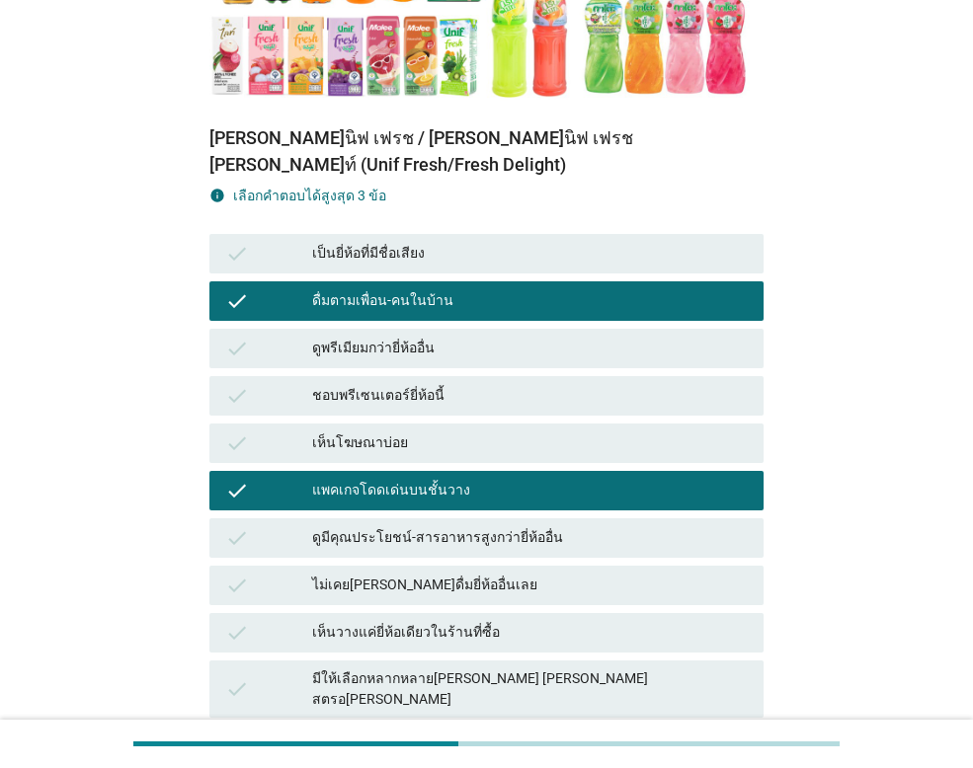
scroll to position [790, 0]
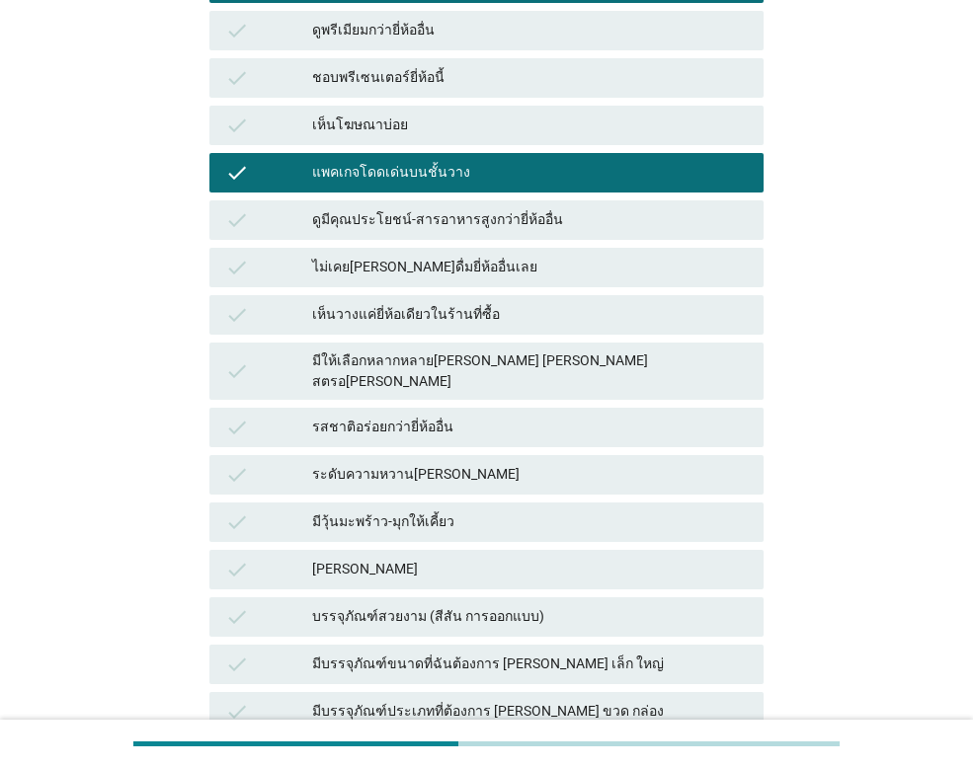
click at [465, 408] on div "check รสชาติอร่อยกว่ายี่ห้ออื่น" at bounding box center [486, 427] width 554 height 39
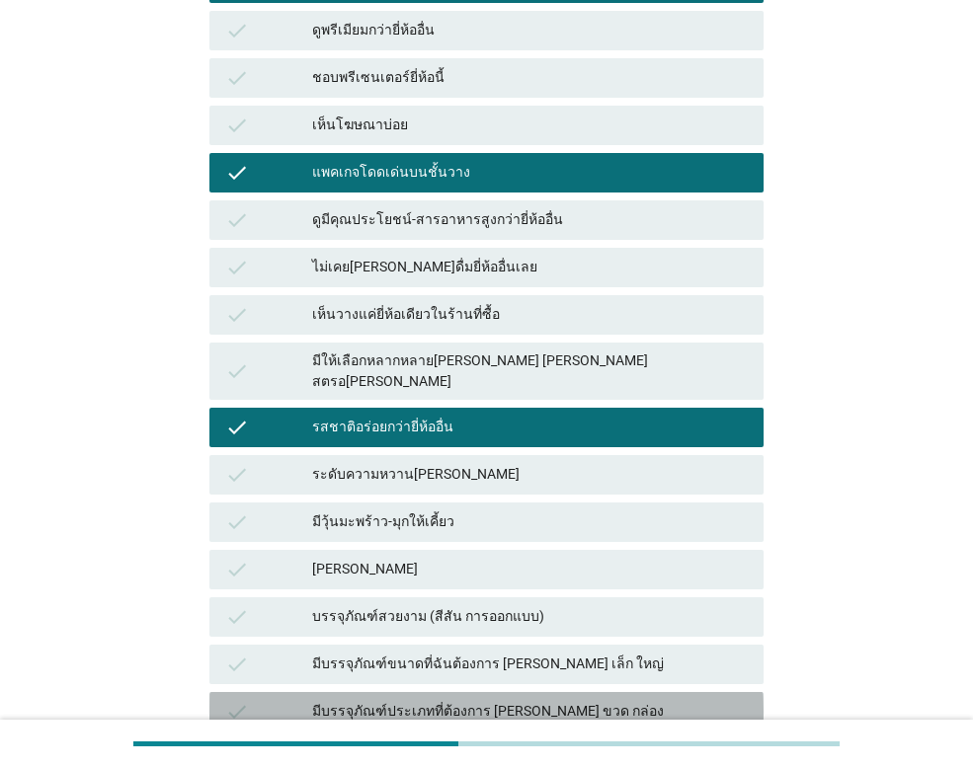
click at [437, 700] on div "มีบรรจุภัณฑ์ประเภทที่ต้องการ [PERSON_NAME] ขวด กล่อง" at bounding box center [529, 712] width 435 height 24
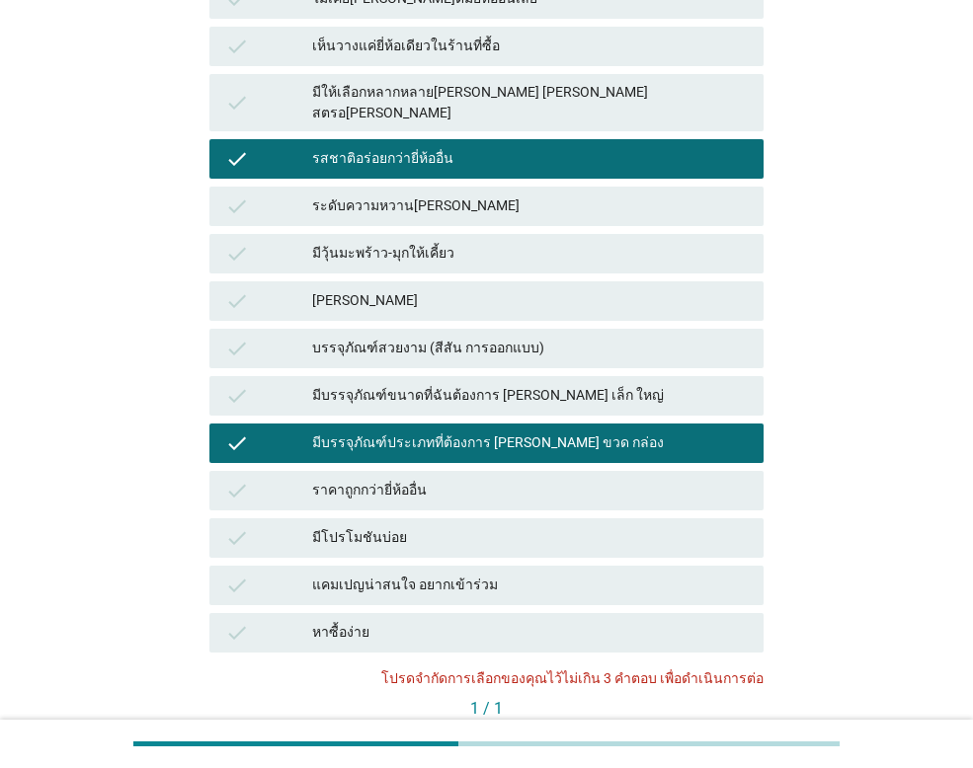
scroll to position [1086, 0]
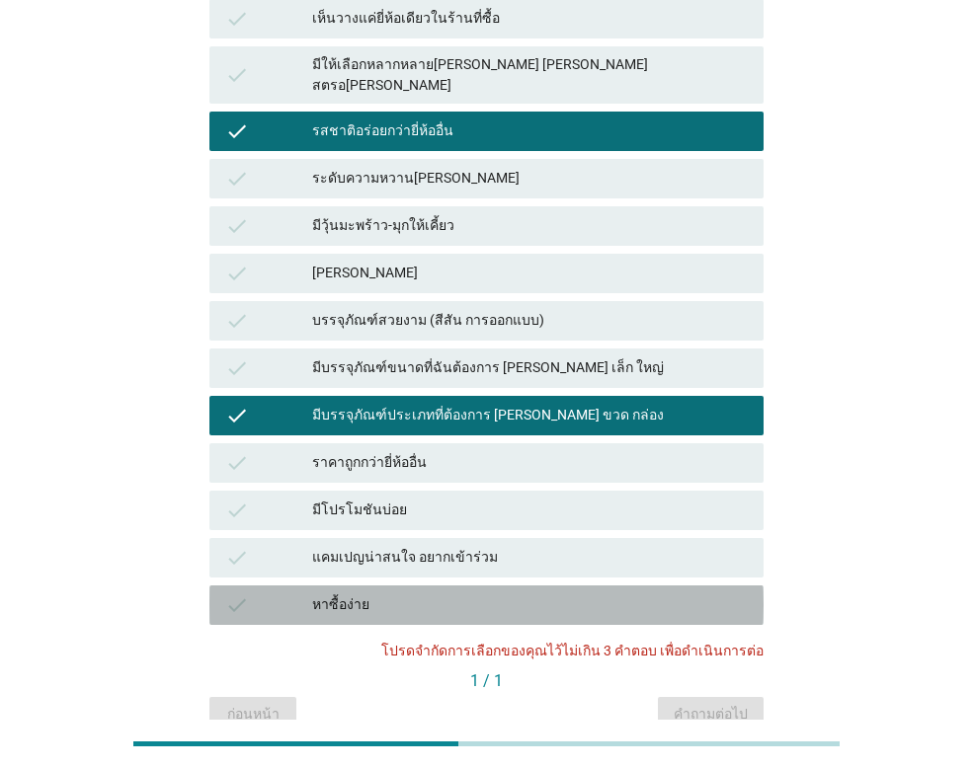
click at [507, 593] on div "หาซื้อง่าย" at bounding box center [529, 605] width 435 height 24
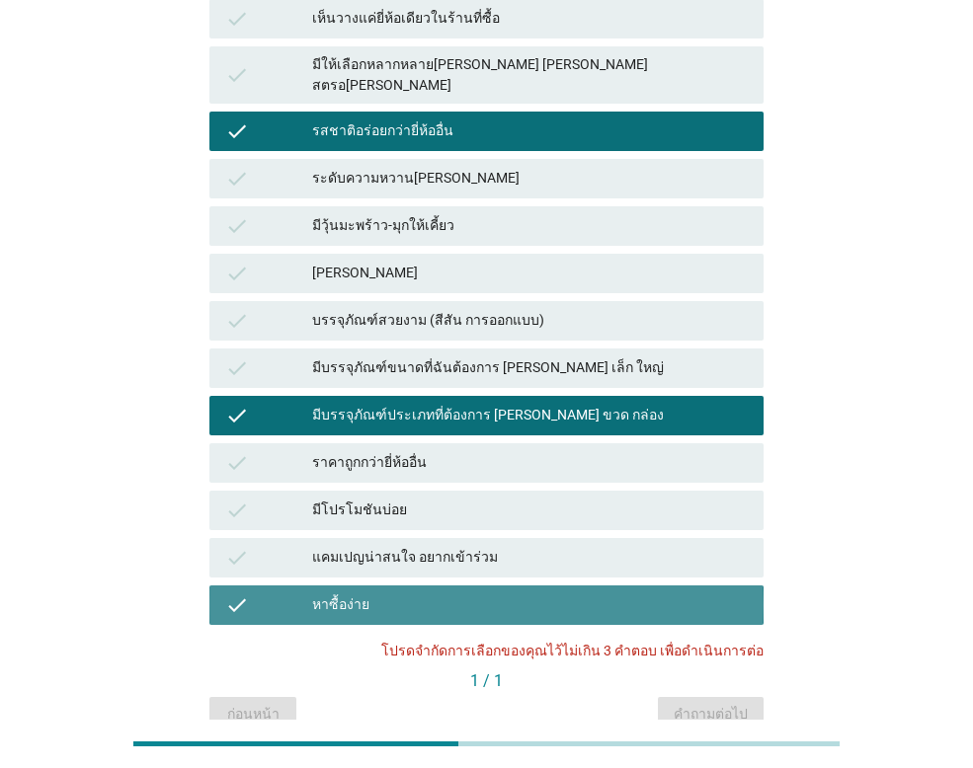
click at [585, 593] on div "หาซื้อง่าย" at bounding box center [529, 605] width 435 height 24
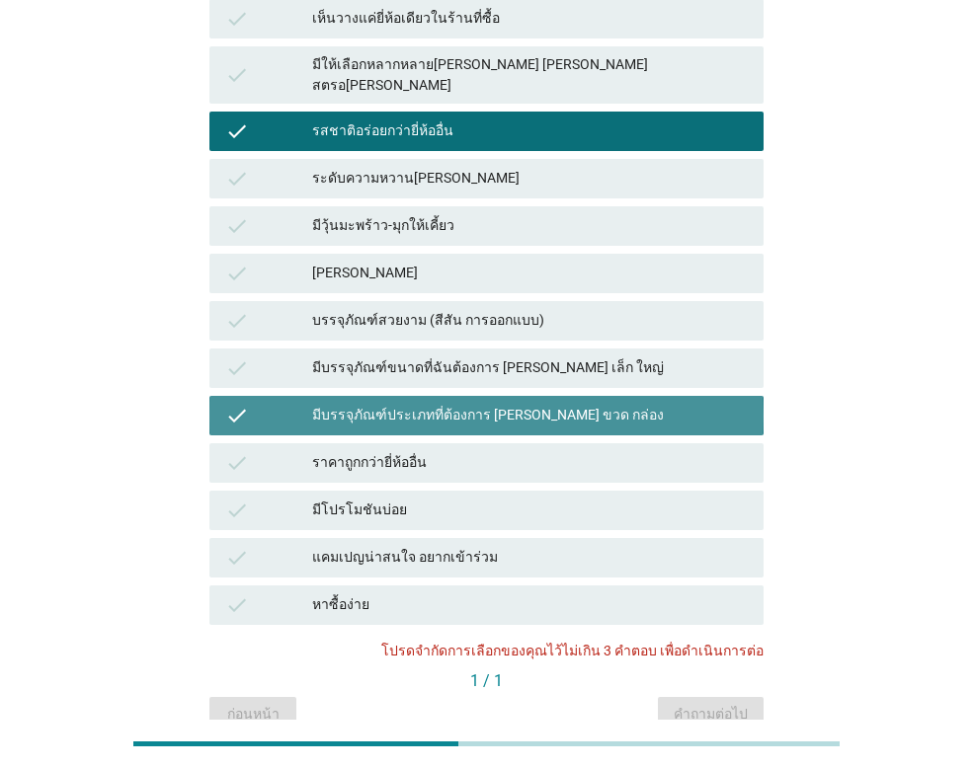
click at [552, 404] on div "มีบรรจุภัณฑ์ประเภทที่ต้องการ [PERSON_NAME] ขวด กล่อง" at bounding box center [529, 416] width 435 height 24
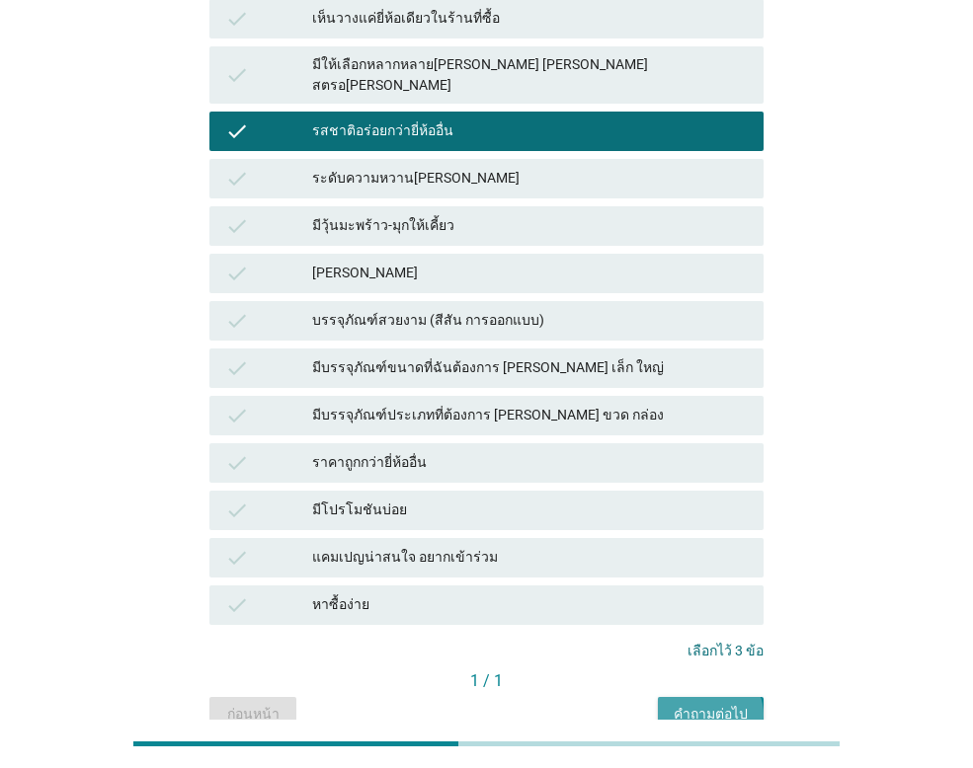
click at [728, 704] on div "คำถามต่อไป" at bounding box center [710, 714] width 74 height 21
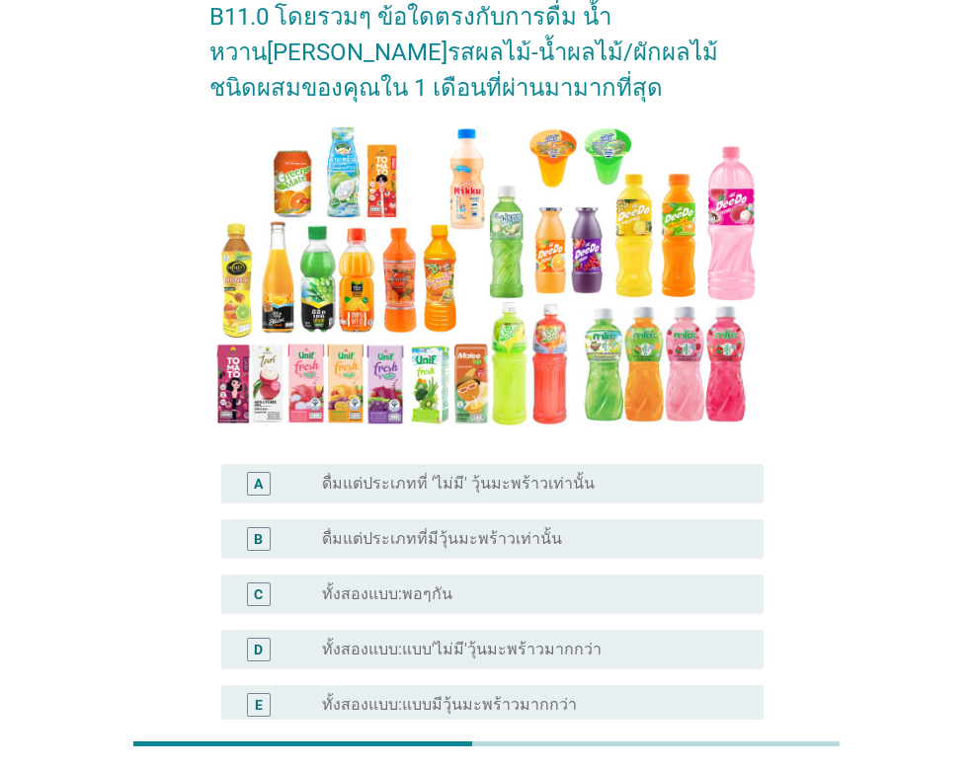
scroll to position [319, 0]
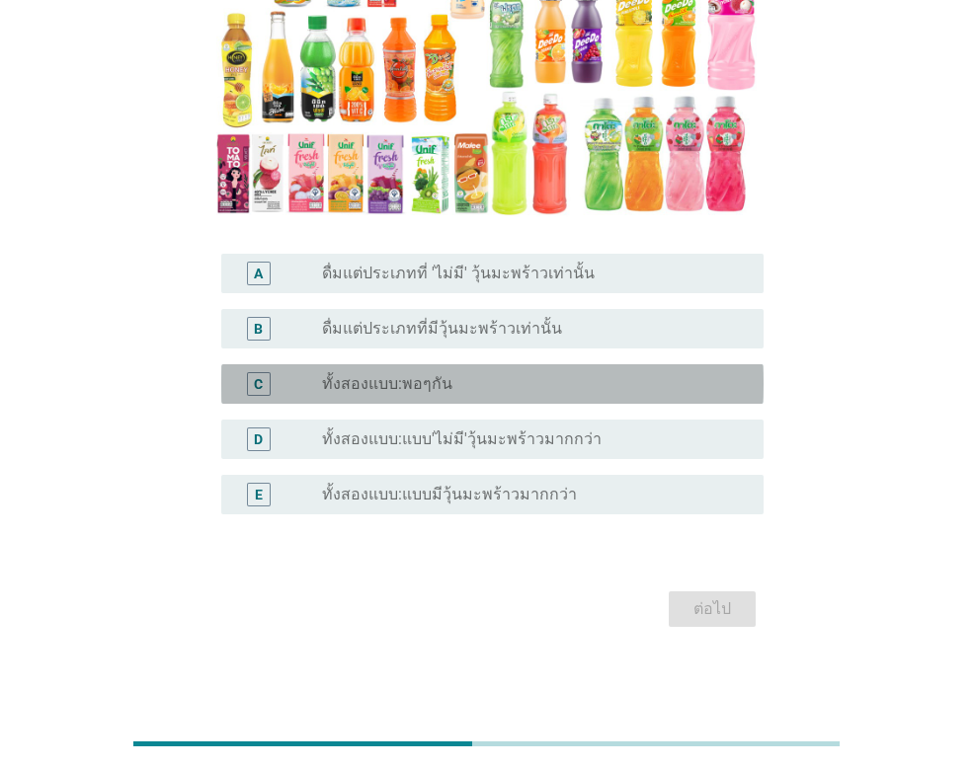
click at [483, 386] on div "radio_button_unchecked ทั้งสองแบบ:พอๆกัน" at bounding box center [527, 384] width 410 height 20
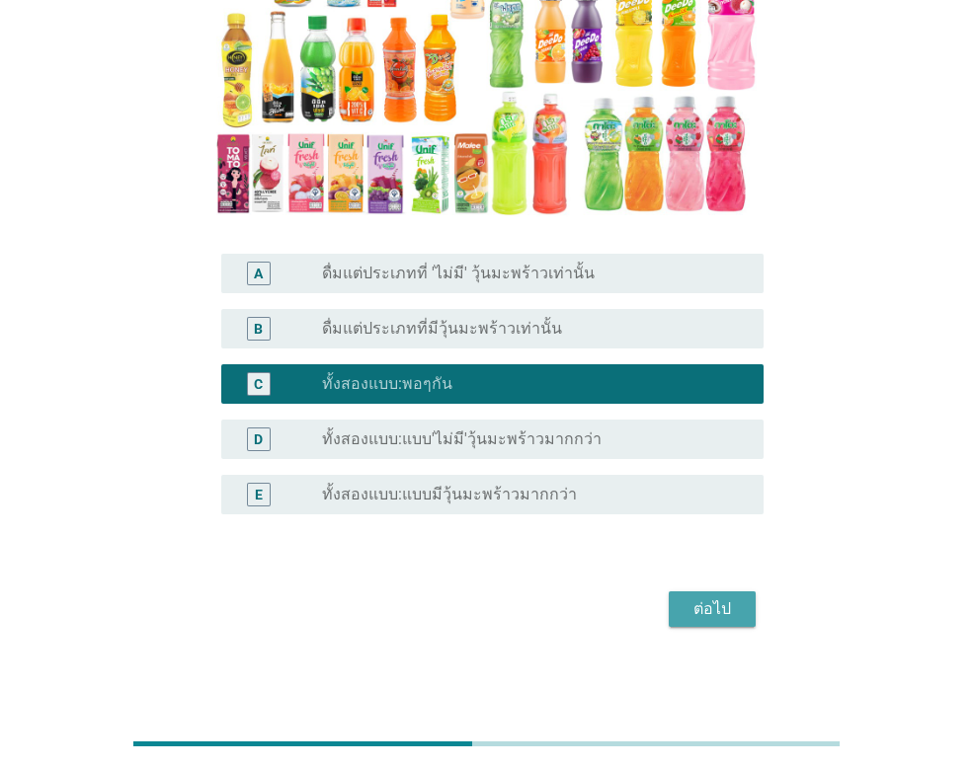
click at [730, 602] on div "ต่อไป" at bounding box center [711, 609] width 55 height 24
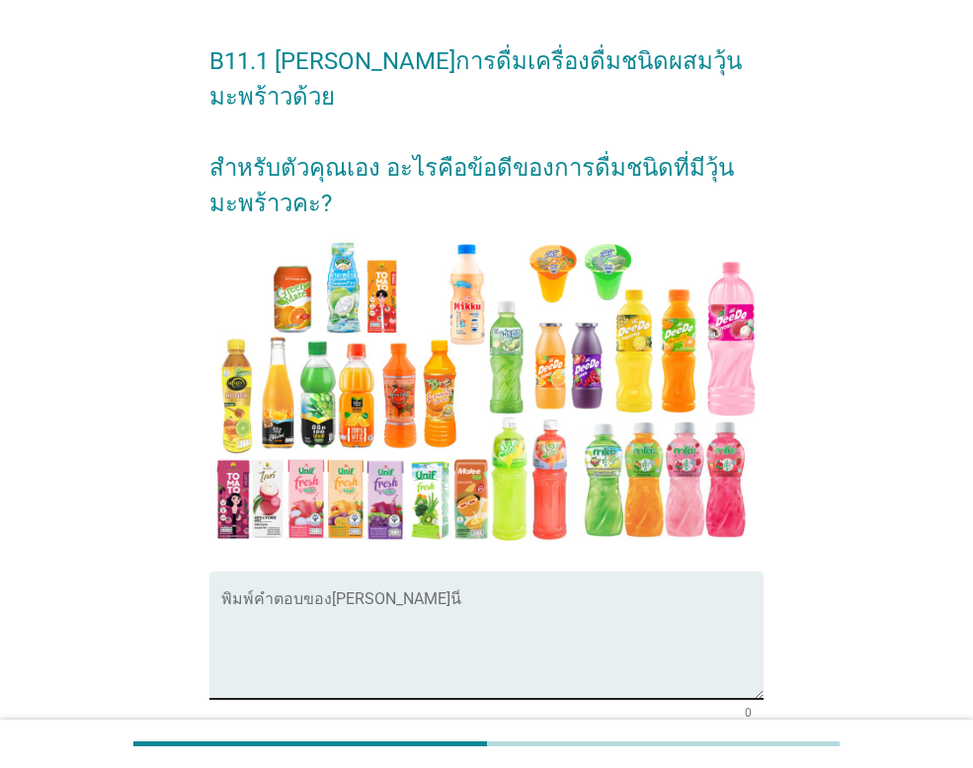
scroll to position [99, 0]
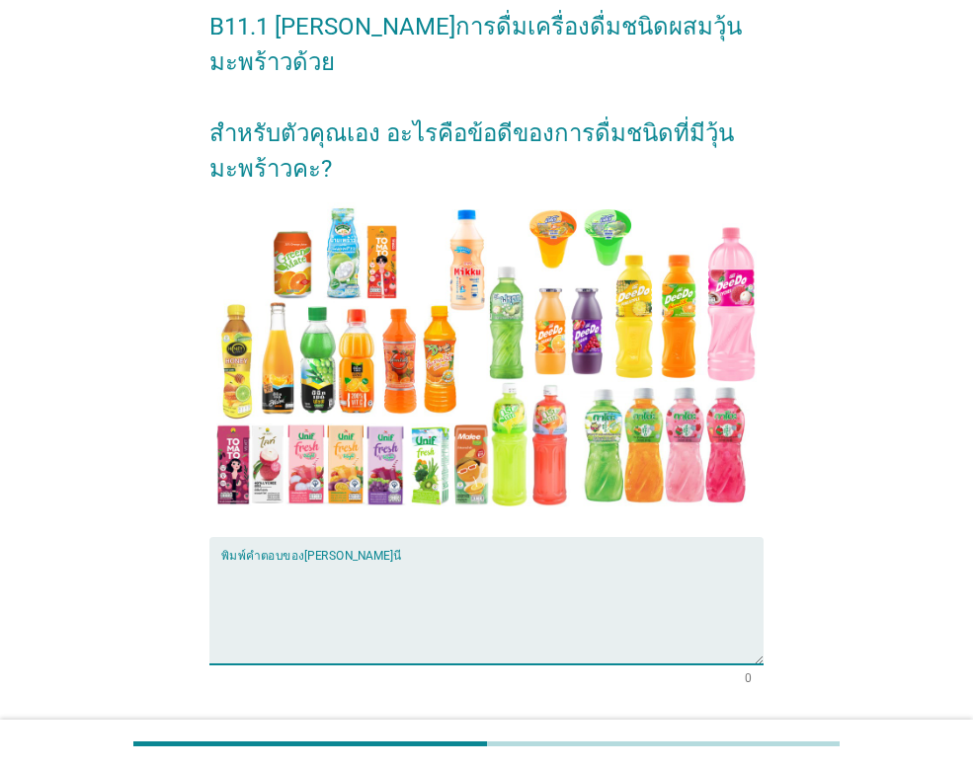
click at [554, 577] on textarea "พิมพ์คำตอบของคุณ ที่นี่" at bounding box center [492, 613] width 542 height 104
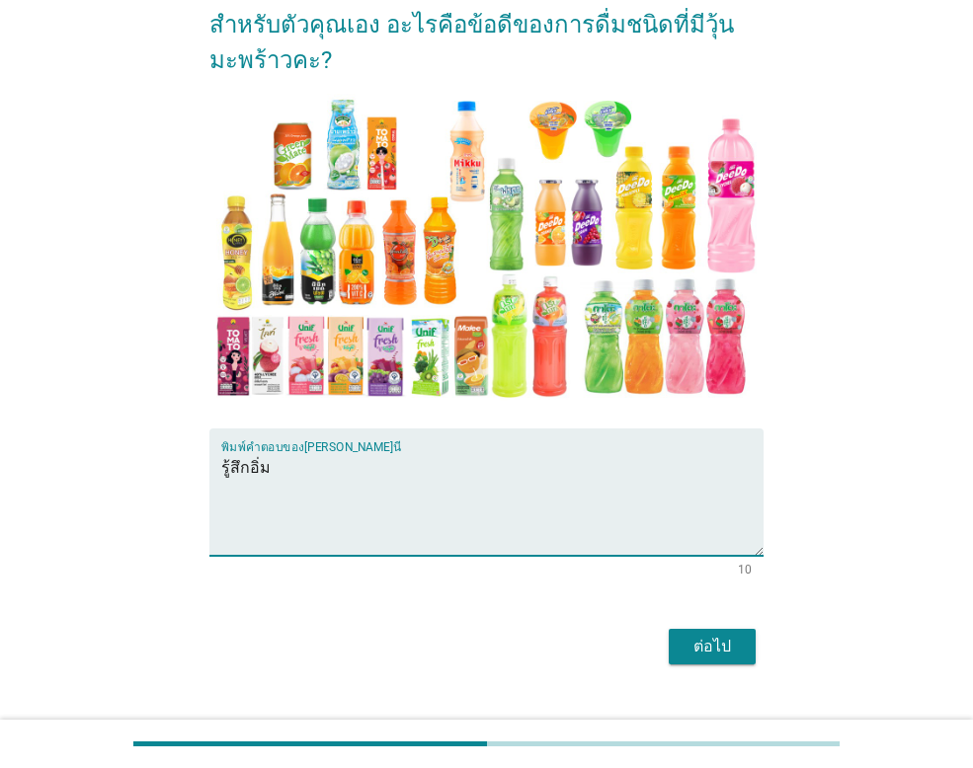
scroll to position [209, 0]
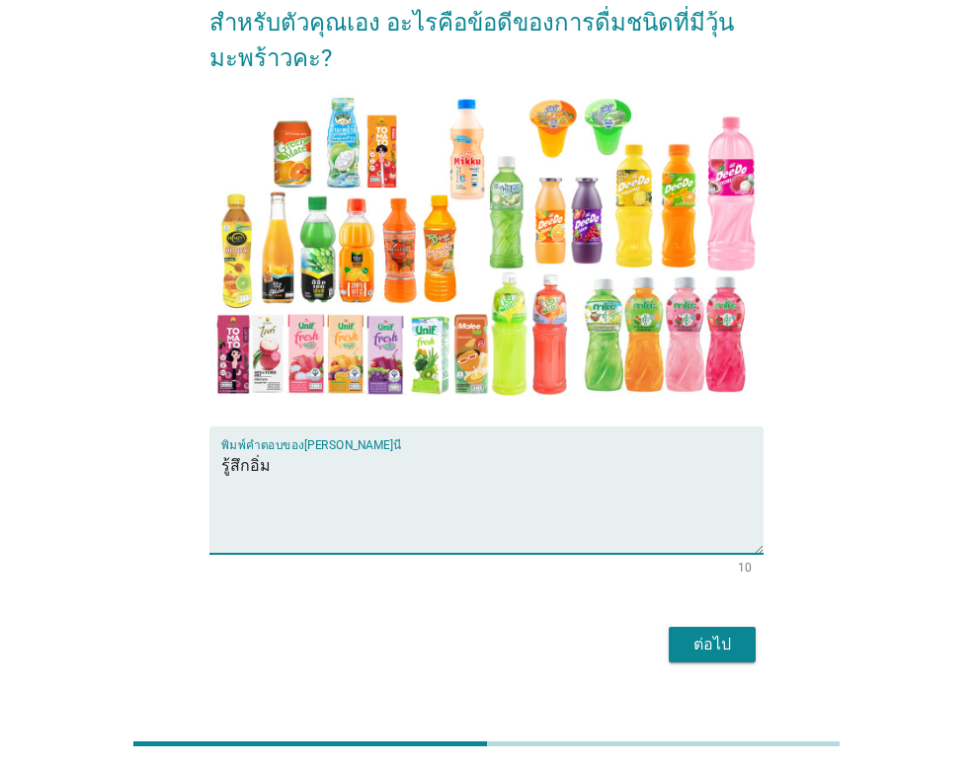
type textarea "รู้สึกอิ่ม"
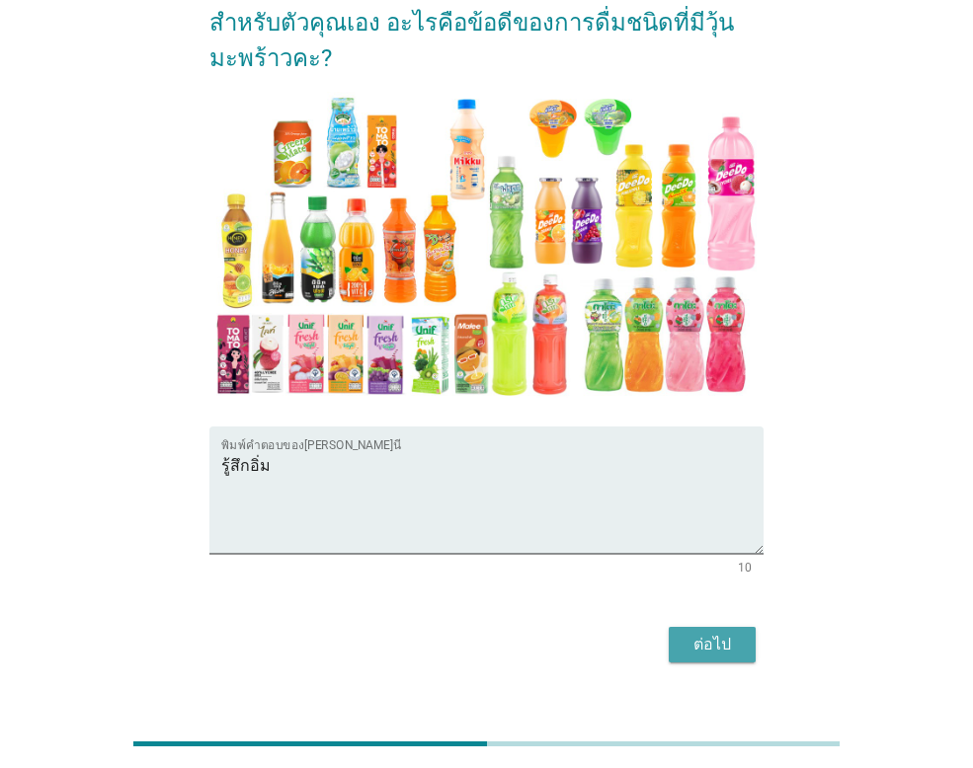
click at [736, 633] on div "ต่อไป" at bounding box center [711, 645] width 55 height 24
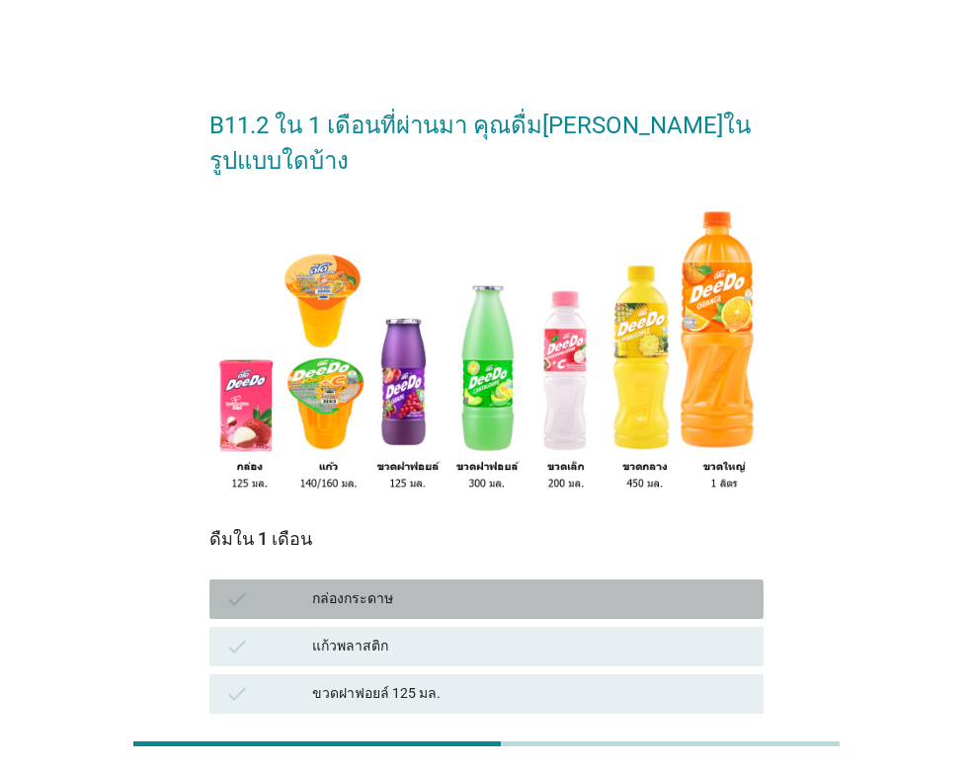
click at [448, 587] on div "กล่องกระดาษ" at bounding box center [529, 599] width 435 height 24
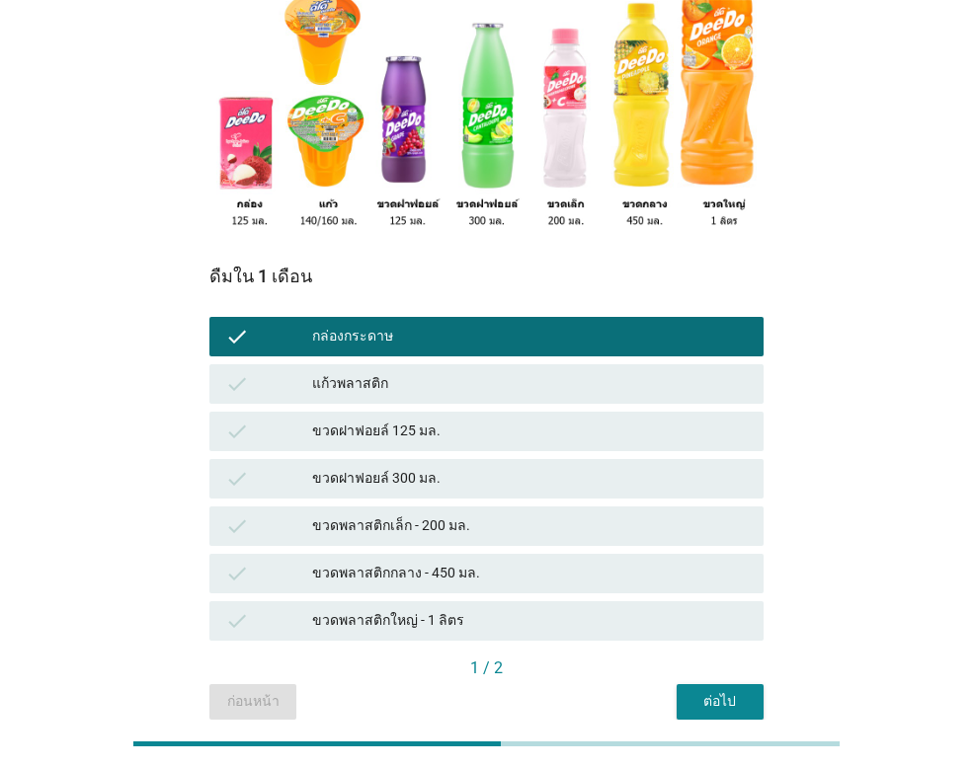
scroll to position [314, 0]
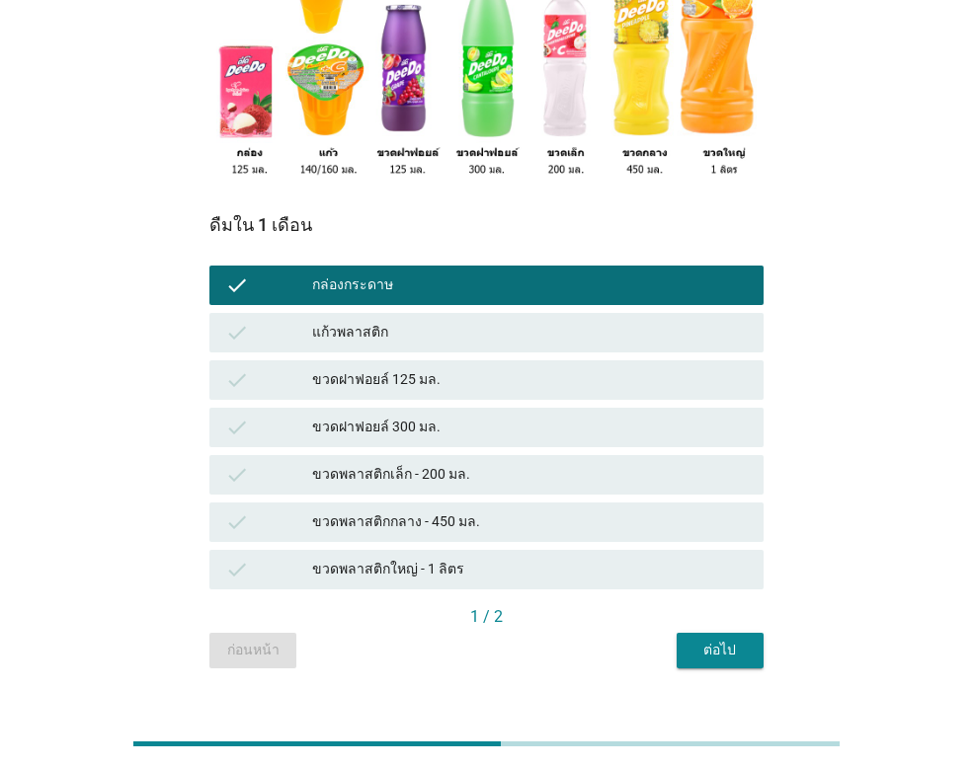
click at [725, 605] on div "1 / 2" at bounding box center [486, 617] width 554 height 24
click at [725, 640] on div "ต่อไป" at bounding box center [719, 650] width 55 height 21
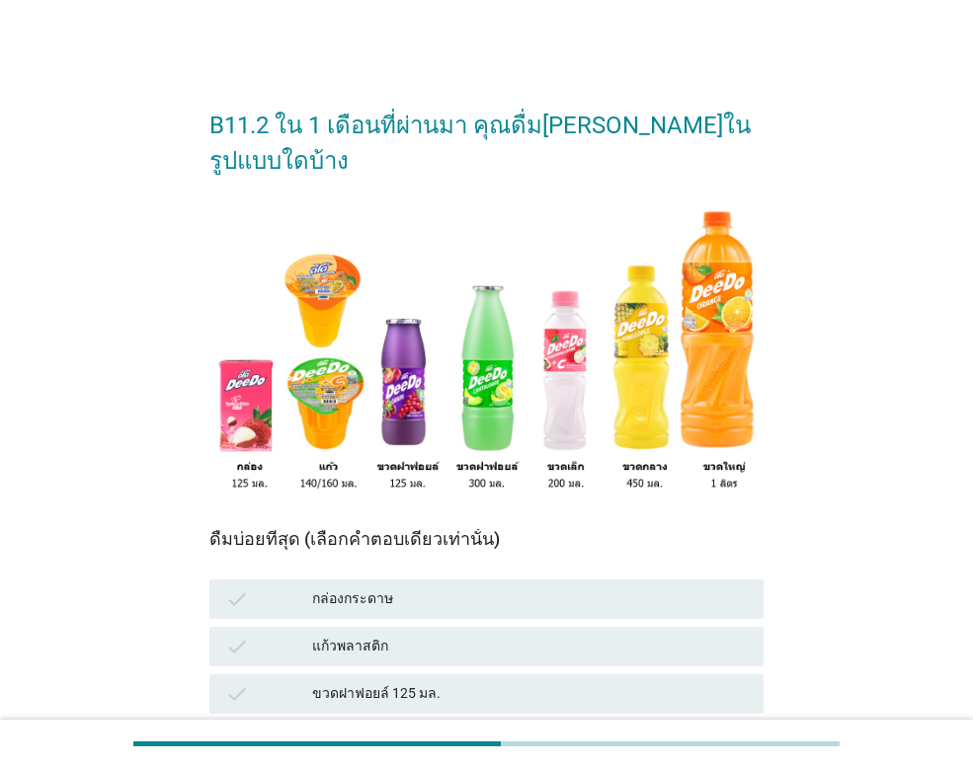
click at [580, 587] on div "กล่องกระดาษ" at bounding box center [529, 599] width 435 height 24
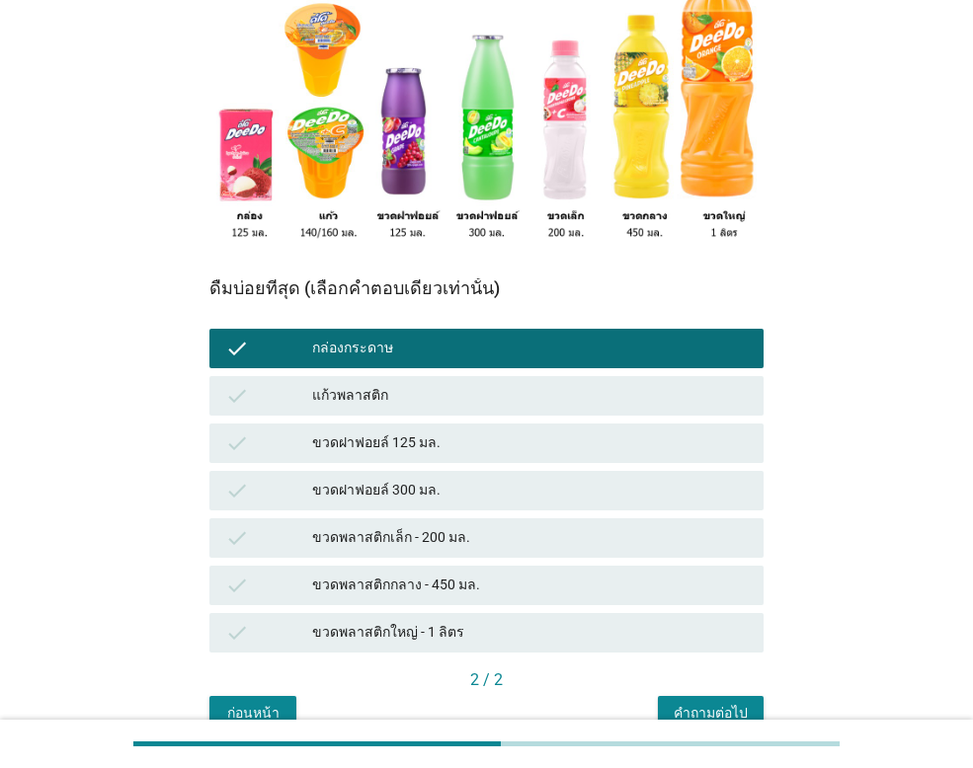
scroll to position [296, 0]
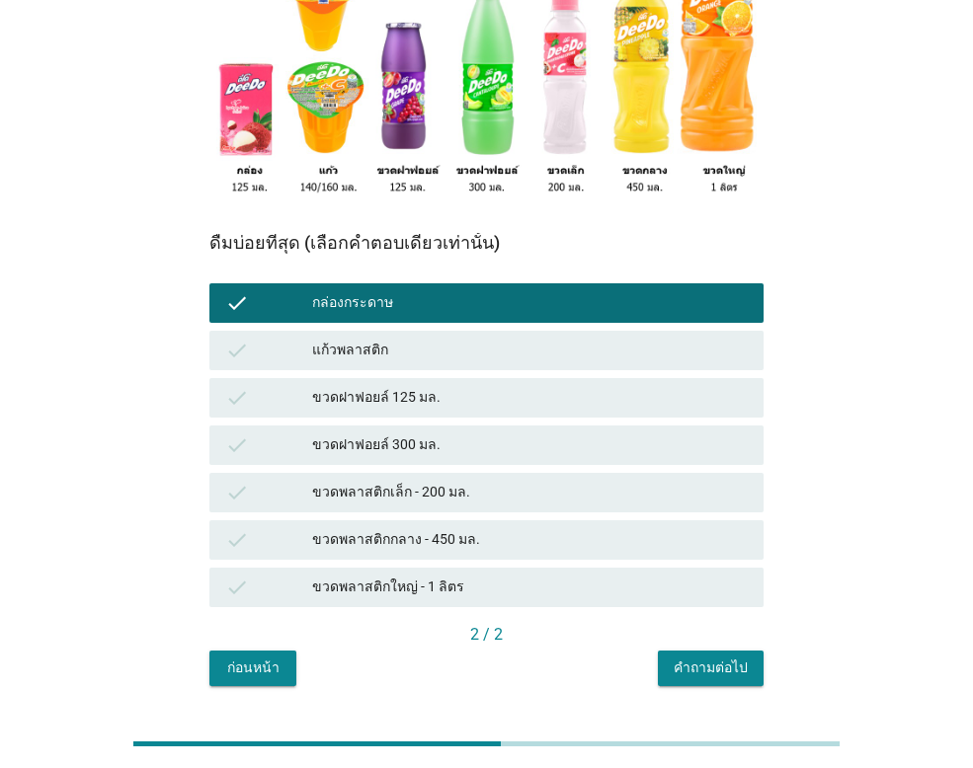
click at [737, 651] on button "คำถามต่อไป" at bounding box center [711, 669] width 106 height 36
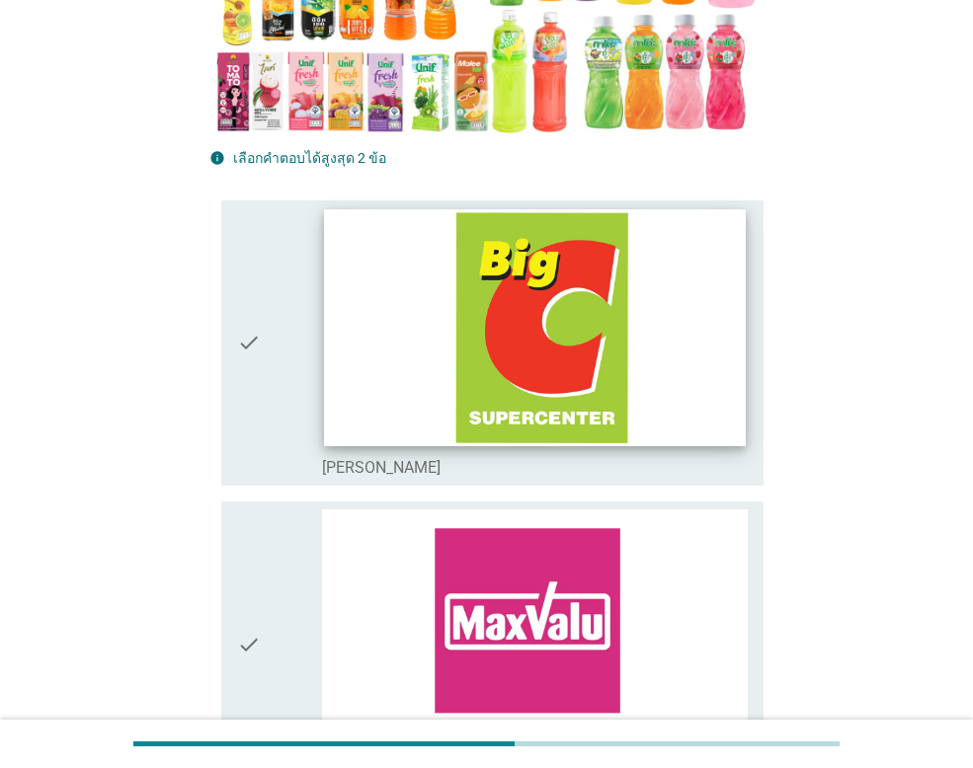
scroll to position [494, 0]
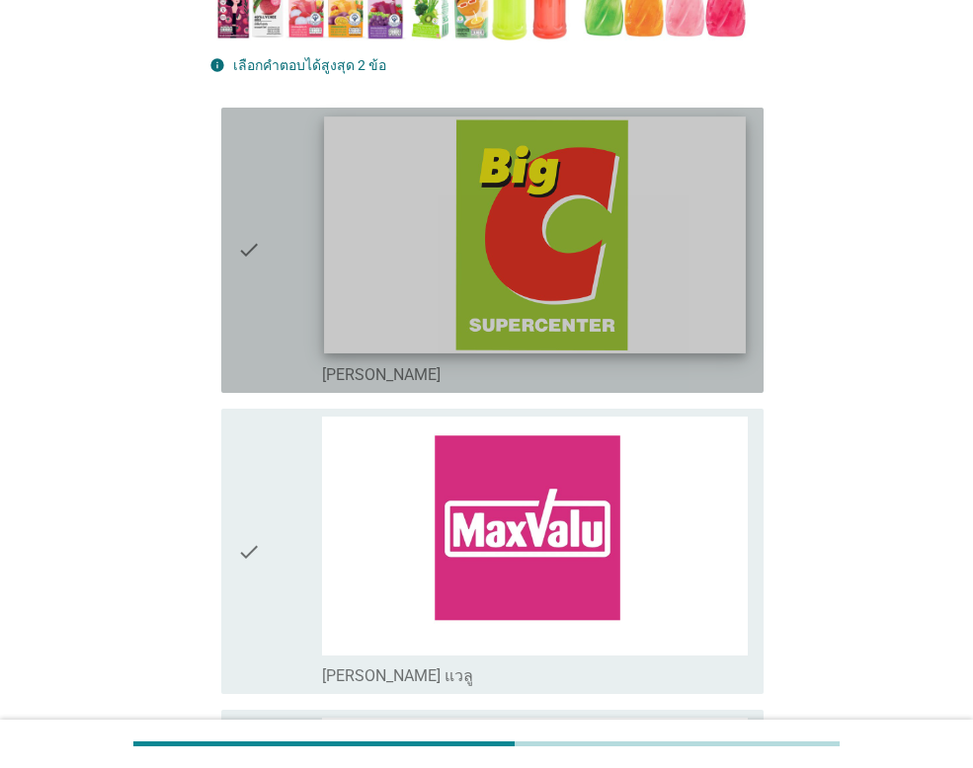
click at [675, 289] on img at bounding box center [534, 235] width 421 height 237
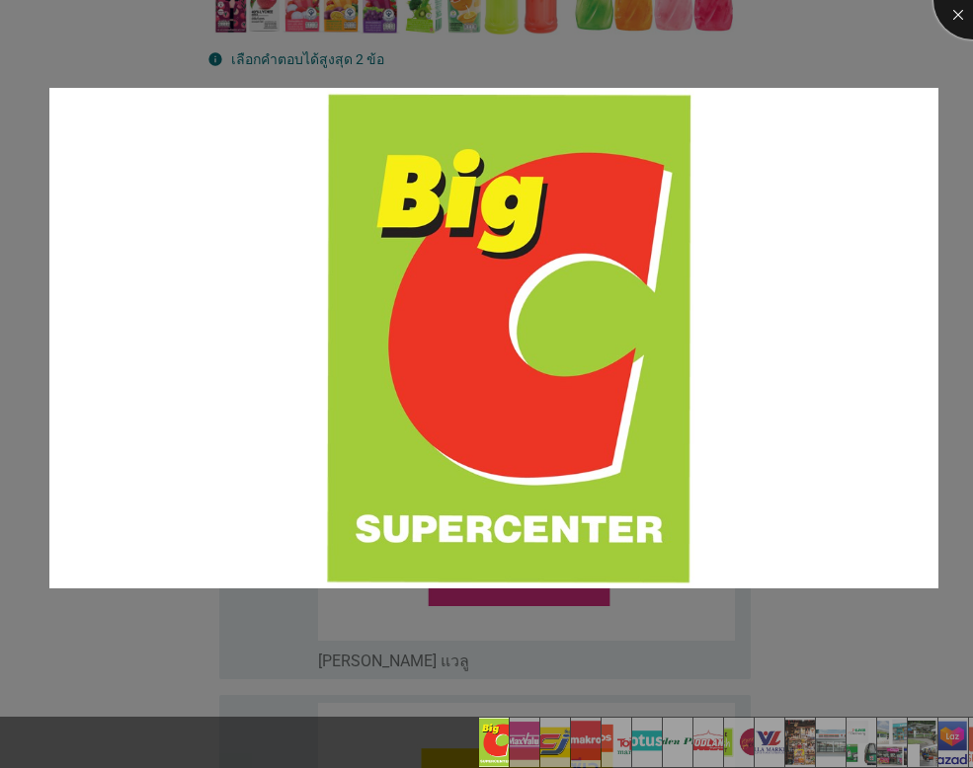
click at [957, 17] on div at bounding box center [972, 0] width 79 height 79
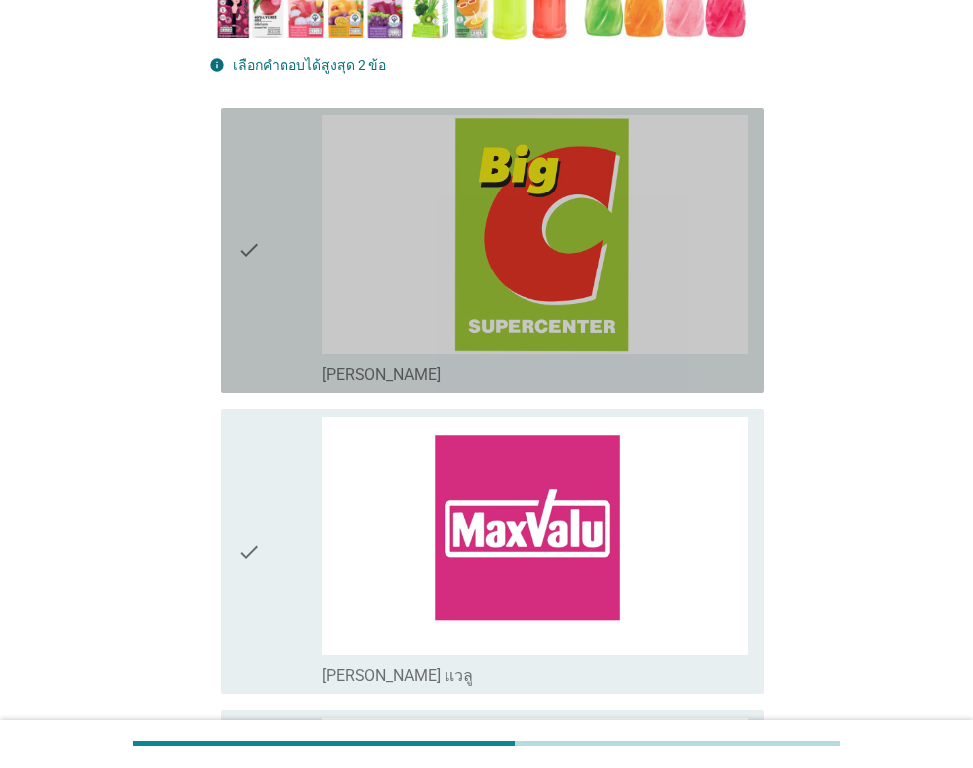
click at [247, 268] on icon "check" at bounding box center [249, 251] width 24 height 270
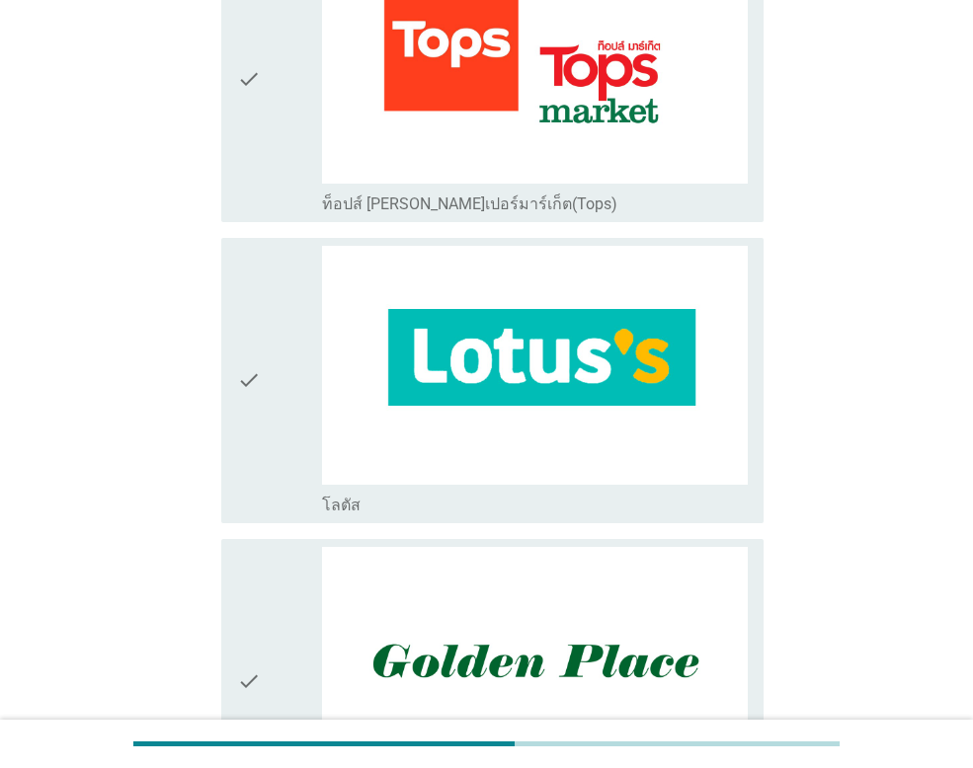
scroll to position [1876, 0]
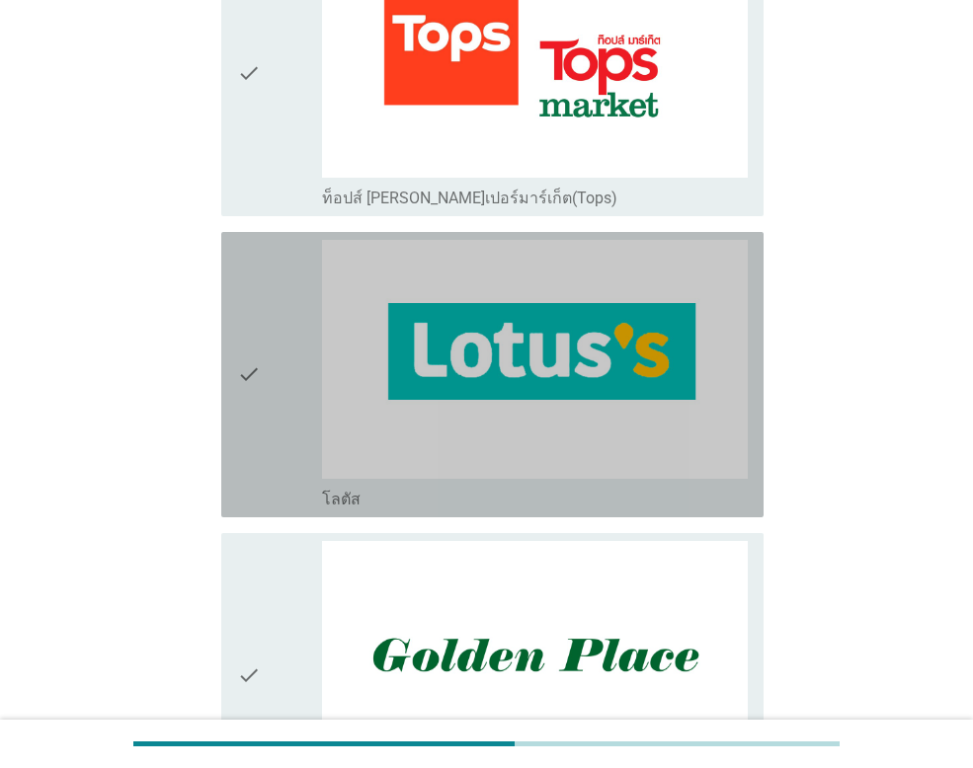
click at [249, 383] on icon "check" at bounding box center [249, 375] width 24 height 270
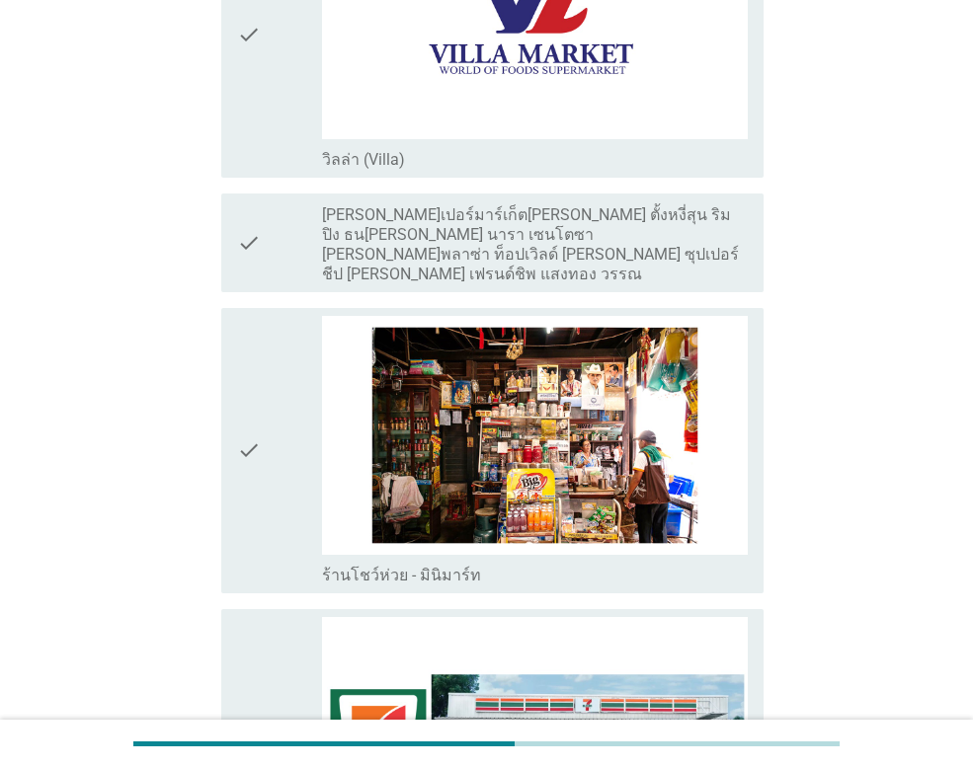
scroll to position [3456, 0]
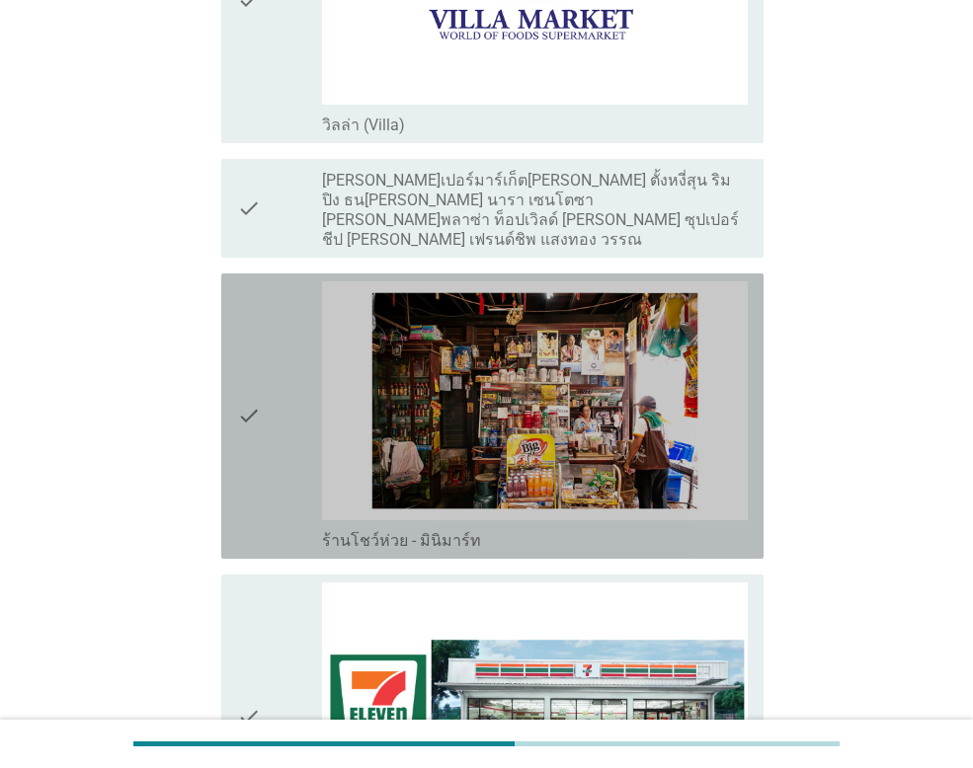
click at [248, 391] on icon "check" at bounding box center [249, 416] width 24 height 270
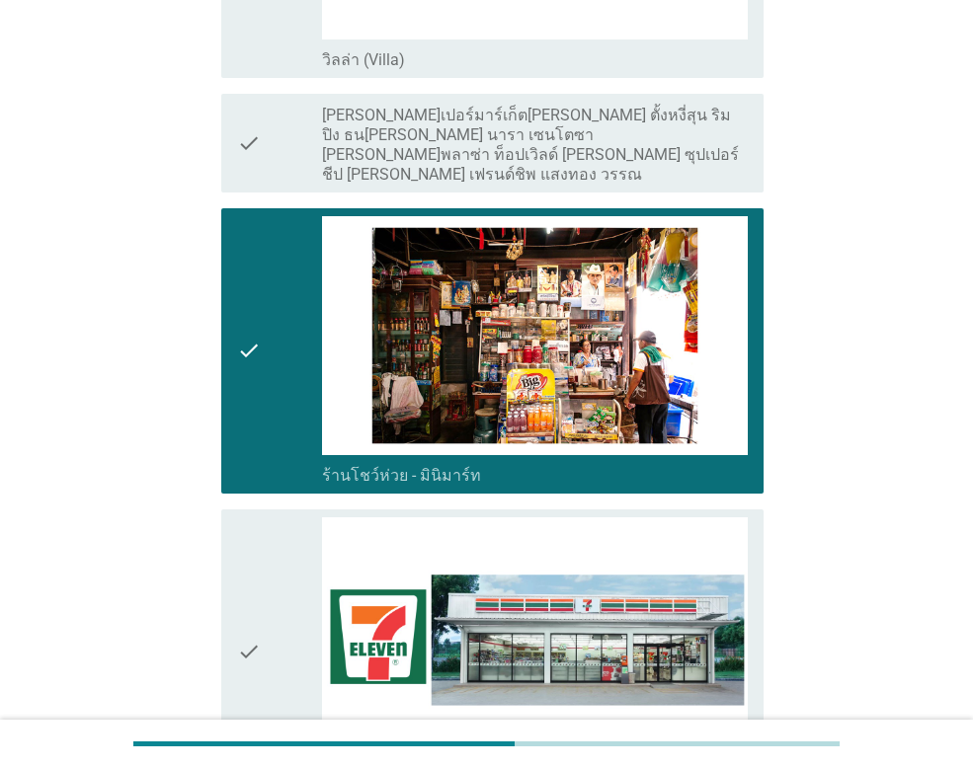
scroll to position [3555, 0]
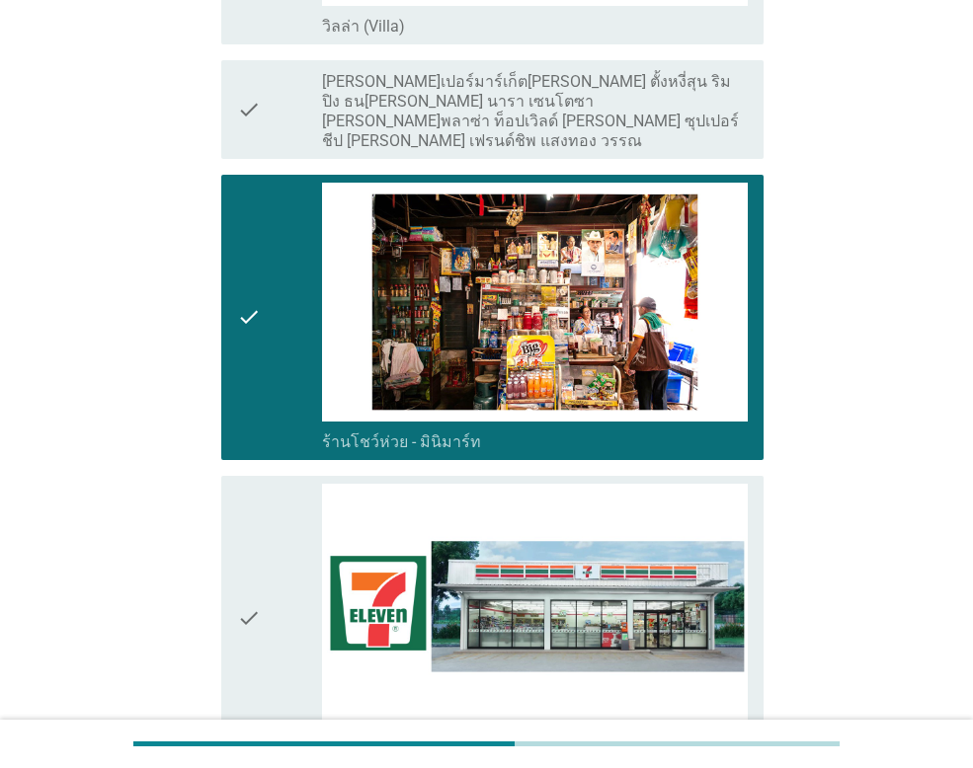
click at [255, 608] on icon "check" at bounding box center [249, 619] width 24 height 270
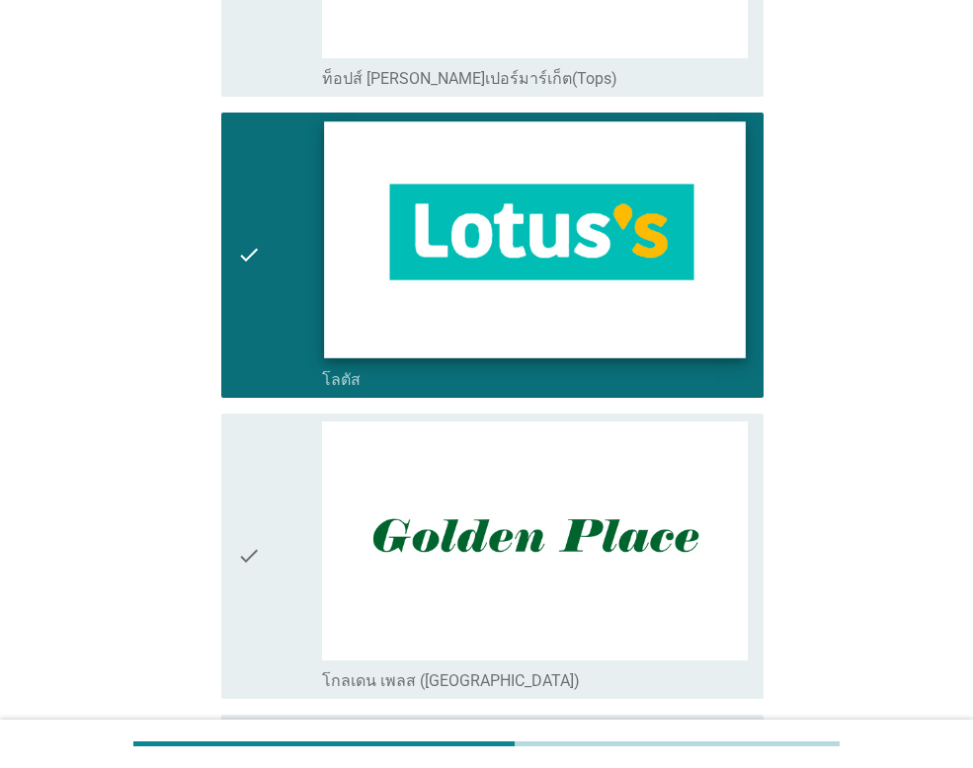
scroll to position [1961, 0]
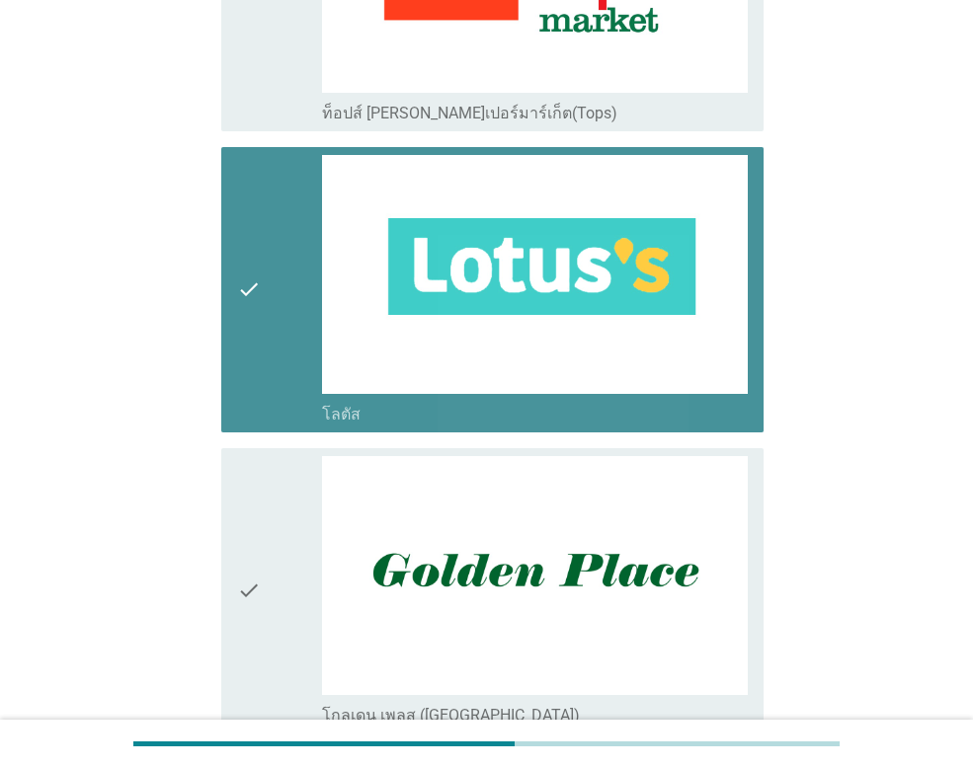
click at [275, 305] on div "check" at bounding box center [279, 290] width 85 height 270
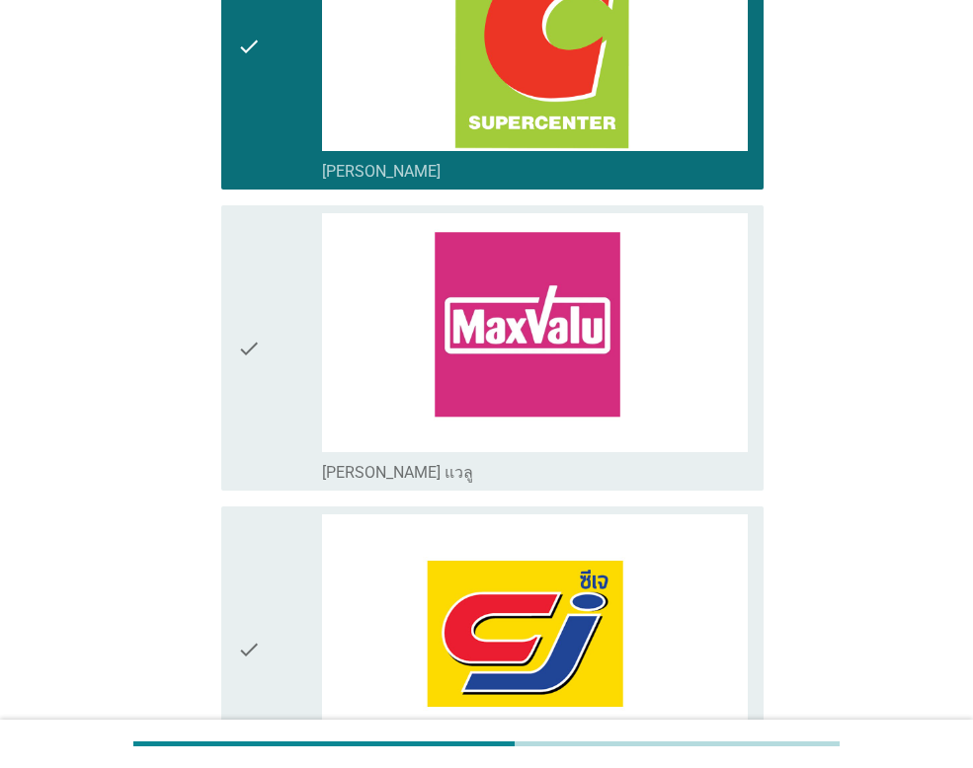
scroll to position [677, 0]
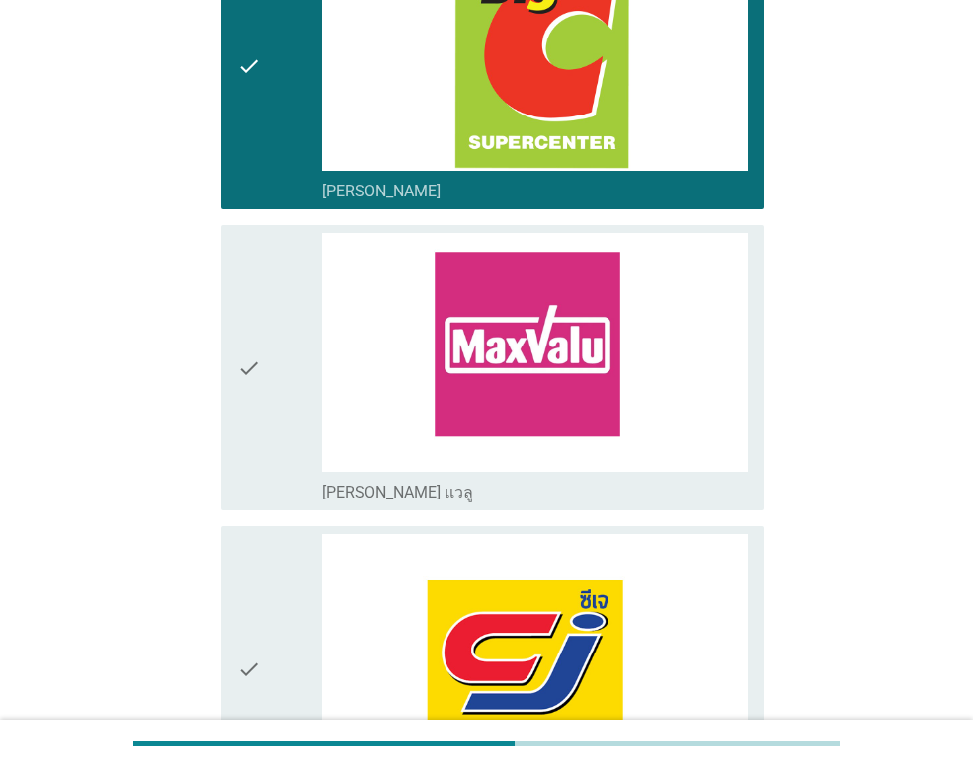
click at [275, 131] on div "check" at bounding box center [279, 67] width 85 height 270
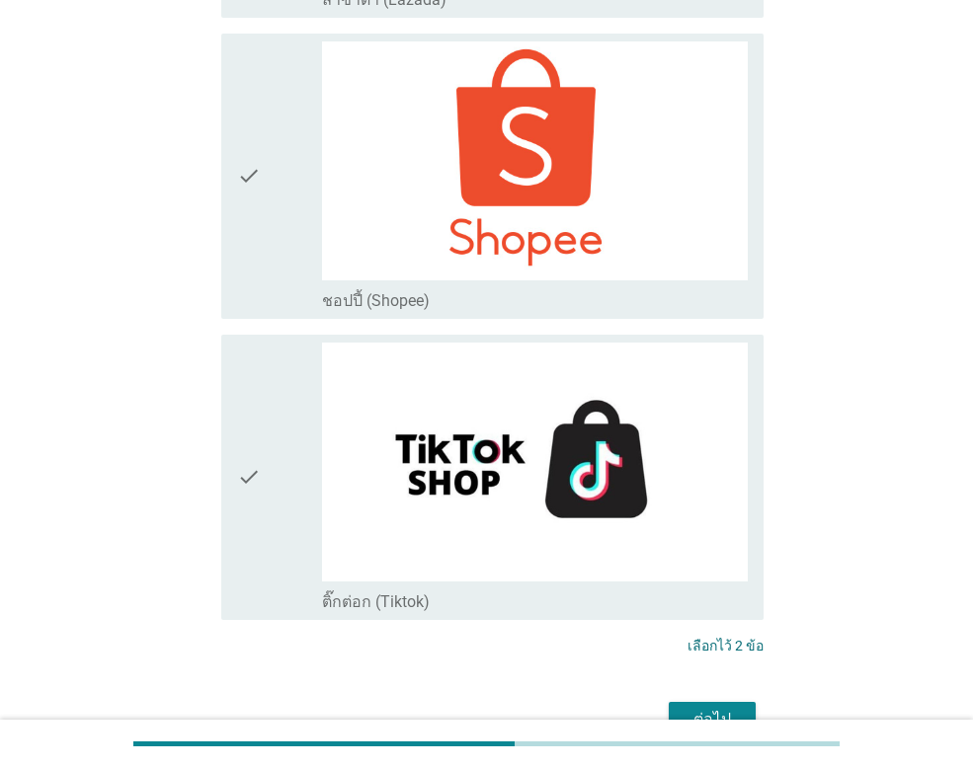
scroll to position [5614, 0]
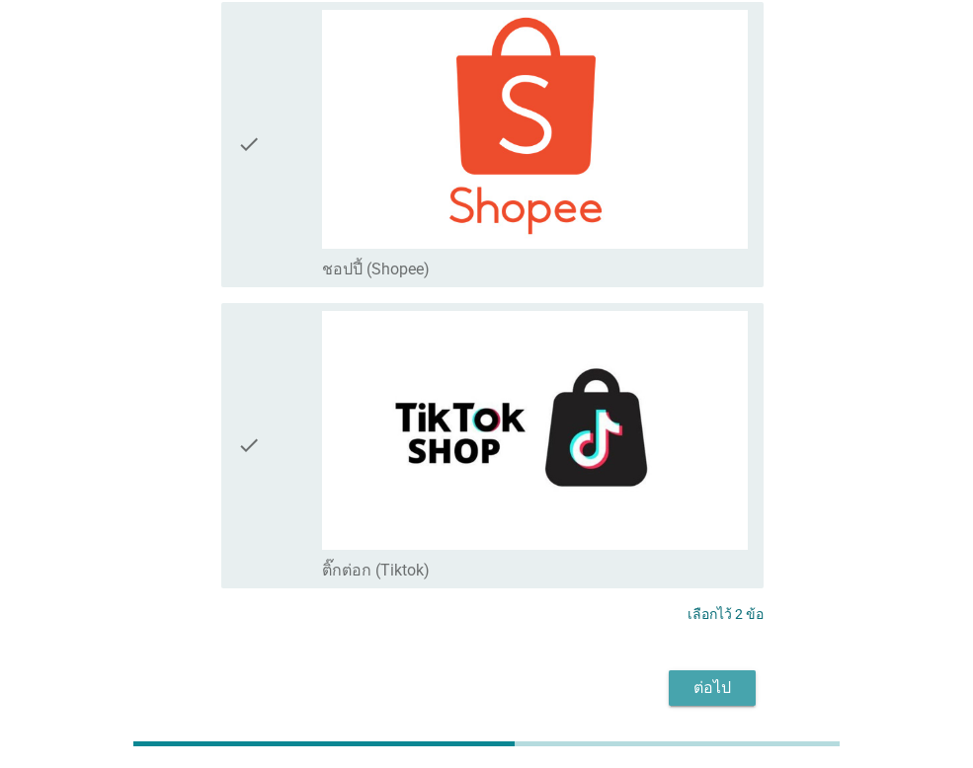
click at [729, 676] on div "ต่อไป" at bounding box center [711, 688] width 55 height 24
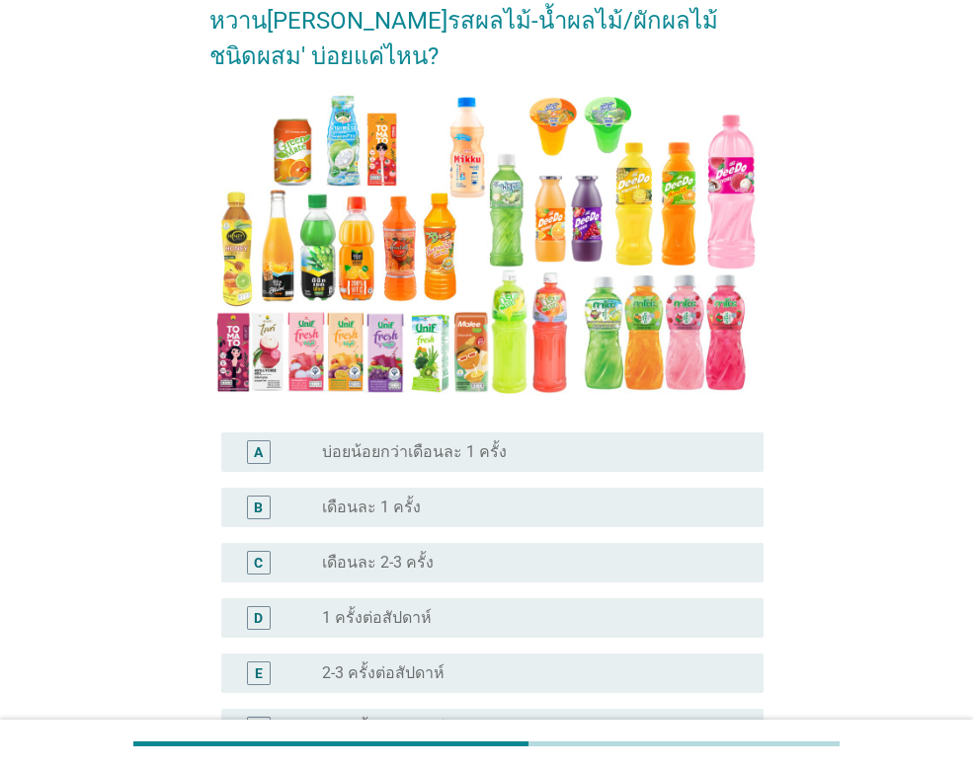
scroll to position [197, 0]
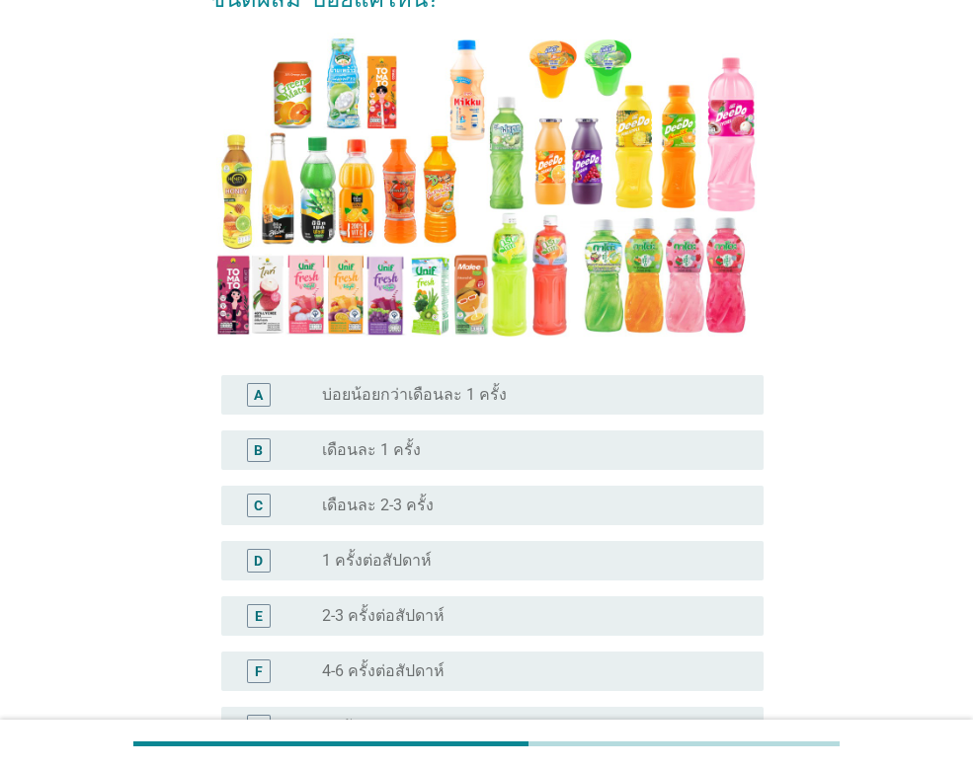
click at [577, 549] on div "radio_button_unchecked 1 ครั้งต่อสัปดาห์" at bounding box center [535, 561] width 426 height 24
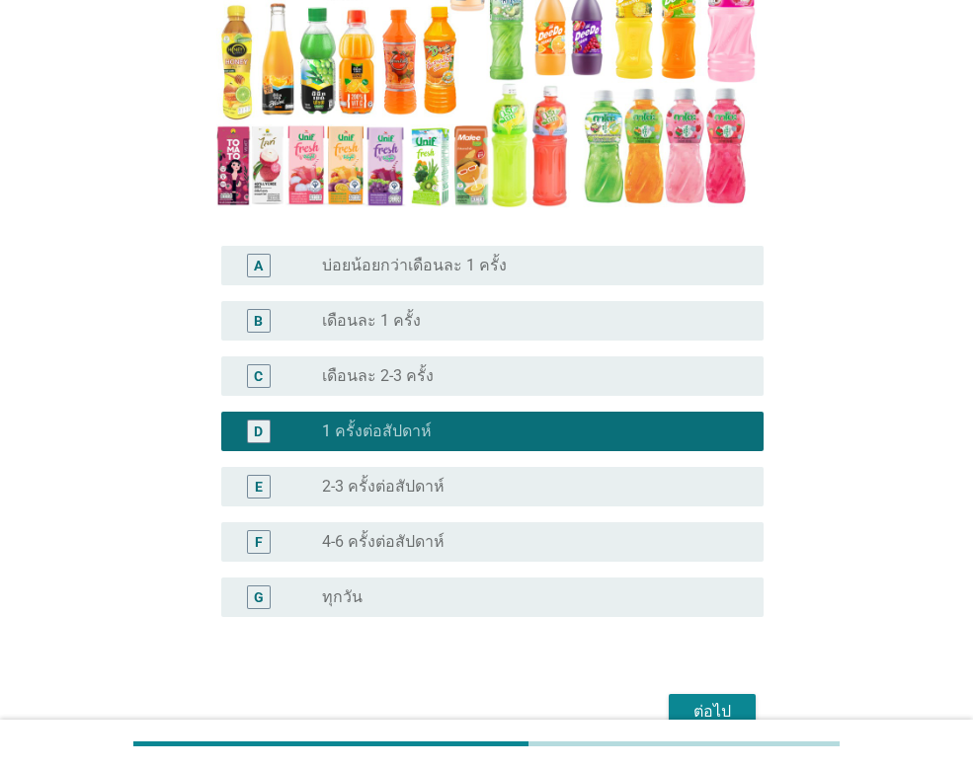
scroll to position [394, 0]
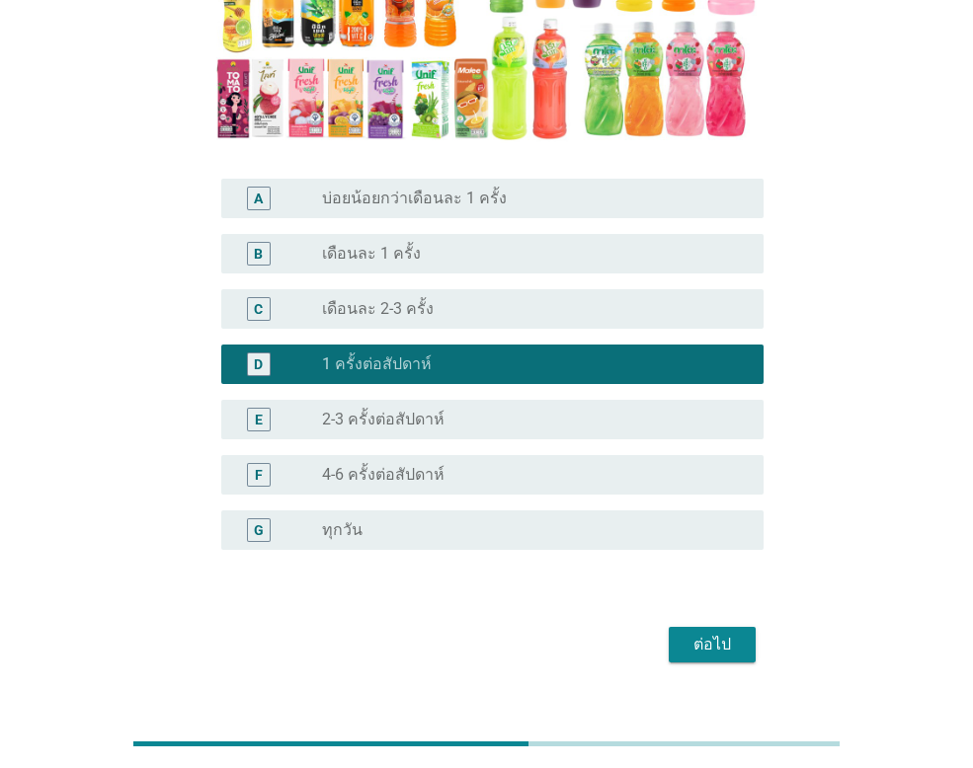
click at [711, 633] on div "ต่อไป" at bounding box center [711, 645] width 55 height 24
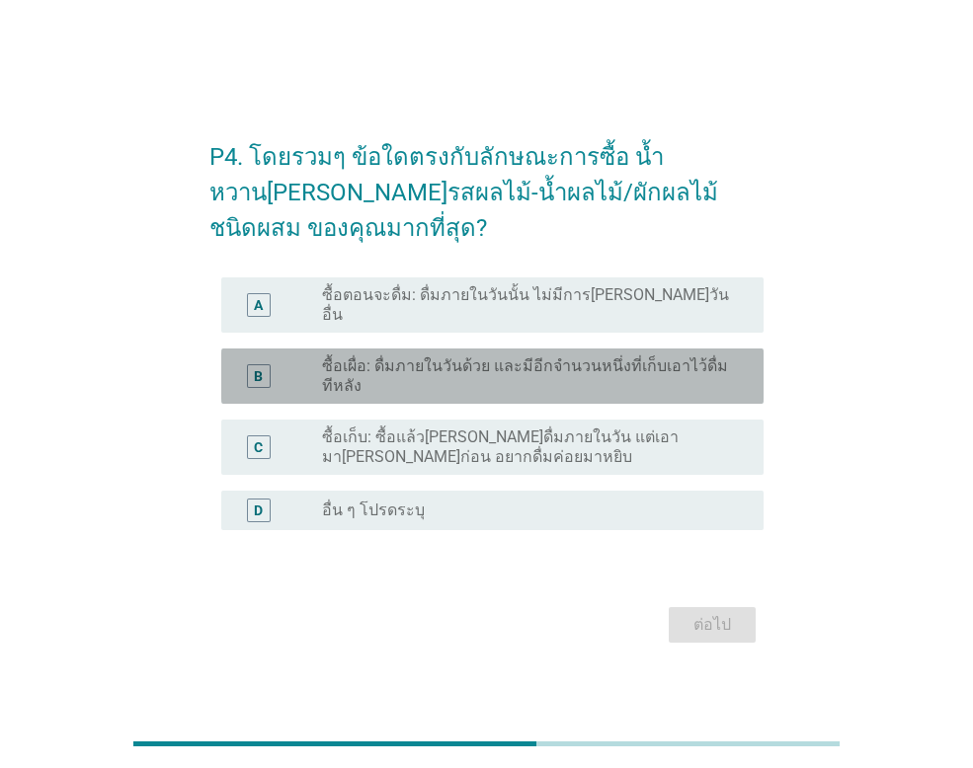
click at [544, 370] on label "ซื้อเผื่อ: ดื่มภายในวันด้วย และมีอีกจำนวนหนึ่งที่เก็บเอาไว้ดื่มทีหลัง" at bounding box center [527, 375] width 410 height 39
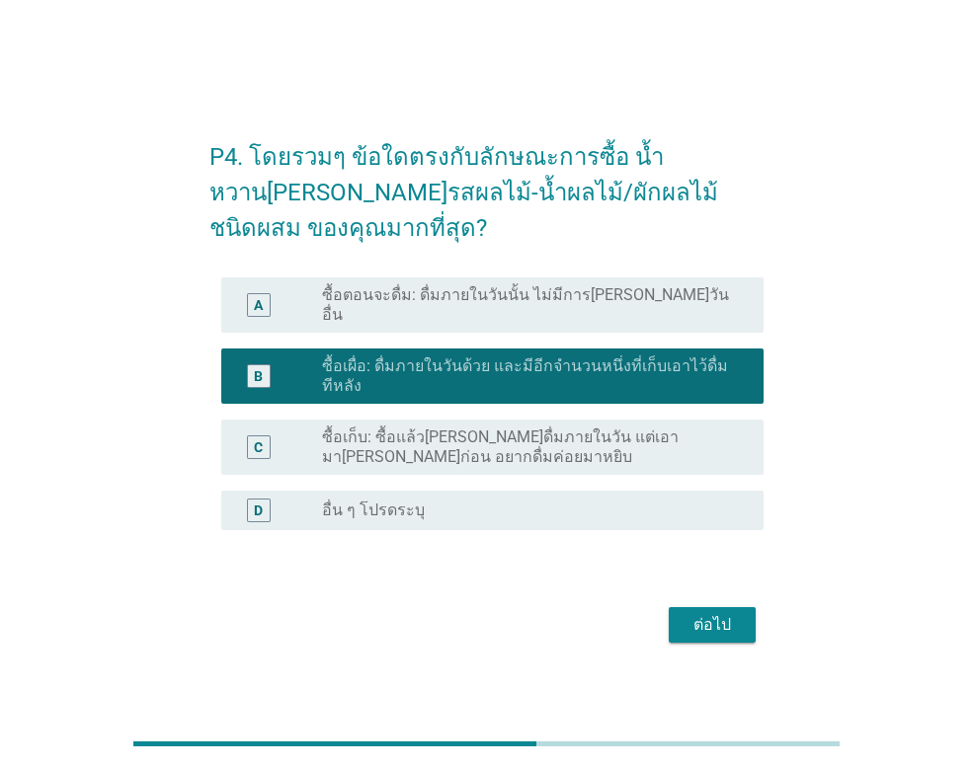
click at [712, 624] on div "ต่อไป" at bounding box center [711, 625] width 55 height 24
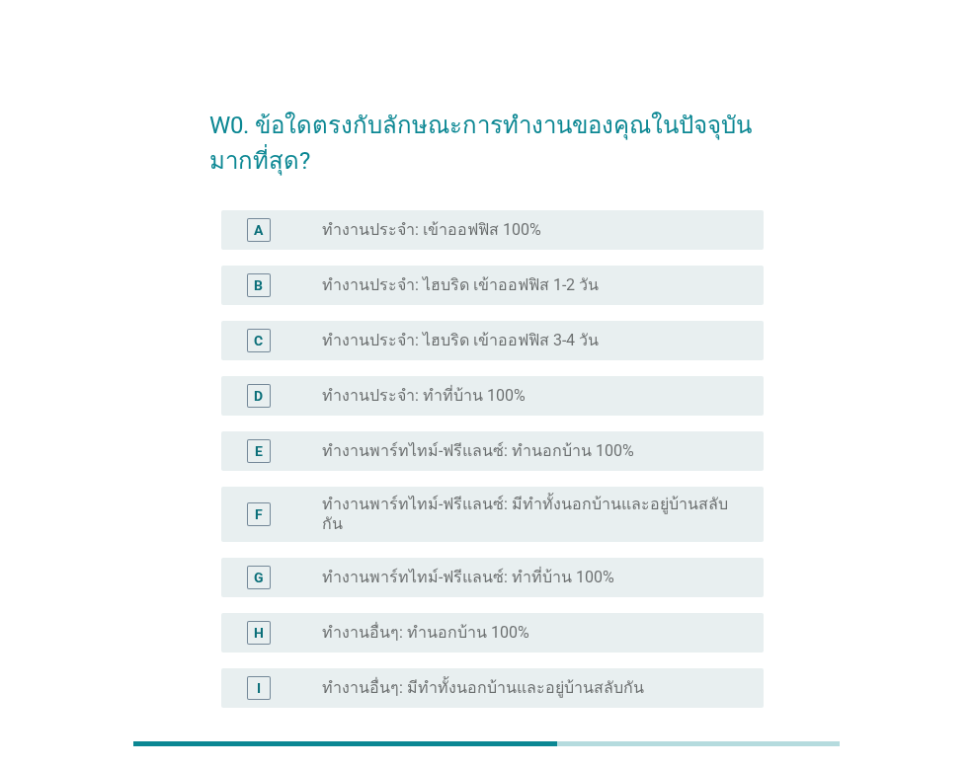
click at [594, 229] on div "radio_button_unchecked ทำงานประจำ: เข้าออฟฟิส 100%" at bounding box center [527, 230] width 410 height 20
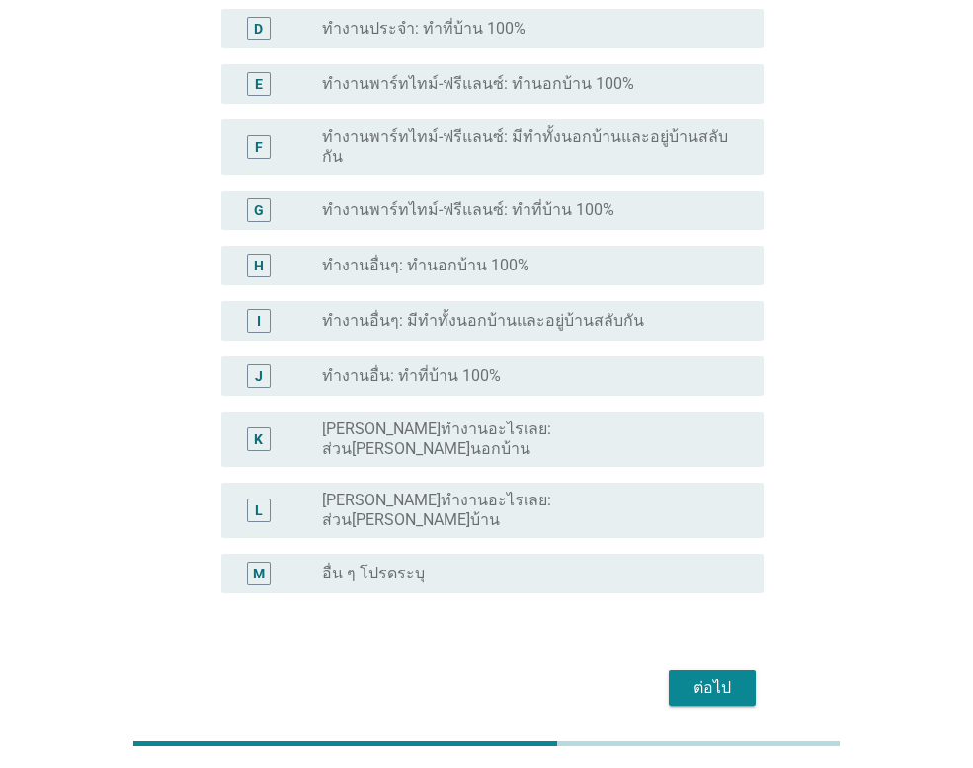
scroll to position [399, 0]
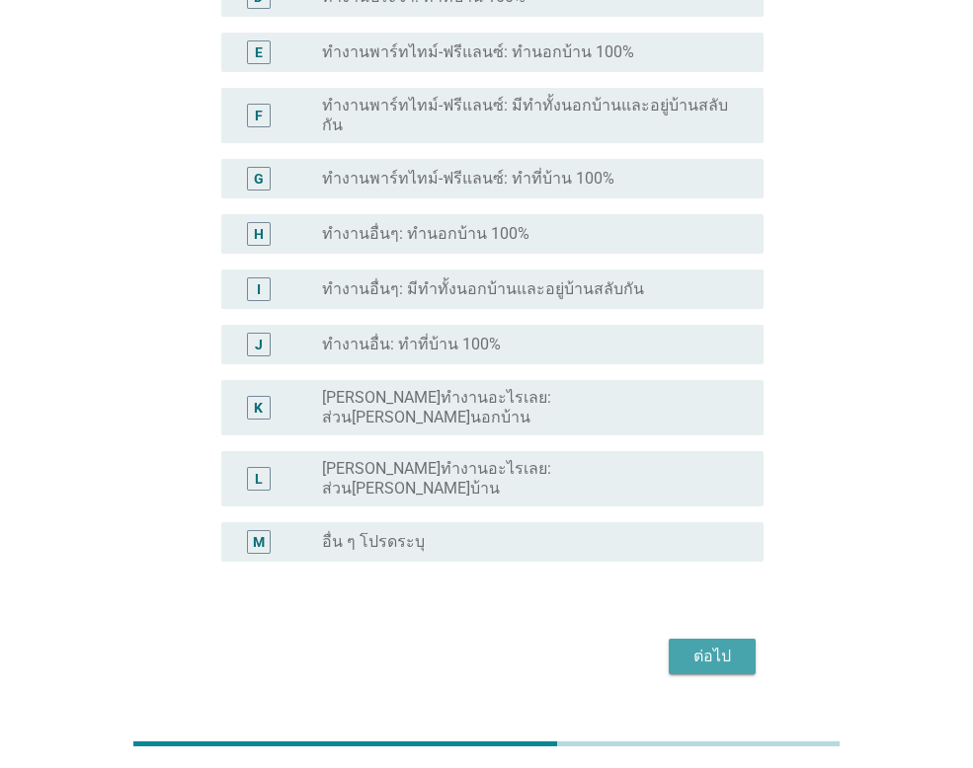
click at [710, 645] on div "ต่อไป" at bounding box center [711, 657] width 55 height 24
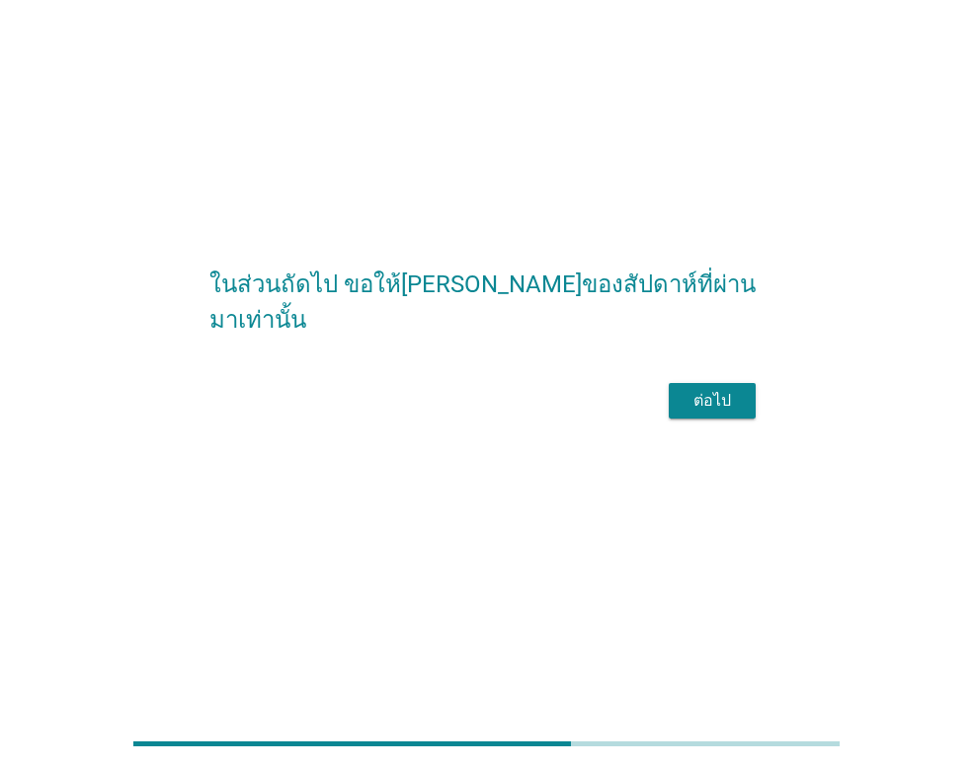
scroll to position [0, 0]
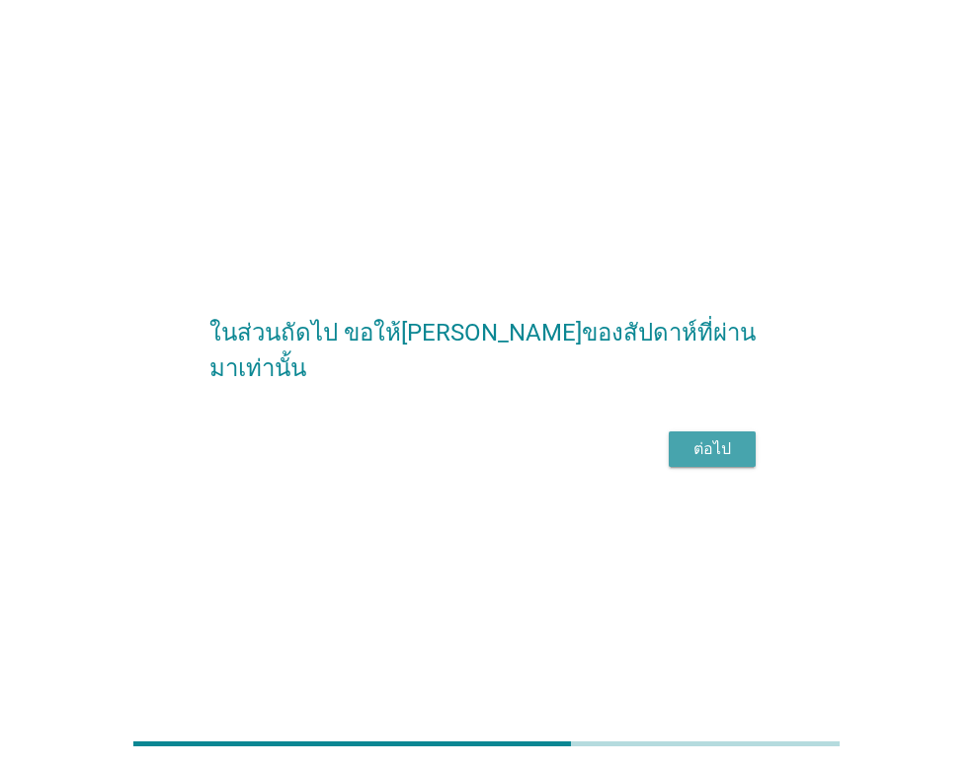
click at [736, 461] on div "ต่อไป" at bounding box center [711, 449] width 55 height 24
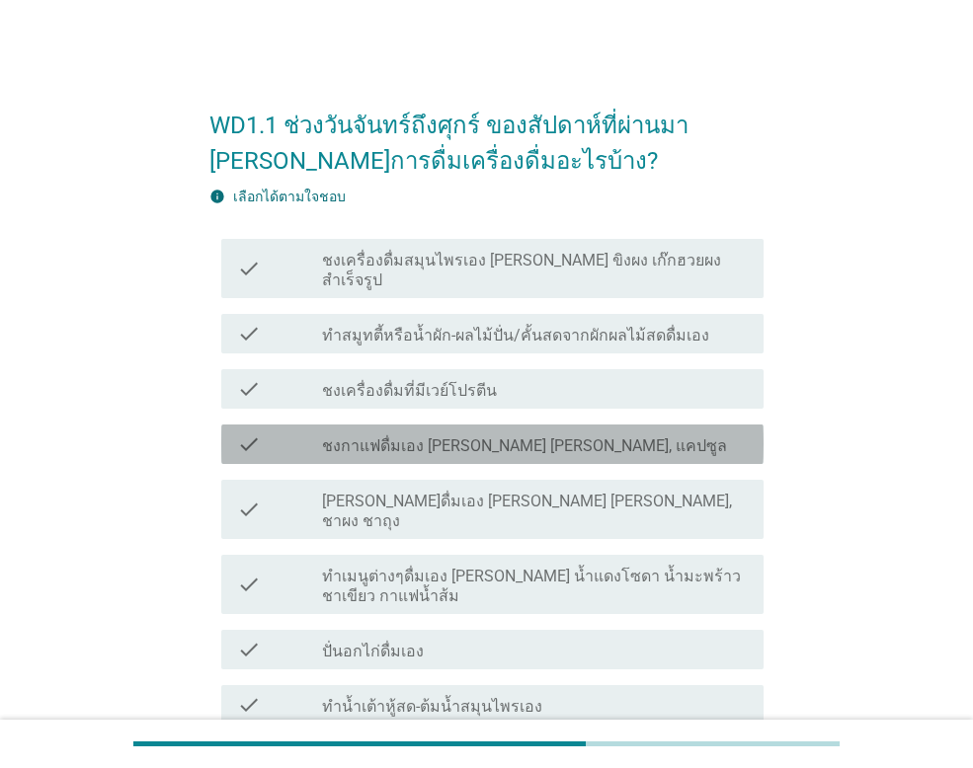
click at [598, 432] on div "check_box_outline_blank ชงกาแฟดื่มเอง [PERSON_NAME] [PERSON_NAME], แคปซูล" at bounding box center [535, 444] width 426 height 24
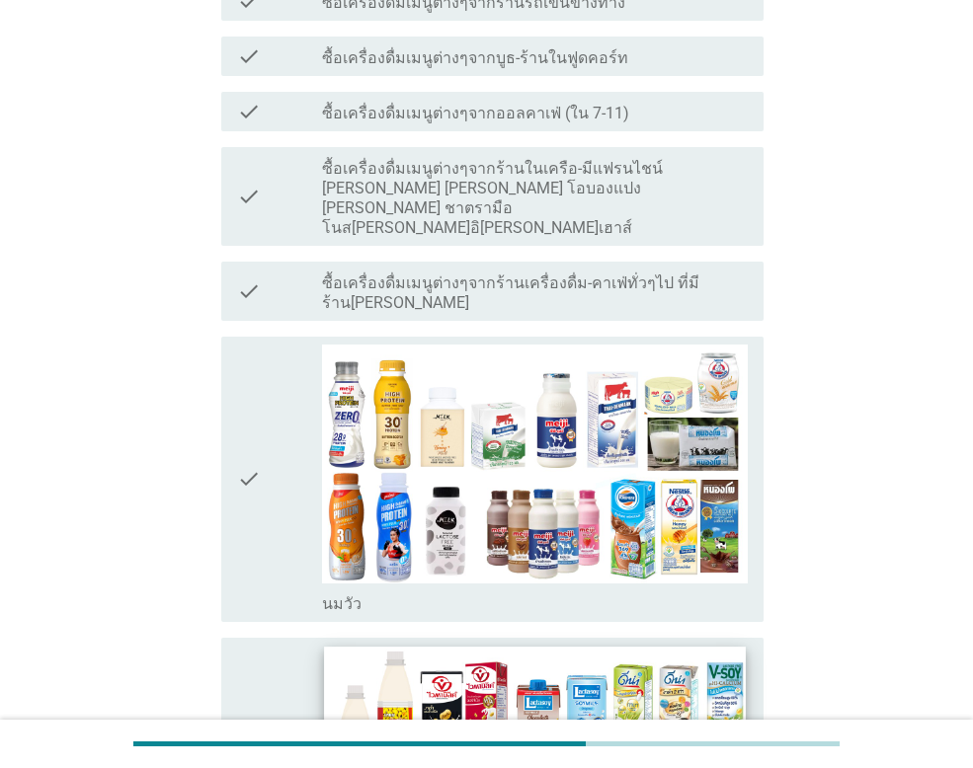
scroll to position [889, 0]
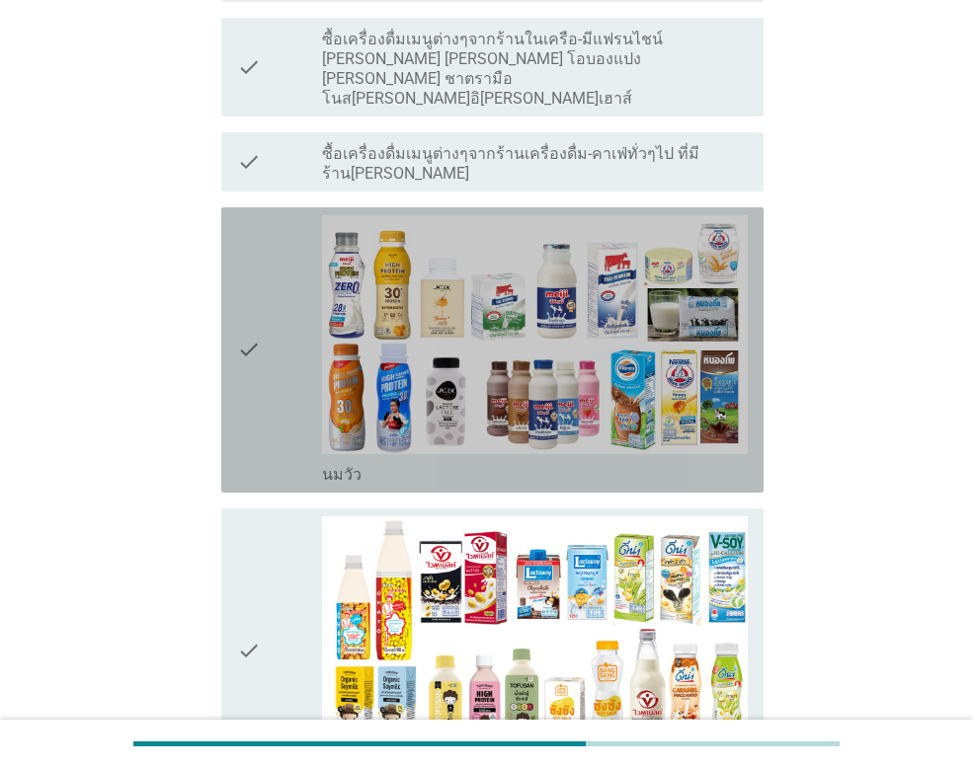
click at [249, 251] on icon "check" at bounding box center [249, 350] width 24 height 270
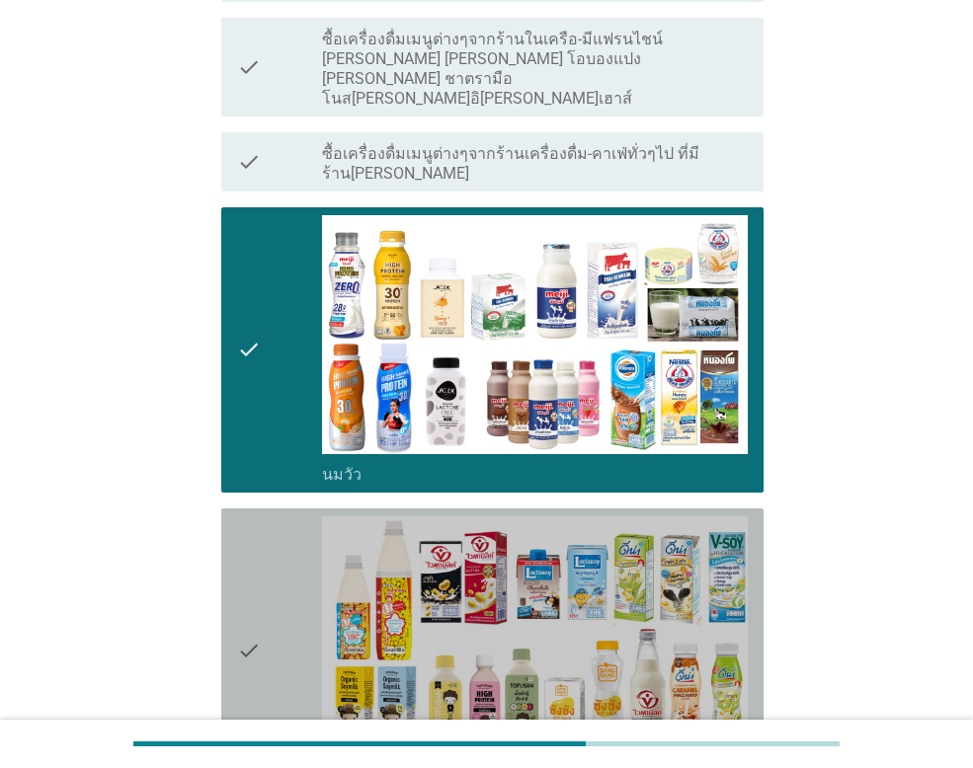
click at [246, 576] on icon "check" at bounding box center [249, 651] width 24 height 270
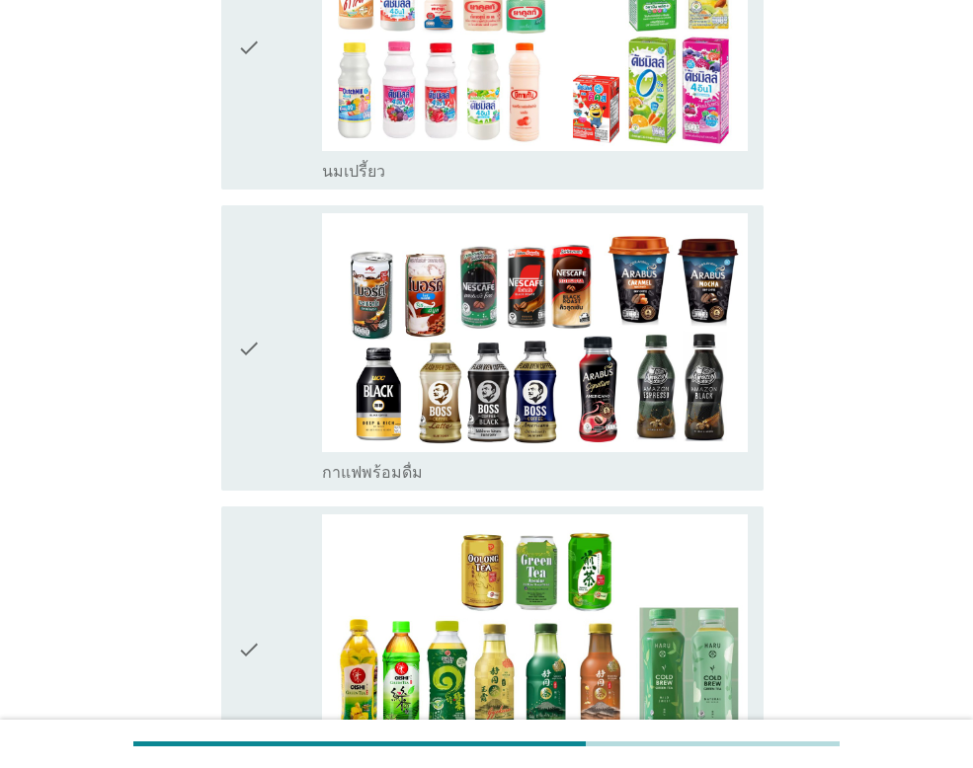
scroll to position [2172, 0]
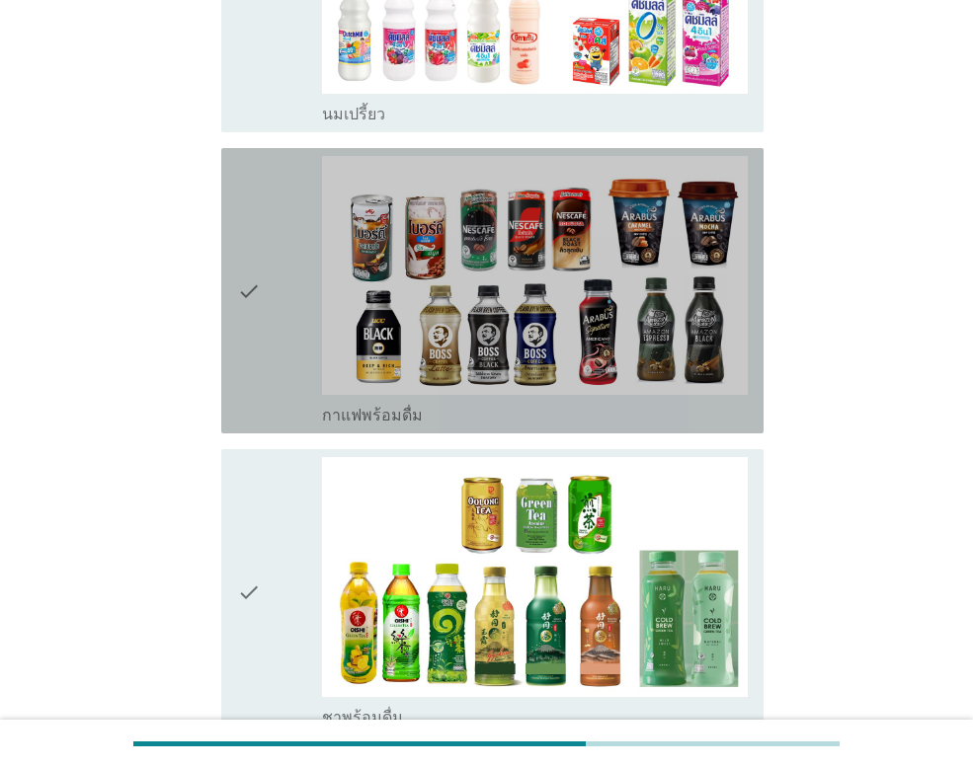
click at [244, 170] on icon "check" at bounding box center [249, 291] width 24 height 270
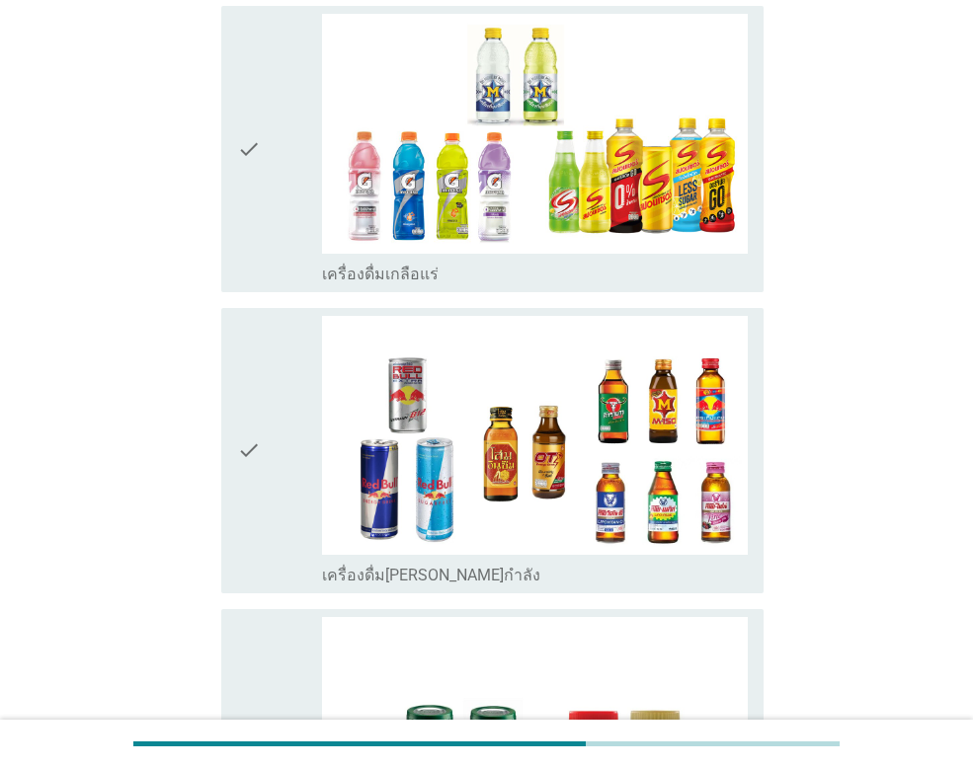
scroll to position [4717, 0]
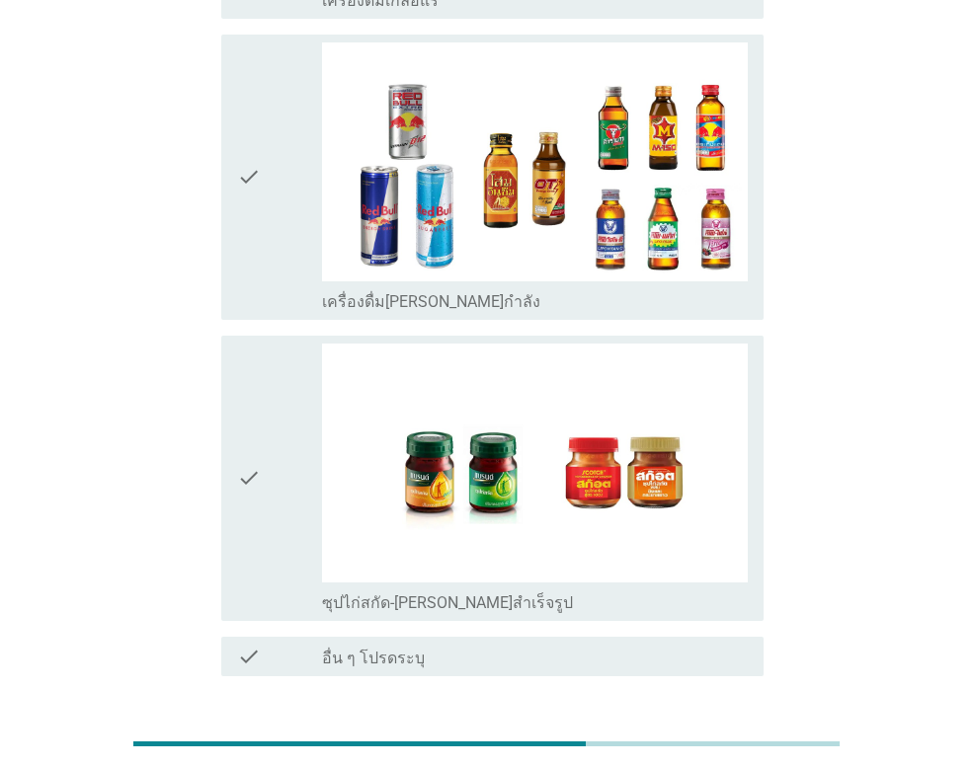
click at [747, 730] on button "ต่อไป" at bounding box center [711, 748] width 87 height 36
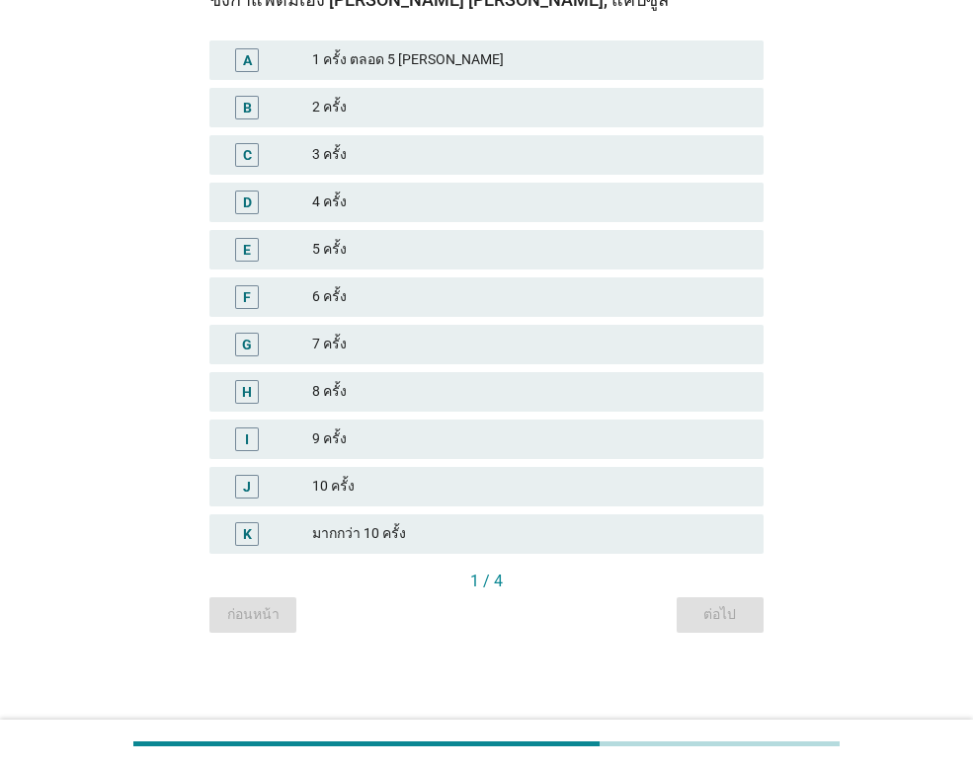
scroll to position [0, 0]
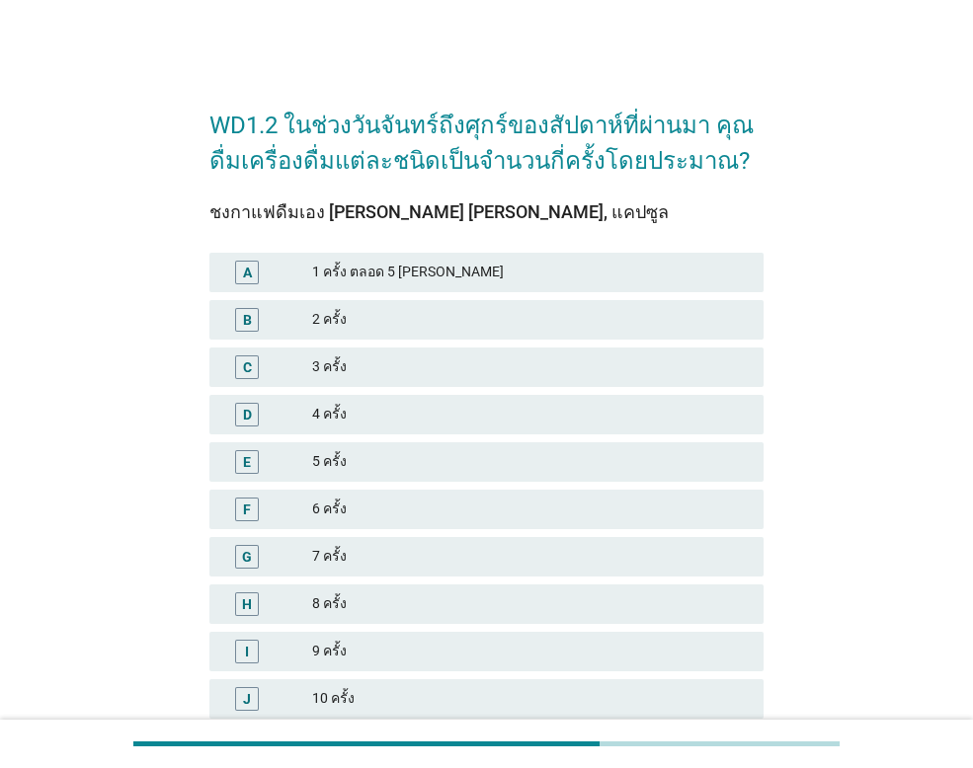
click at [489, 368] on div "3 ครั้ง" at bounding box center [529, 367] width 435 height 24
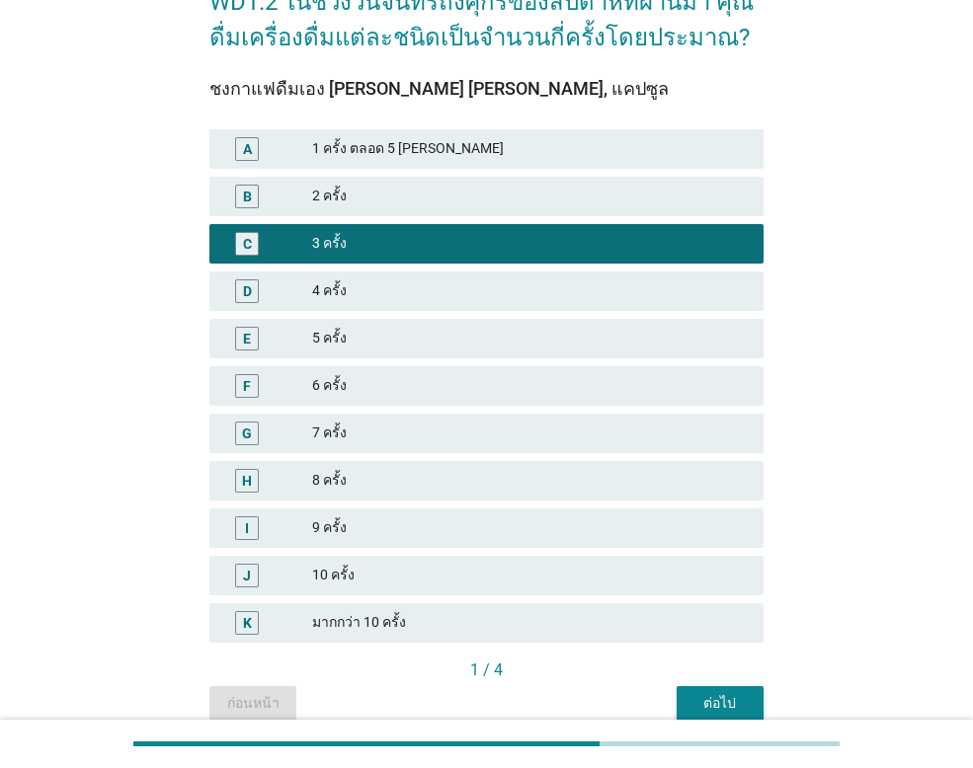
scroll to position [212, 0]
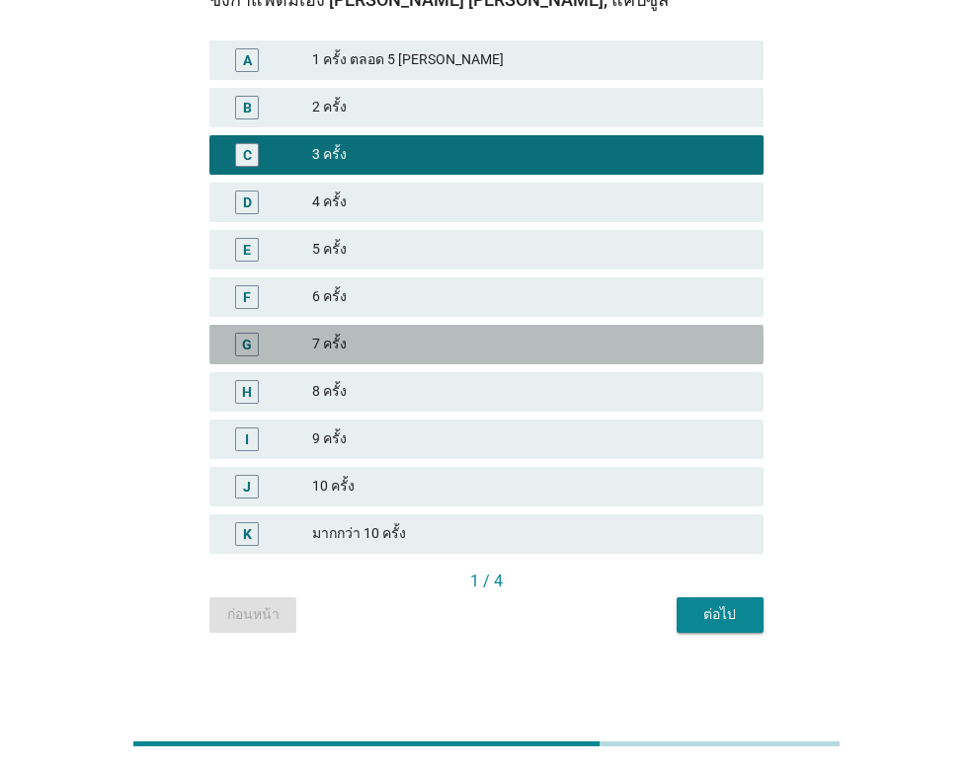
click at [512, 341] on div "7 ครั้ง" at bounding box center [529, 345] width 435 height 24
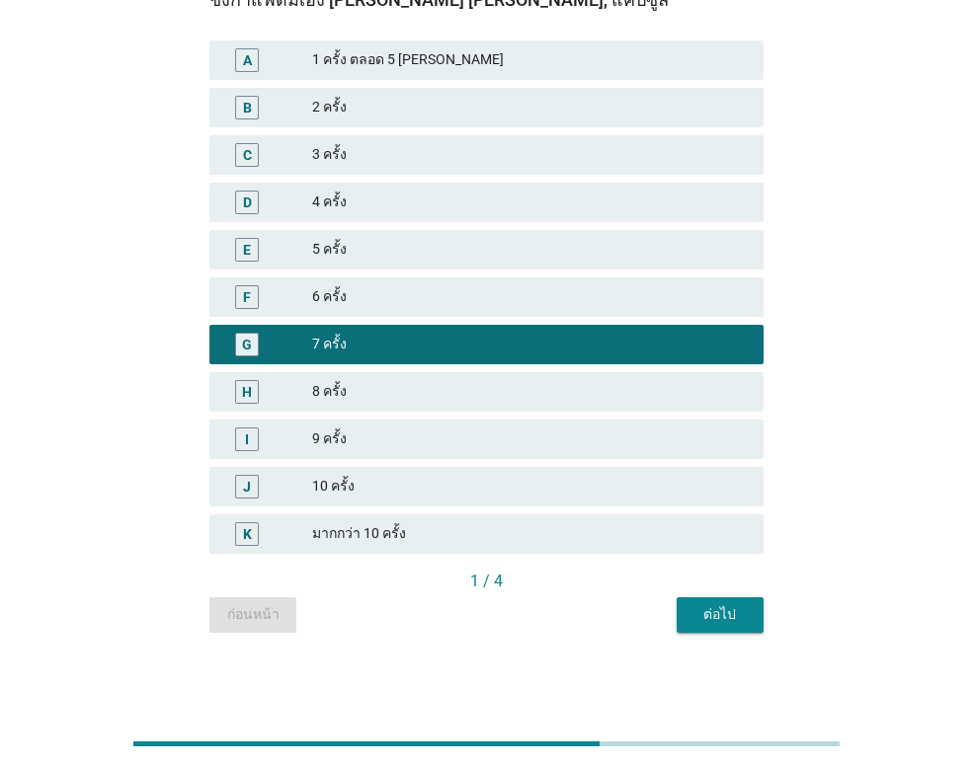
click at [740, 618] on div "ต่อไป" at bounding box center [719, 614] width 55 height 21
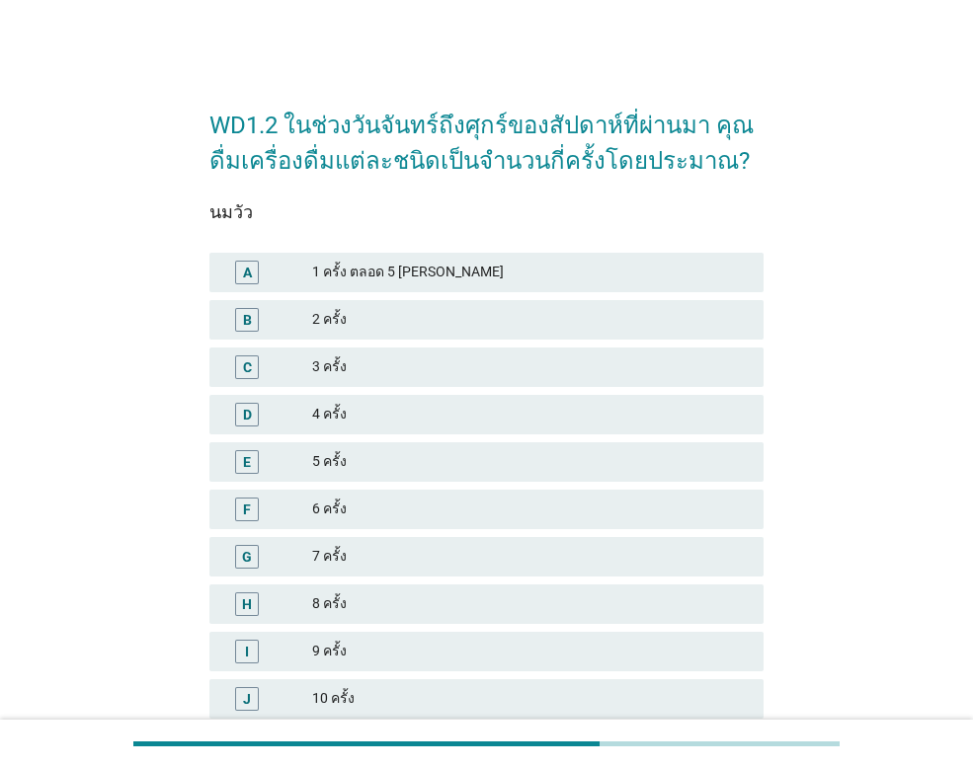
click at [499, 311] on div "2 ครั้ง" at bounding box center [529, 320] width 435 height 24
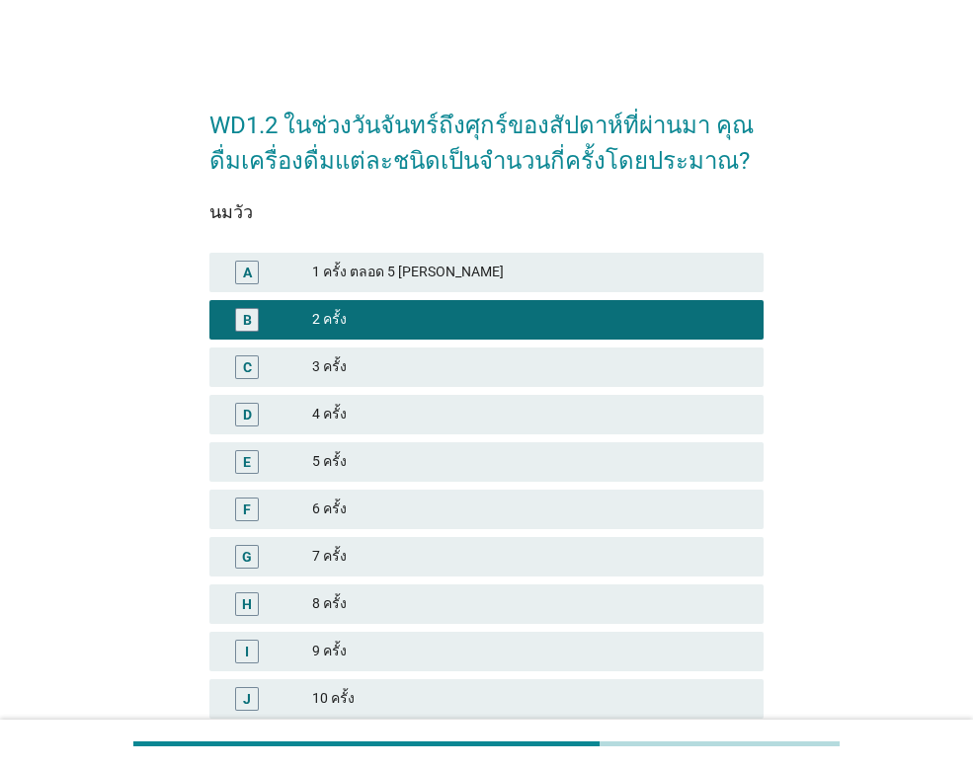
scroll to position [212, 0]
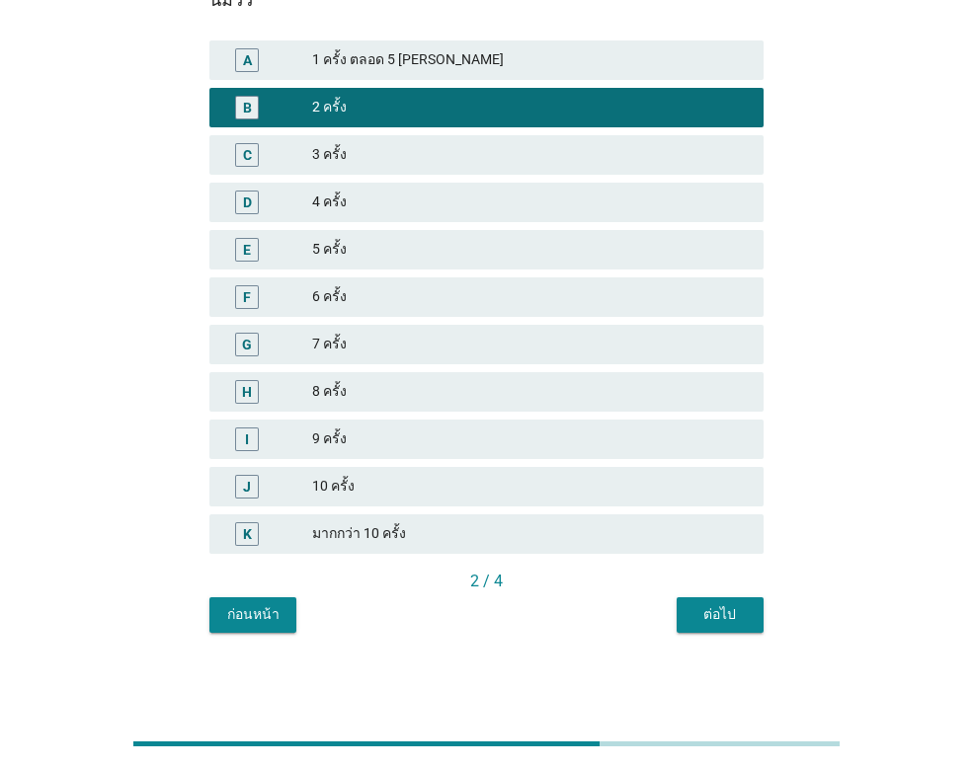
click at [712, 619] on div "ต่อไป" at bounding box center [719, 614] width 55 height 21
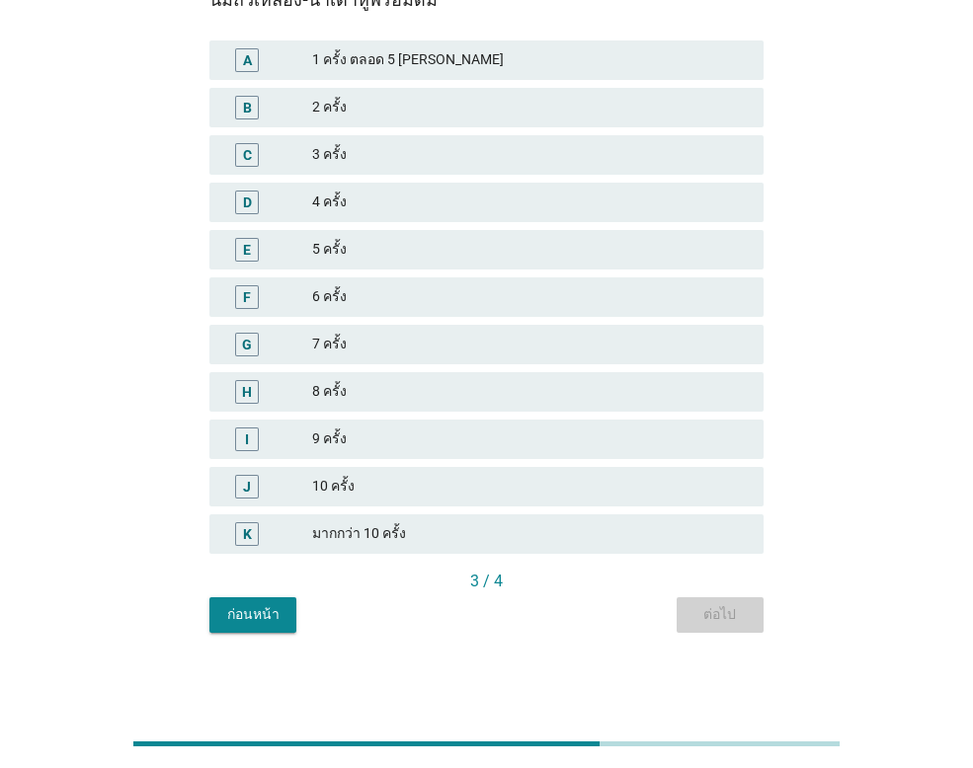
scroll to position [0, 0]
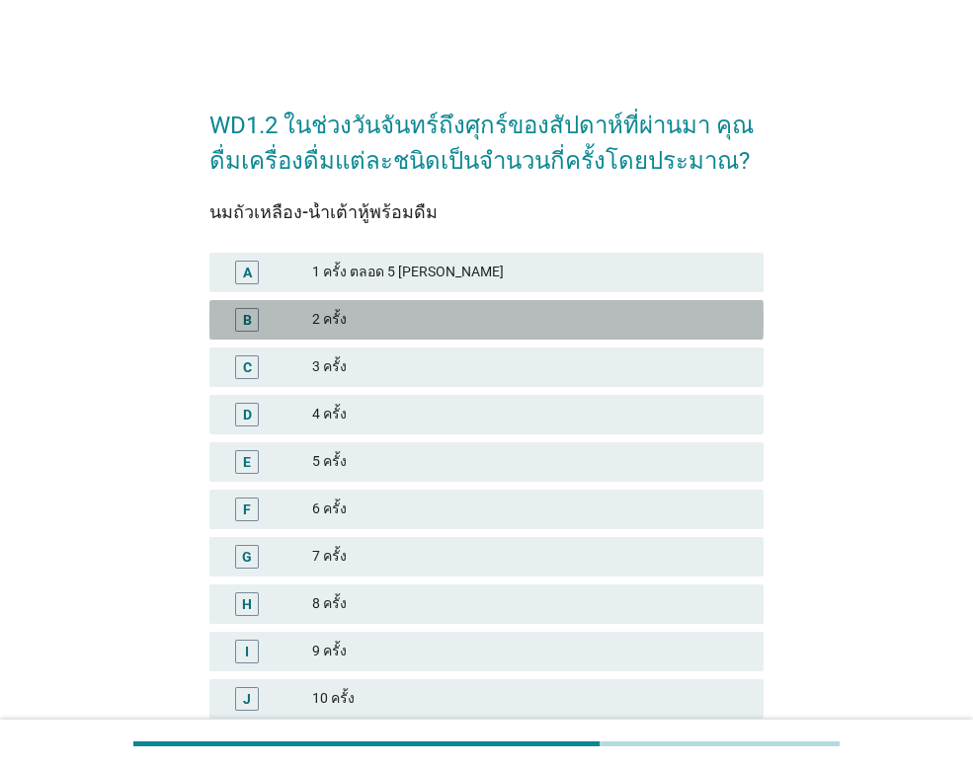
click at [532, 314] on div "2 ครั้ง" at bounding box center [529, 320] width 435 height 24
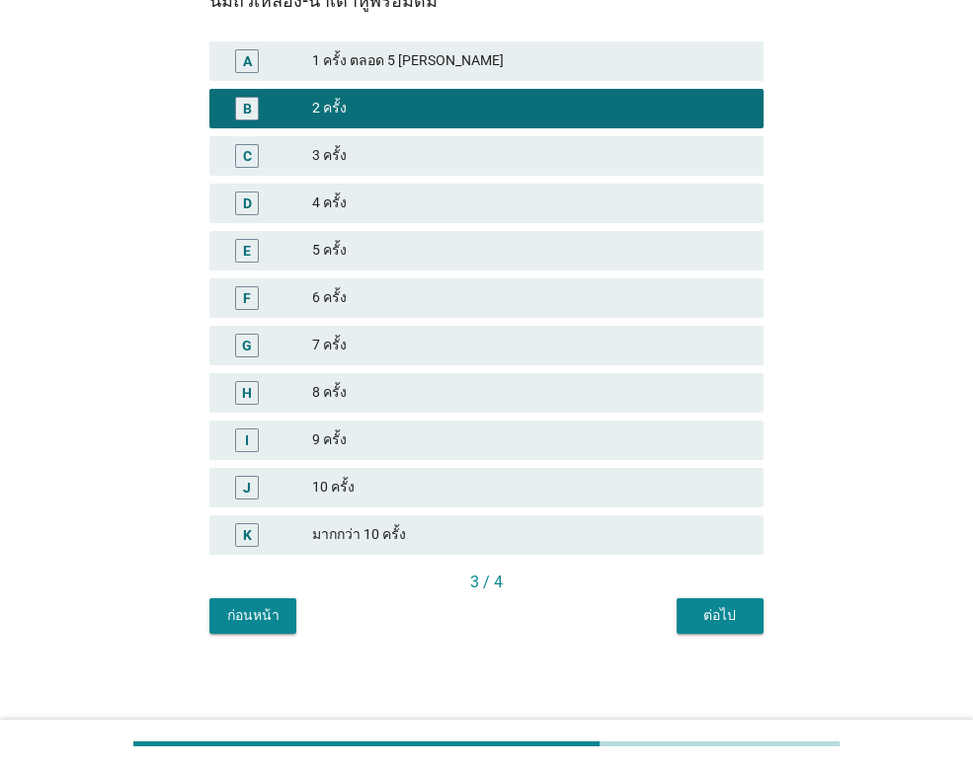
scroll to position [212, 0]
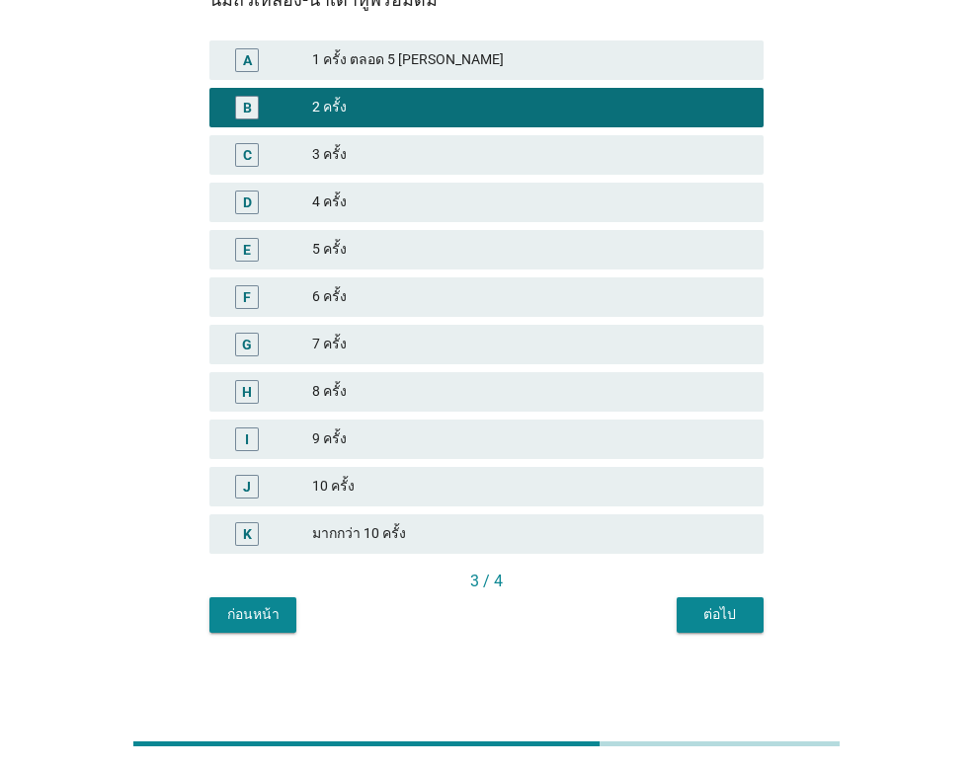
click at [738, 612] on div "ต่อไป" at bounding box center [719, 614] width 55 height 21
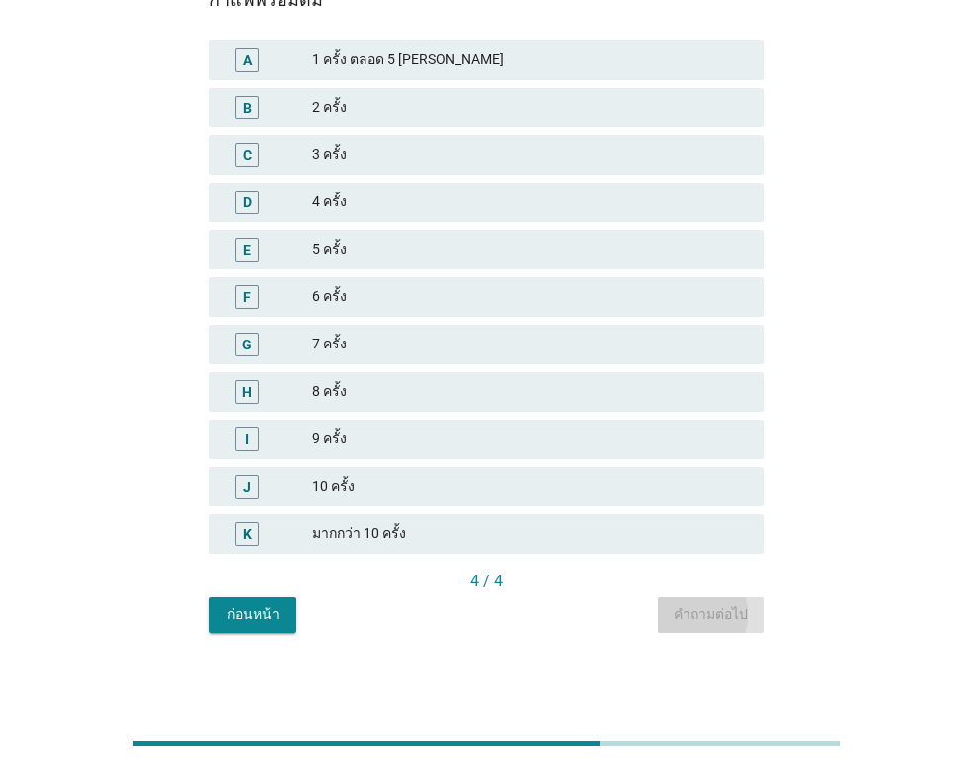
scroll to position [0, 0]
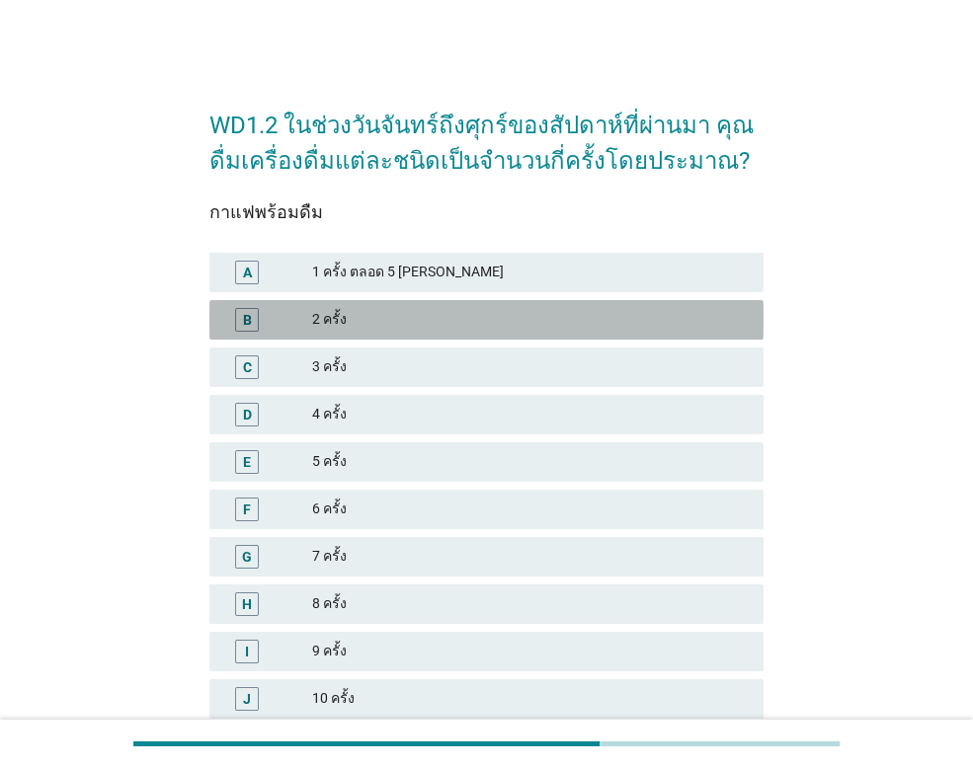
click at [478, 317] on div "2 ครั้ง" at bounding box center [529, 320] width 435 height 24
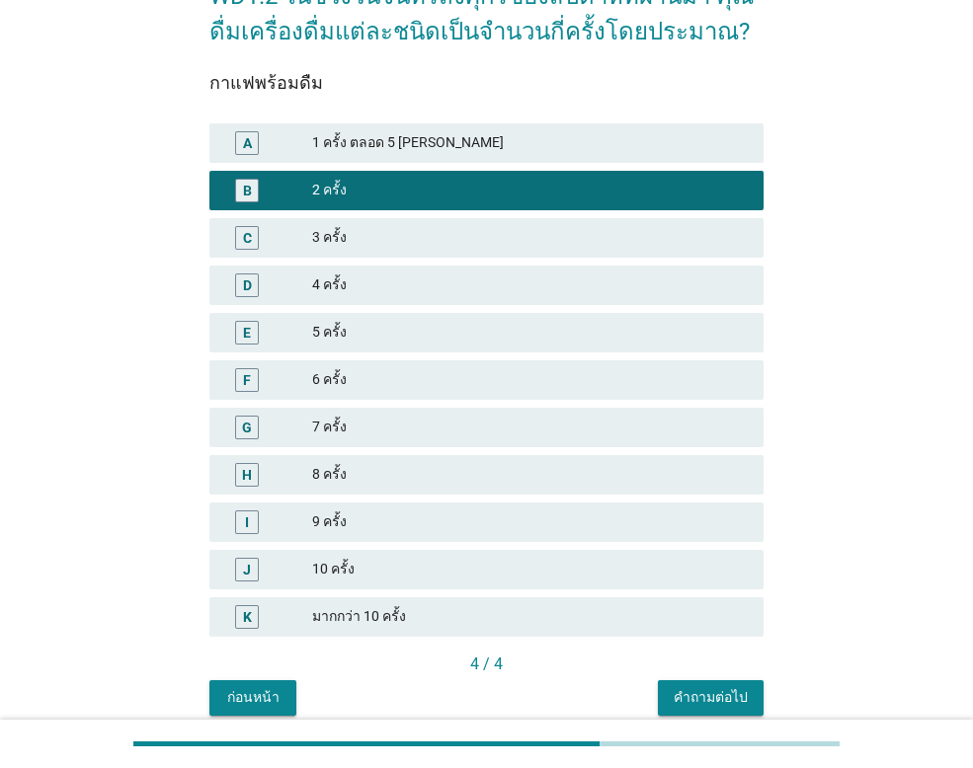
scroll to position [212, 0]
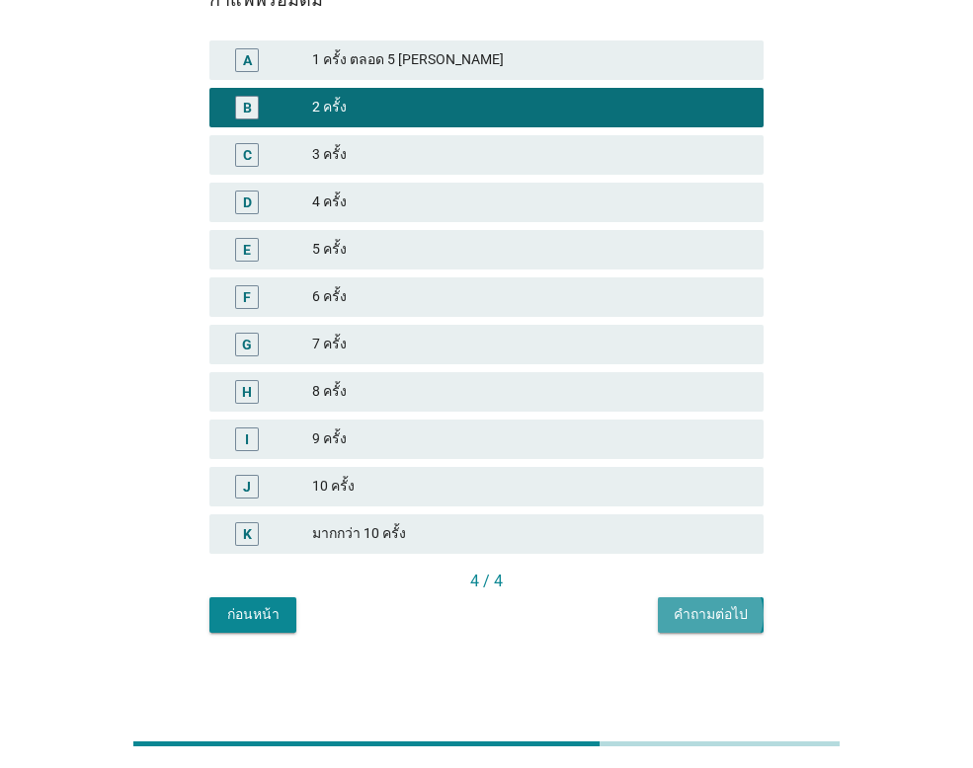
click at [686, 604] on div "คำถามต่อไป" at bounding box center [710, 614] width 74 height 21
click at [865, 247] on div "WD1.2 ในช่วงวันจันทร์ถึงศุกร์ของสัปดาห์ที่ผ่านมา คุณดื่มเครื่องดื่มแต่ละชนิดเป็…" at bounding box center [486, 254] width 878 height 789
click at [712, 616] on div "ก่อนหน้า คำถามต่อไป" at bounding box center [486, 615] width 554 height 36
click at [713, 616] on div "ก่อนหน้า คำถามต่อไป" at bounding box center [486, 615] width 554 height 36
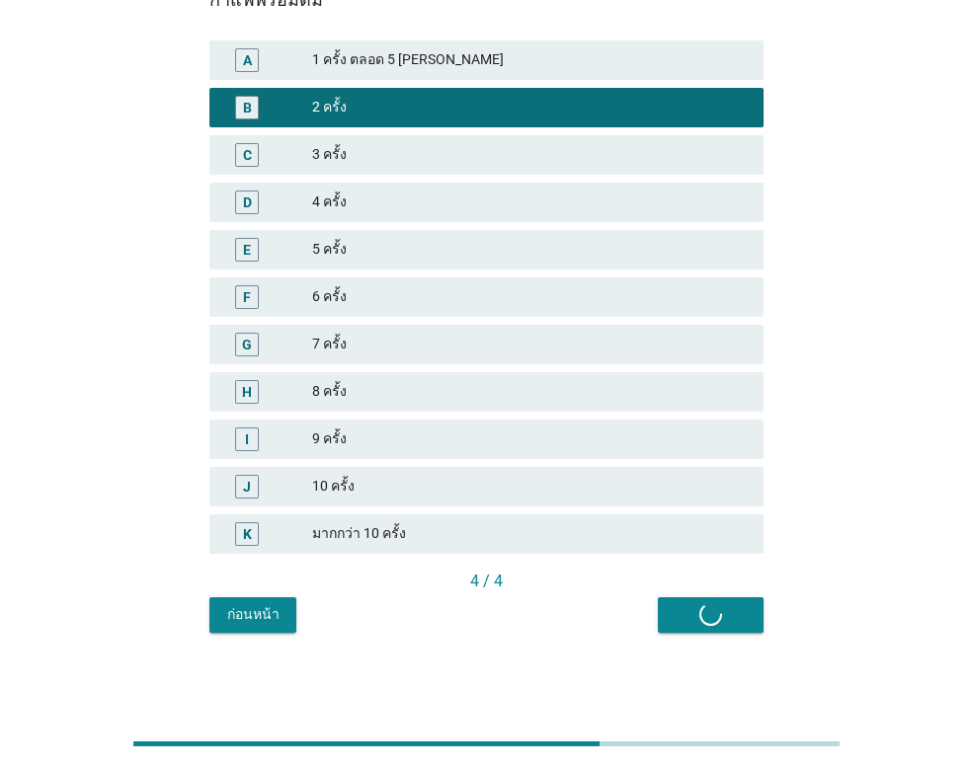
click at [714, 616] on div "ก่อนหน้า คำถามต่อไป" at bounding box center [486, 615] width 554 height 36
drag, startPoint x: 621, startPoint y: 747, endPoint x: 624, endPoint y: 737, distance: 11.3
click at [622, 743] on div at bounding box center [486, 744] width 706 height 33
click at [253, 617] on div "ก่อนหน้า" at bounding box center [252, 614] width 55 height 21
click at [724, 615] on div "ก่อนหน้า ต่อไป" at bounding box center [486, 615] width 554 height 36
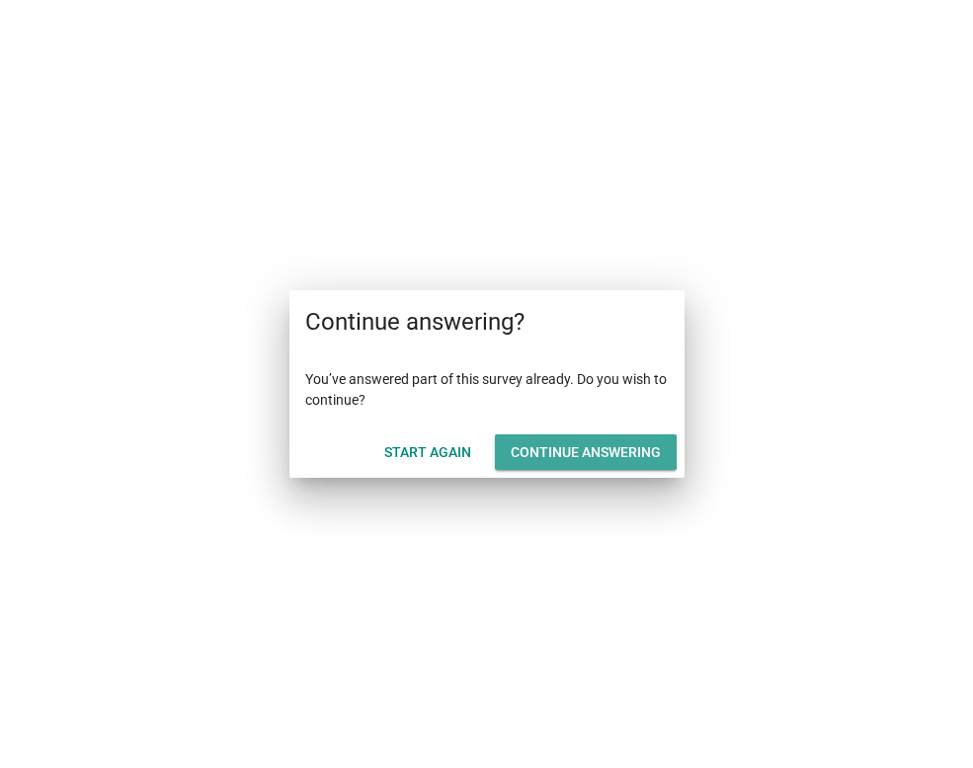
click at [628, 457] on div "Continue answering" at bounding box center [585, 452] width 150 height 21
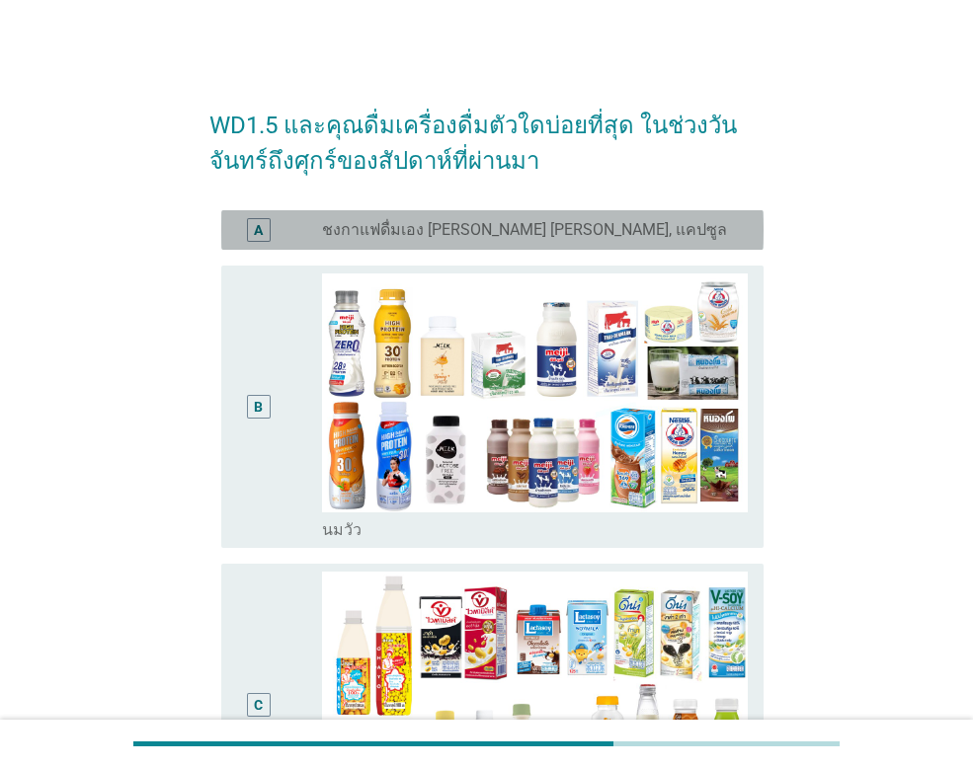
click at [257, 235] on div "A" at bounding box center [258, 229] width 9 height 21
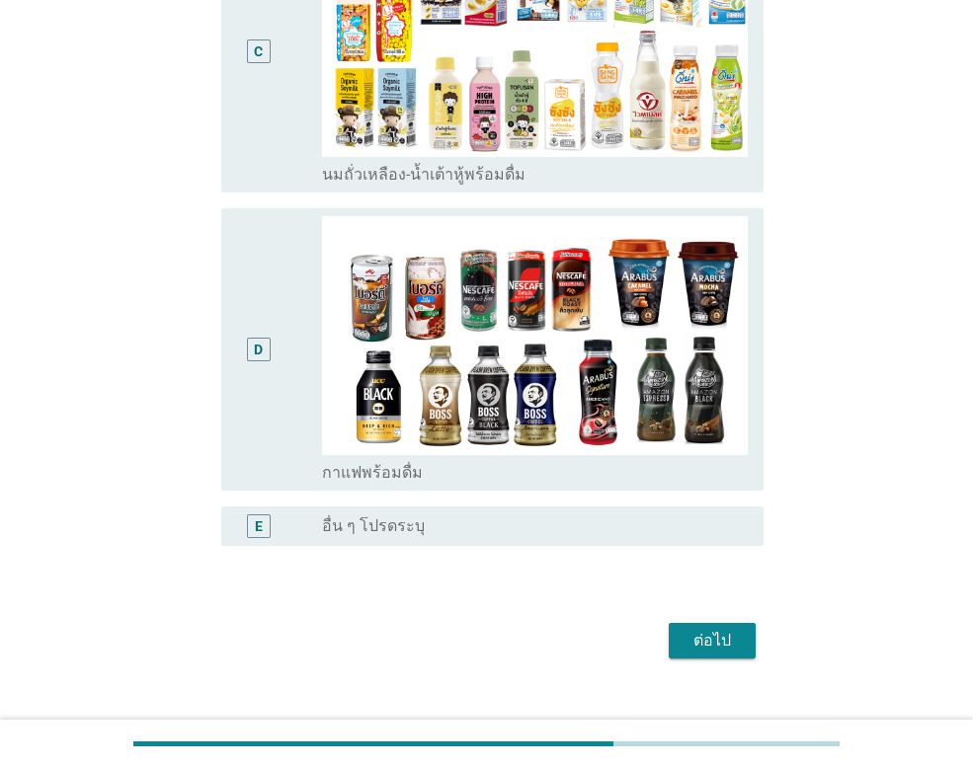
scroll to position [686, 0]
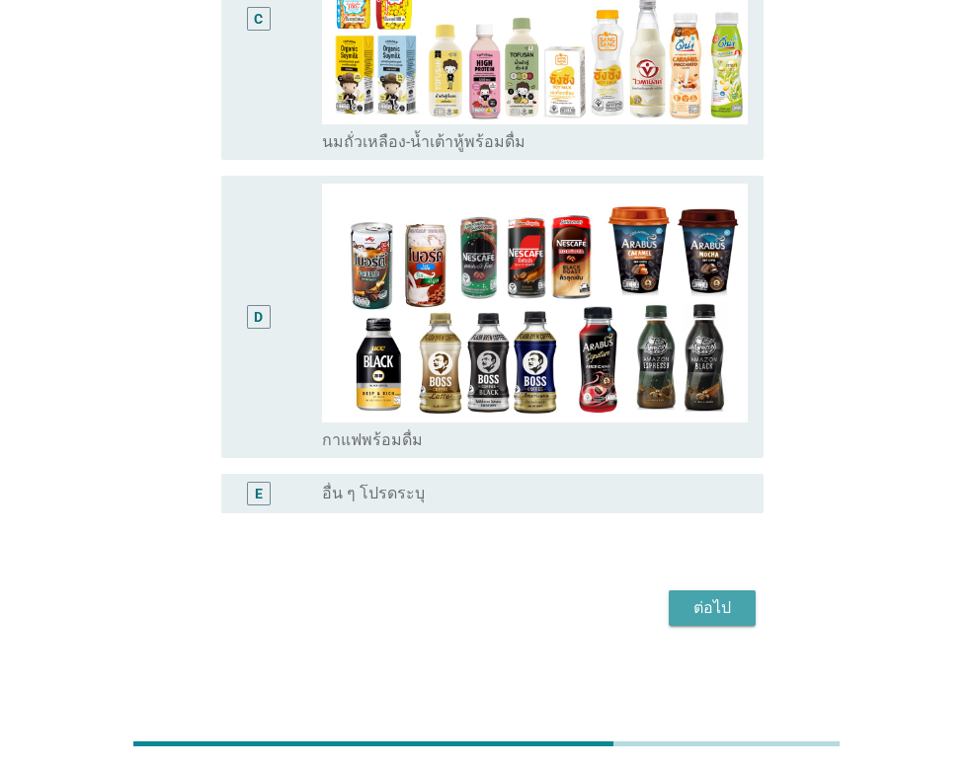
click at [723, 611] on div "ต่อไป" at bounding box center [711, 608] width 55 height 24
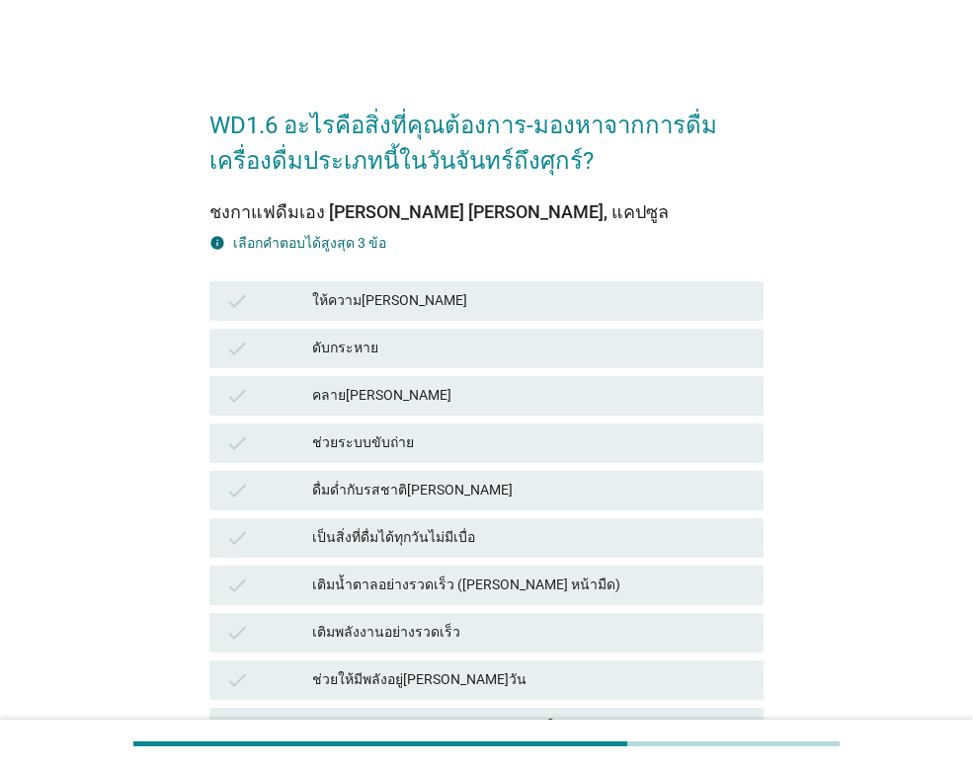
click at [487, 496] on div "ดื่มด่ำกับรสชาติ[PERSON_NAME]" at bounding box center [529, 491] width 435 height 24
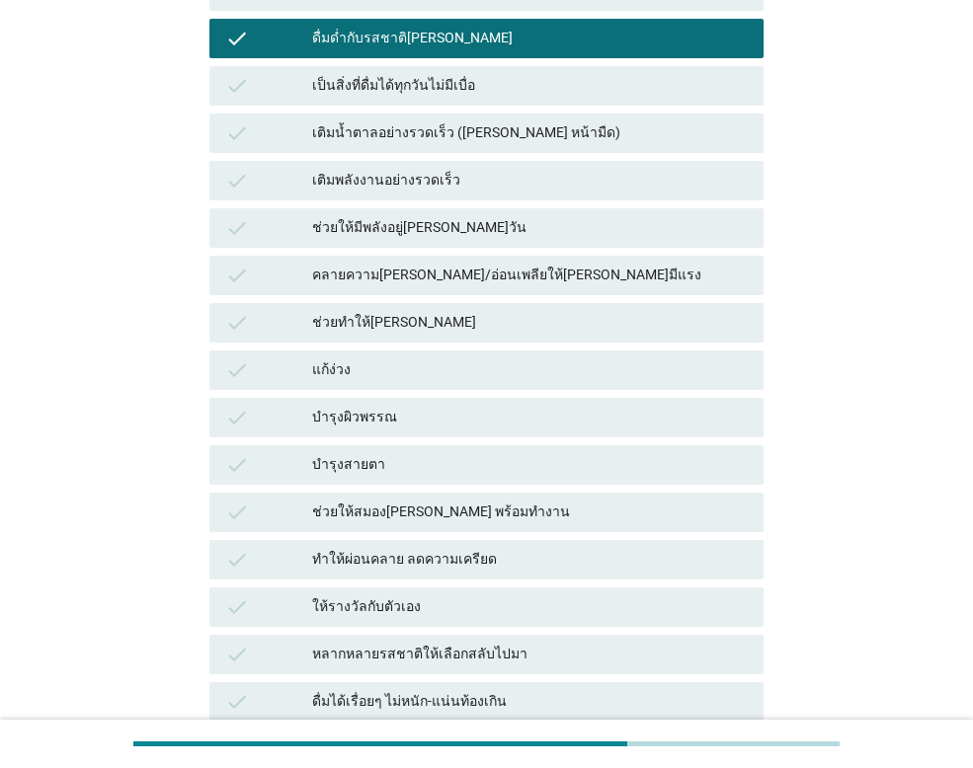
scroll to position [494, 0]
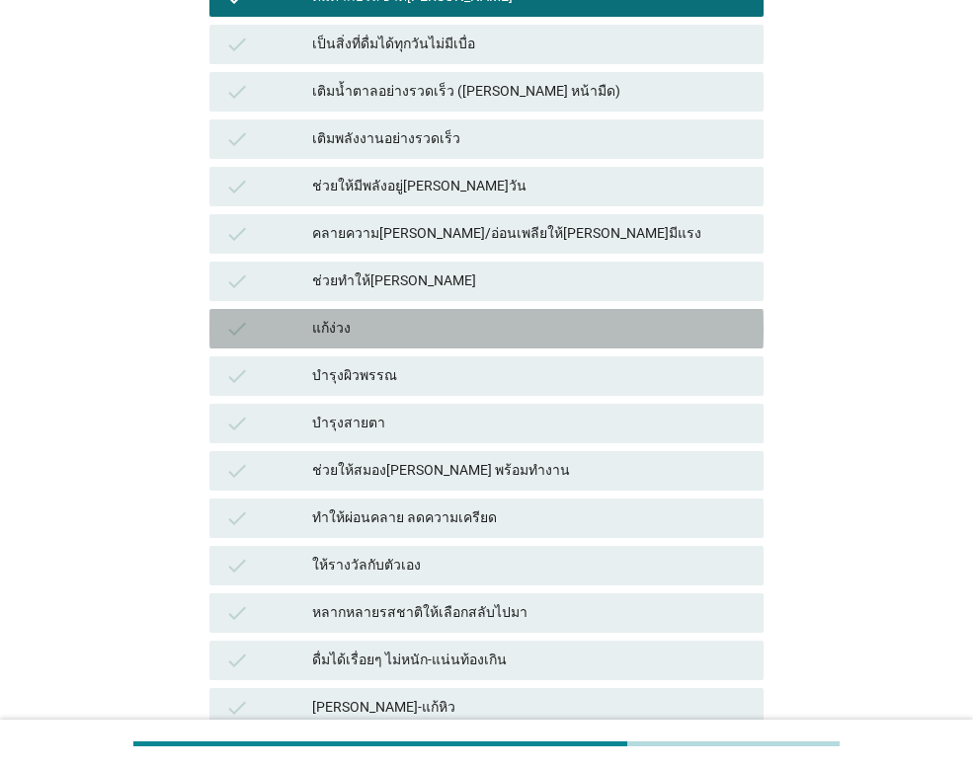
click at [454, 333] on div "แก้ง่วง" at bounding box center [529, 329] width 435 height 24
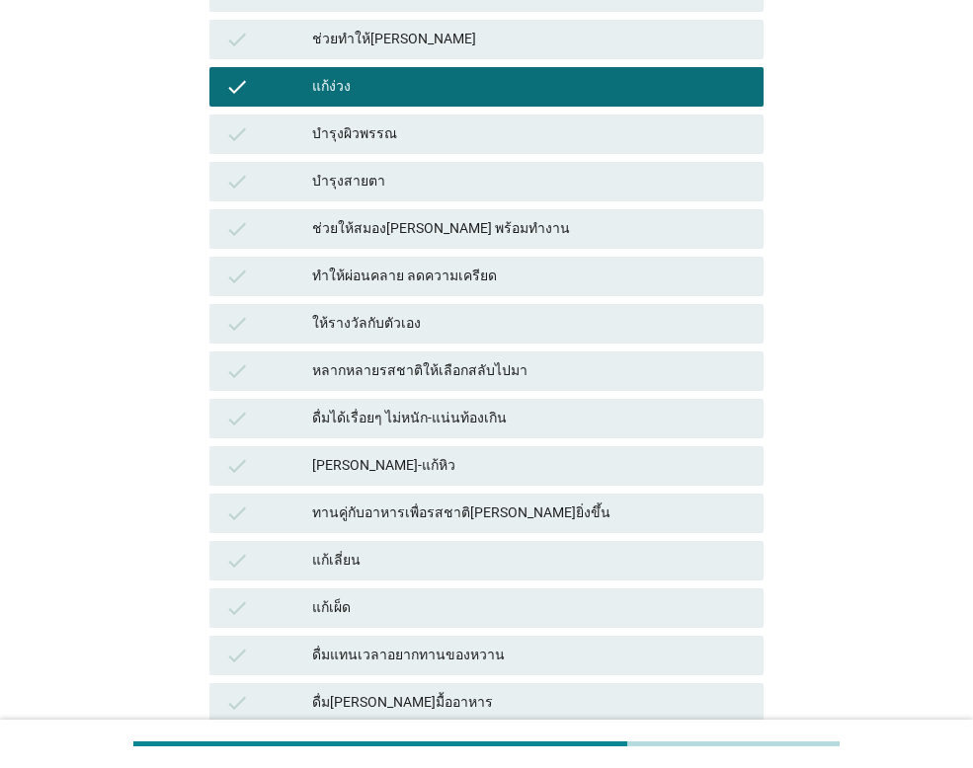
scroll to position [790, 0]
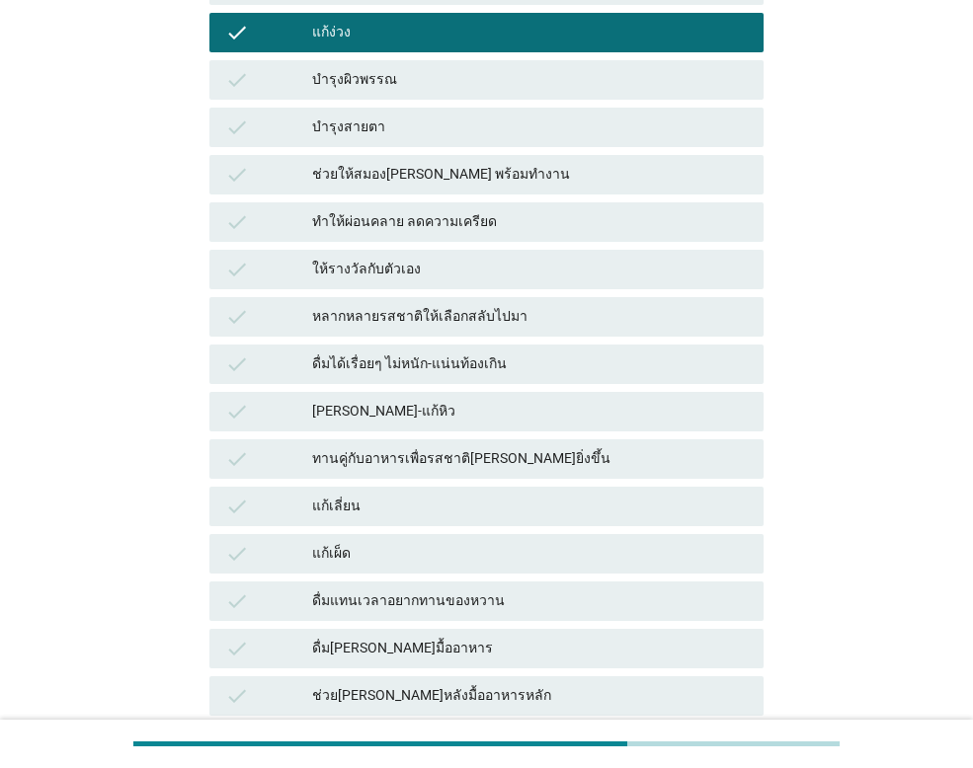
click at [457, 421] on div "[PERSON_NAME]-แก้หิว" at bounding box center [529, 412] width 435 height 24
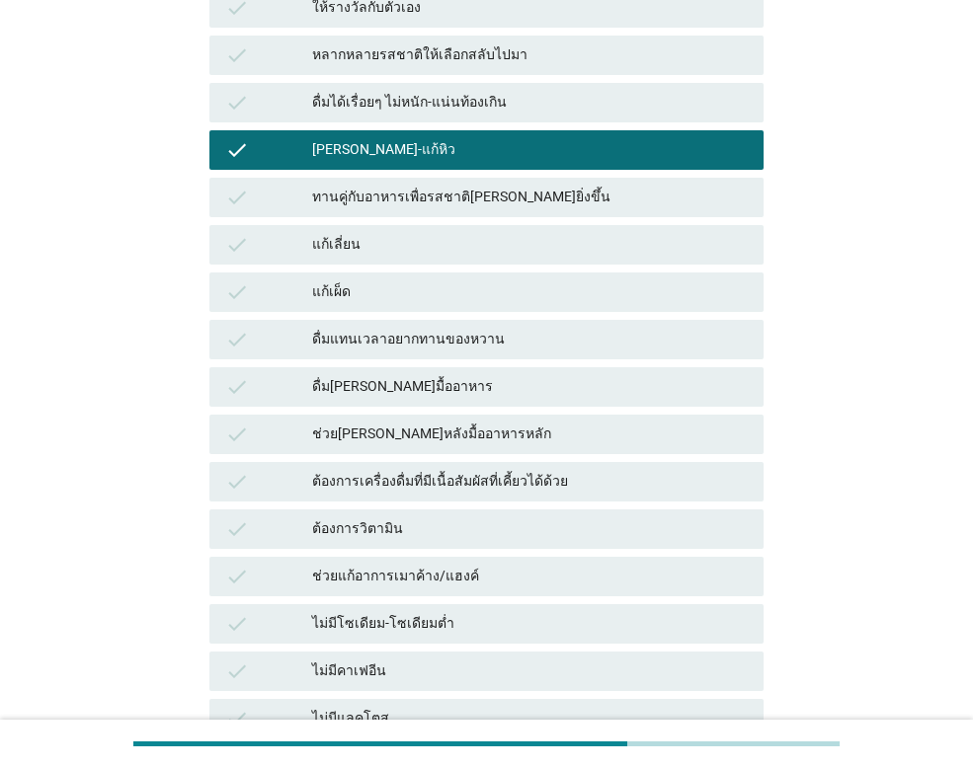
scroll to position [1312, 0]
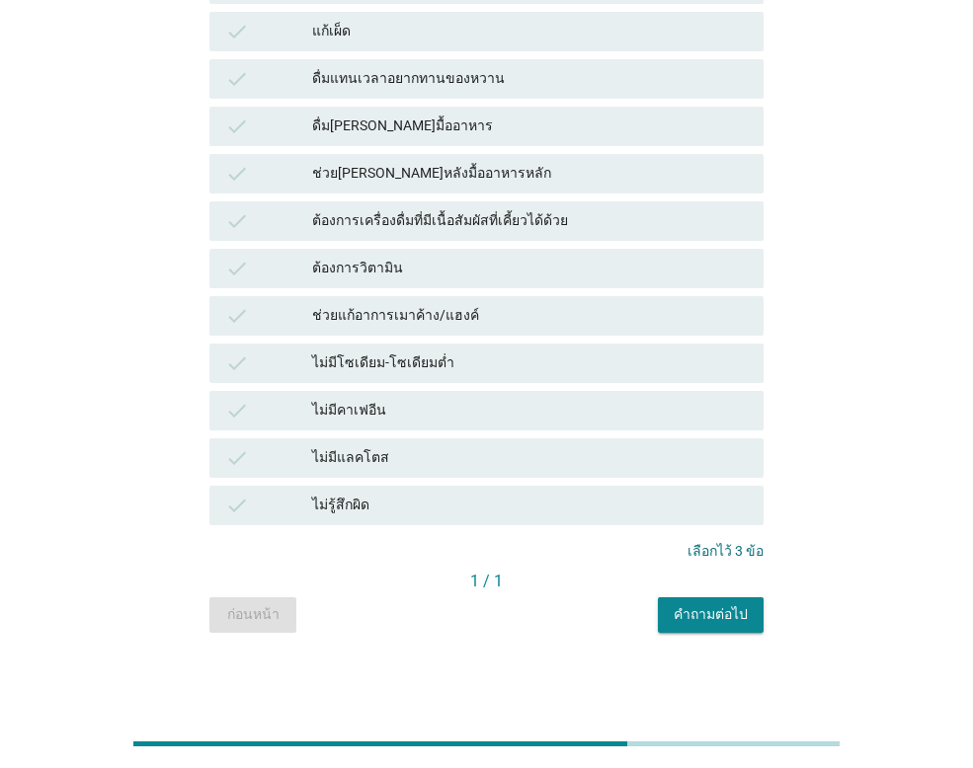
click at [713, 620] on div "คำถามต่อไป" at bounding box center [710, 614] width 74 height 21
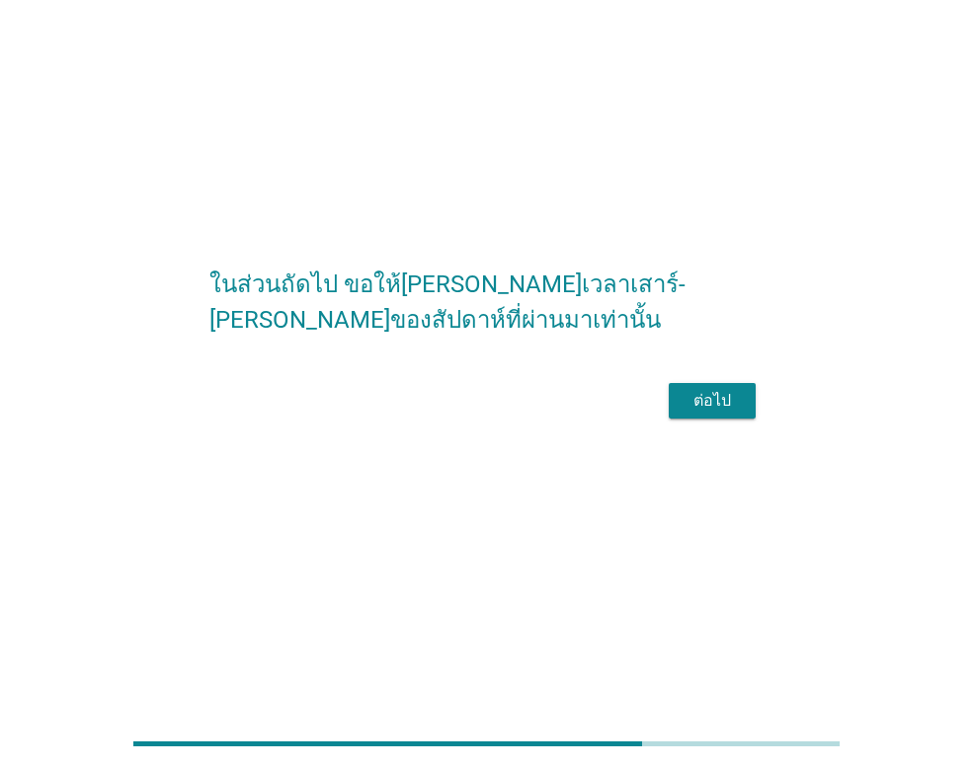
scroll to position [0, 0]
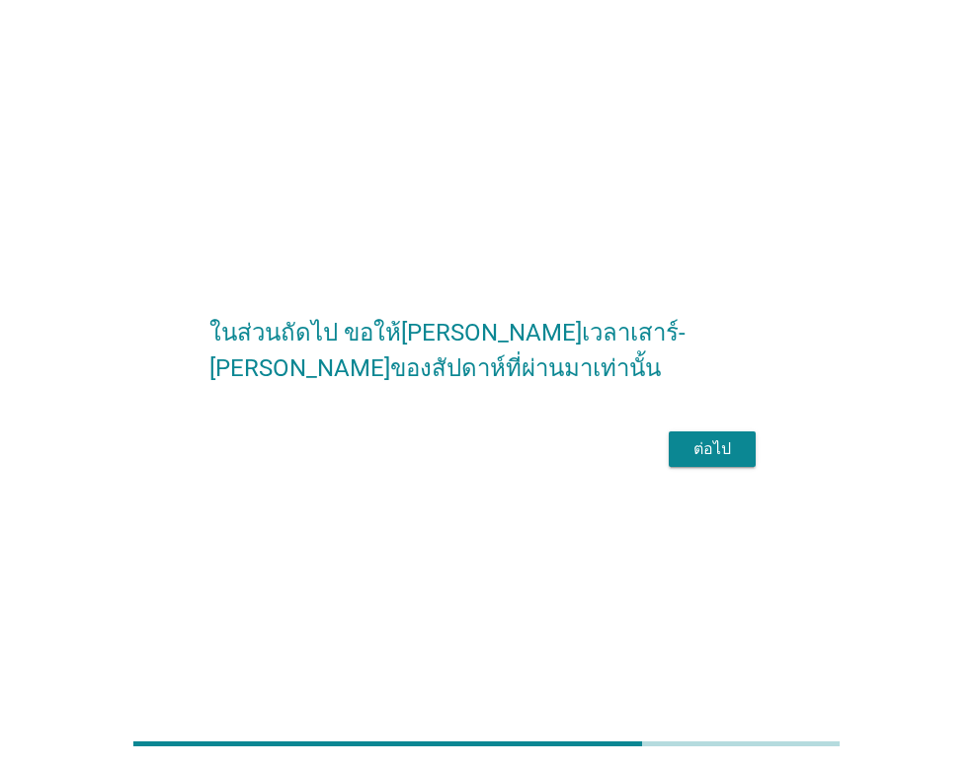
click at [712, 432] on form "ในส่วนถัดไป ขอให้คุณนึกถึง ช่วงเวลาเสาร์-อาทิตย์ของสัปดาห์ที่ผ่านมาเท่านั้น ต่อ…" at bounding box center [486, 384] width 554 height 178
click at [712, 459] on div "ต่อไป" at bounding box center [711, 449] width 55 height 24
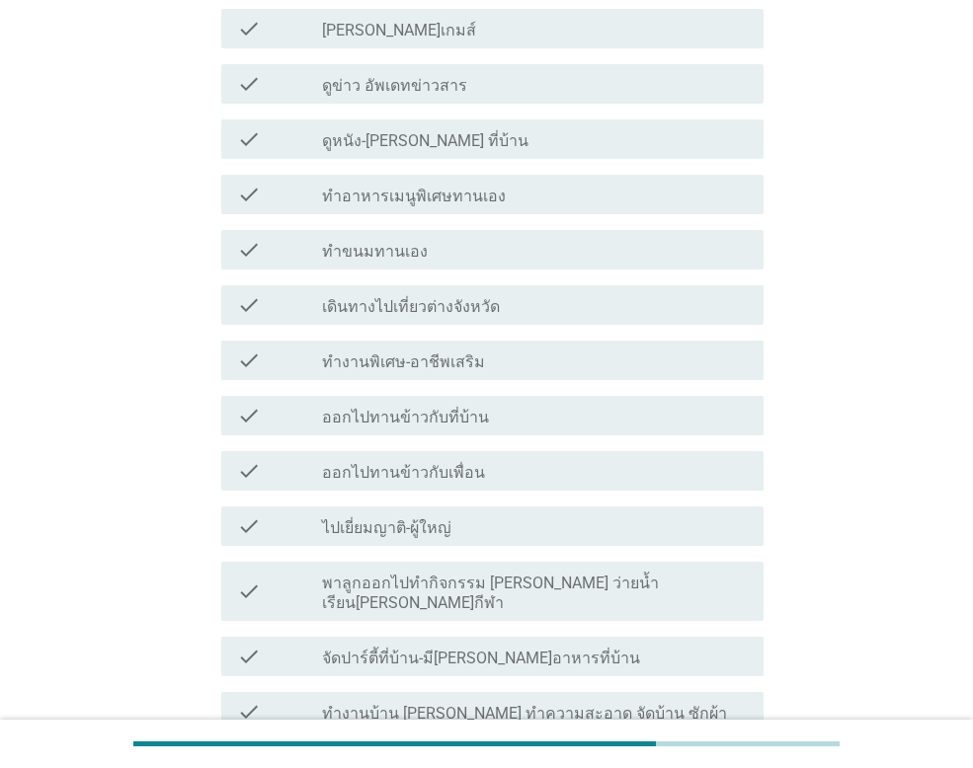
scroll to position [395, 0]
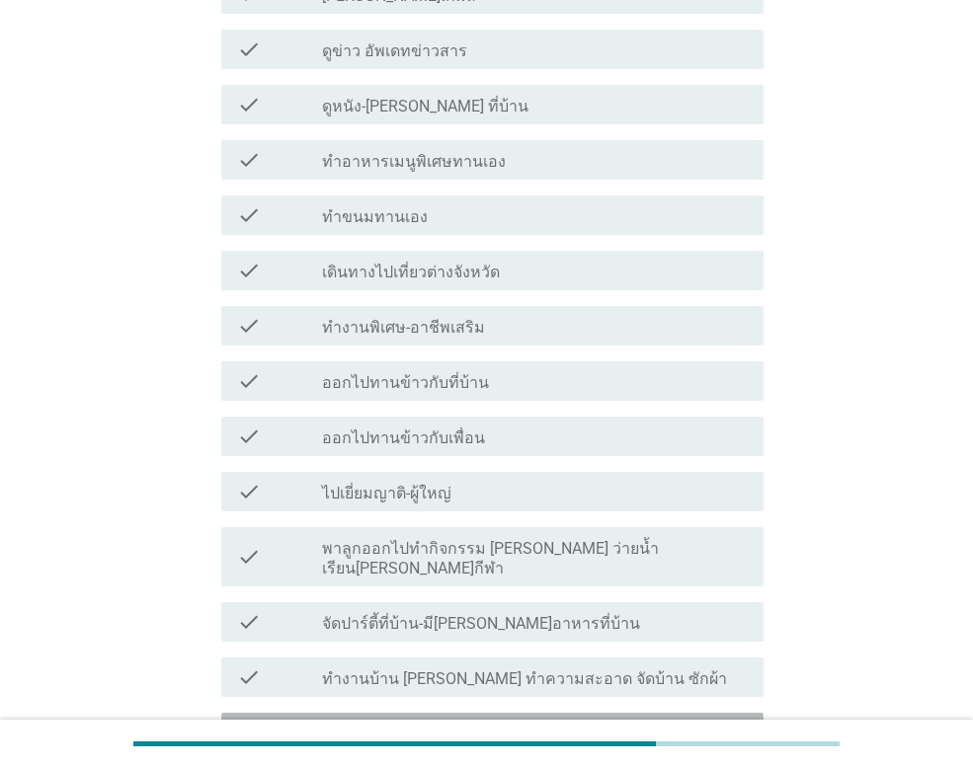
click at [519, 721] on div "check_box_outline_blank นอนเล่น-นอนกลางวัน" at bounding box center [535, 733] width 426 height 24
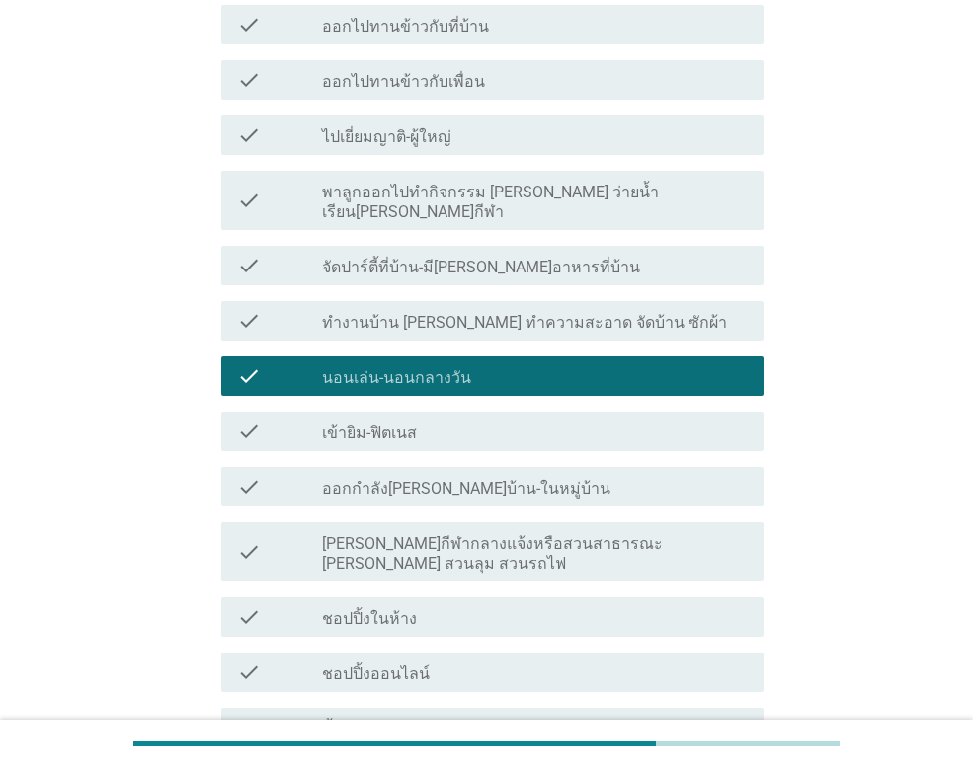
scroll to position [977, 0]
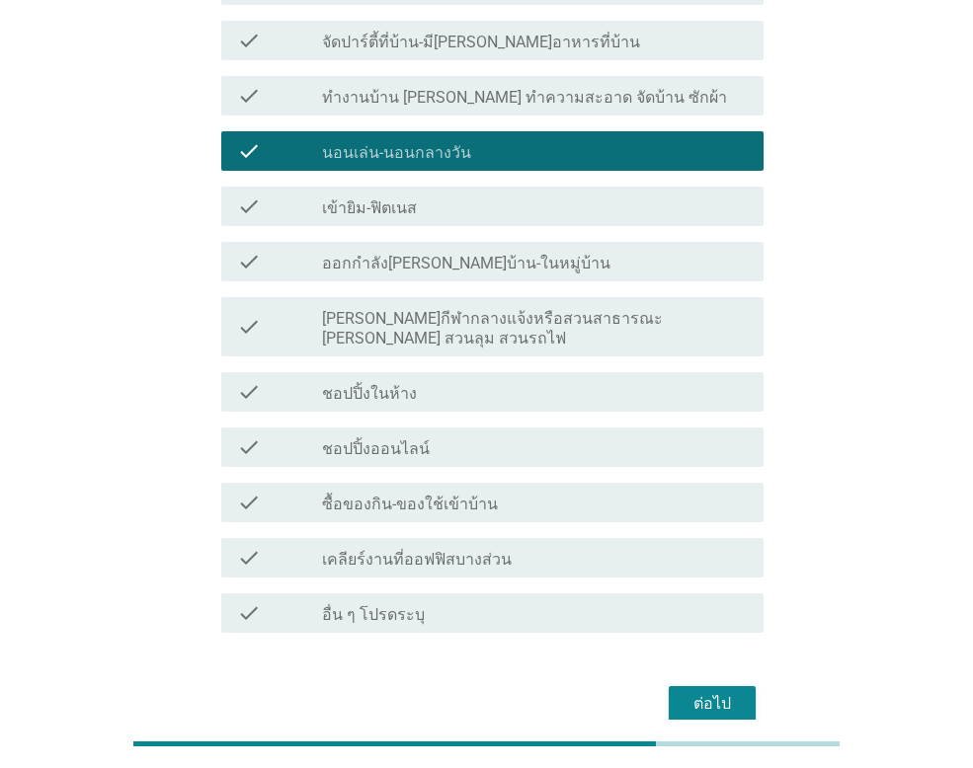
click at [710, 692] on div "ต่อไป" at bounding box center [711, 704] width 55 height 24
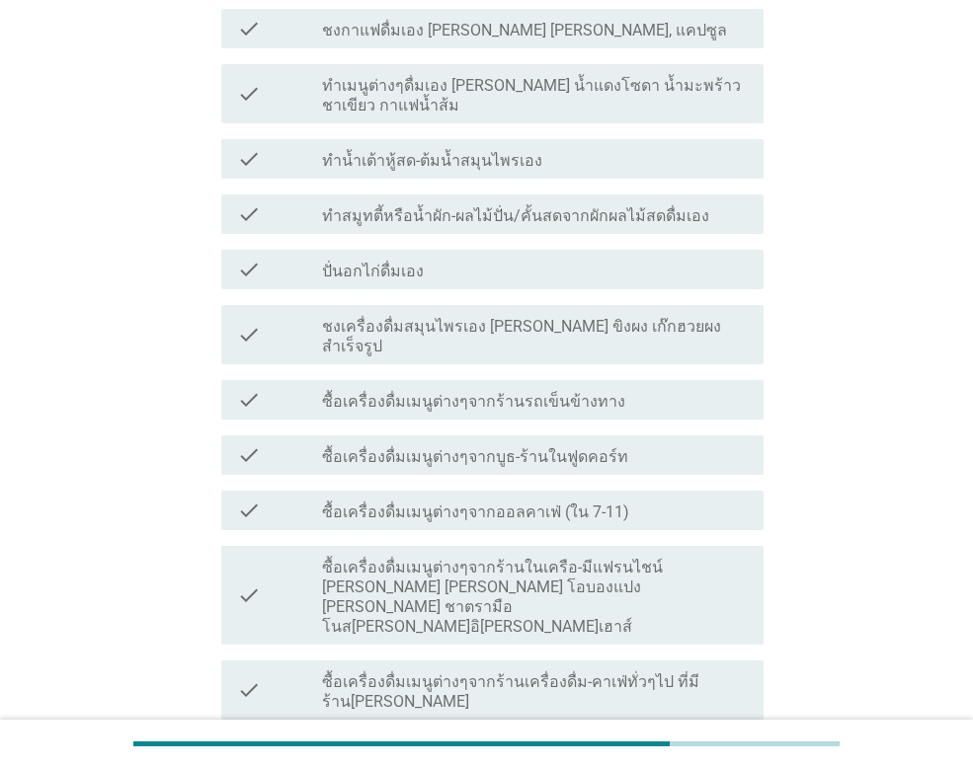
scroll to position [395, 0]
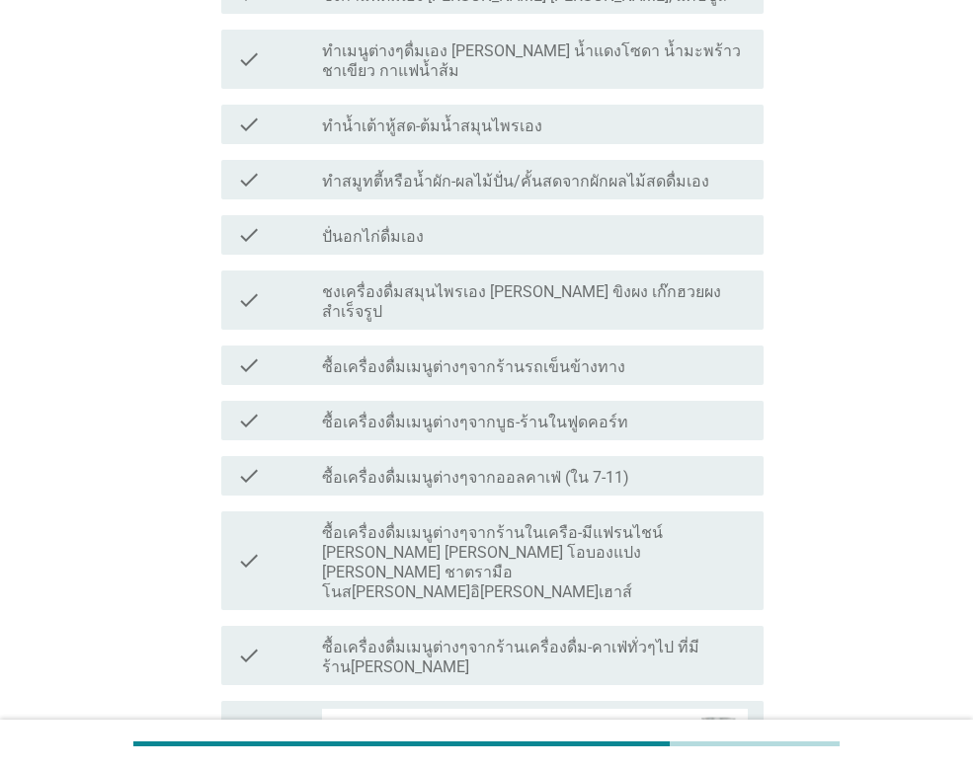
click at [513, 172] on label "ทำสมูทตี้หรือน้ำผัก-ผลไม้ปั่น/คั้นสดจากผักผลไม้สดดื่มเอง" at bounding box center [515, 182] width 387 height 20
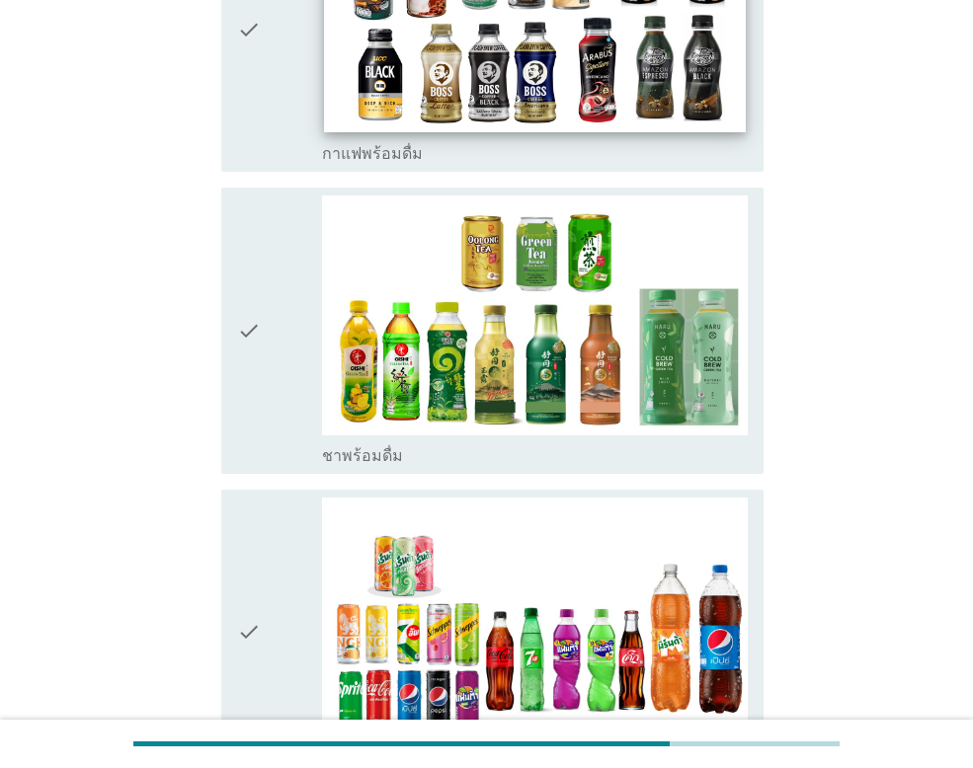
scroll to position [2468, 0]
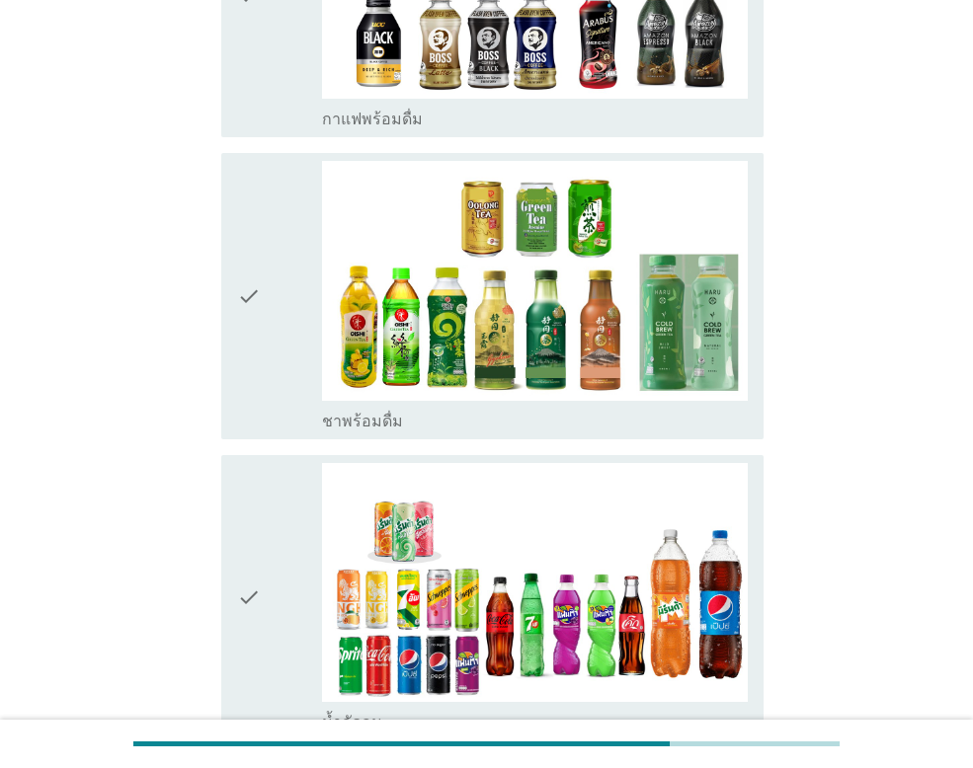
click at [261, 473] on icon "check" at bounding box center [249, 598] width 24 height 270
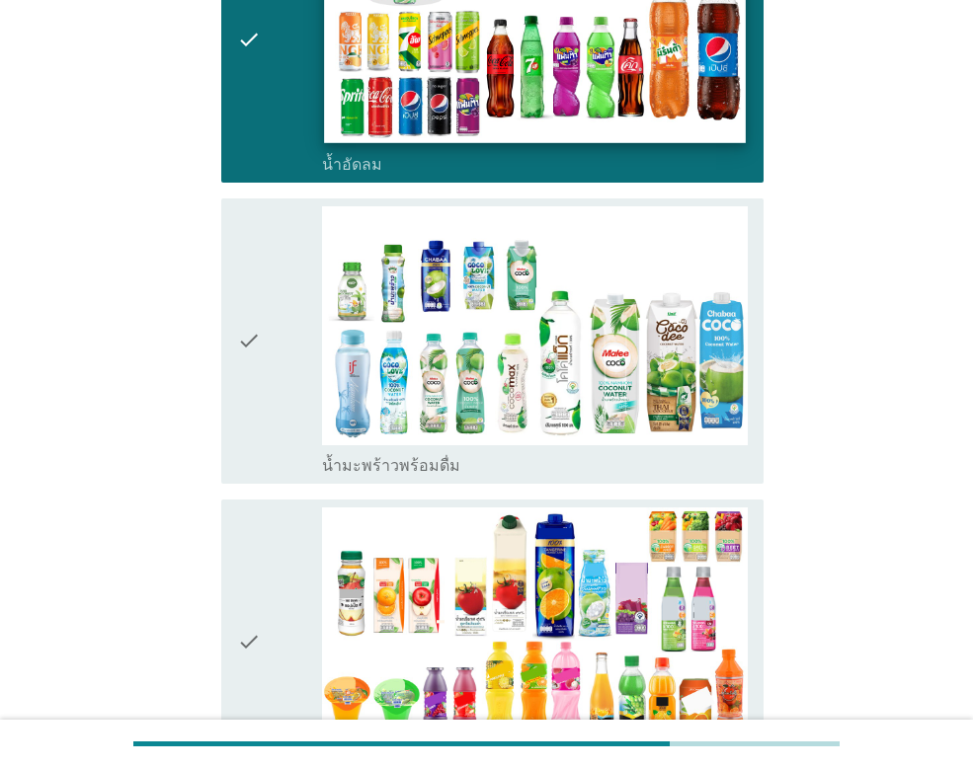
scroll to position [3061, 0]
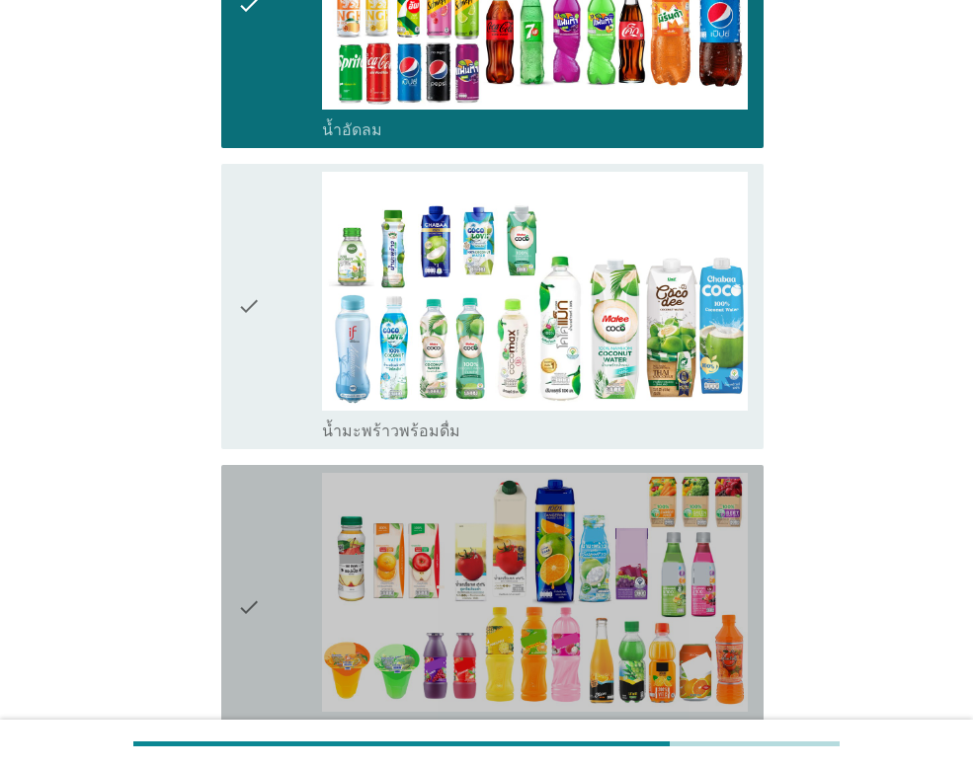
click at [246, 490] on icon "check" at bounding box center [249, 608] width 24 height 270
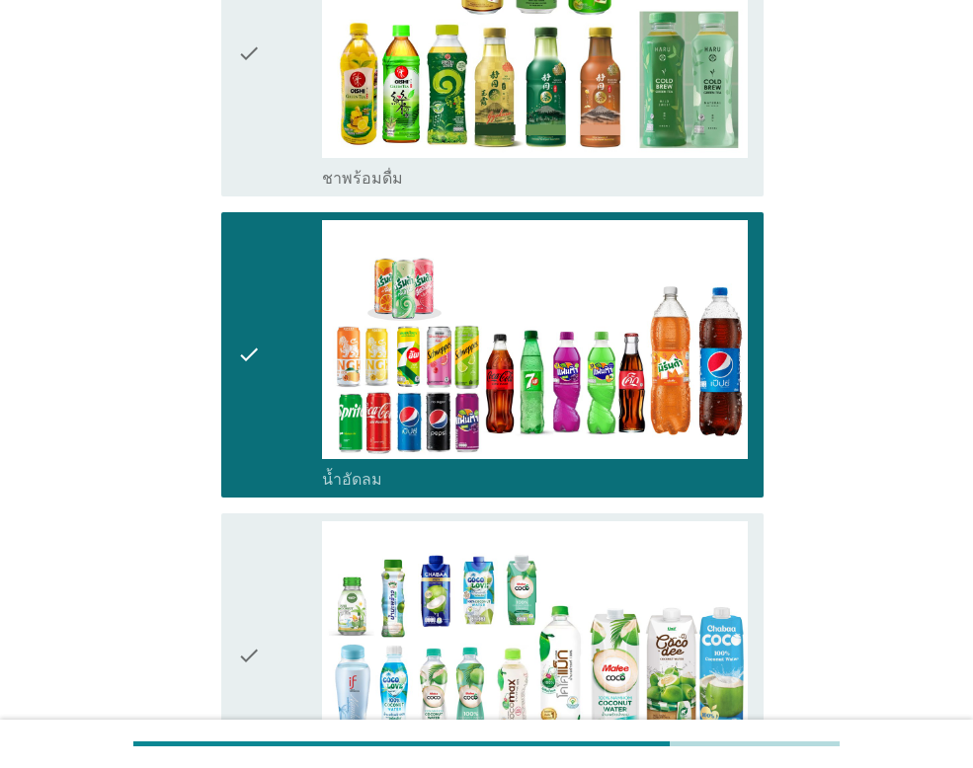
scroll to position [2666, 0]
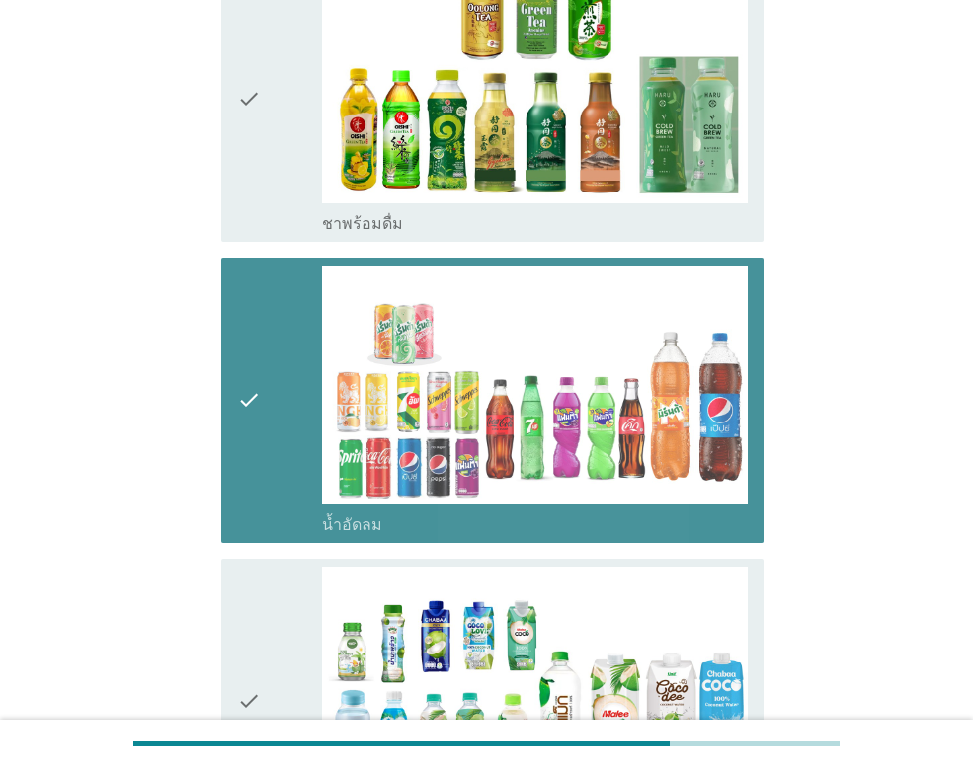
click at [258, 304] on icon "check" at bounding box center [249, 401] width 24 height 270
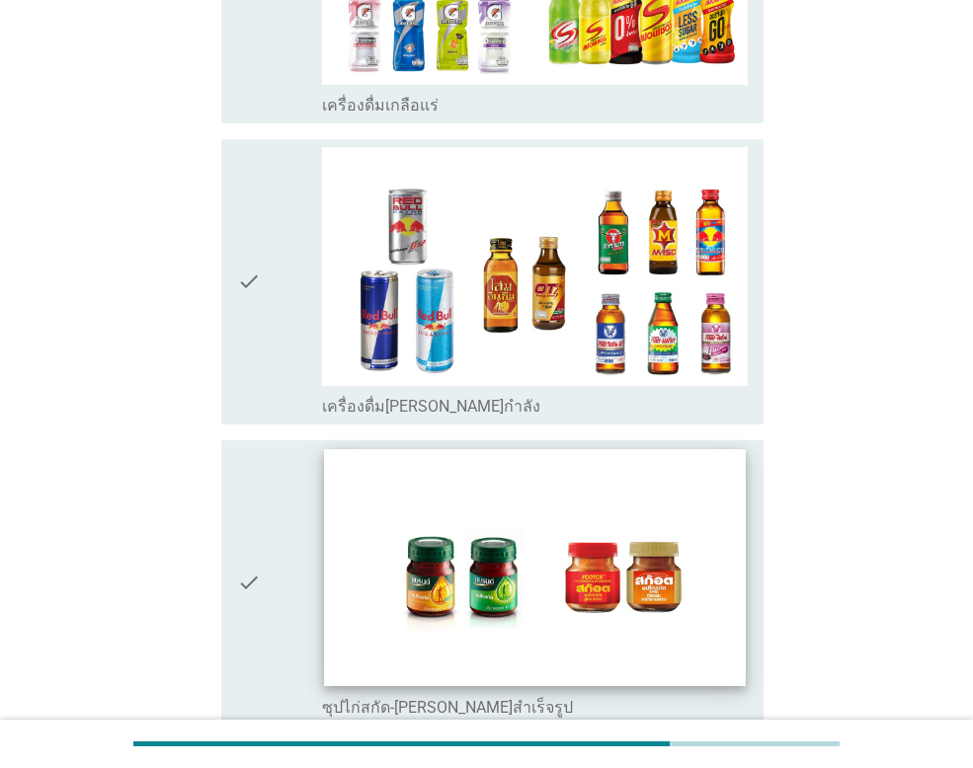
scroll to position [4641, 0]
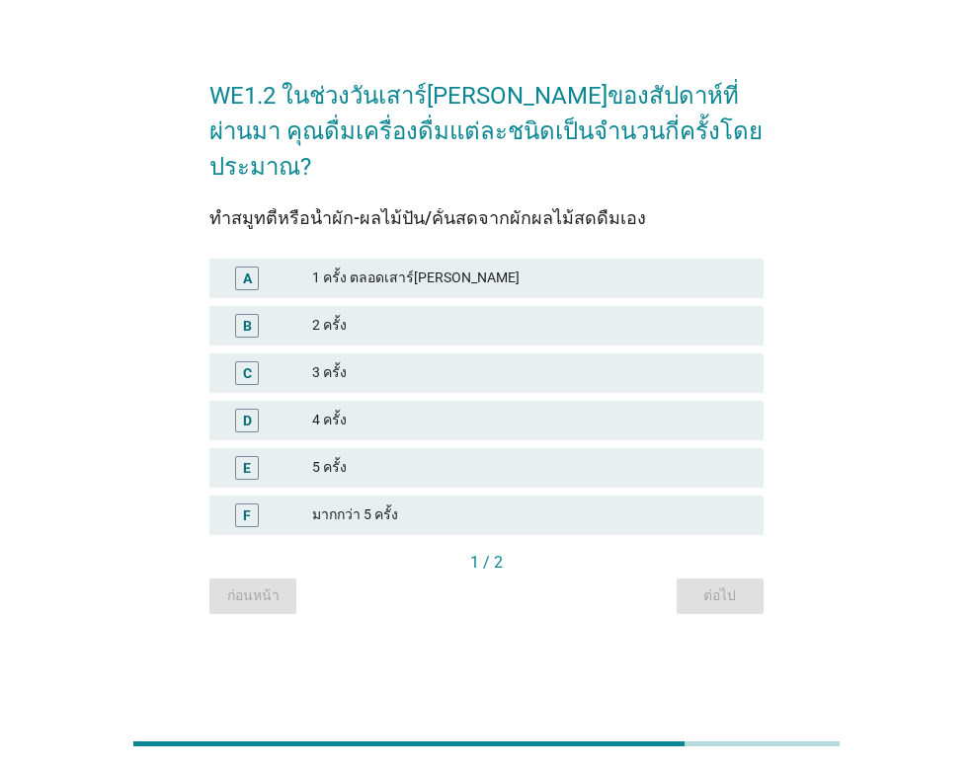
scroll to position [0, 0]
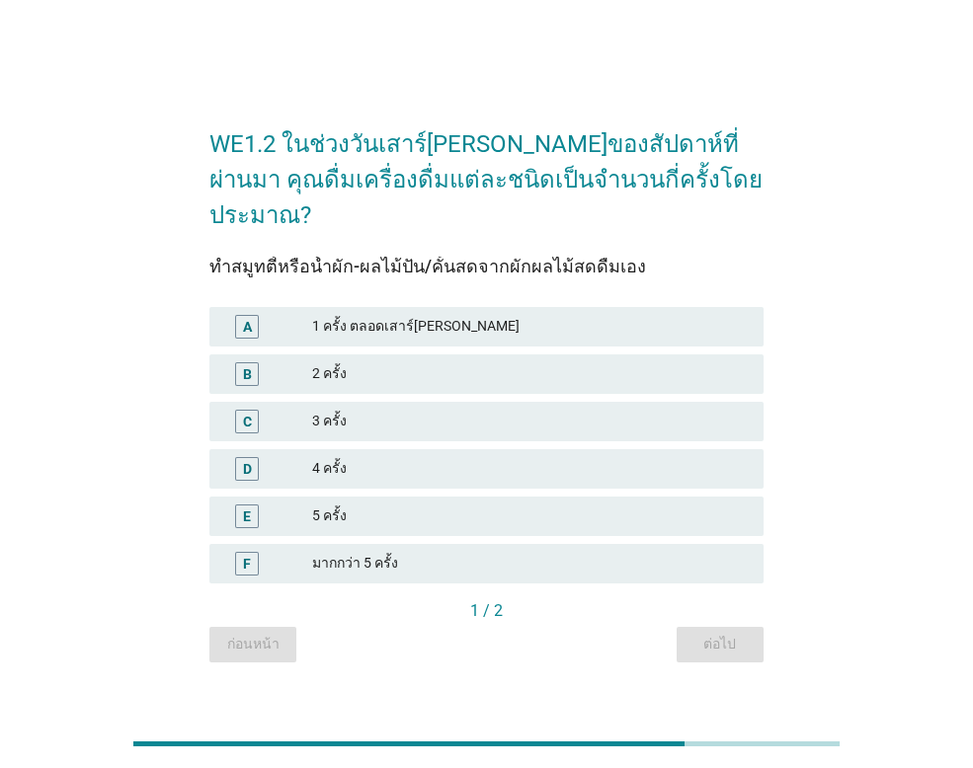
click at [461, 315] on div "1 ครั้ง ตลอดเสาร์อาทิตย์" at bounding box center [529, 327] width 435 height 24
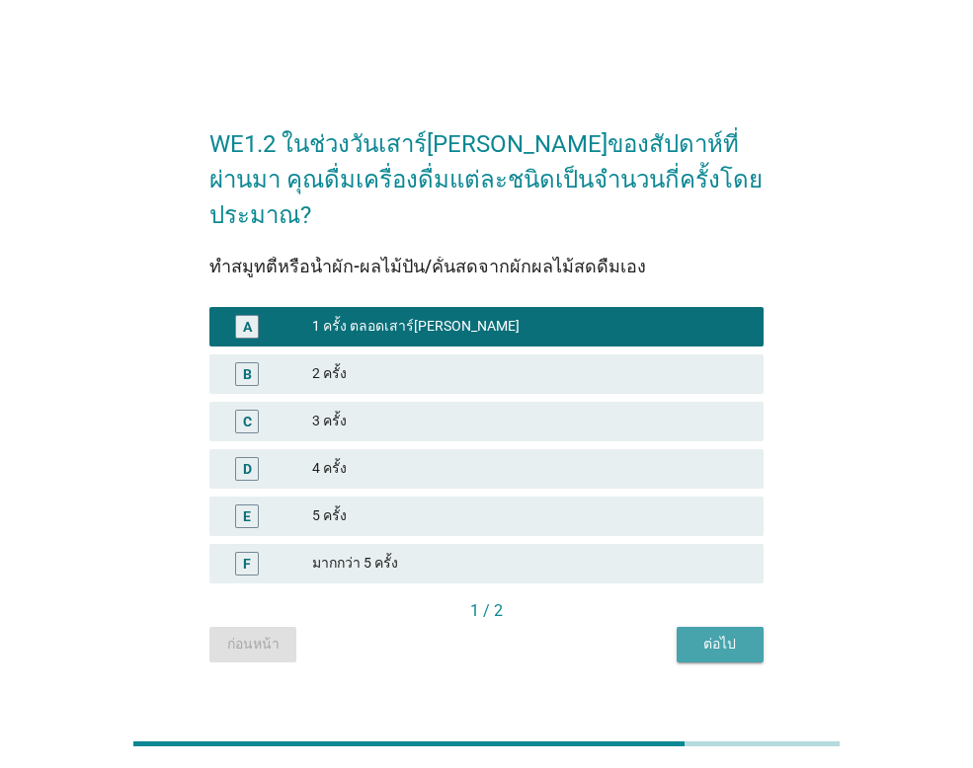
click at [723, 634] on div "ต่อไป" at bounding box center [719, 644] width 55 height 21
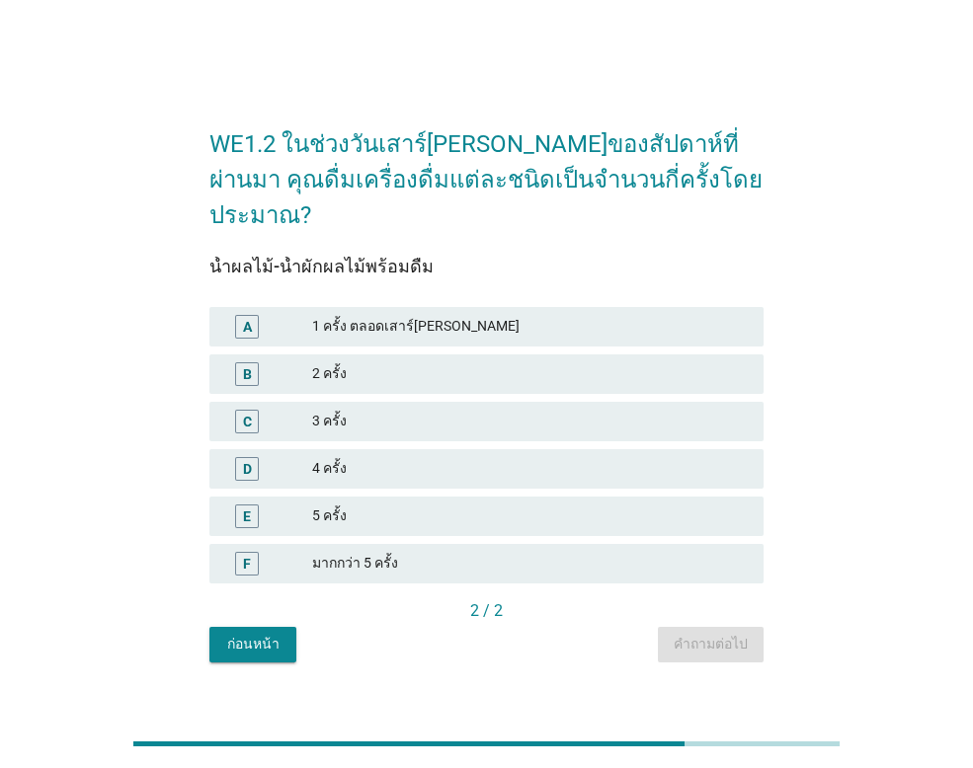
click at [472, 321] on div "A 1 ครั้ง ตลอดเสาร์อาทิตย์" at bounding box center [486, 326] width 554 height 39
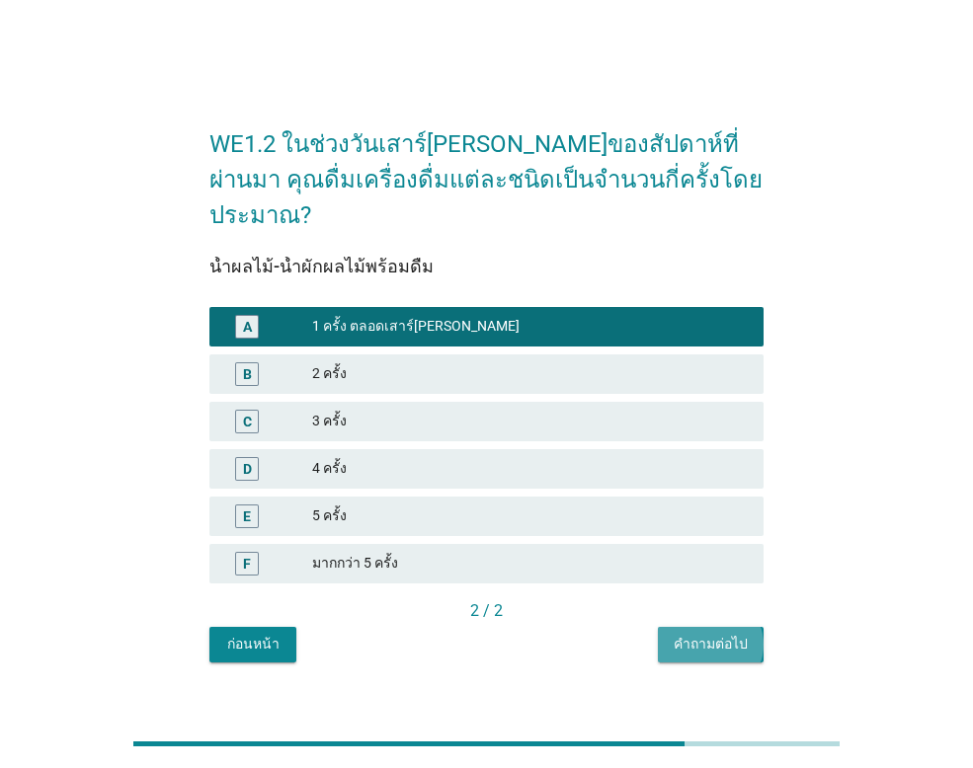
click at [751, 627] on button "คำถามต่อไป" at bounding box center [711, 645] width 106 height 36
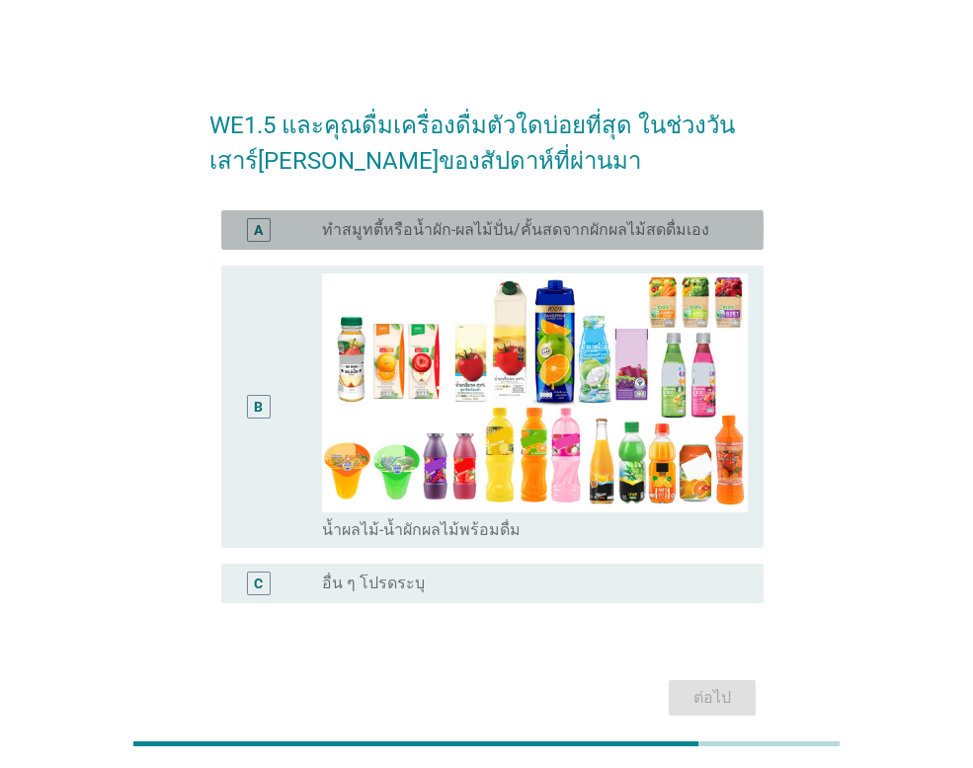
click at [397, 241] on div "radio_button_unchecked ทำสมูทตี้หรือน้ำผัก-ผลไม้ปั่น/คั้นสดจากผักผลไม้สดดื่มเอง" at bounding box center [535, 230] width 426 height 24
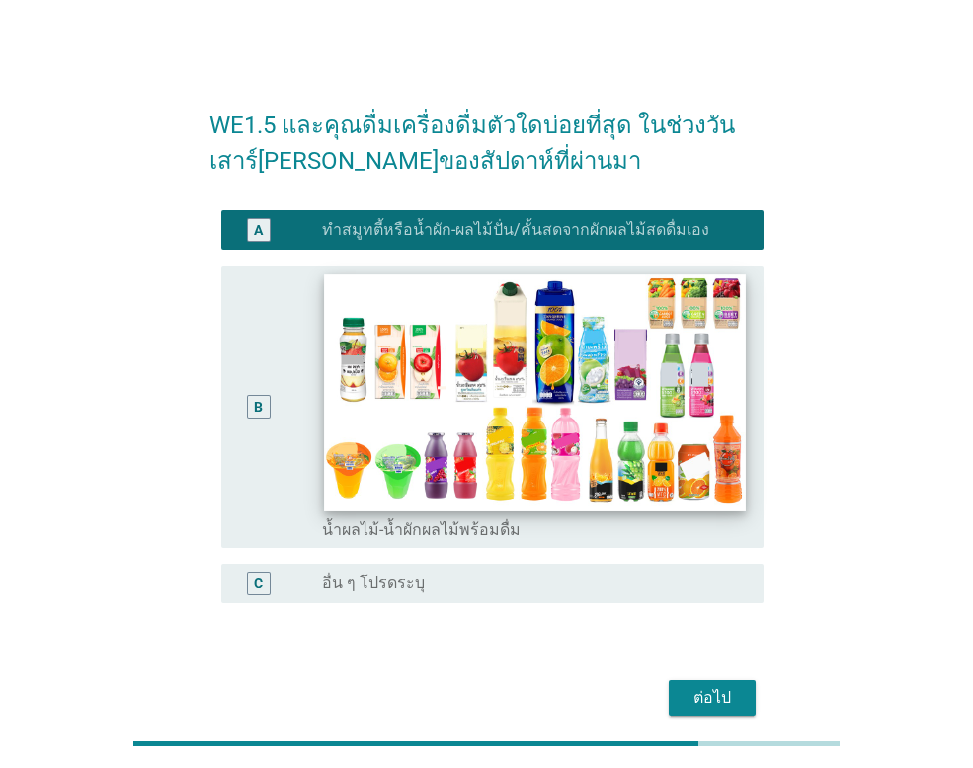
click at [400, 359] on img at bounding box center [534, 392] width 421 height 237
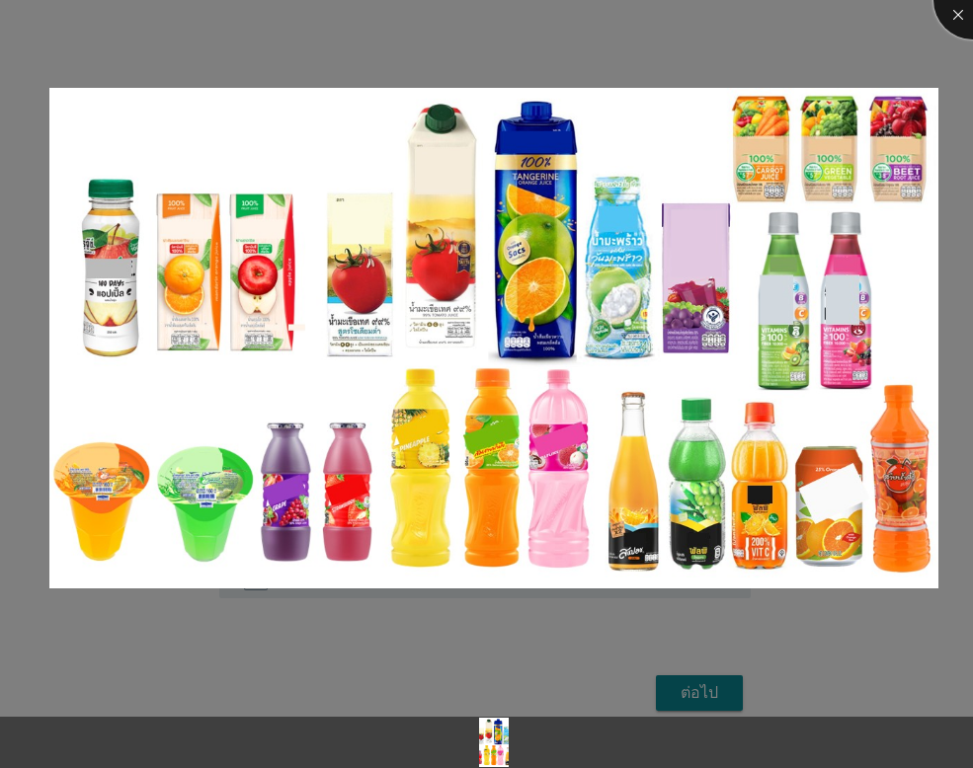
click at [954, 17] on div at bounding box center [972, 0] width 79 height 79
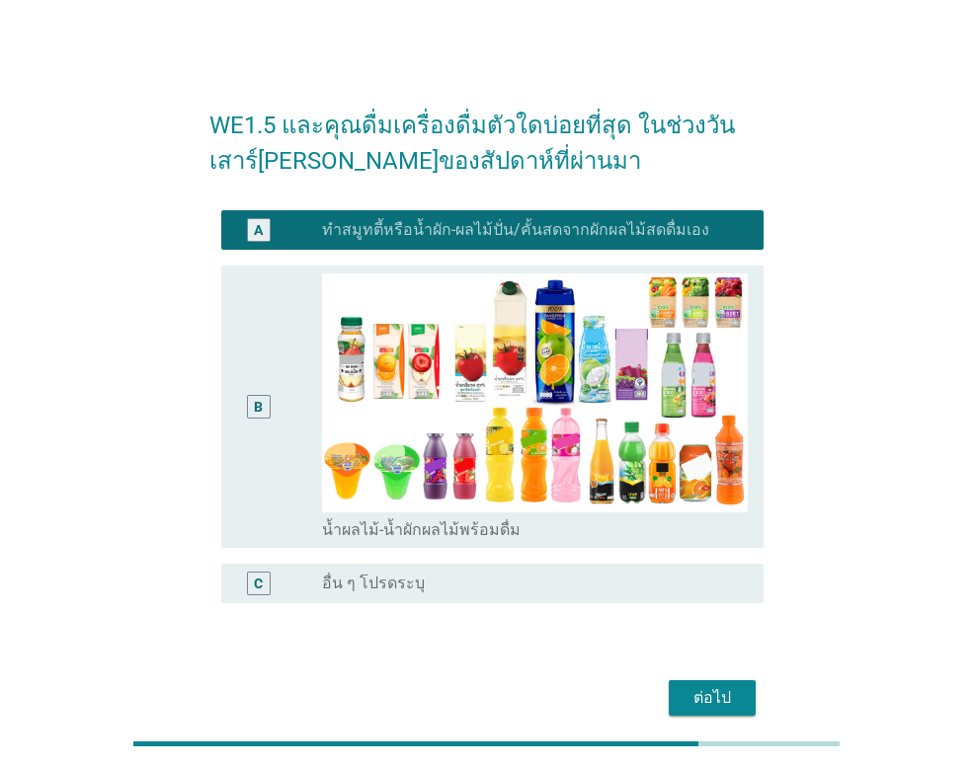
click at [259, 406] on div "B" at bounding box center [258, 406] width 9 height 21
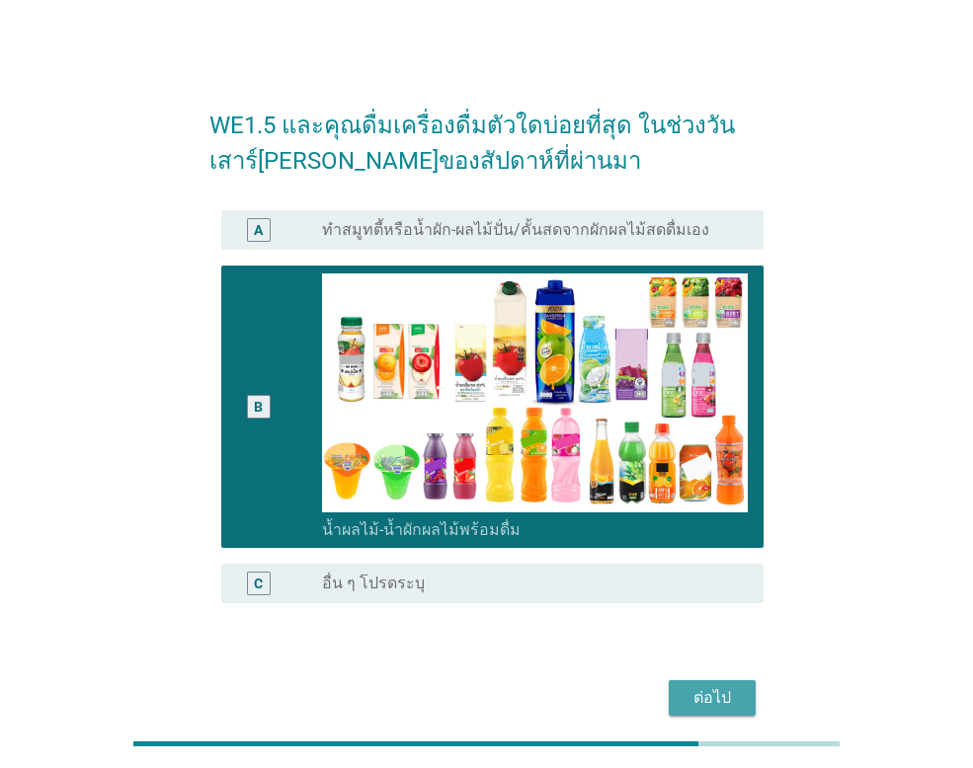
click at [723, 690] on div "ต่อไป" at bounding box center [711, 698] width 55 height 24
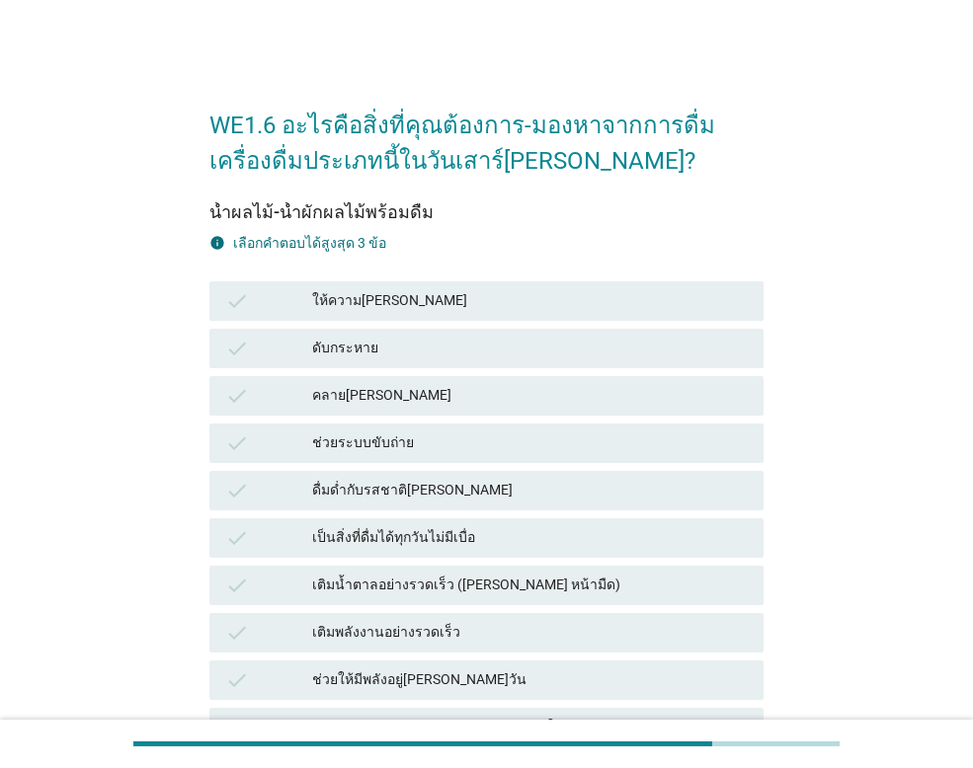
click at [382, 347] on div "ดับกระหาย" at bounding box center [529, 349] width 435 height 24
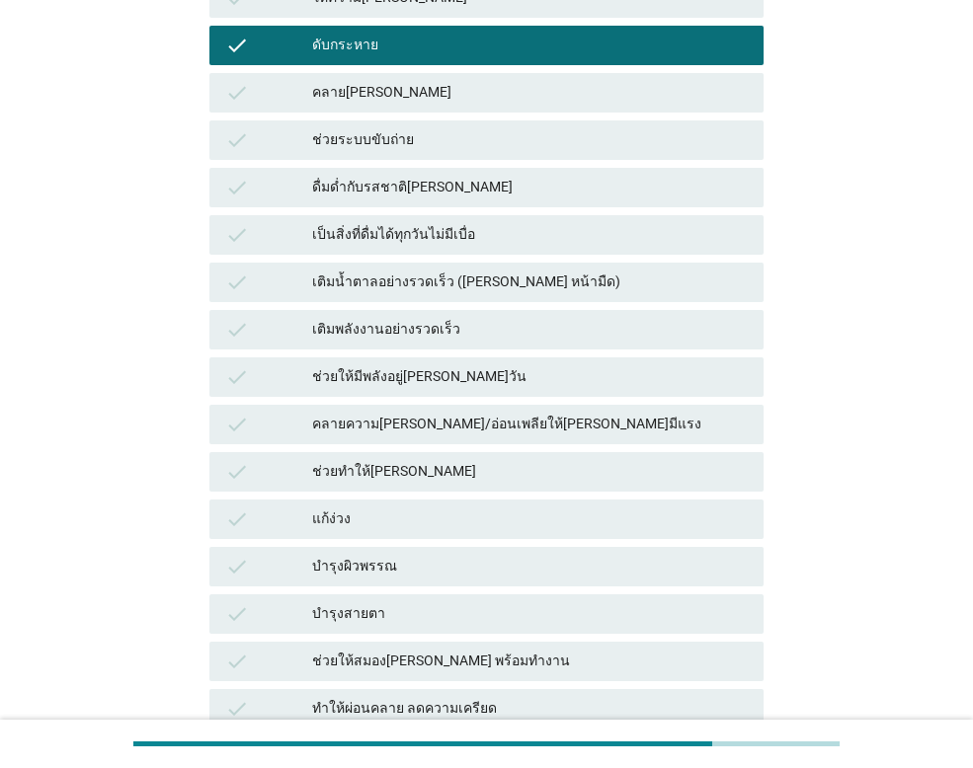
scroll to position [592, 0]
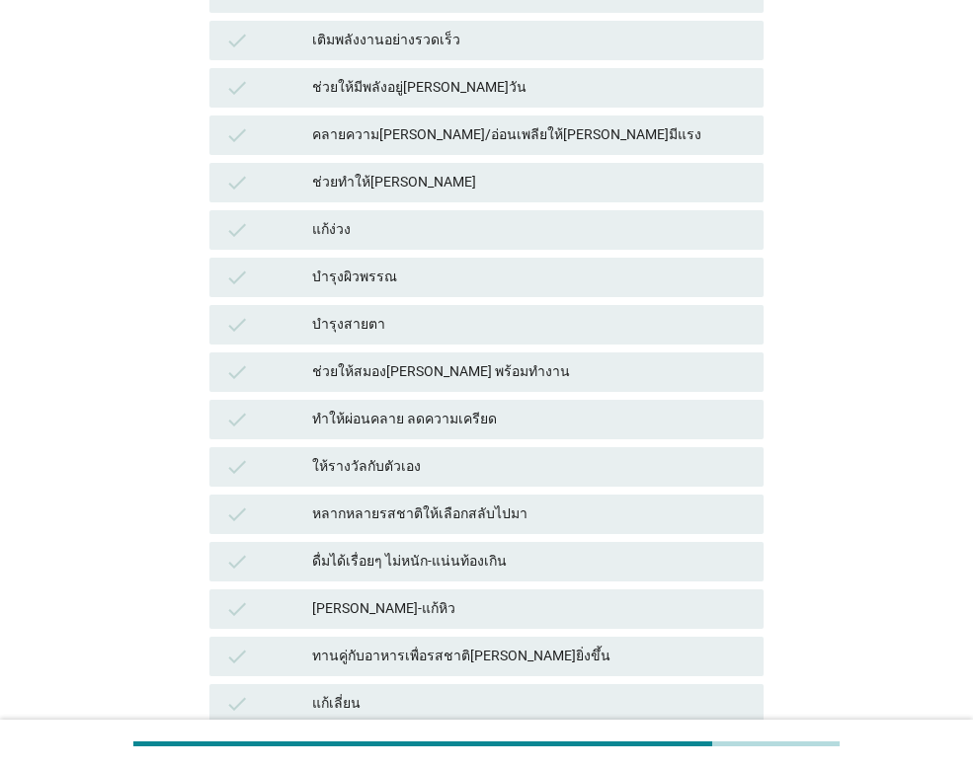
click at [420, 266] on div "บำรุงผิวพรรณ" at bounding box center [529, 278] width 435 height 24
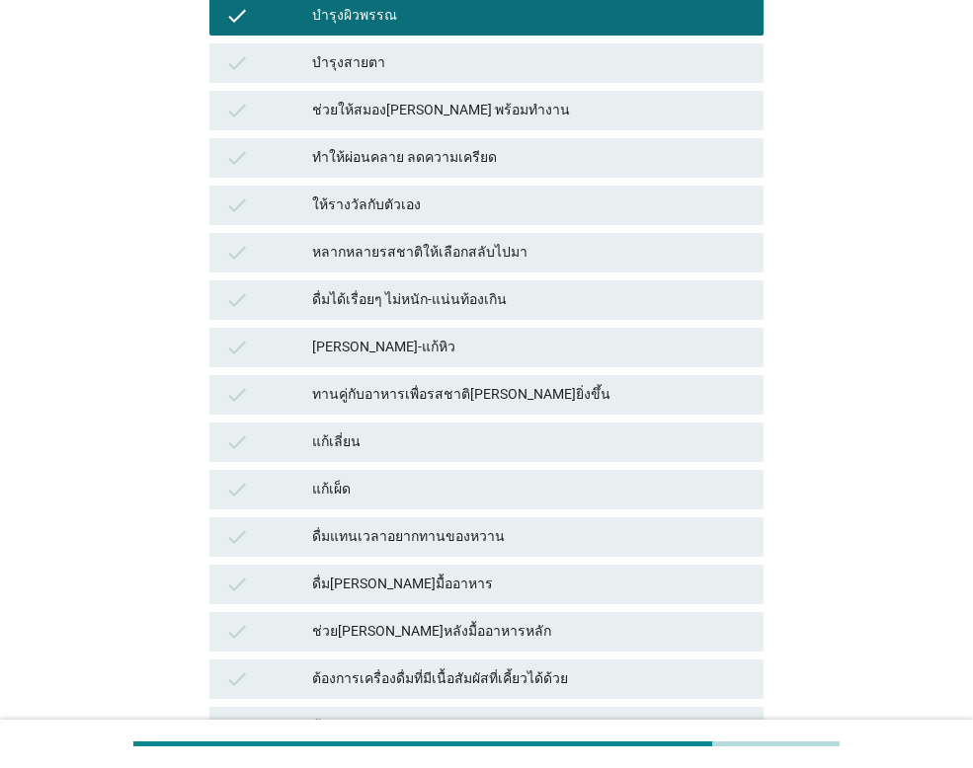
scroll to position [889, 0]
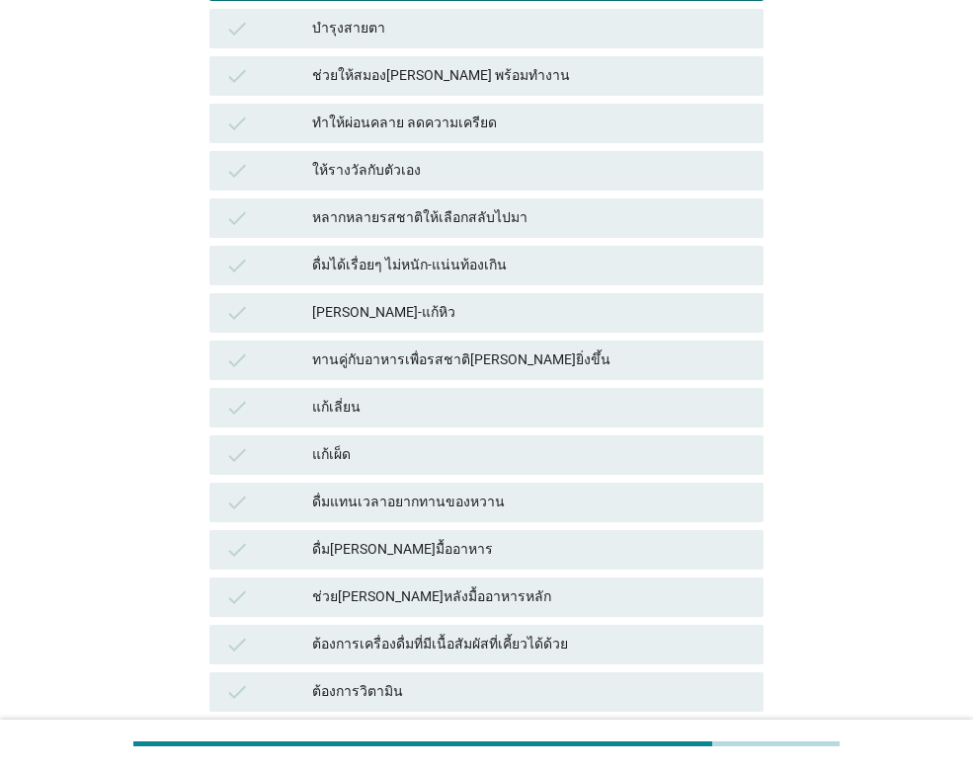
click at [411, 665] on div "check ต้องการเครื่องดื่มที่มีเนื้อสัมผัสที่เคี้ยวได้ด้วย" at bounding box center [486, 644] width 562 height 47
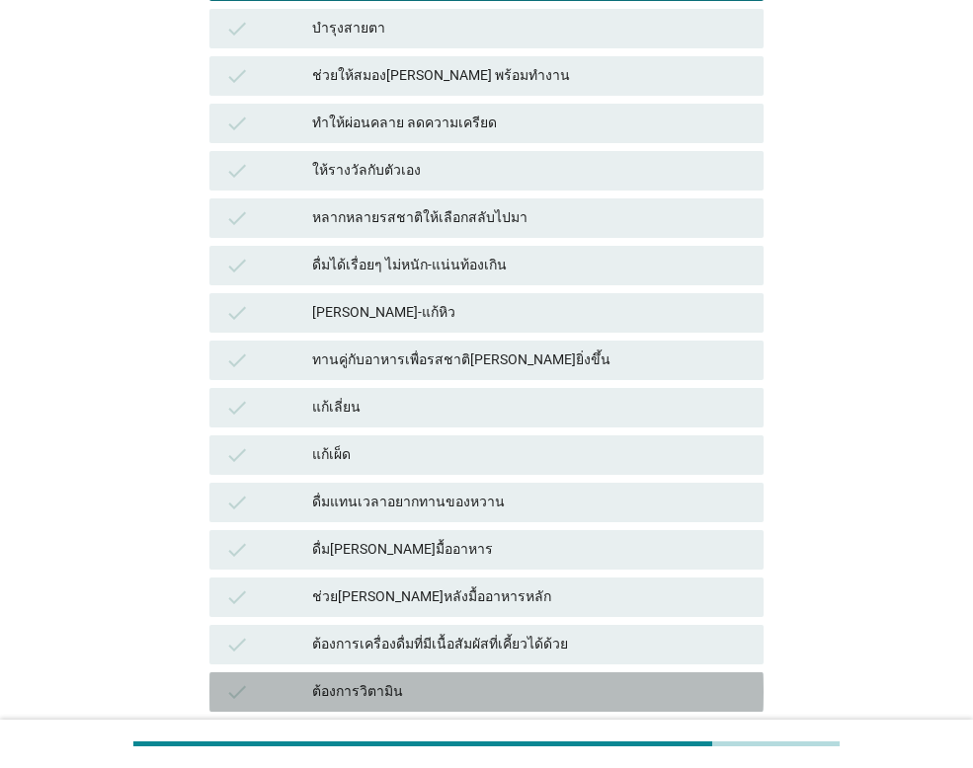
click at [529, 690] on div "ต้องการวิตามิน" at bounding box center [529, 692] width 435 height 24
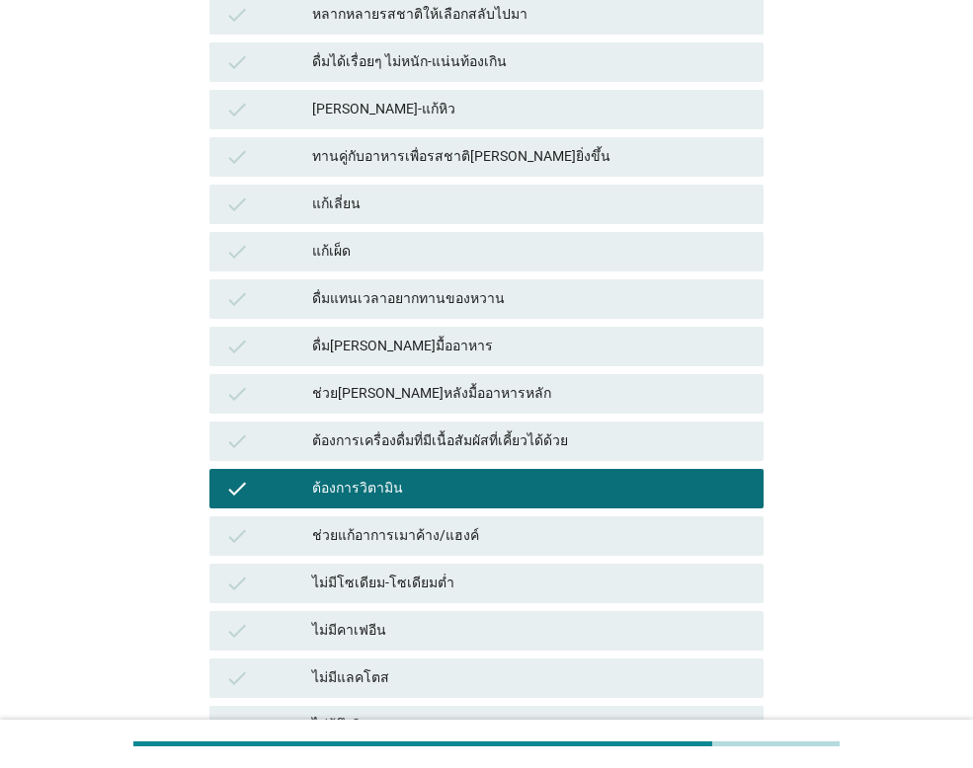
scroll to position [1312, 0]
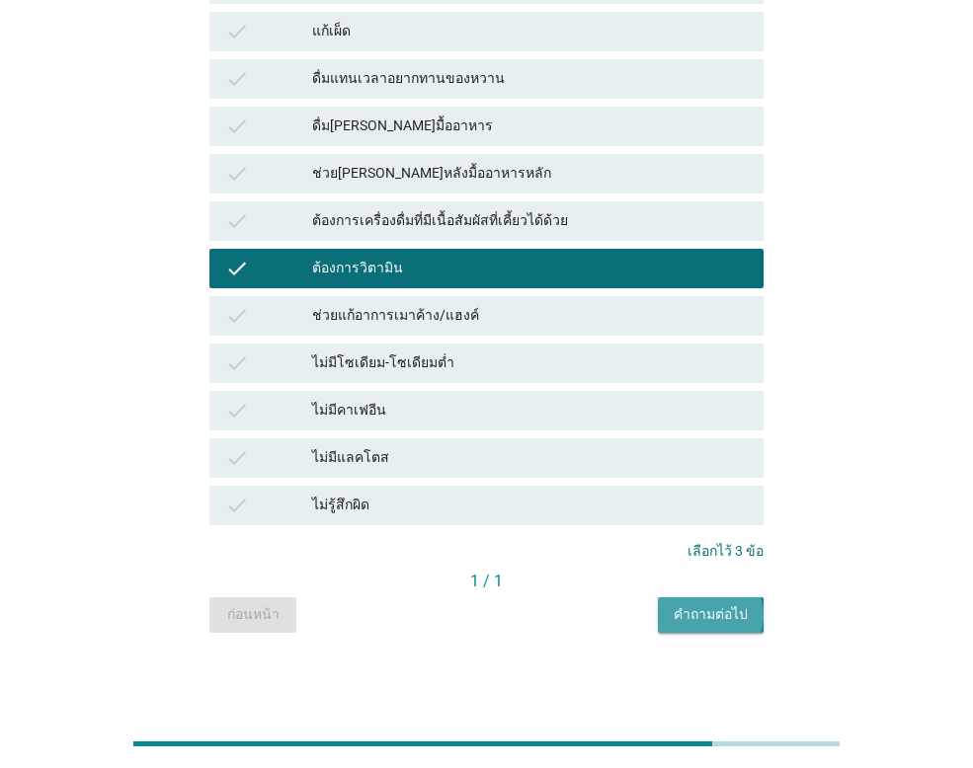
click at [713, 614] on div "คำถามต่อไป" at bounding box center [710, 614] width 74 height 21
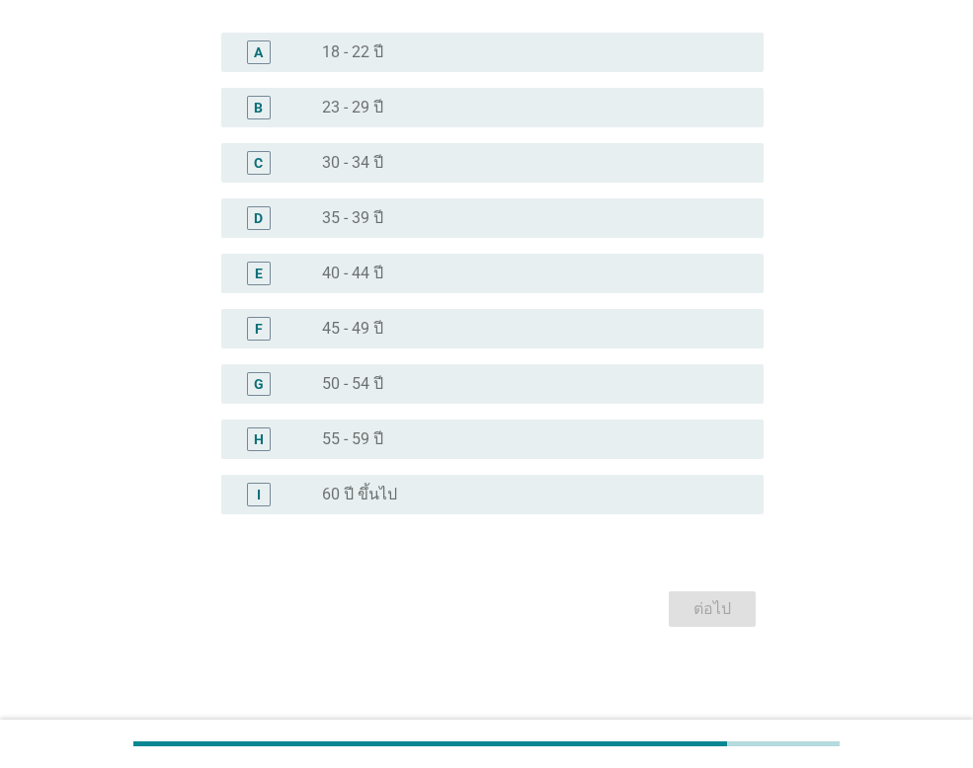
scroll to position [0, 0]
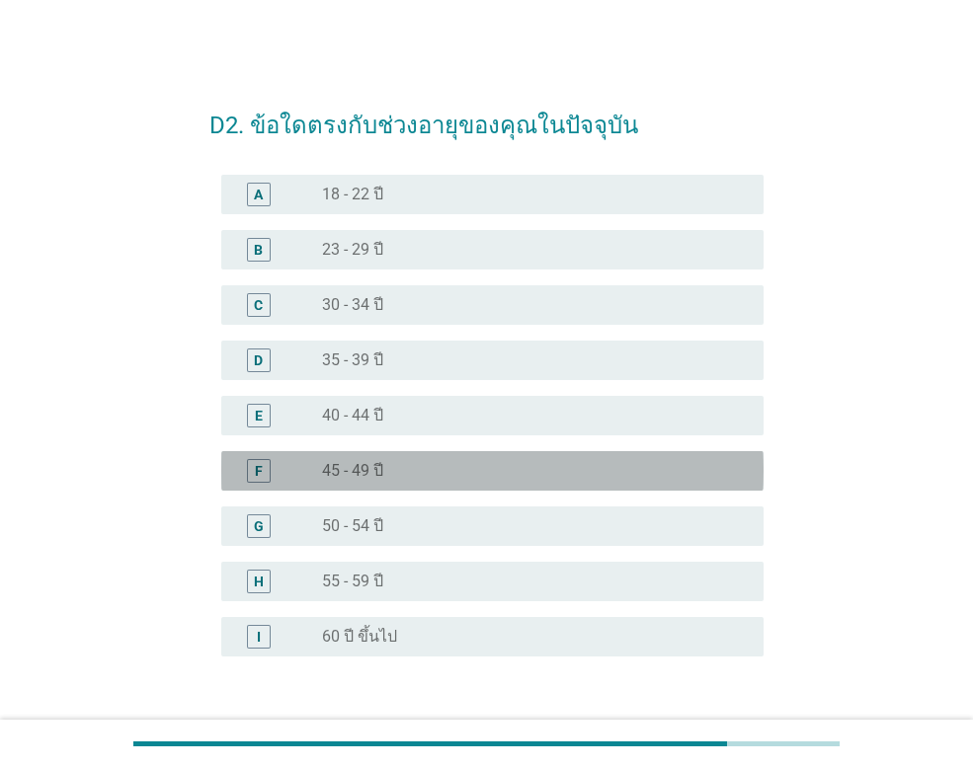
click at [439, 451] on div "F radio_button_unchecked 45 - 49 ปี" at bounding box center [492, 470] width 542 height 39
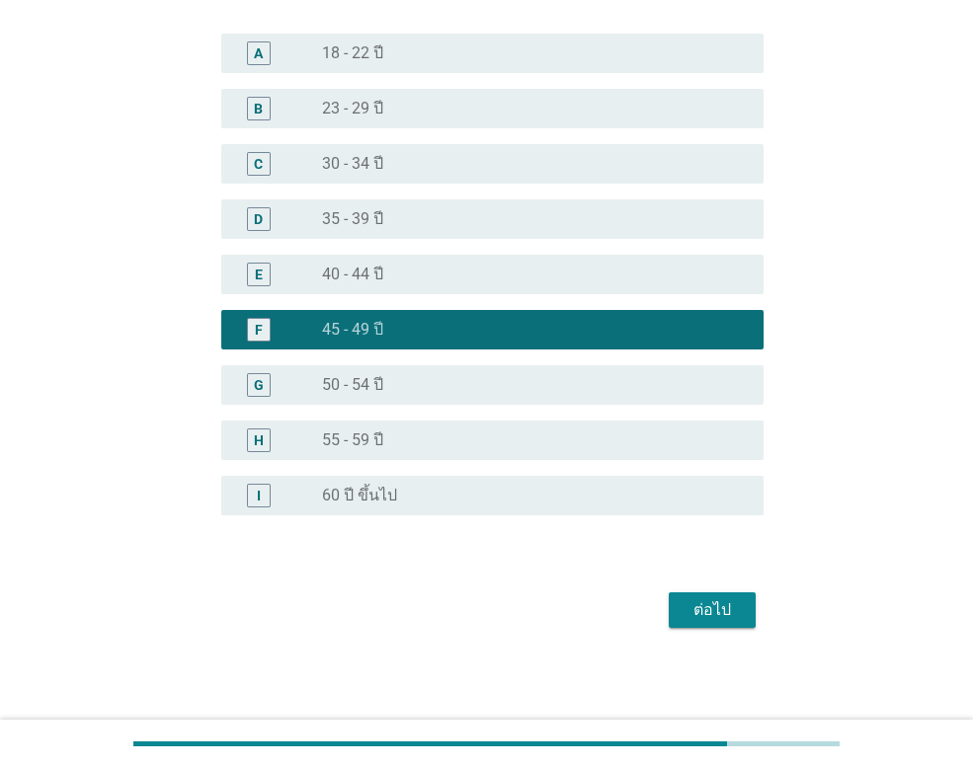
scroll to position [142, 0]
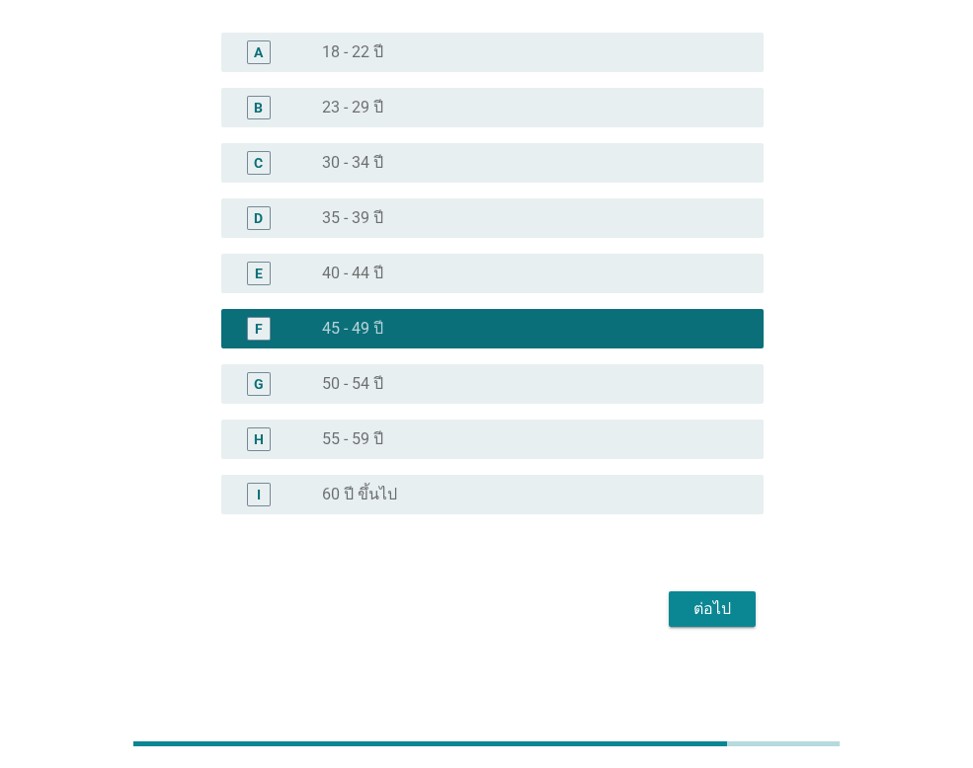
click at [737, 609] on div "ต่อไป" at bounding box center [711, 609] width 55 height 24
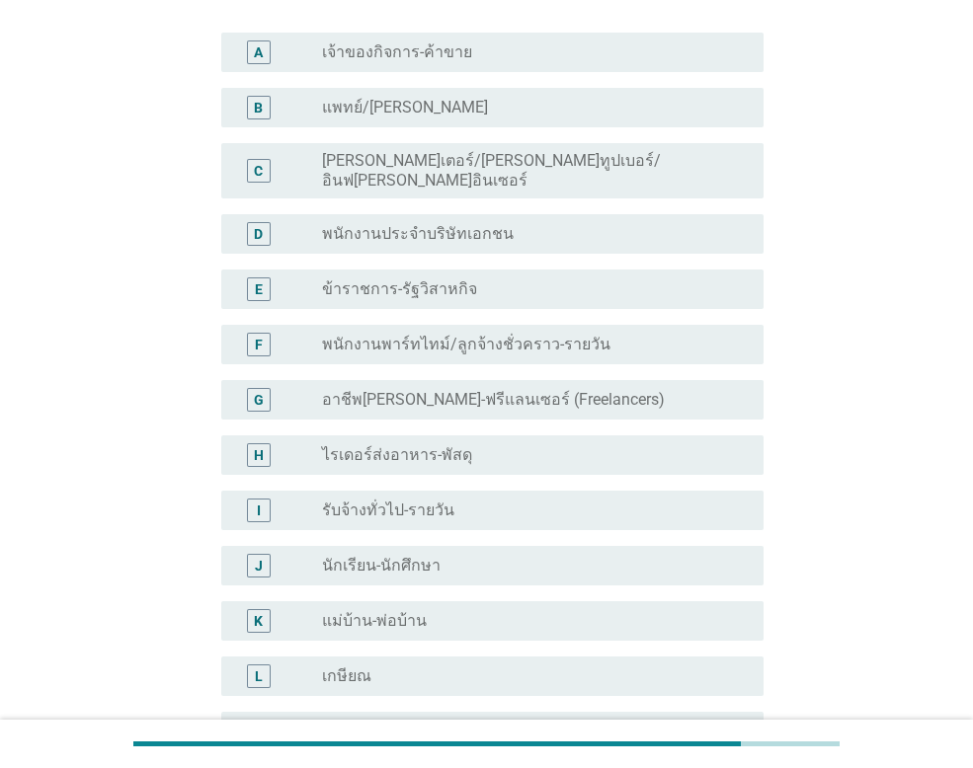
scroll to position [0, 0]
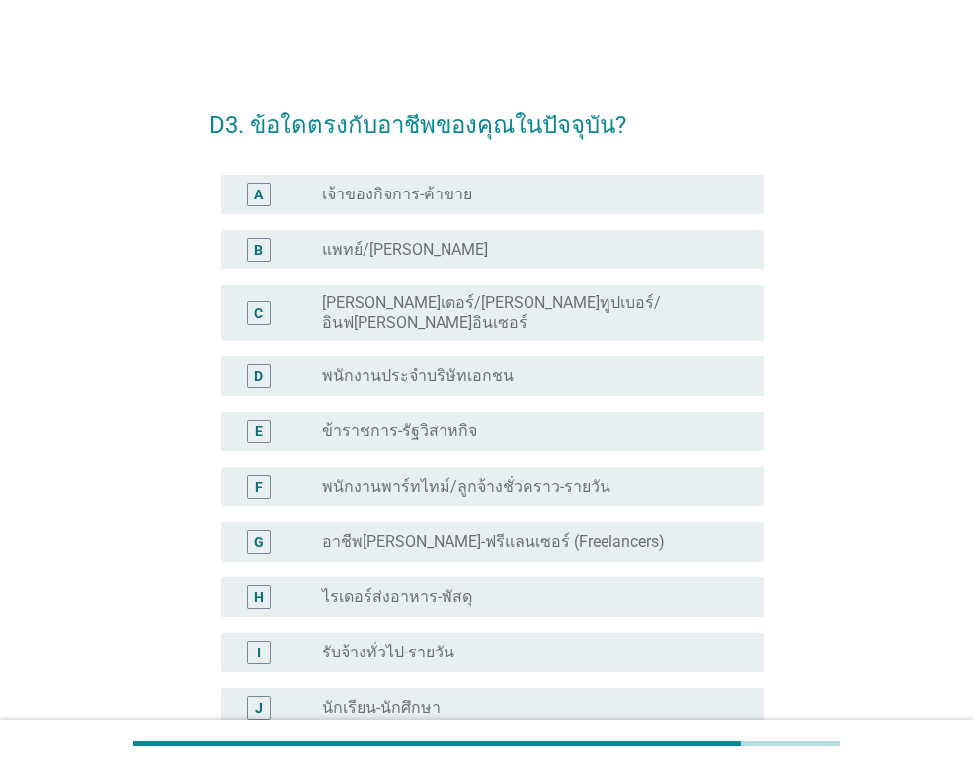
click at [479, 422] on div "radio_button_unchecked ข้าราชการ-รัฐวิสาหกิจ" at bounding box center [527, 432] width 410 height 20
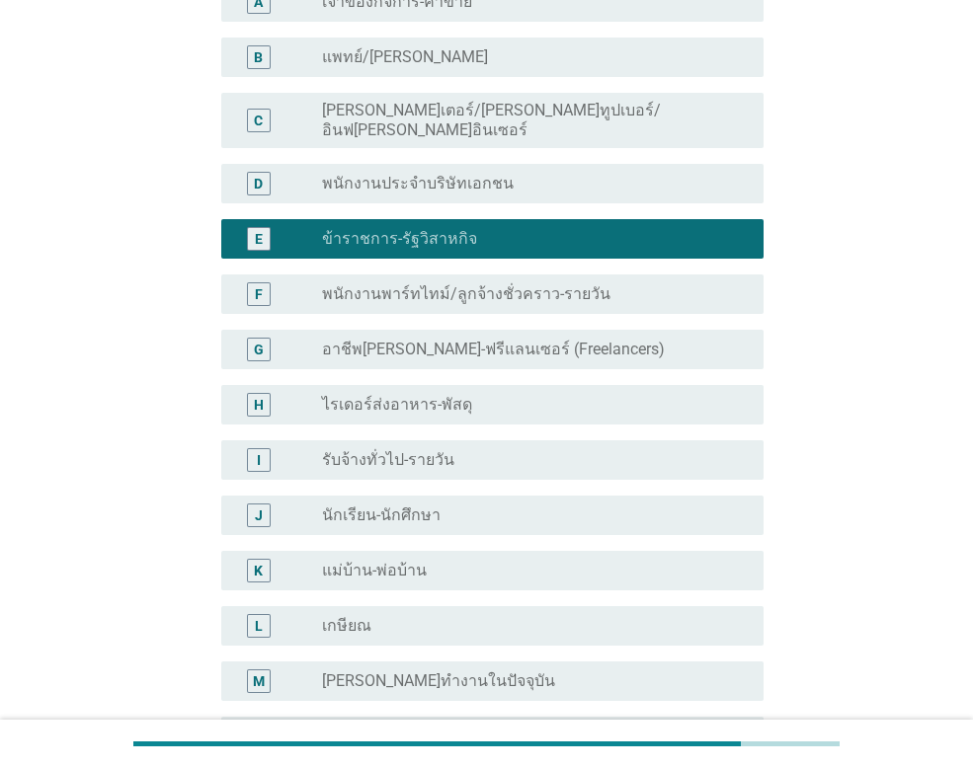
scroll to position [395, 0]
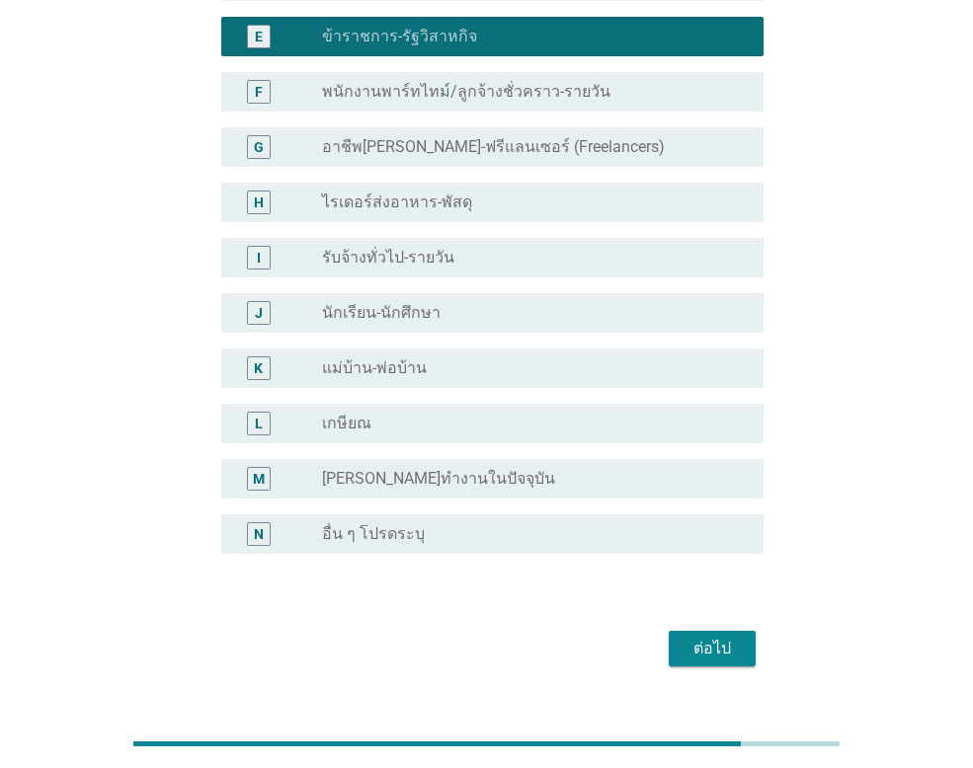
click at [726, 637] on div "ต่อไป" at bounding box center [711, 649] width 55 height 24
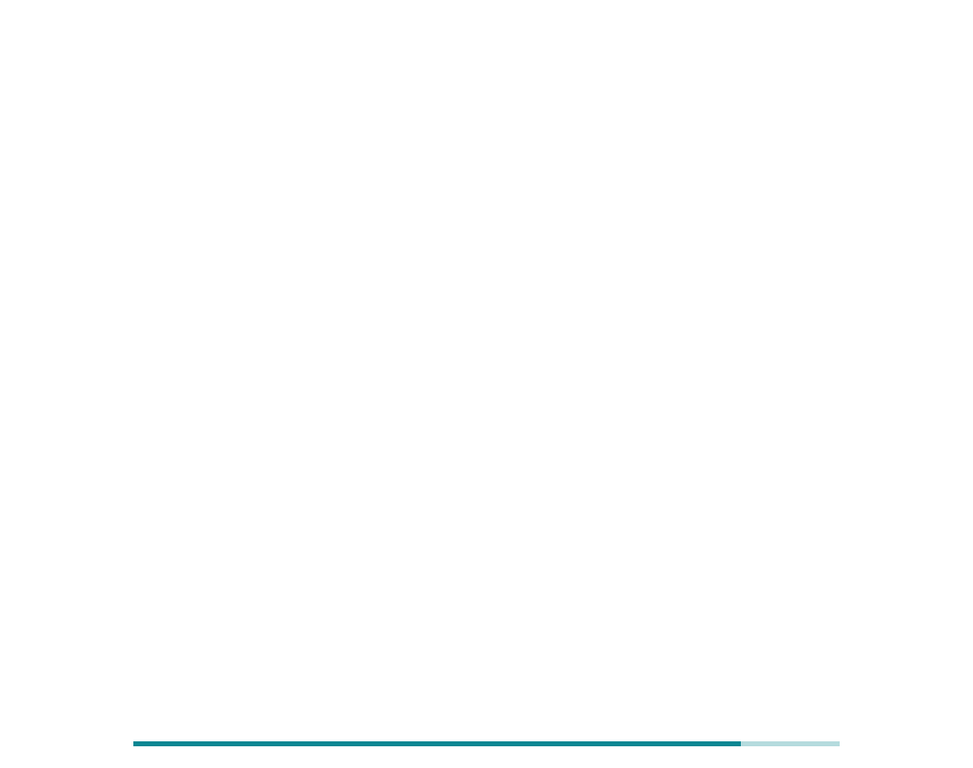
scroll to position [0, 0]
